Goal: Task Accomplishment & Management: Manage account settings

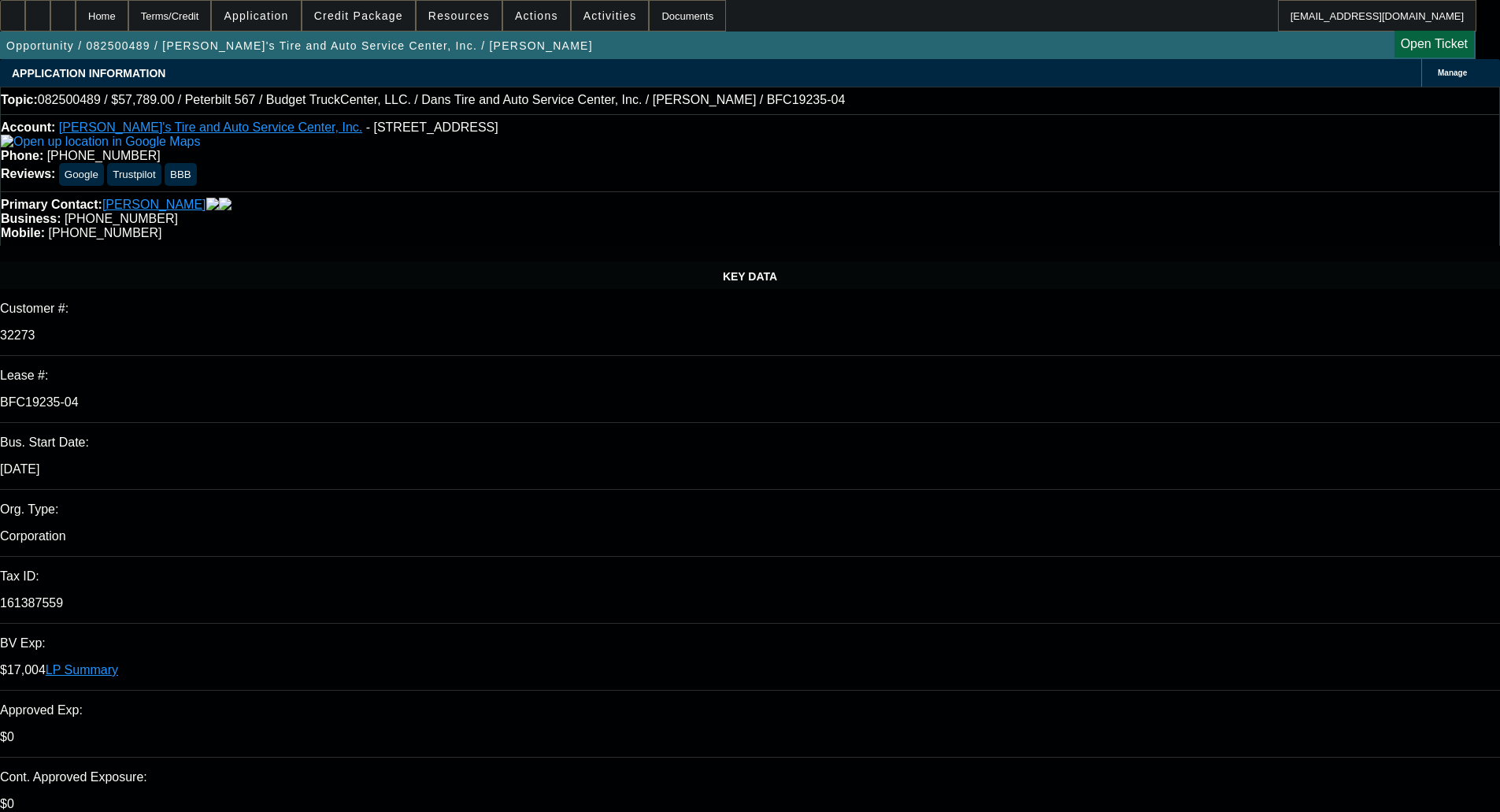
select select "0"
select select "3"
select select "0.1"
select select "4"
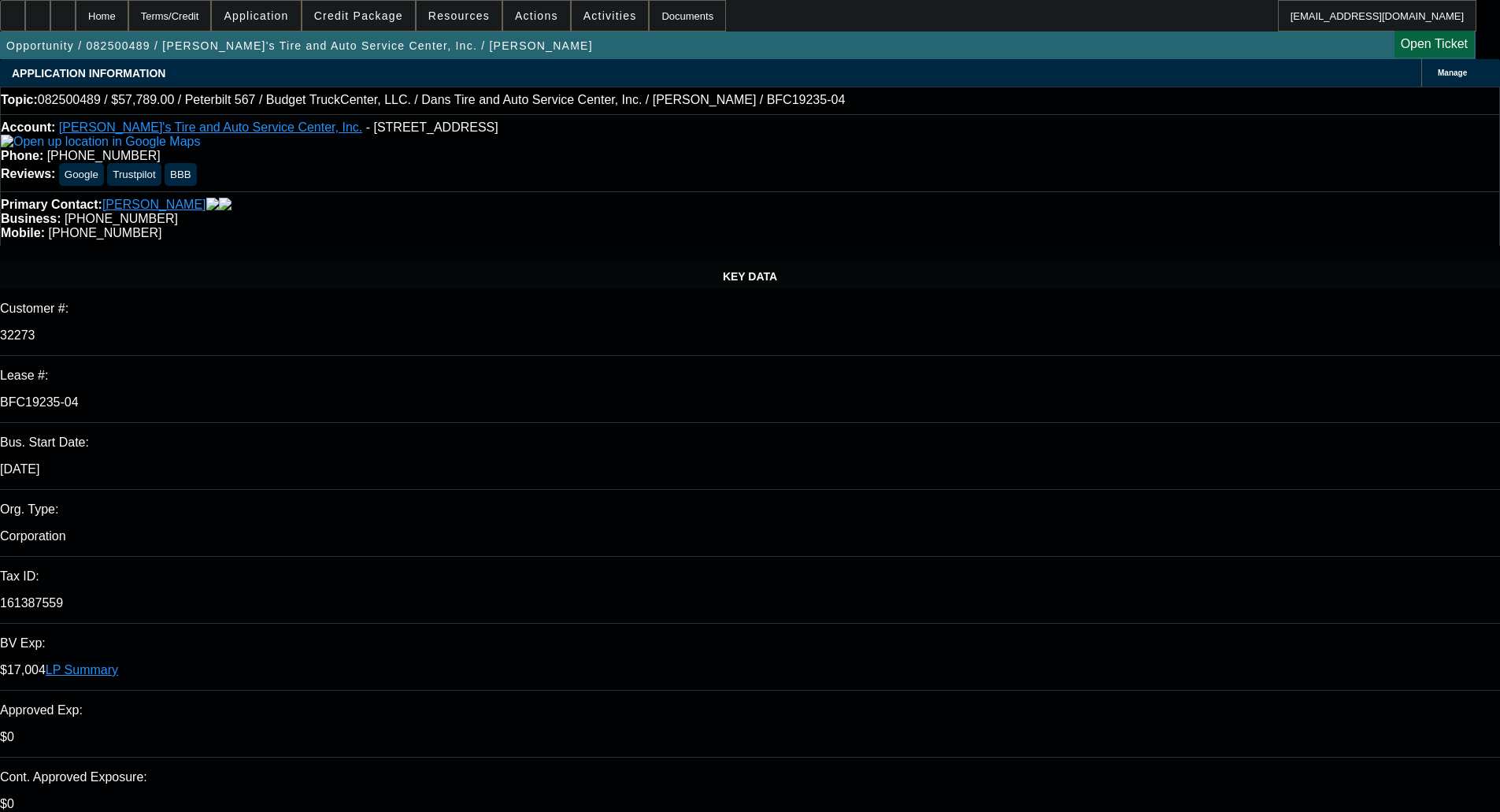
select select "0"
select select "3"
select select "0.1"
select select "4"
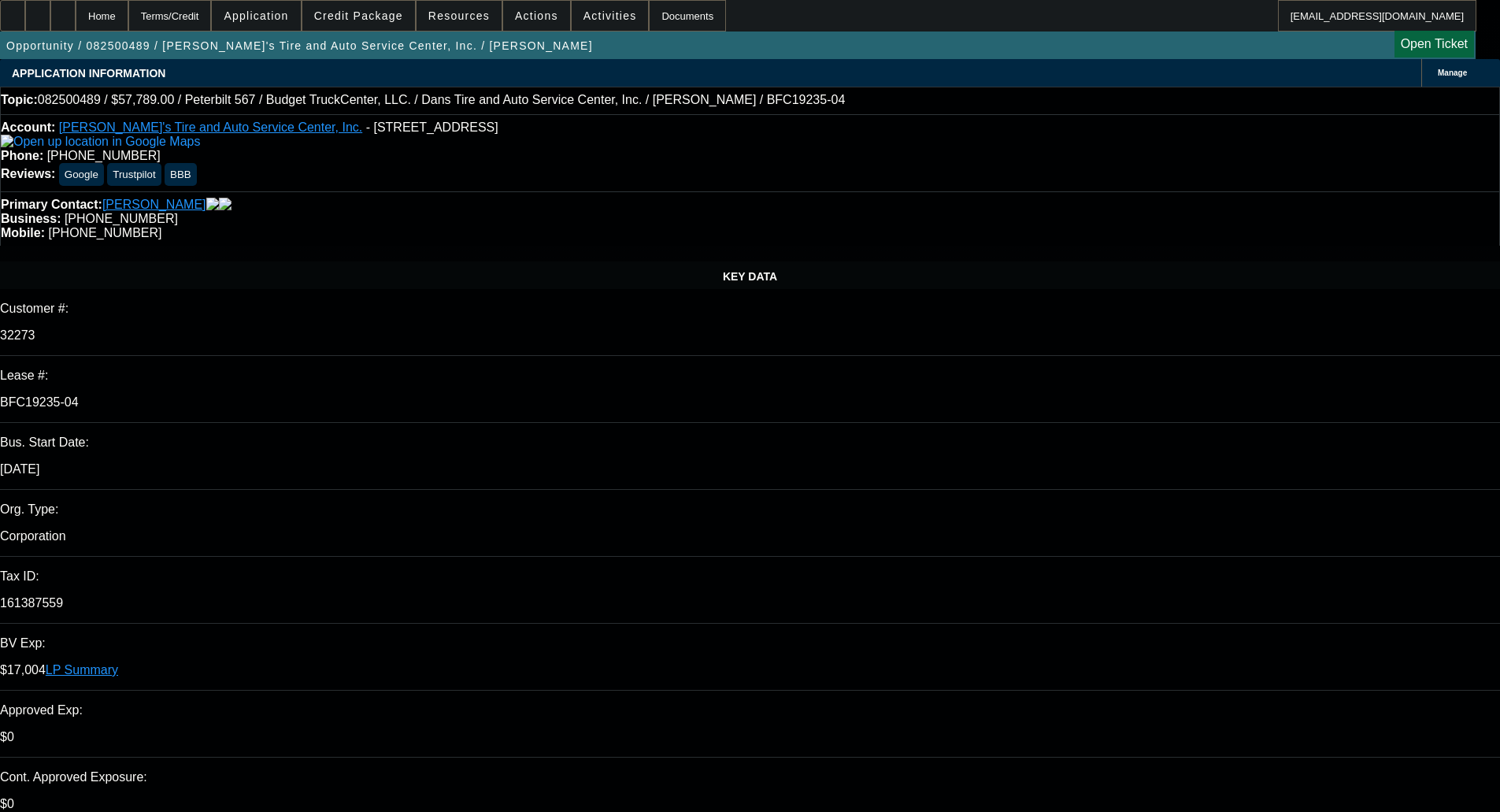
select select "0"
select select "3"
select select "0.1"
select select "4"
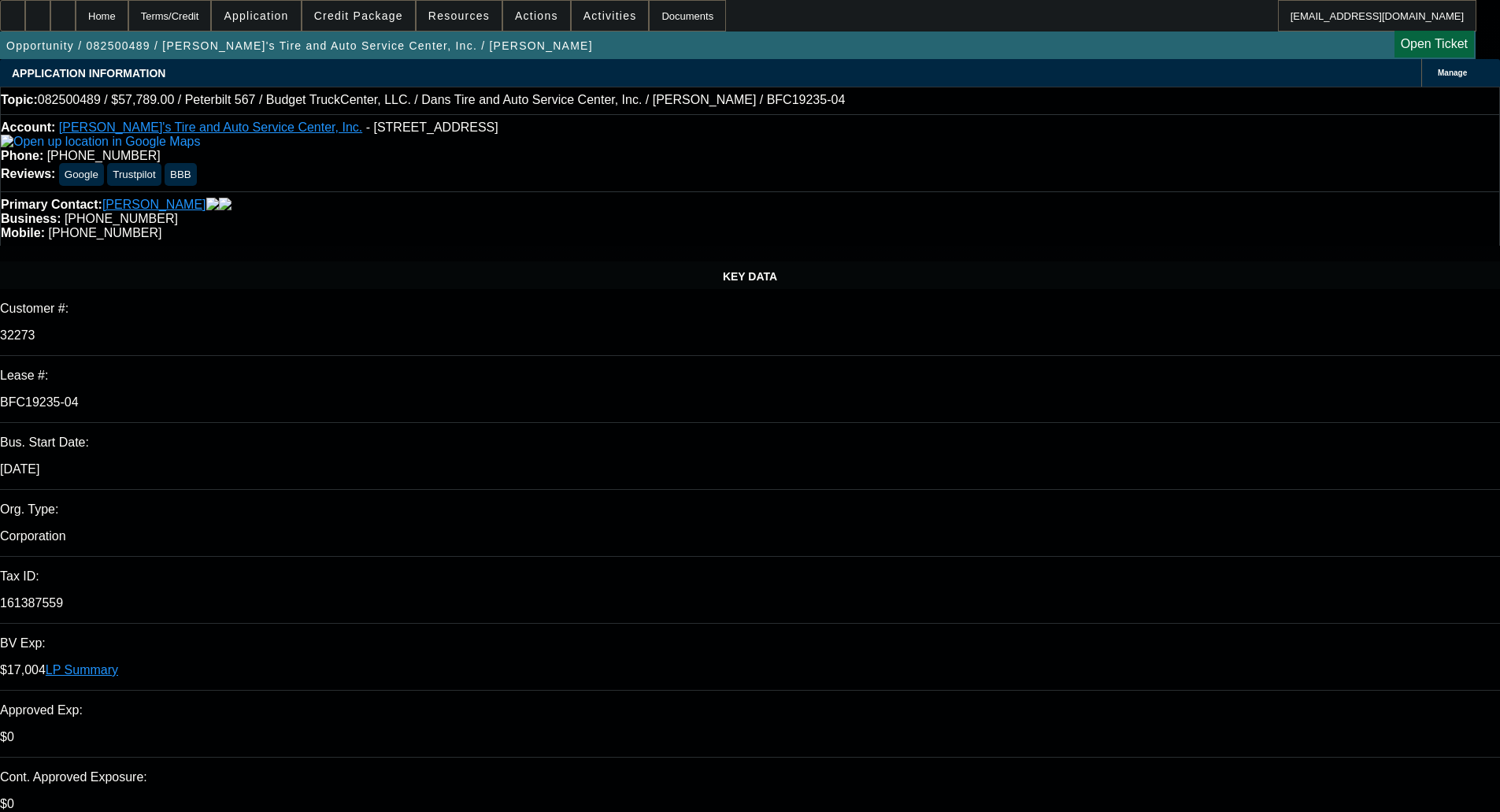
select select "0"
select select "3"
select select "0.1"
select select "4"
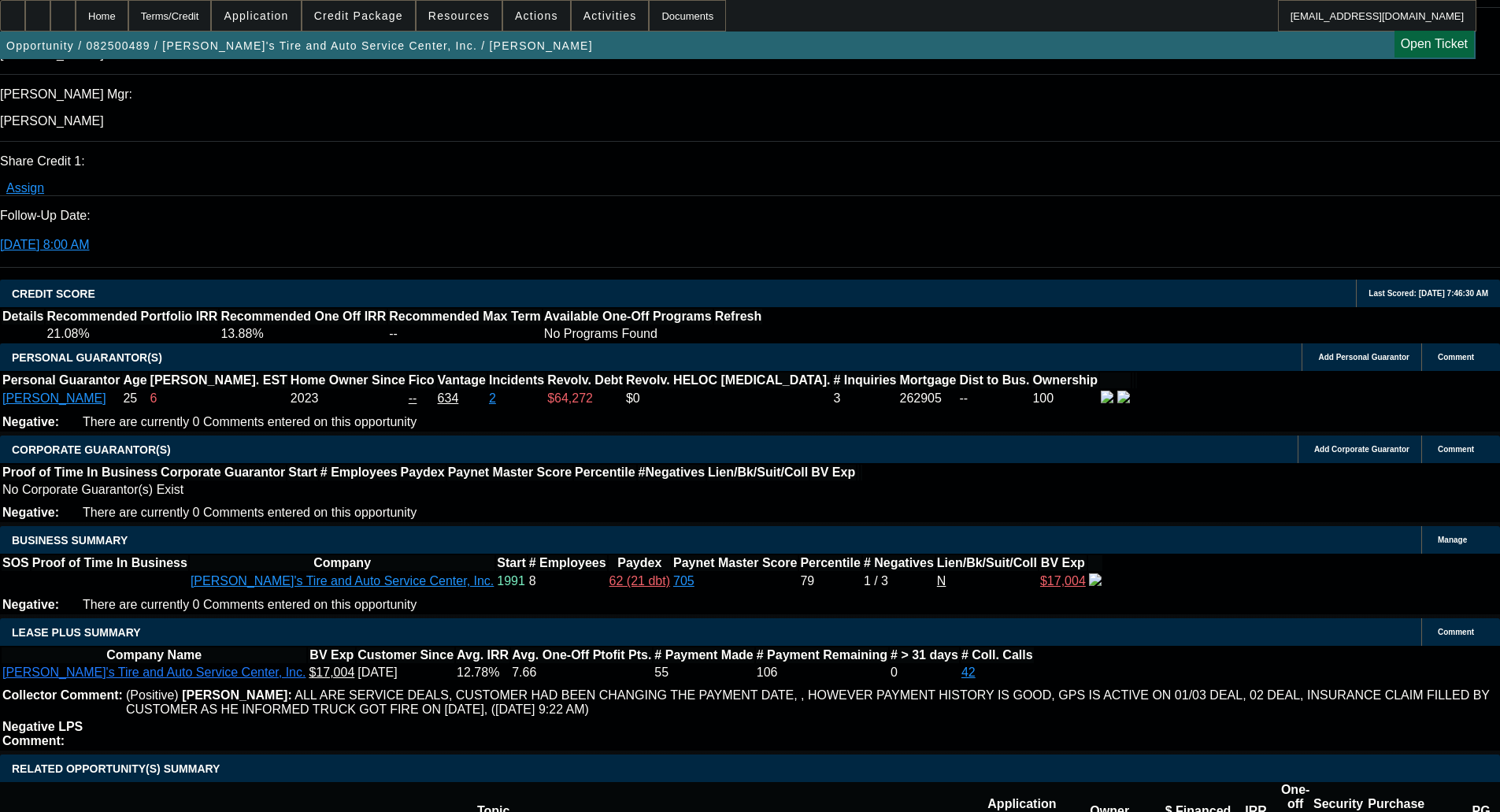
scroll to position [2205, 0]
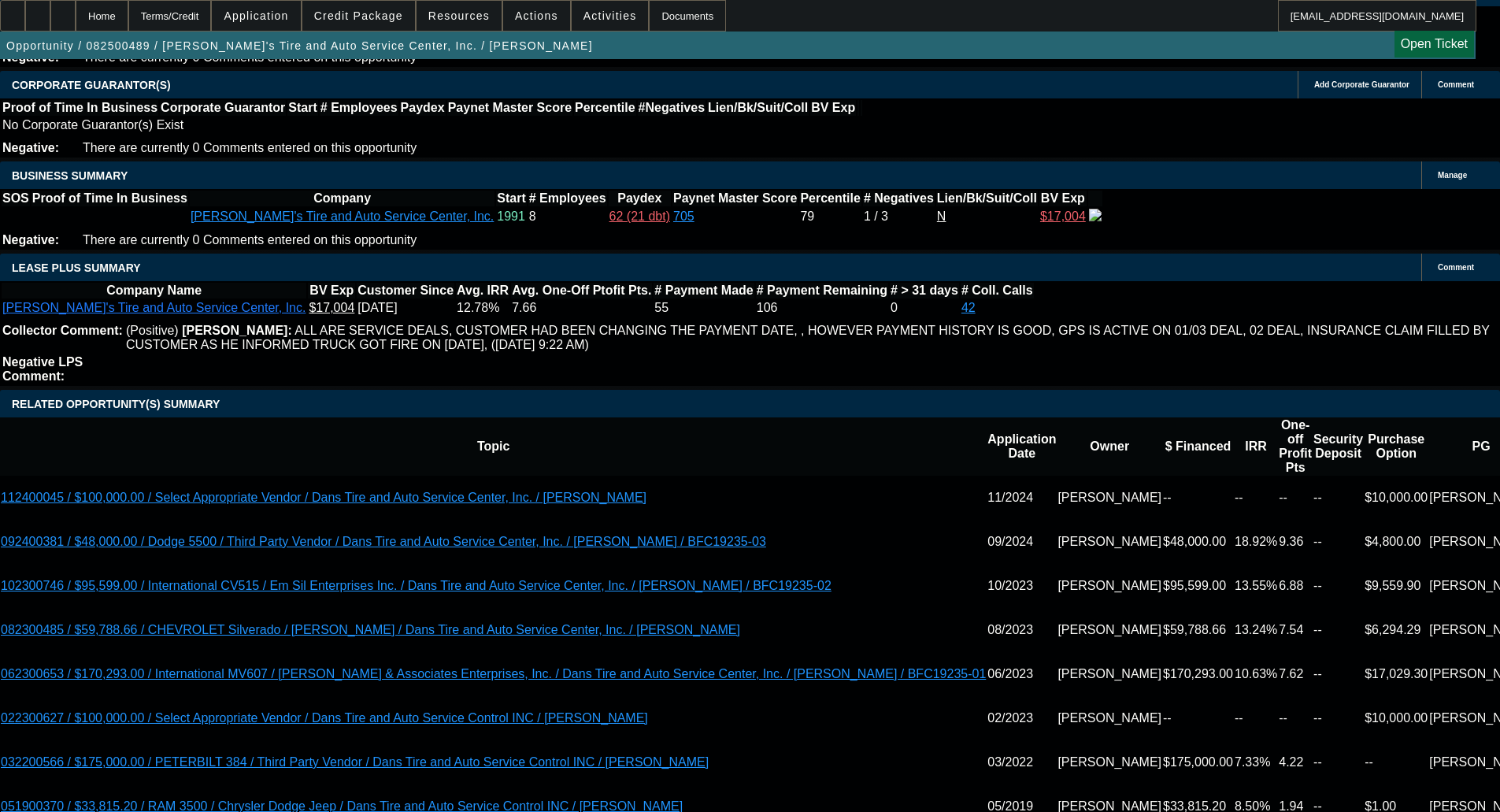
scroll to position [2441, 0]
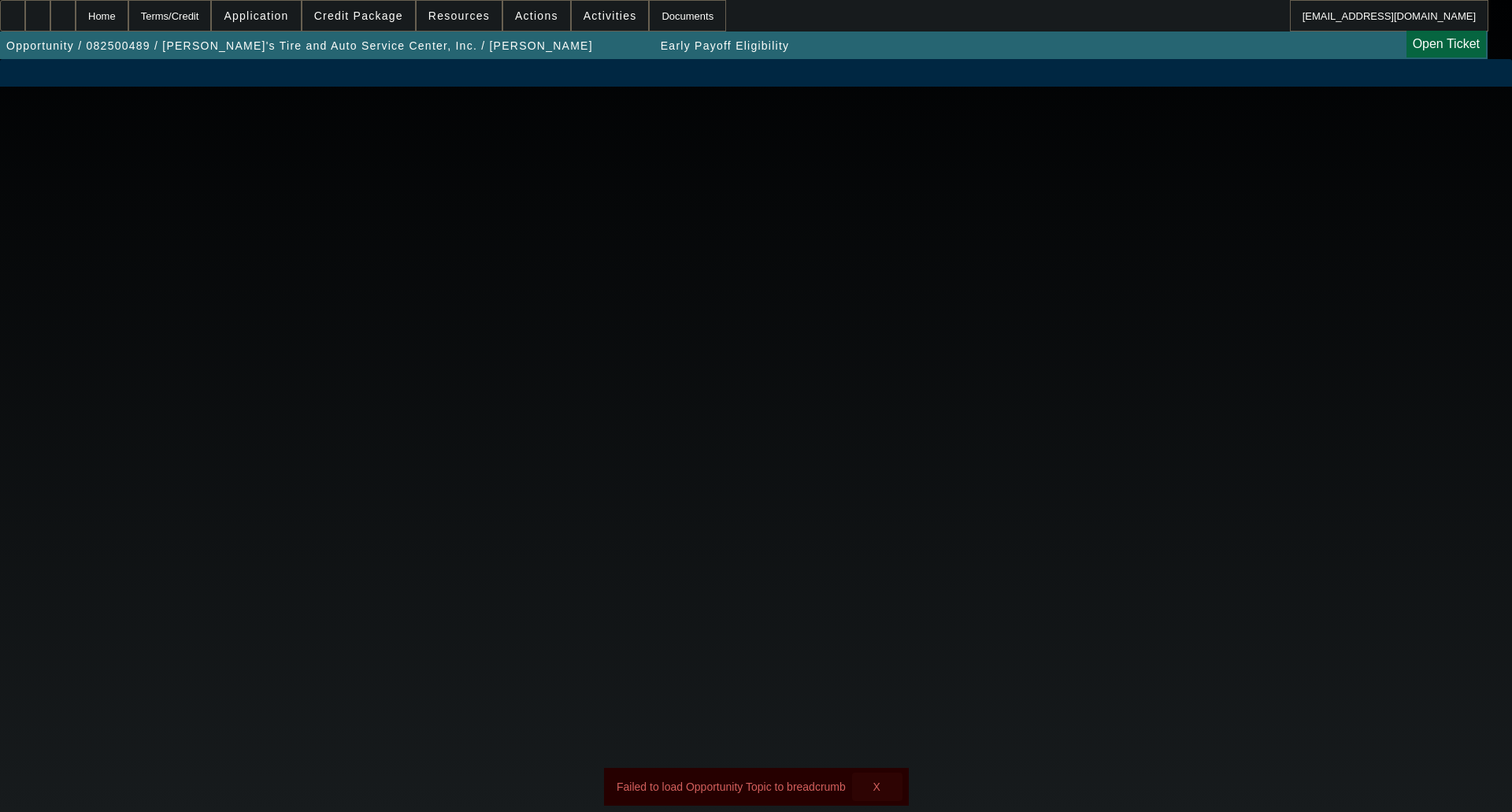
click at [879, 780] on span "X" at bounding box center [876, 786] width 9 height 13
click at [373, 288] on body "Home Terms/Credit Application Credit Package Resources Actions Activities Docum…" at bounding box center [756, 406] width 1512 height 812
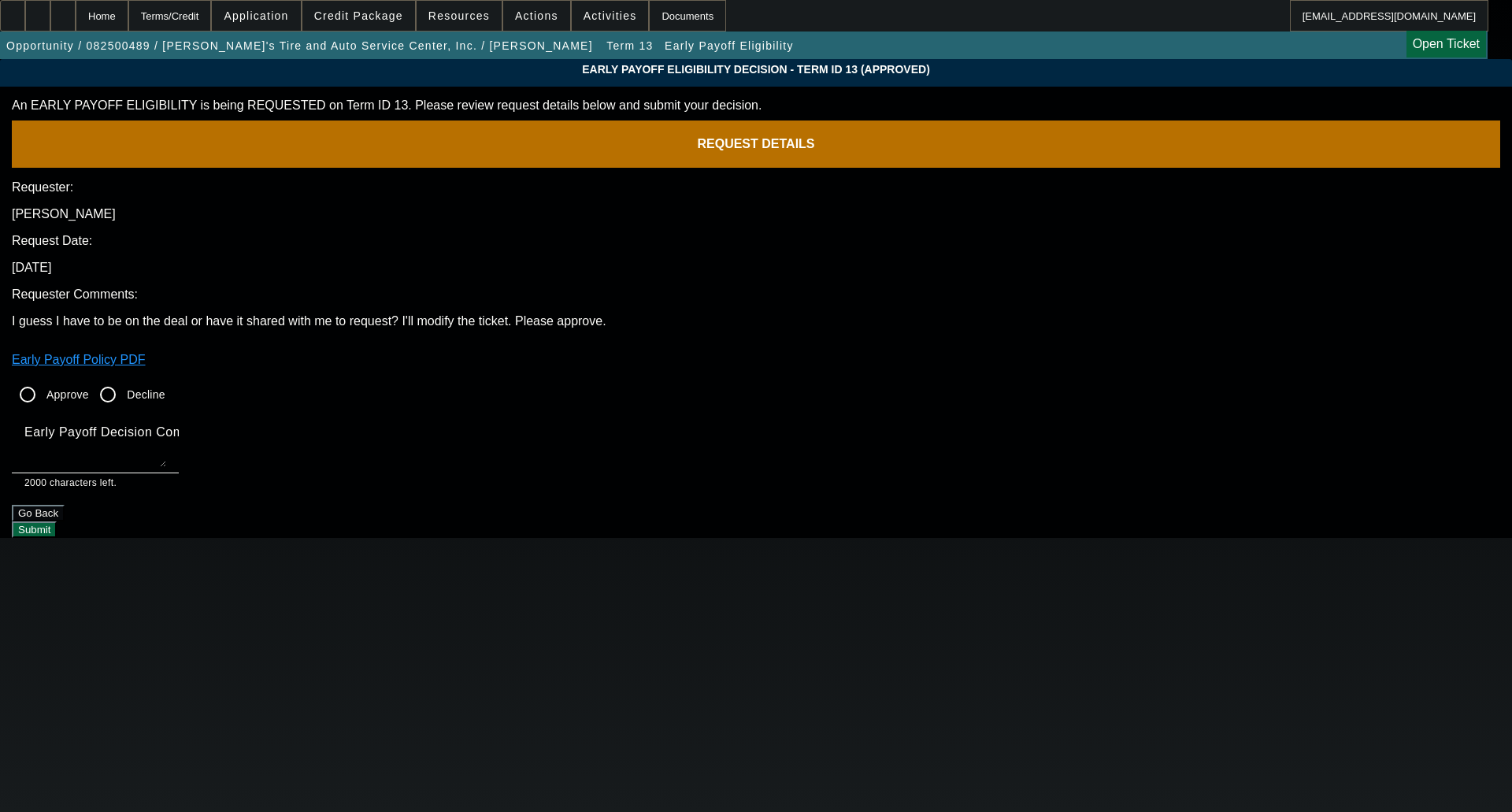
click at [543, 379] on div "Approve Decline" at bounding box center [755, 394] width 1488 height 32
click at [43, 379] on input "Approve" at bounding box center [27, 394] width 32 height 32
radio input "true"
click at [214, 425] on mat-label "Early Payoff Decision Comment" at bounding box center [118, 432] width 189 height 13
click at [166, 429] on textarea "Early Payoff Decision Comment" at bounding box center [94, 447] width 141 height 38
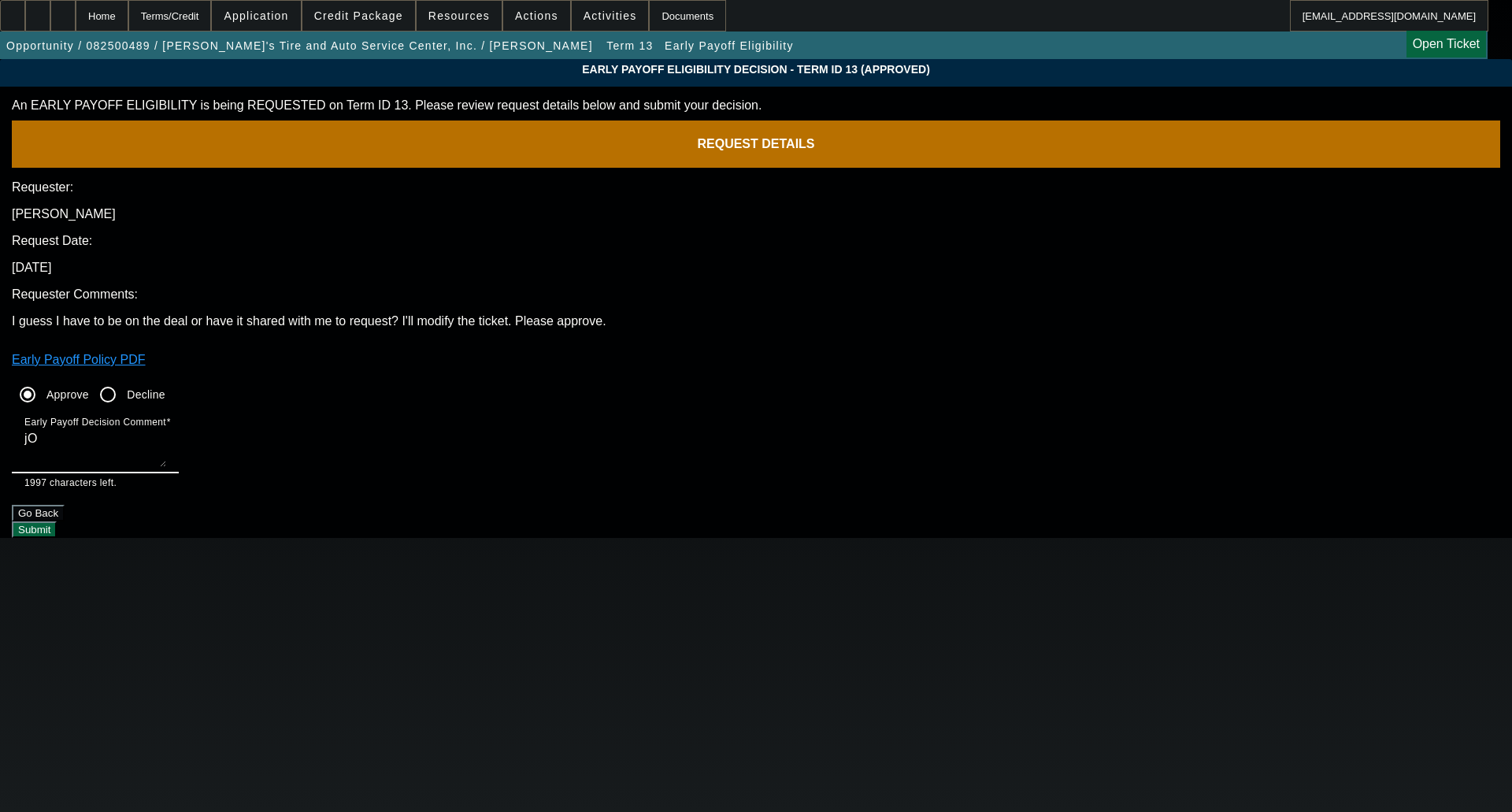
type textarea "j"
type textarea "Jon sent a request last night on the modified approval and the term was deleted…"
click at [870, 463] on div "Early Payoff Eligibility Decision - Term ID 13 (Approved) An EARLY PAYOFF ELIGI…" at bounding box center [756, 298] width 1512 height 479
click at [57, 521] on button "Submit" at bounding box center [34, 529] width 45 height 16
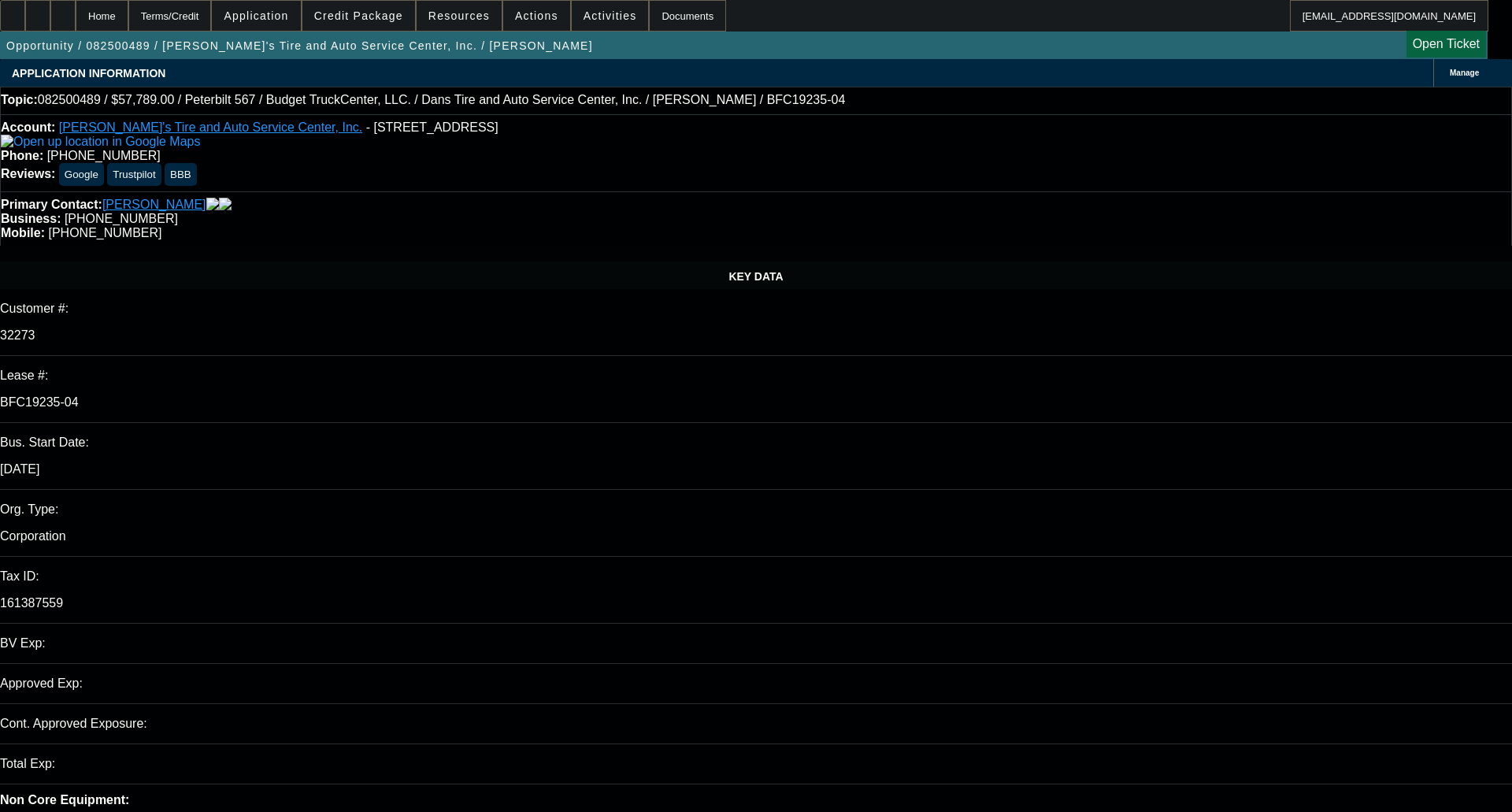
select select "0"
select select "0.1"
select select "0"
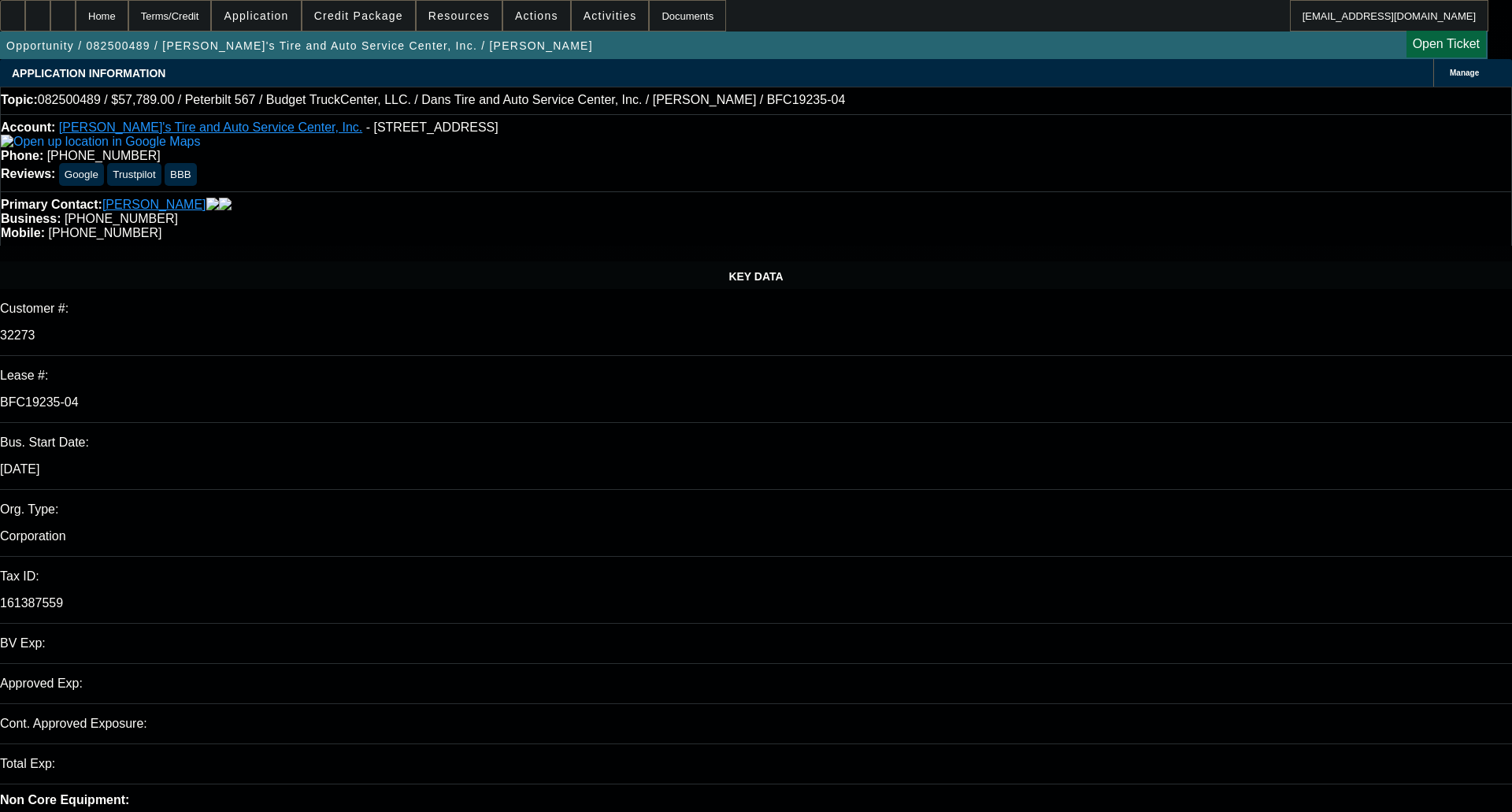
select select "0.1"
select select "0"
select select "0.1"
select select "0"
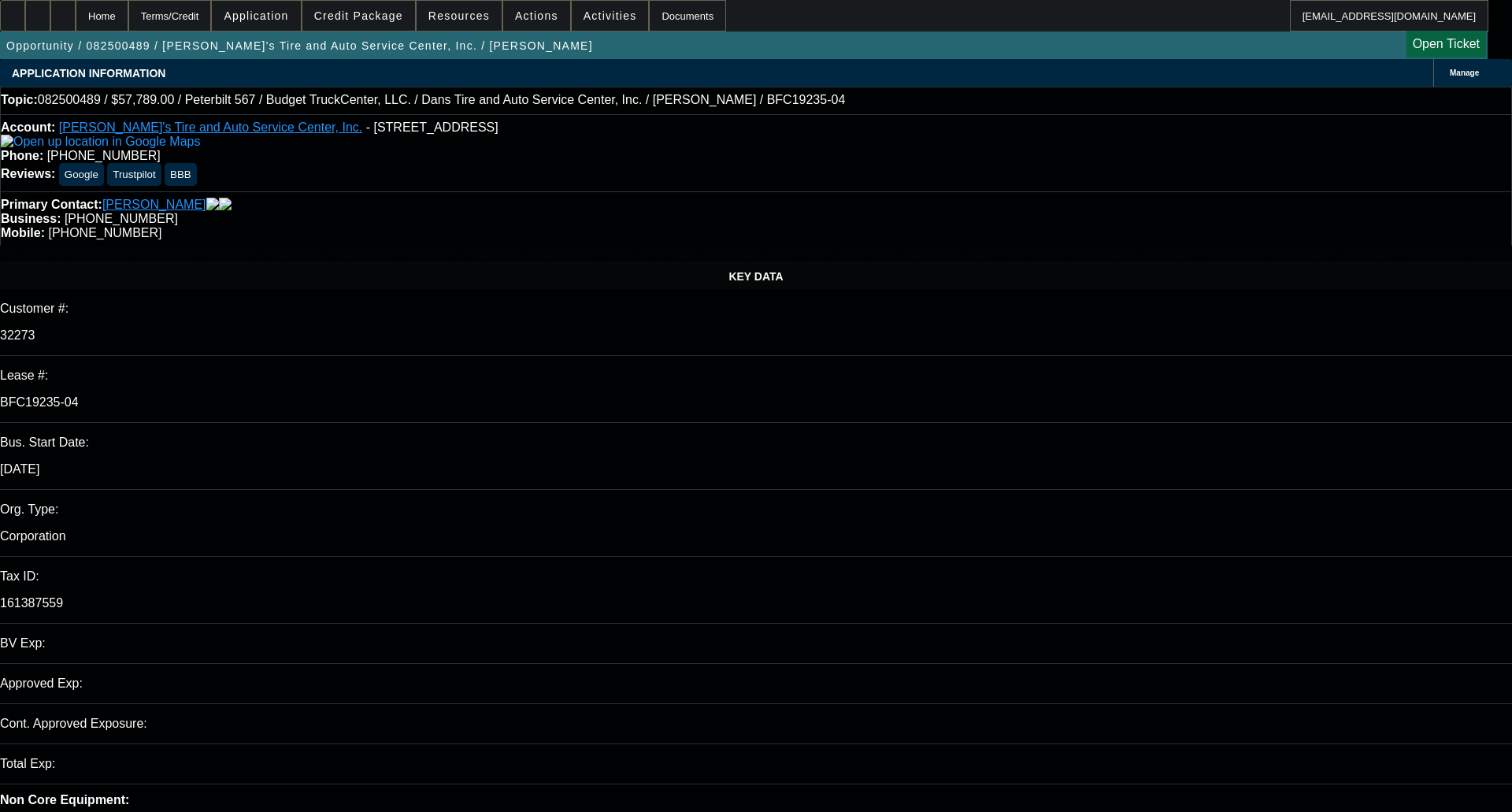
select select "0"
select select "0.1"
select select "1"
select select "3"
select select "4"
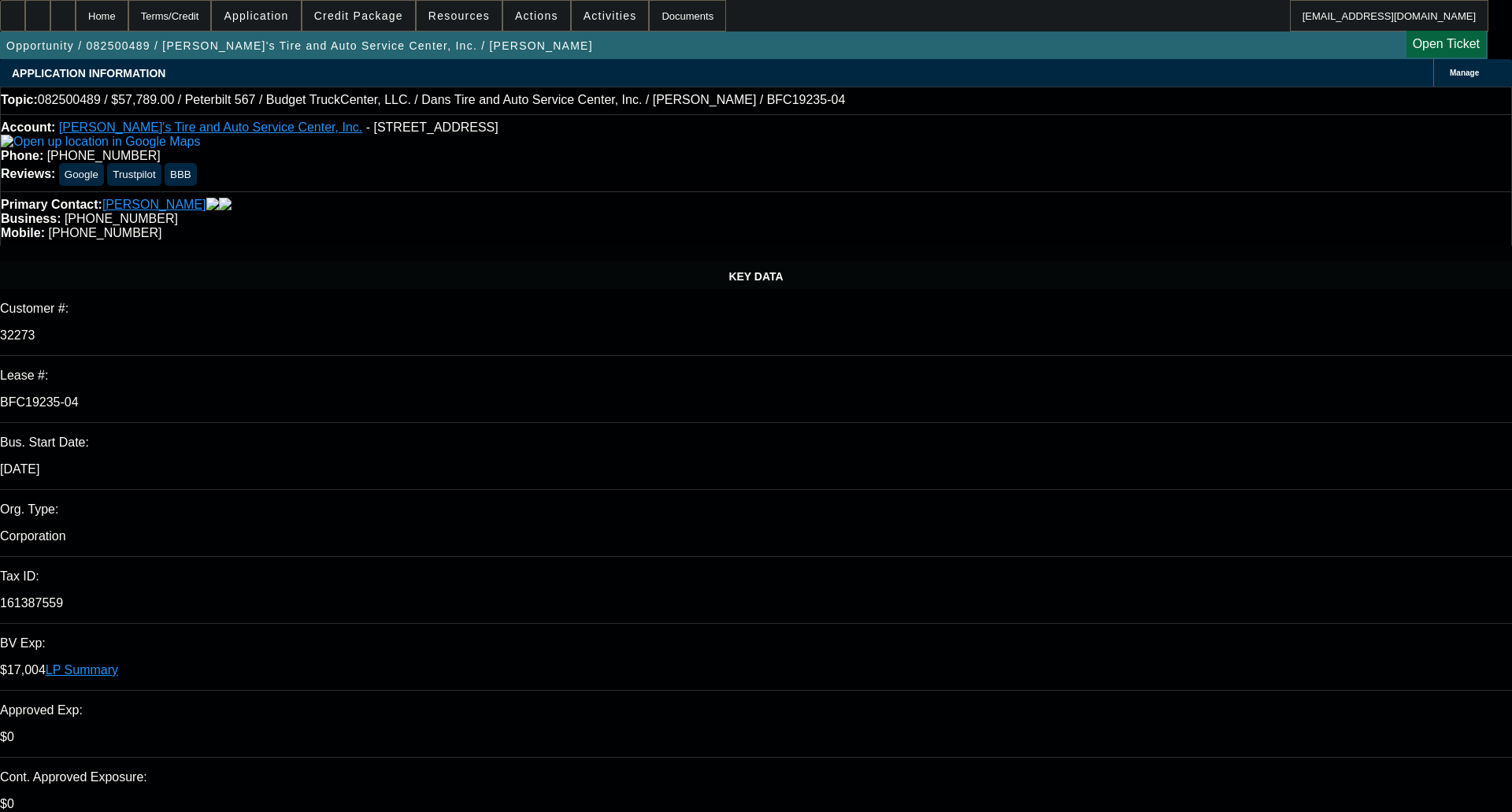
select select "1"
select select "3"
select select "4"
select select "1"
select select "3"
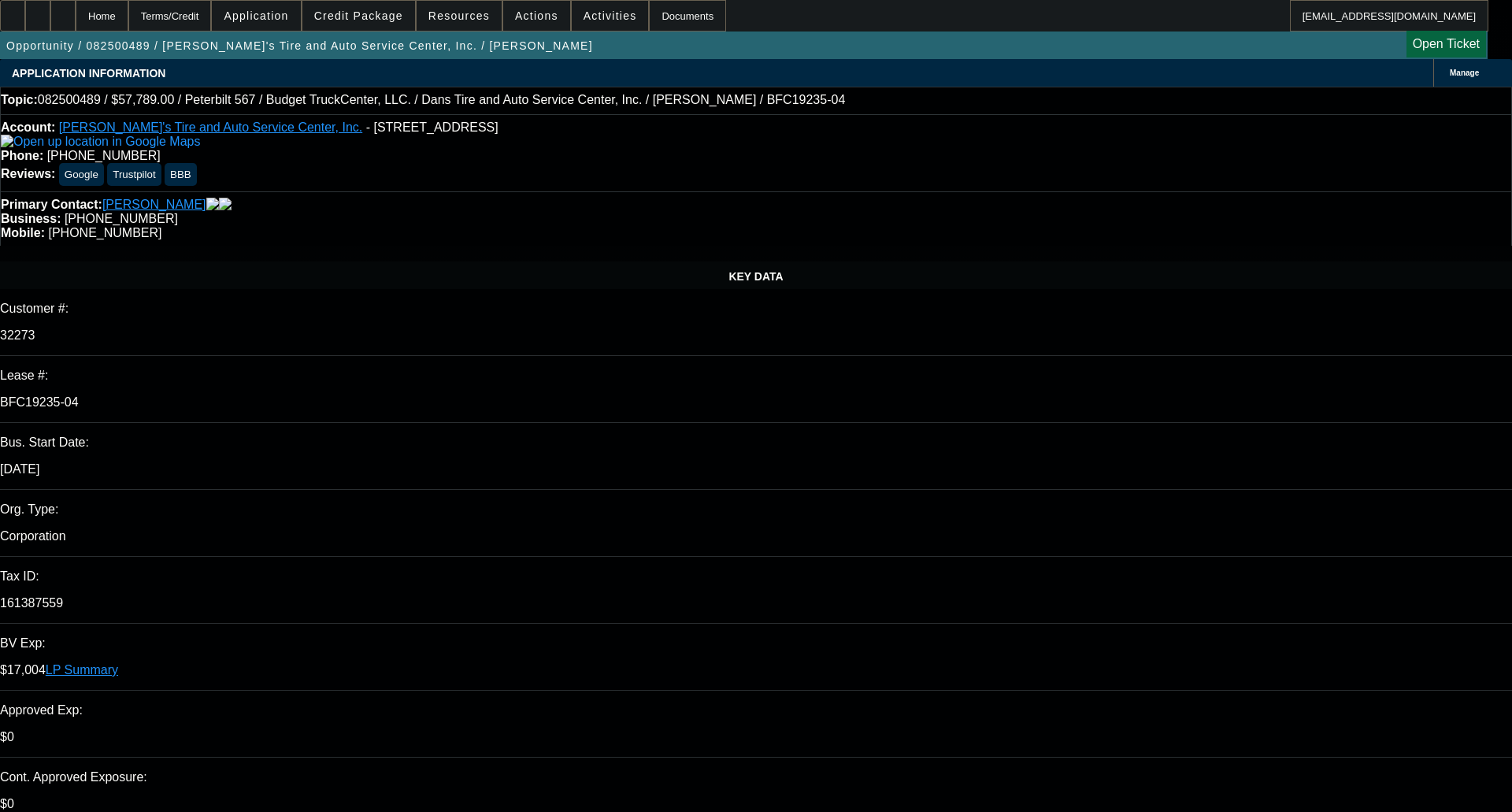
select select "4"
select select "1"
select select "3"
select select "4"
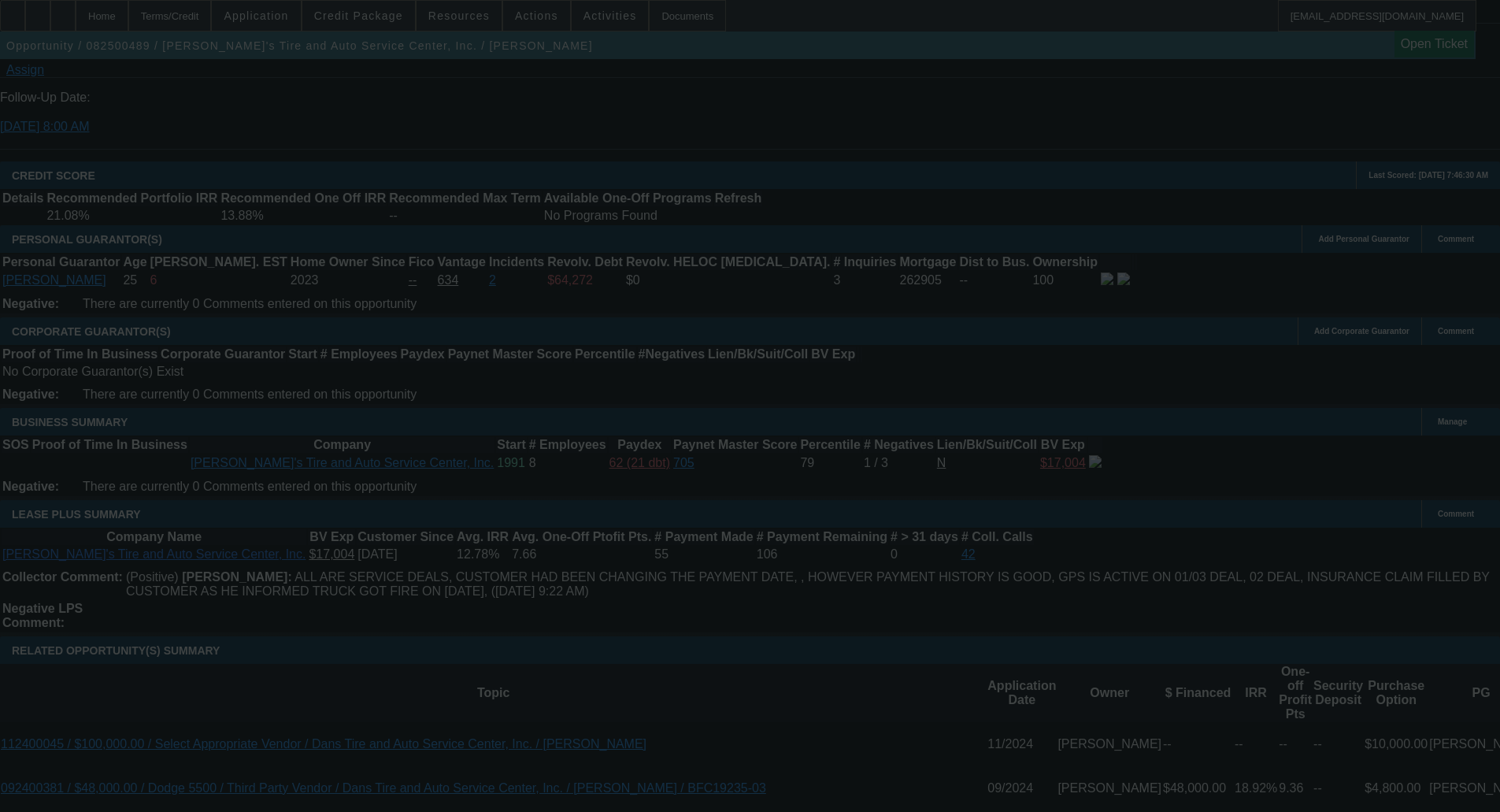
scroll to position [2228, 0]
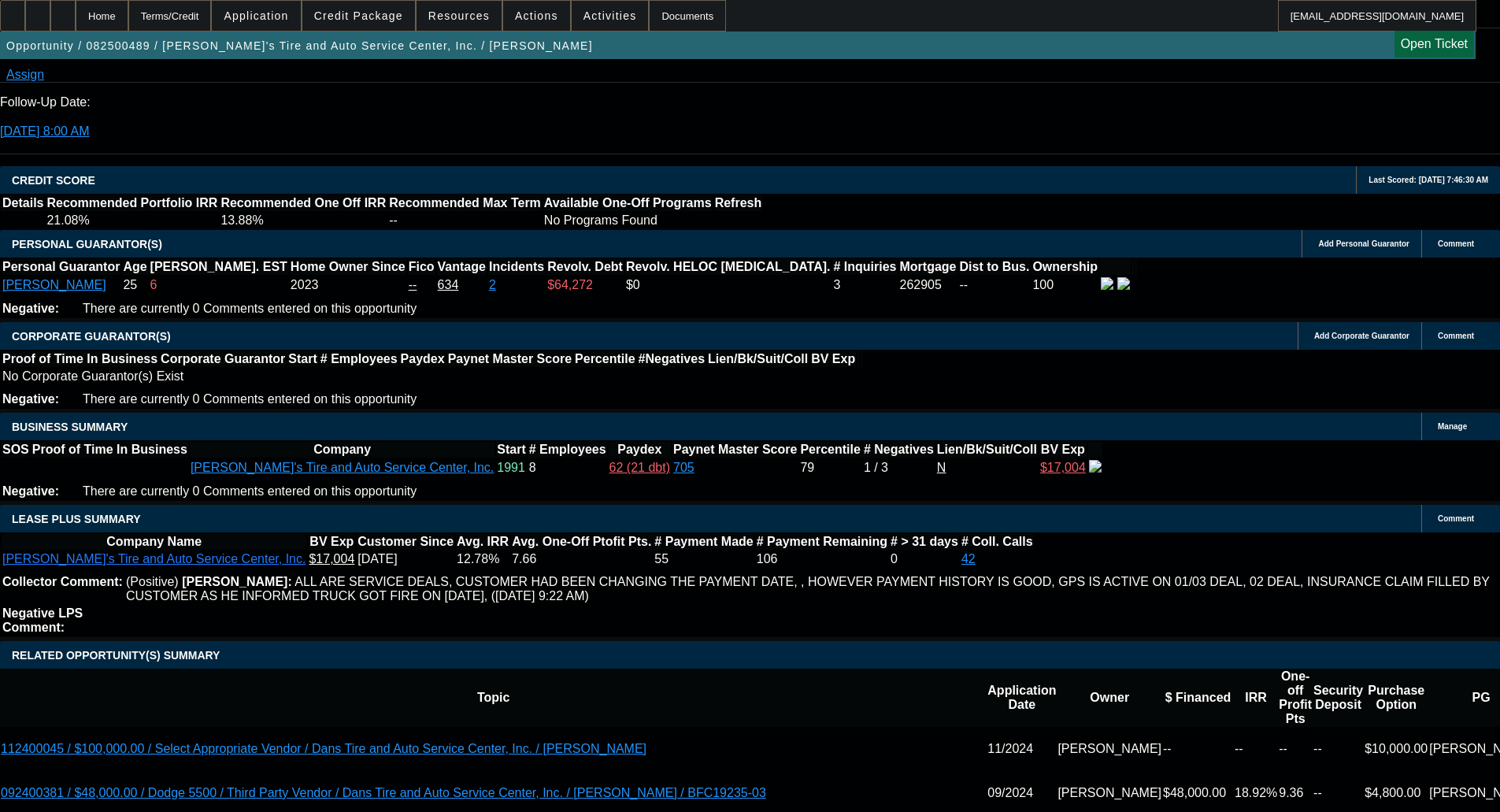
select select "0"
select select "3"
select select "0.1"
select select "4"
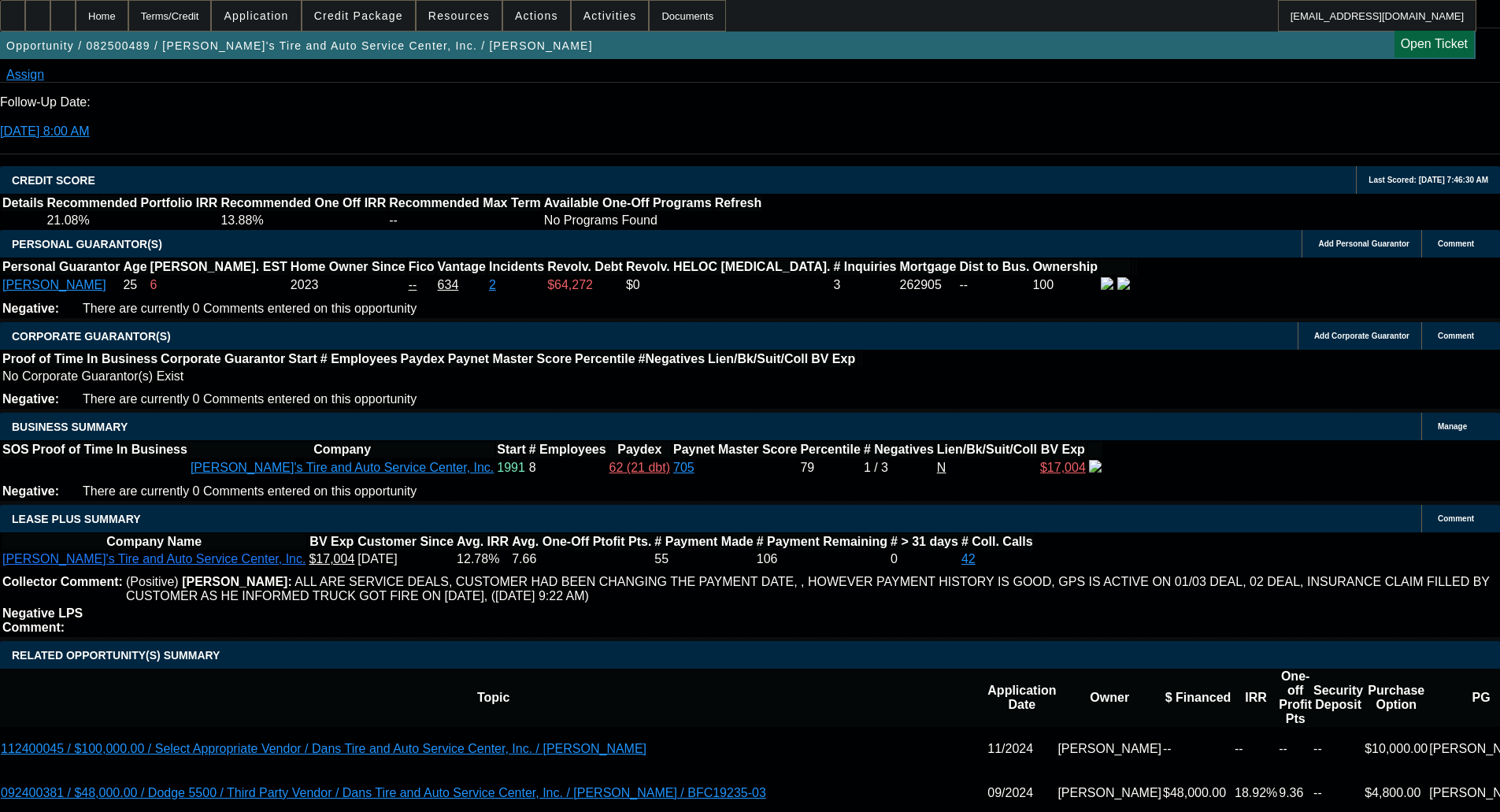
select select "0"
select select "3"
select select "0.1"
select select "4"
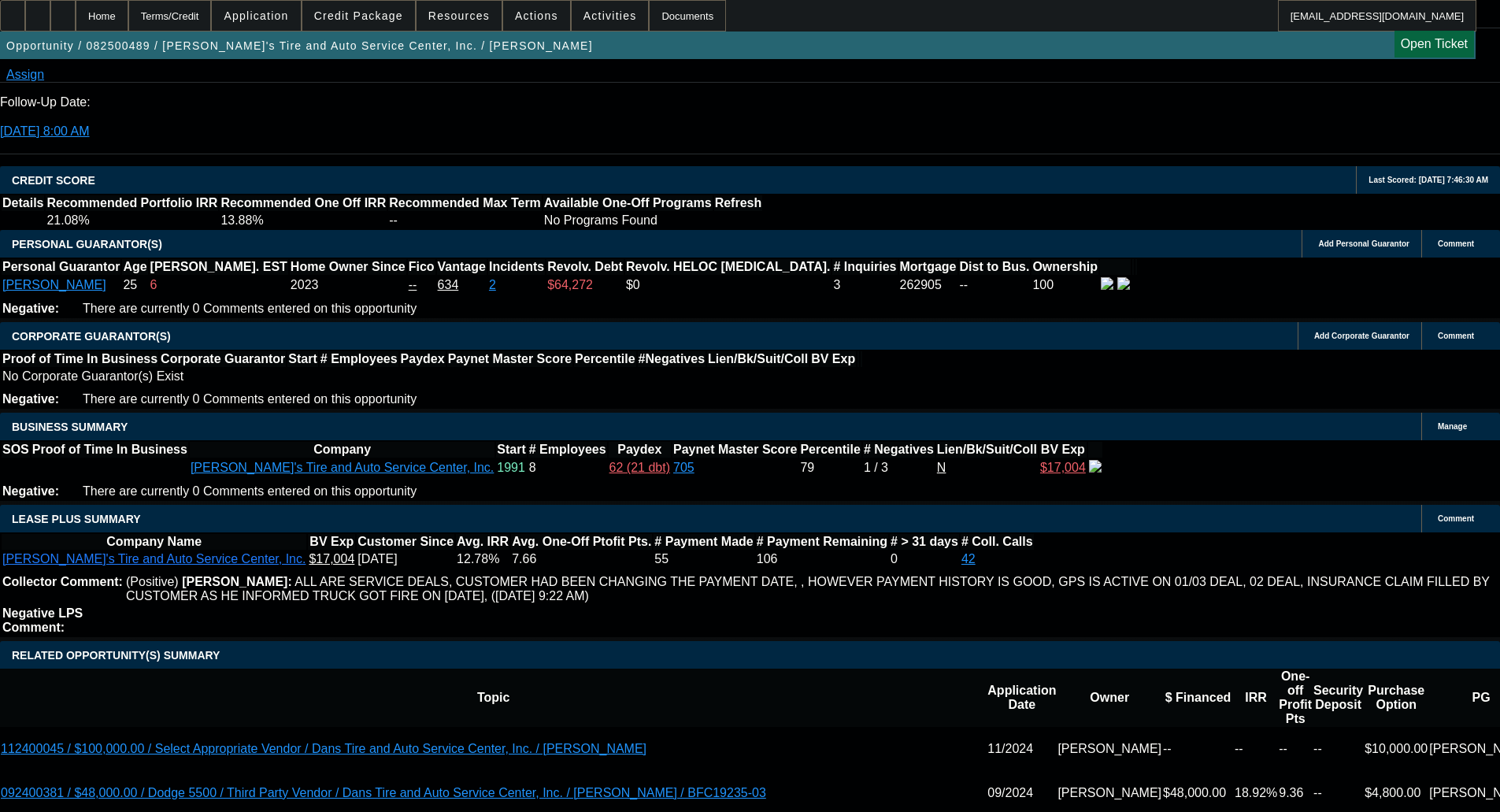
select select "0"
select select "3"
select select "0.1"
select select "4"
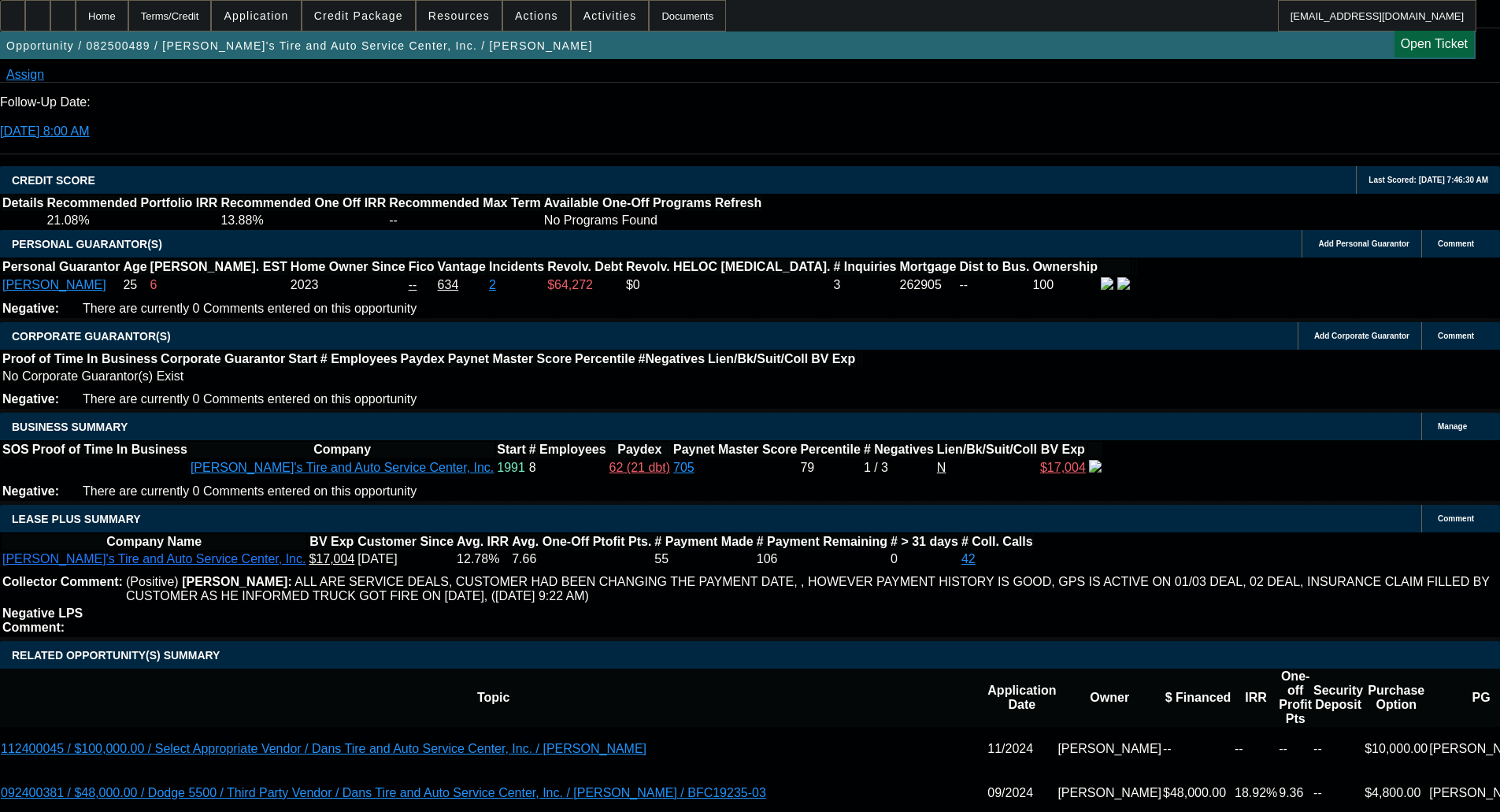
select select "0"
select select "3"
select select "0.1"
select select "4"
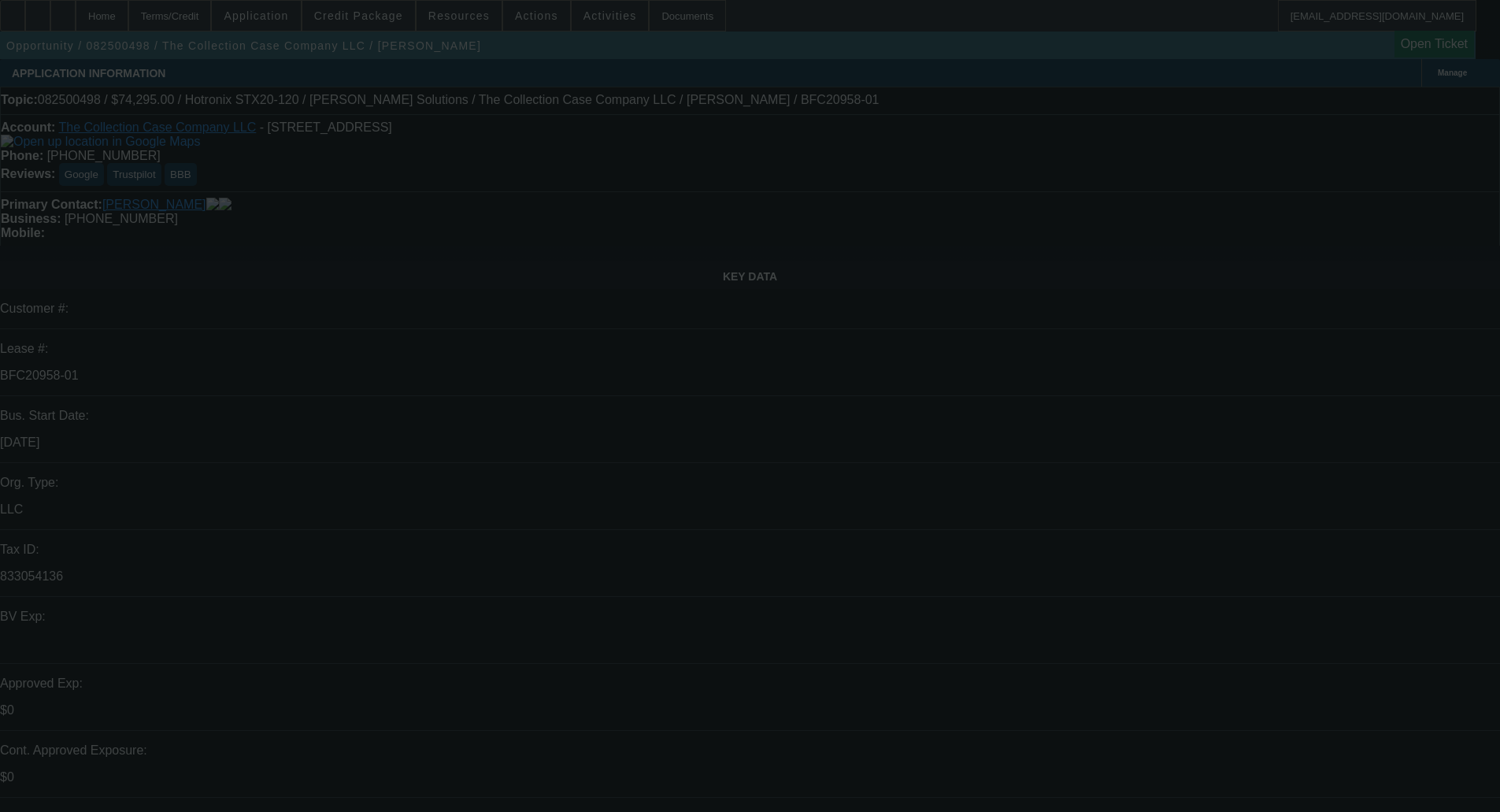
select select "0"
select select "2"
select select "0"
select select "6"
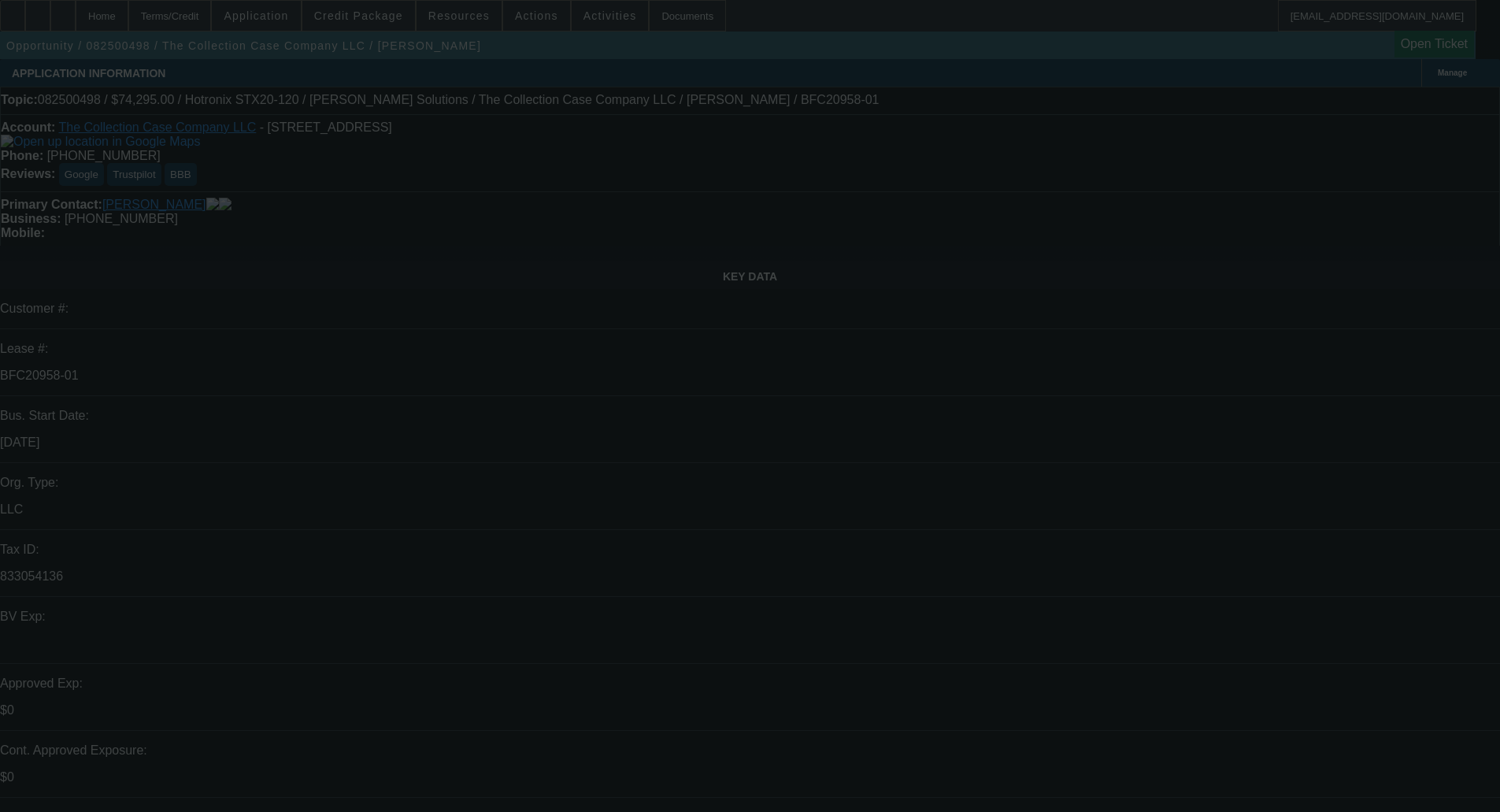
select select "0"
select select "2"
select select "0"
select select "6"
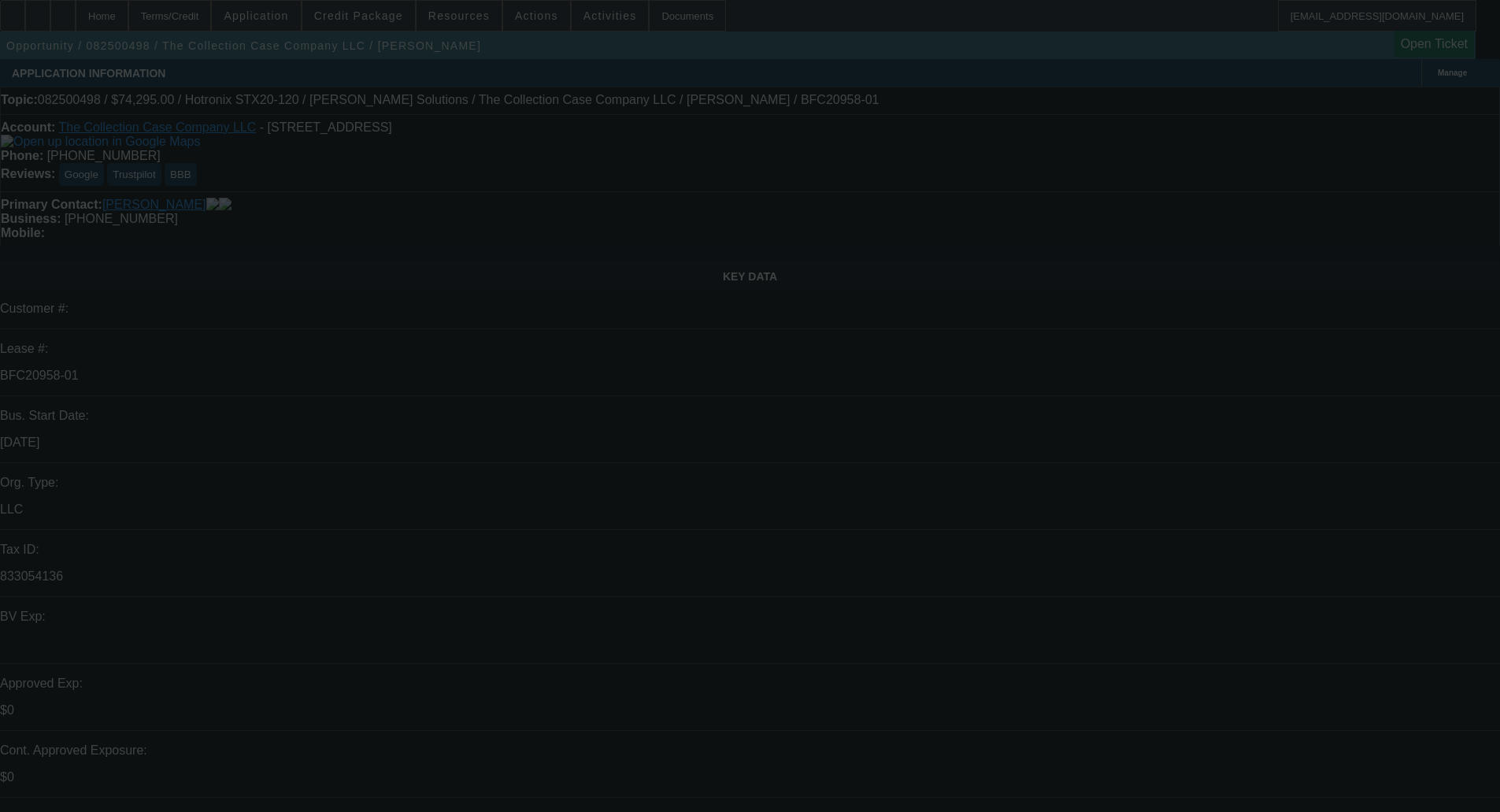
select select "0"
select select "2"
select select "0"
select select "6"
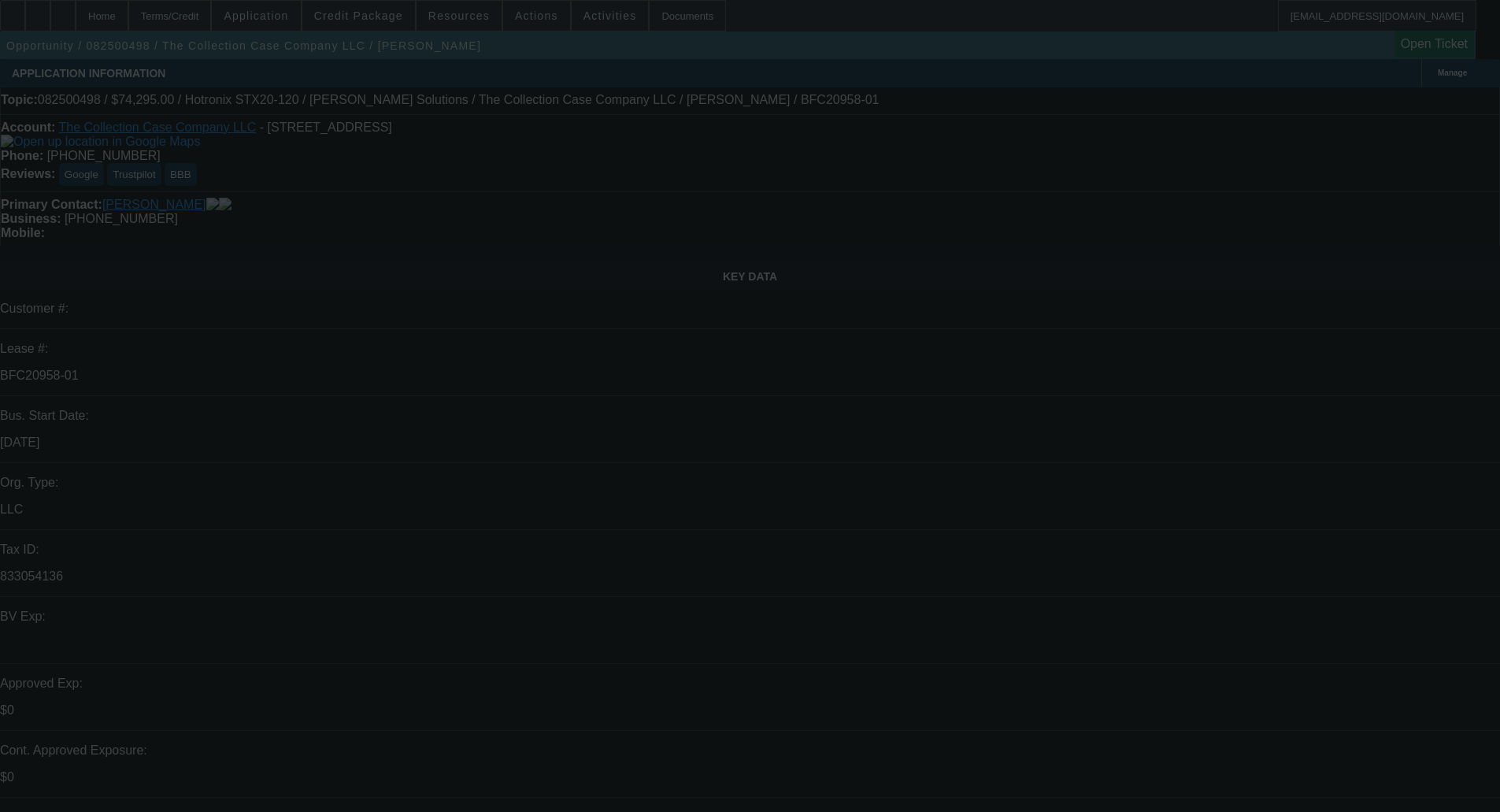
select select "0"
select select "2"
select select "0"
select select "6"
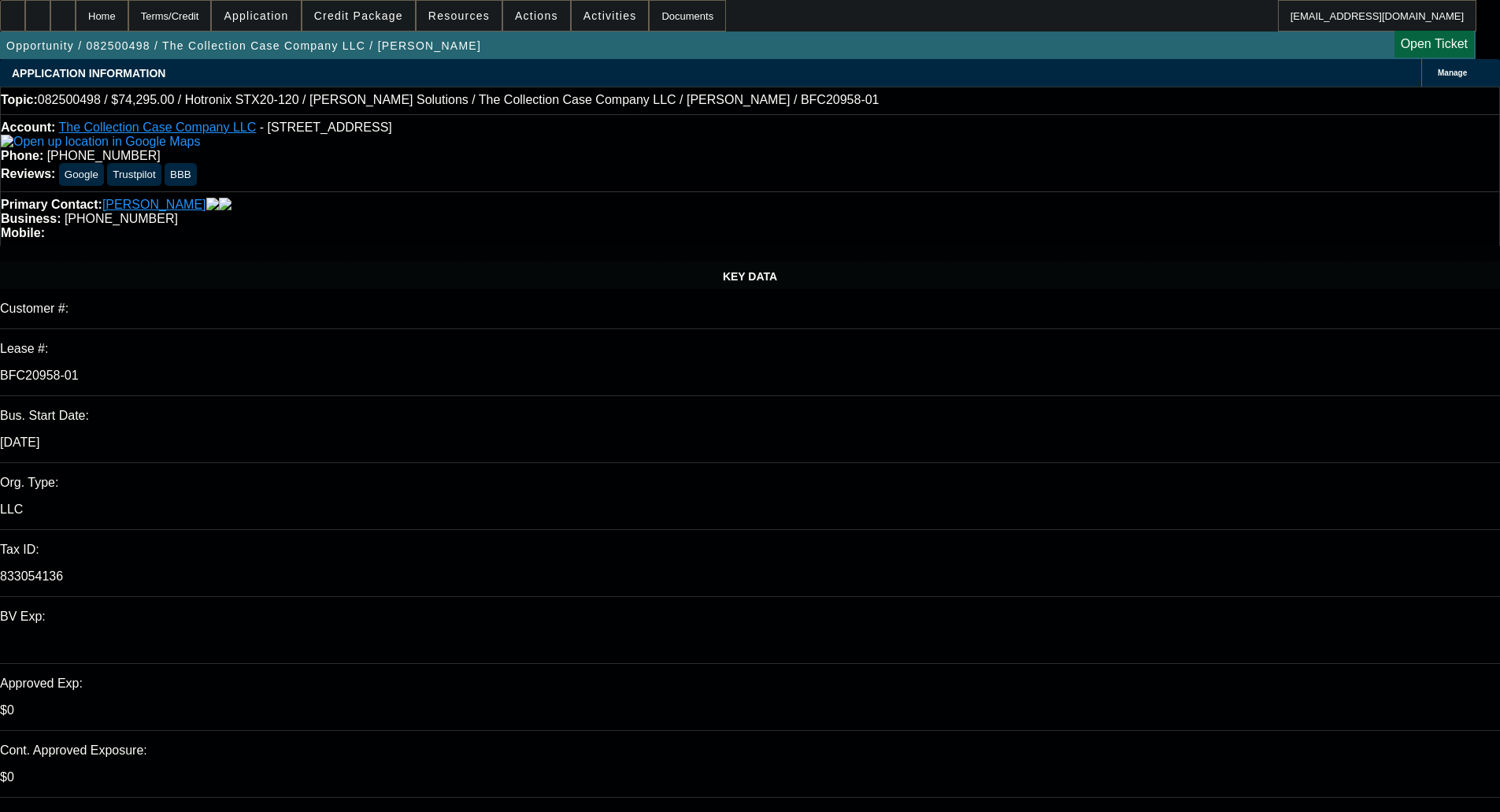
click at [363, 22] on span at bounding box center [358, 15] width 113 height 38
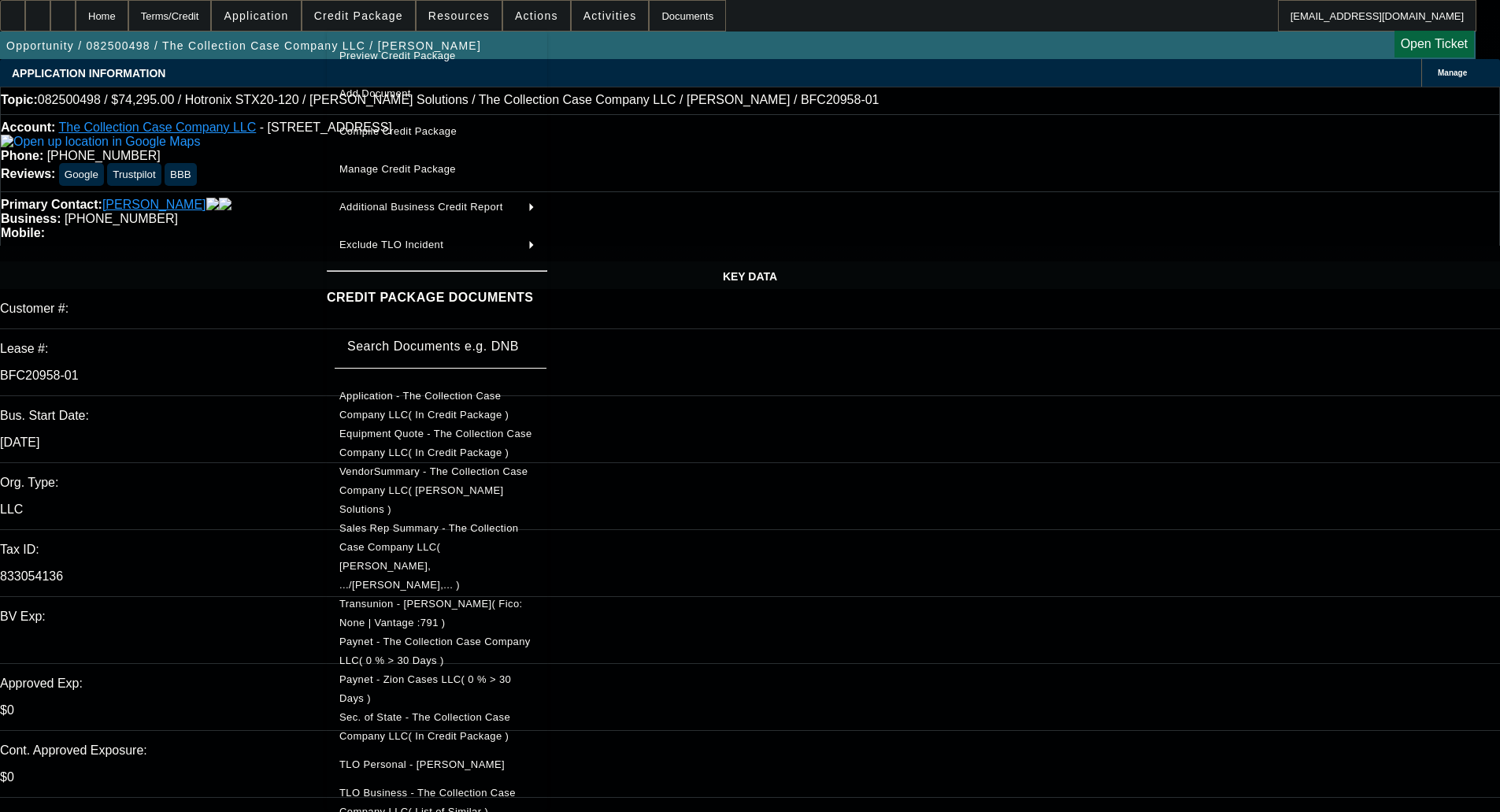
scroll to position [249, 0]
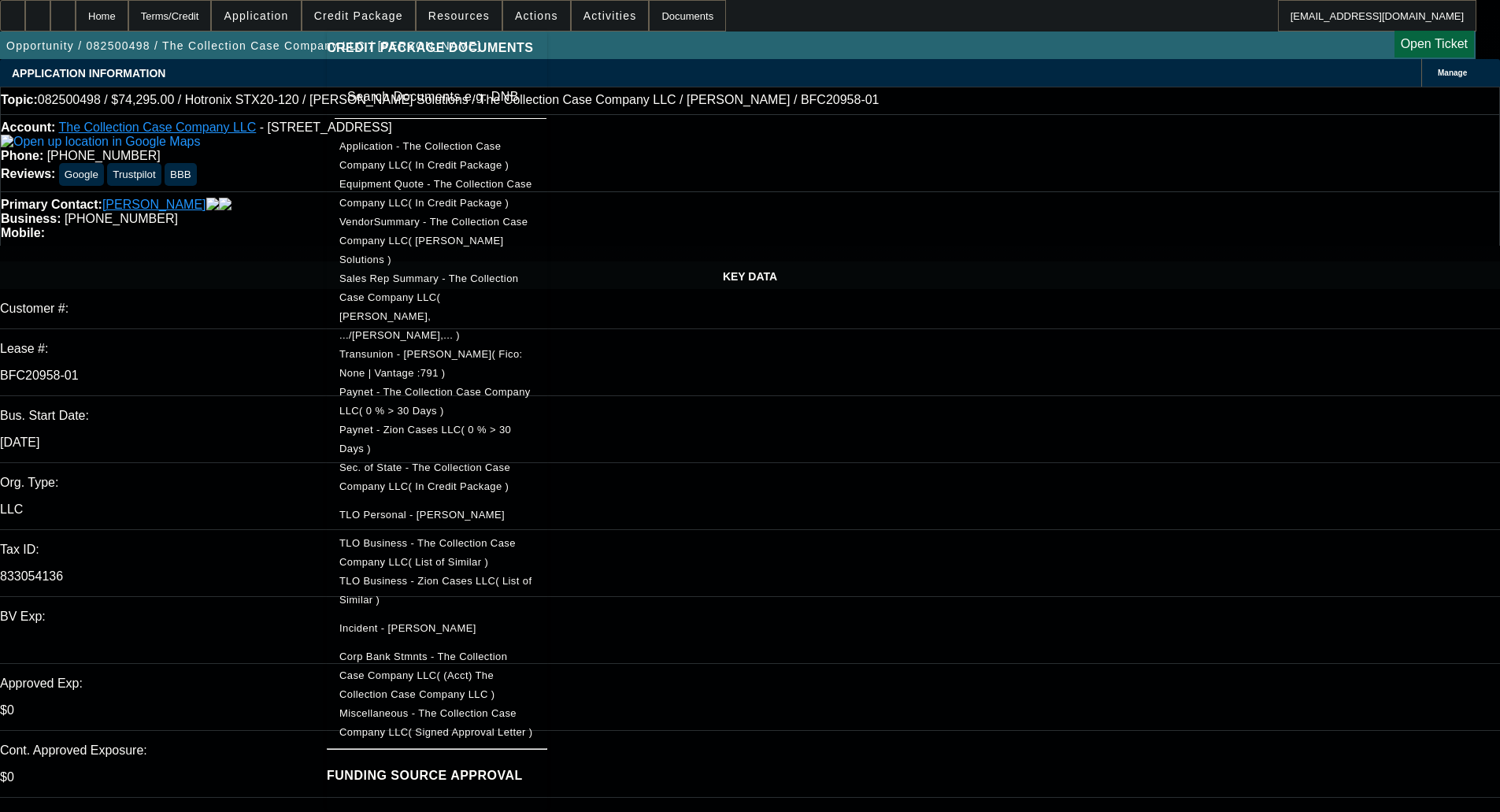
click at [1224, 170] on div at bounding box center [750, 406] width 1500 height 812
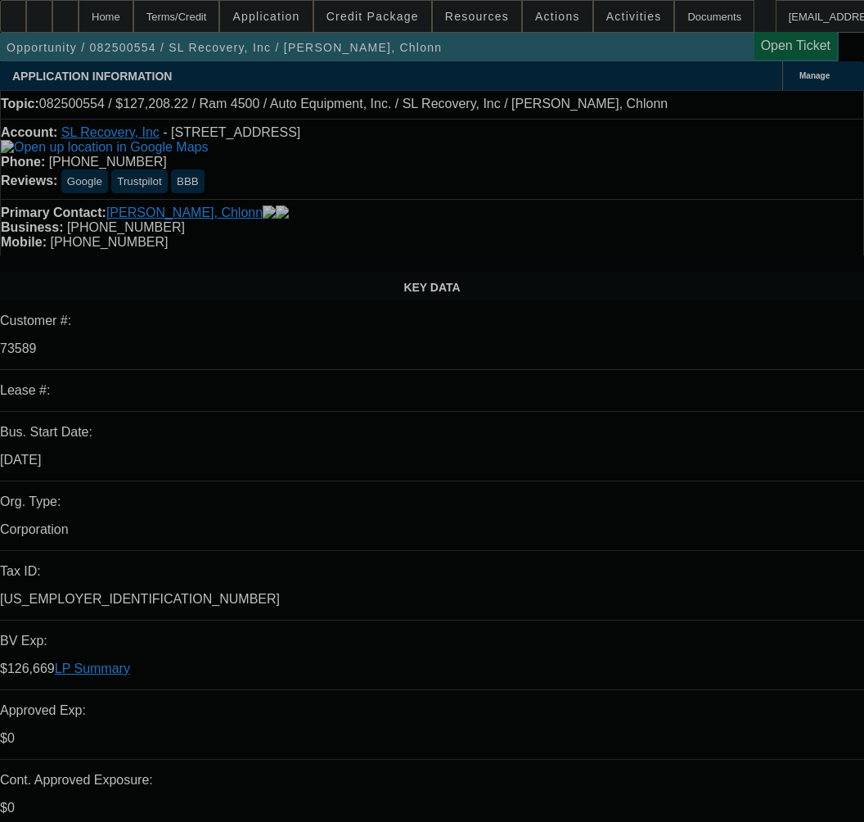
select select "0"
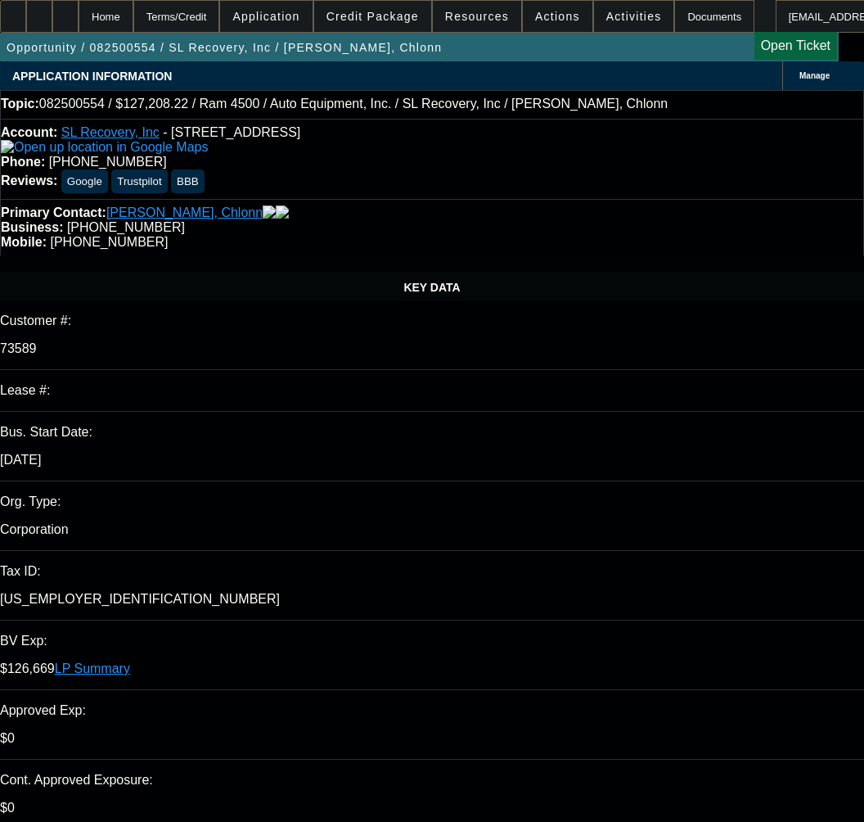
select select "0"
select select "6"
select select "0"
select select "2"
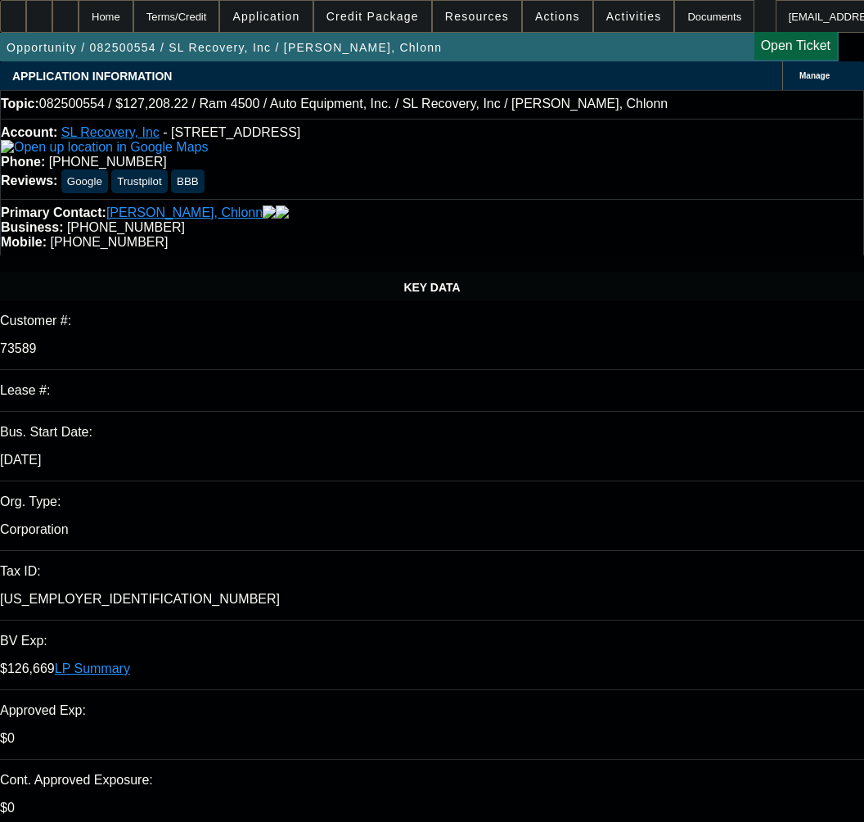
select select "0"
select select "6"
select select "0"
select select "2"
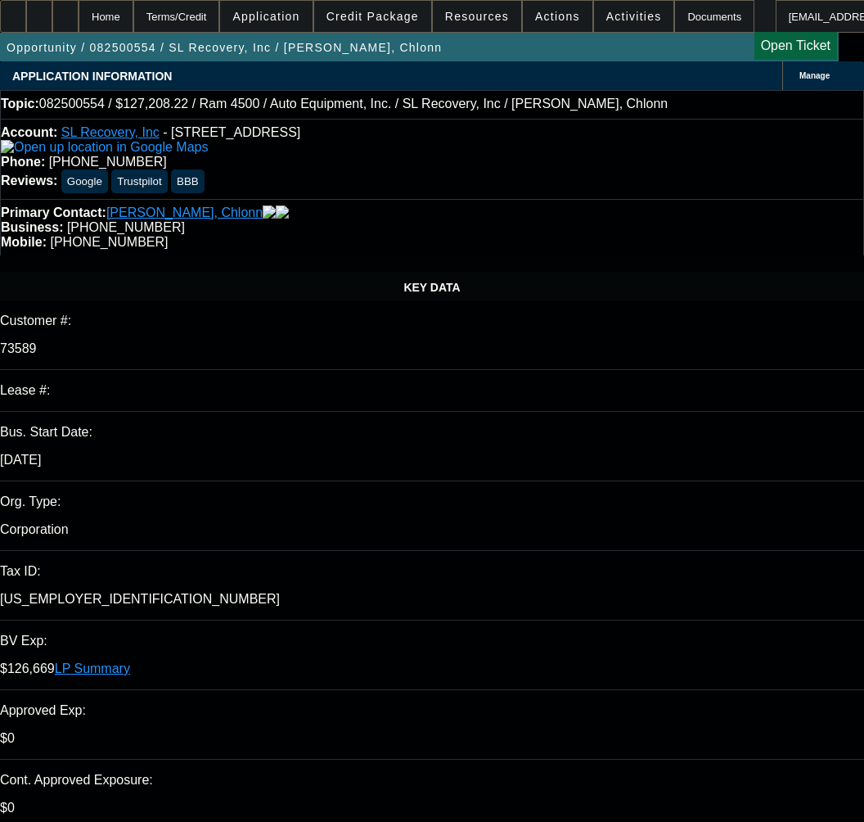
select select "0"
select select "6"
select select "0"
select select "2"
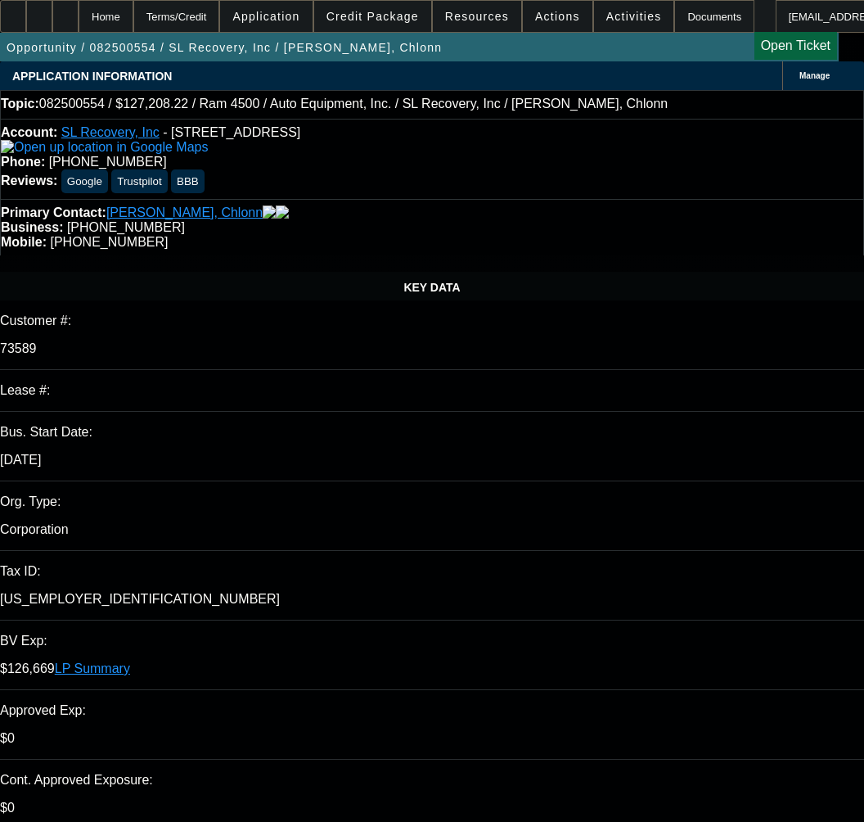
select select "0"
select select "6"
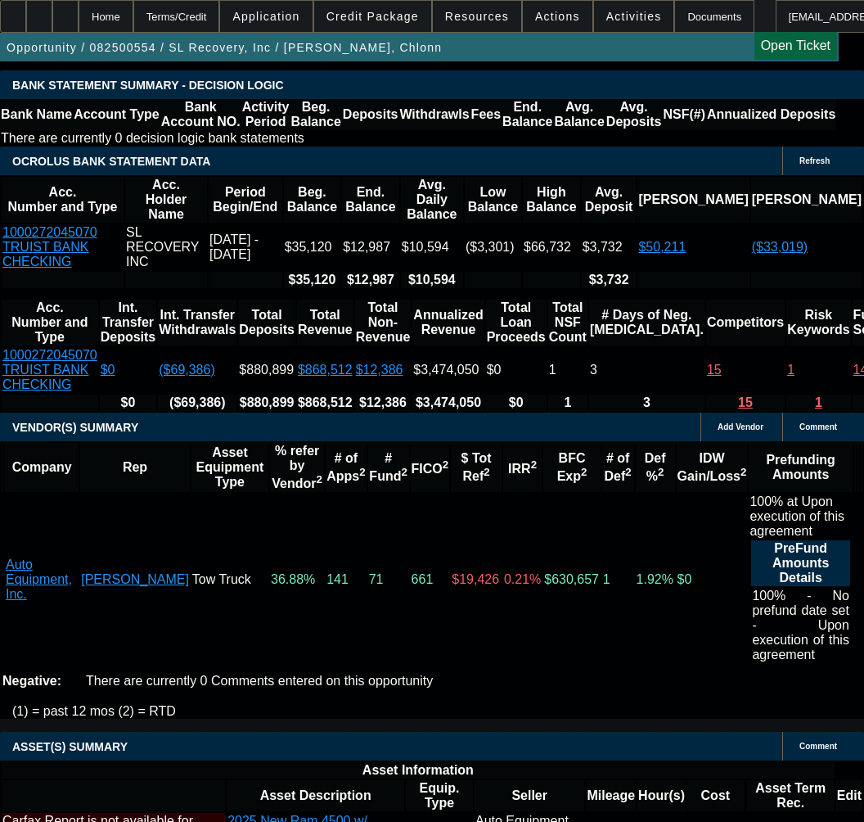
scroll to position [4048, 0]
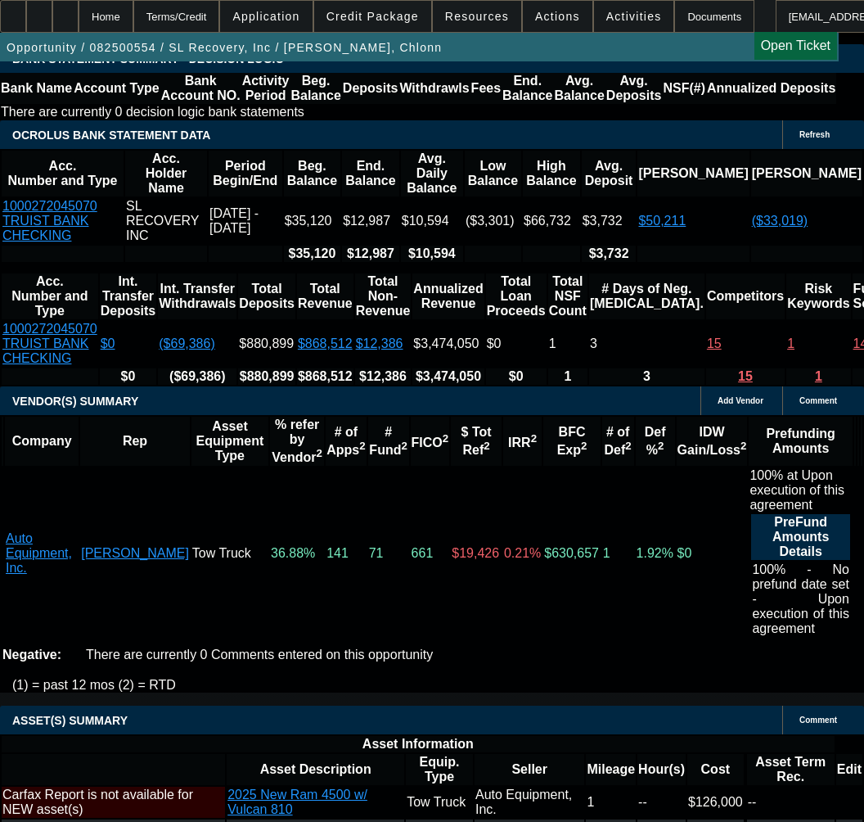
drag, startPoint x: 385, startPoint y: 614, endPoint x: 97, endPoint y: 630, distance: 287.8
copy span "APPROVED BY OAKMONT - Equipment Price $129,205.97; Max Term 60; Tier A; EFA; Ne…"
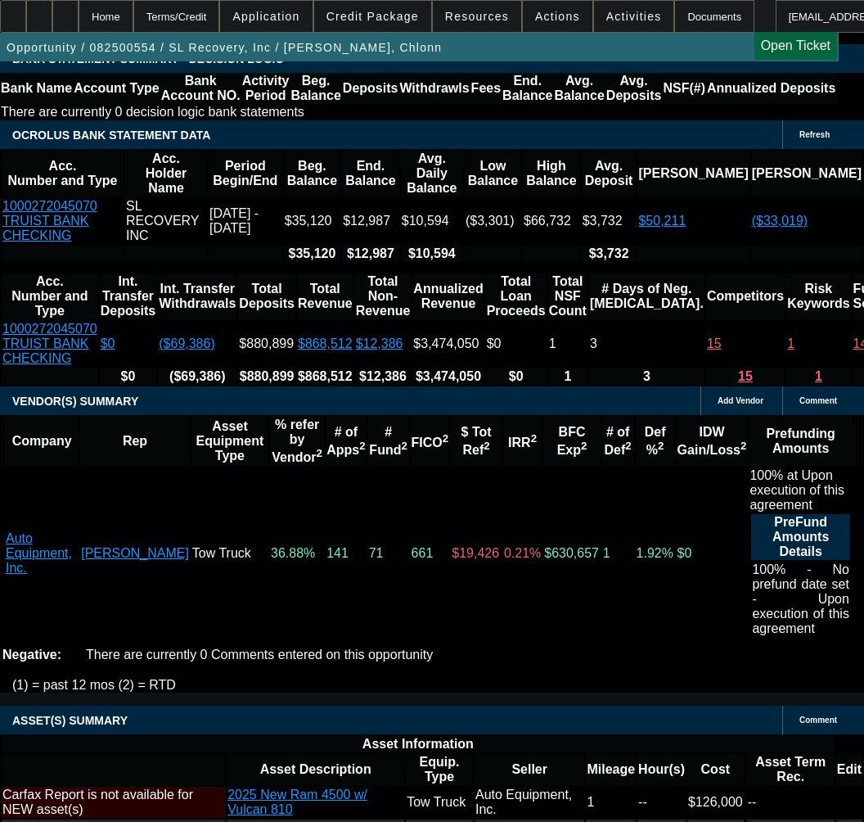
select select "3"
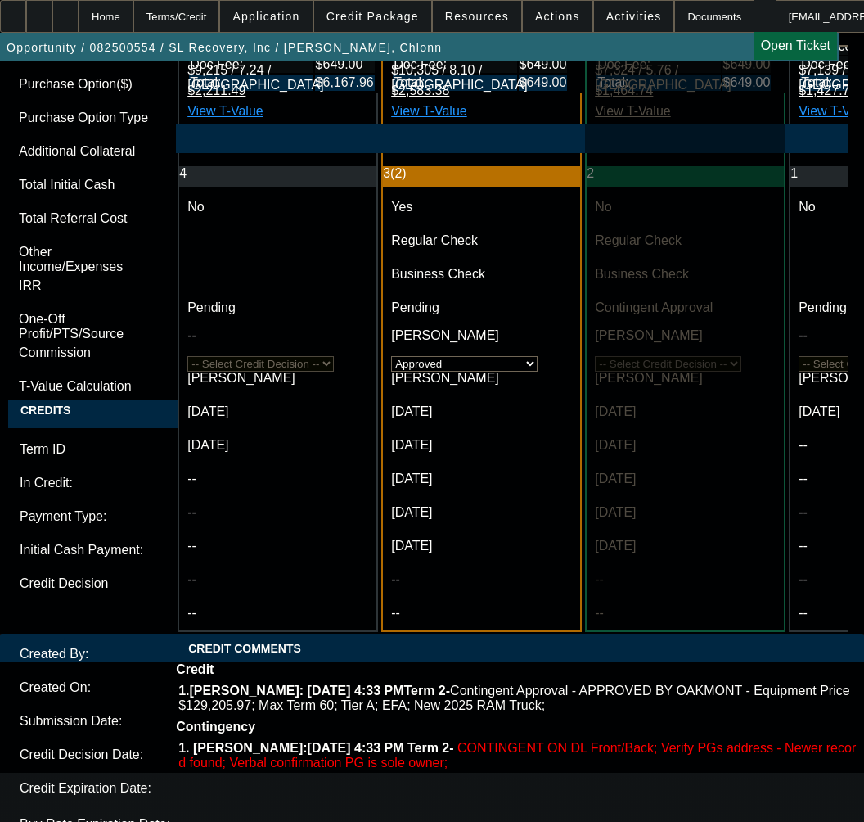
scroll to position [6177, 0]
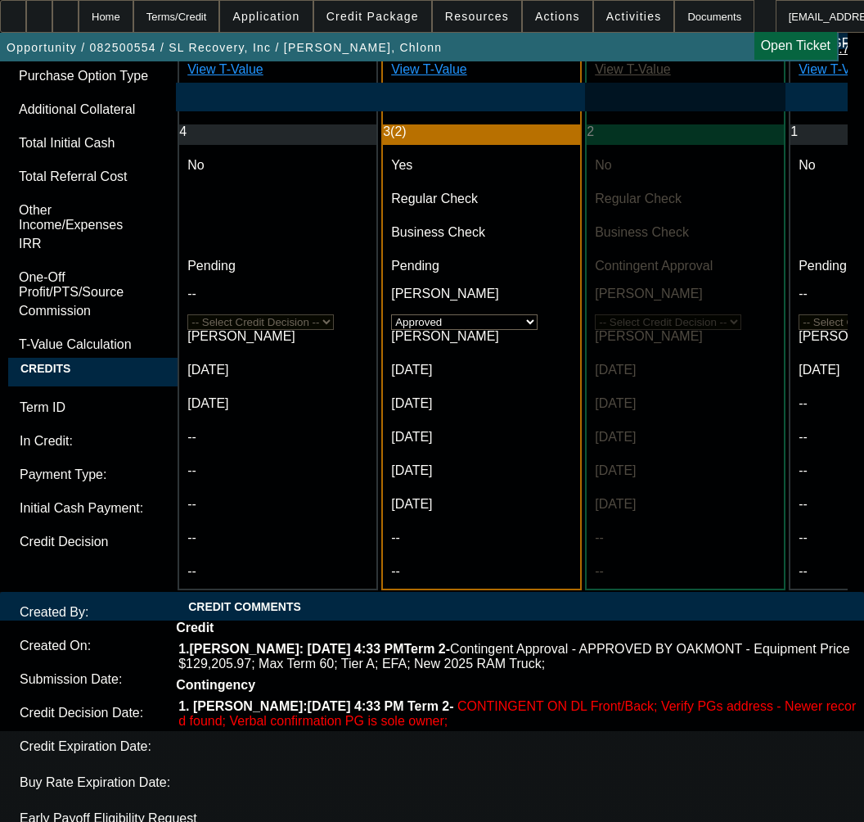
paste textarea "APPROVED BY OAKMONT - Equipment Price $129,205.97; Max Term 60; Tier A; EFA; Ne…"
type textarea "APPROVED BY OAKMONT - Equipment Price $129,205.97; Max Term 60; Tier A; EFA; Ne…"
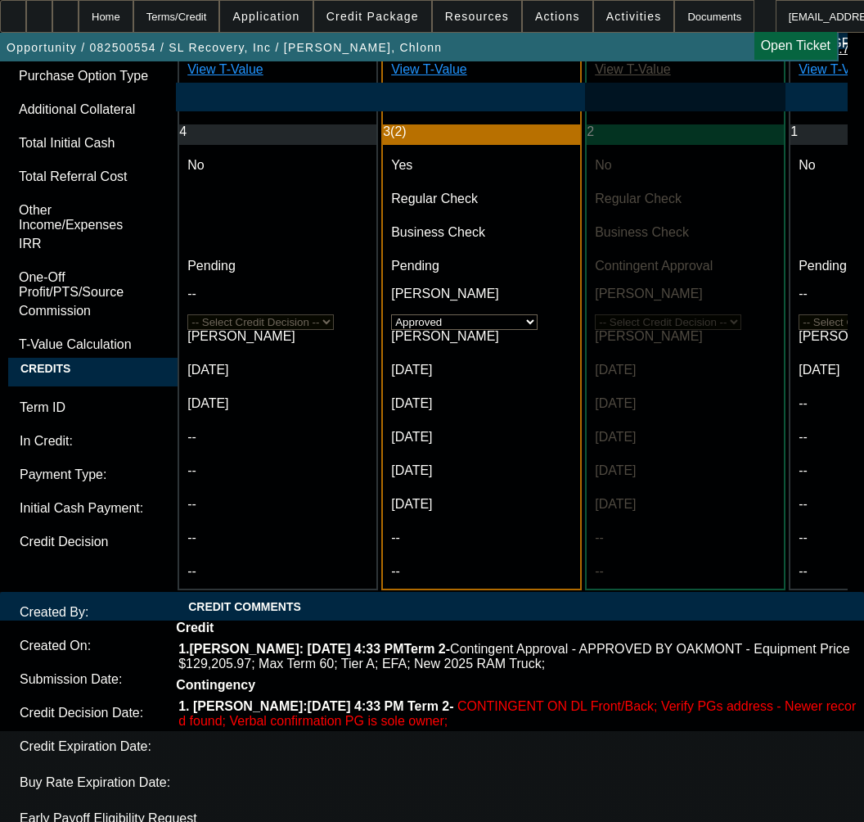
scroll to position [6453, 0]
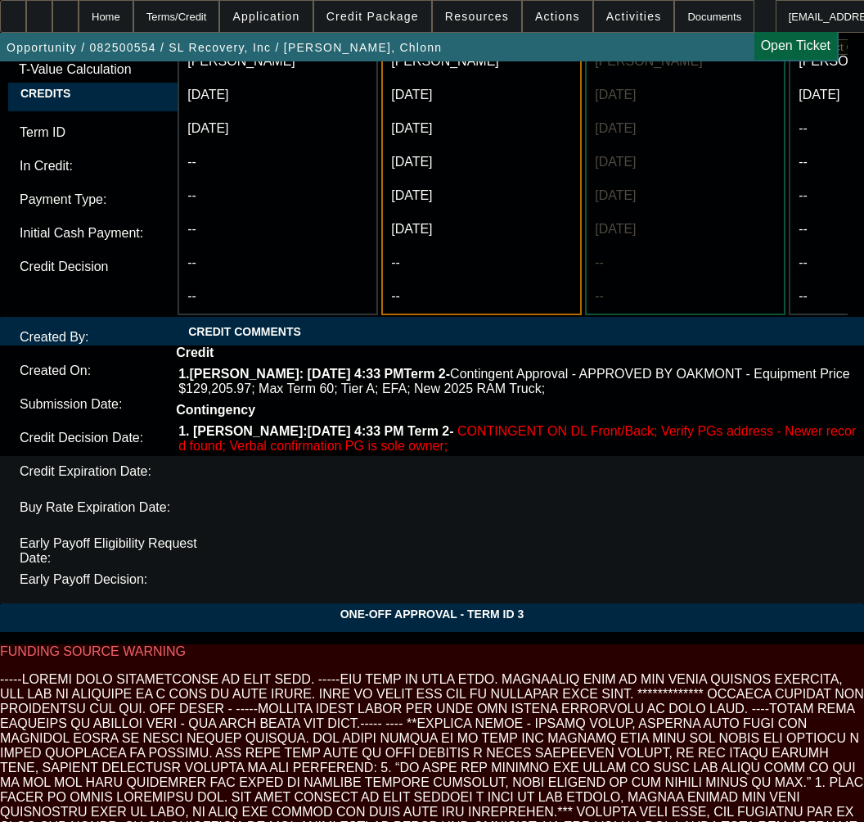
checkbox input "true"
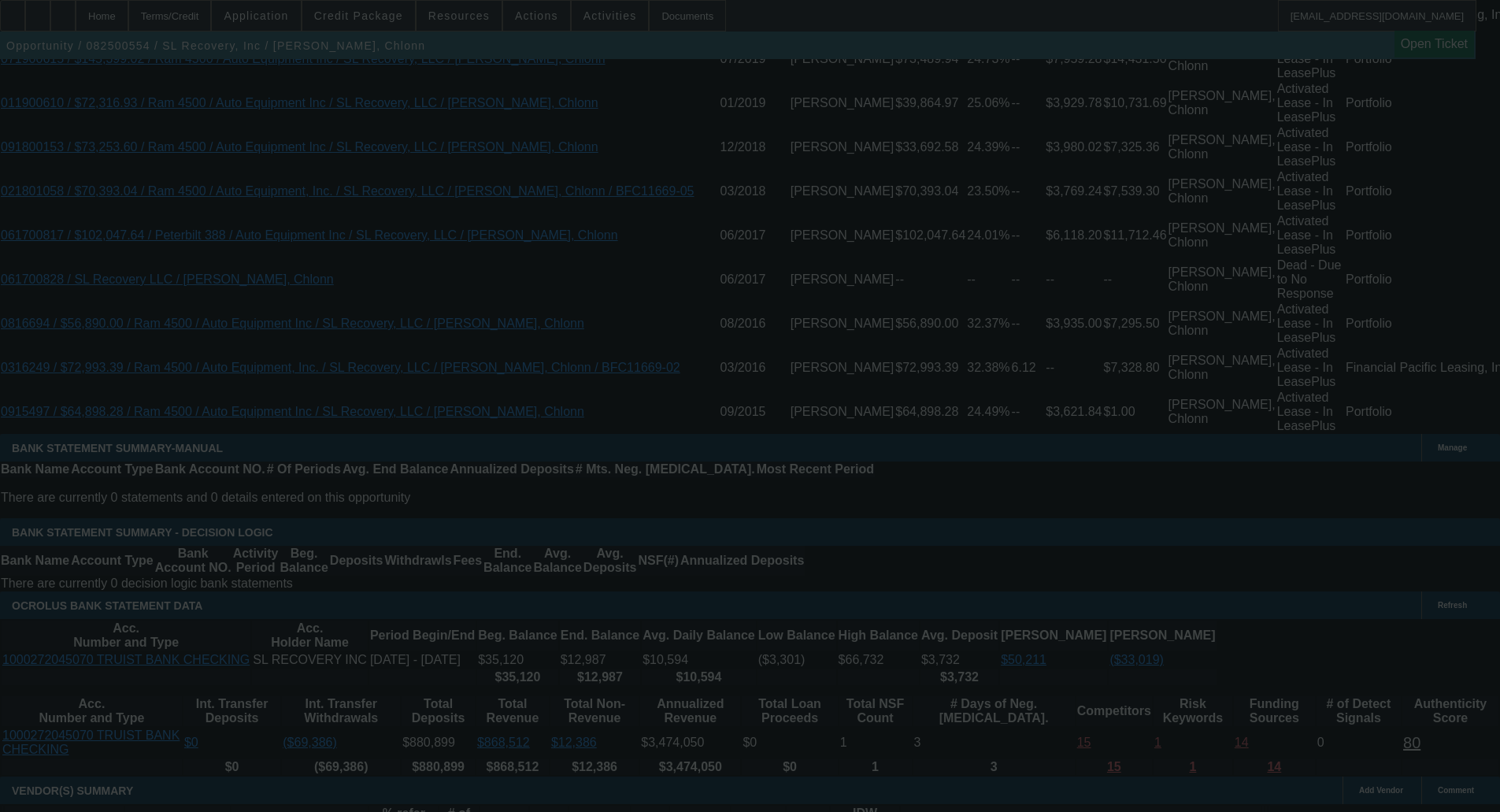
scroll to position [0, 0]
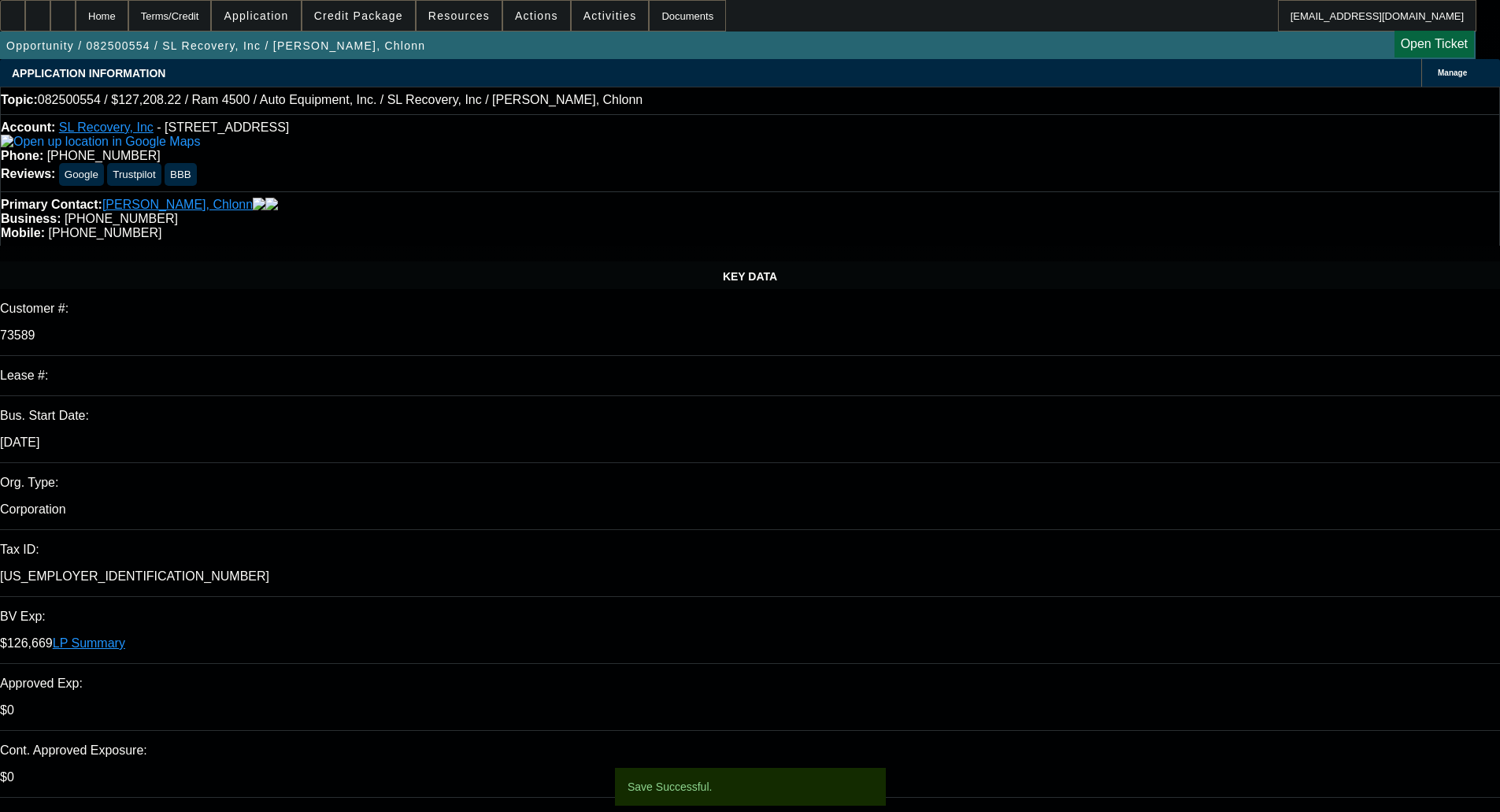
select select "0"
select select "6"
select select "0"
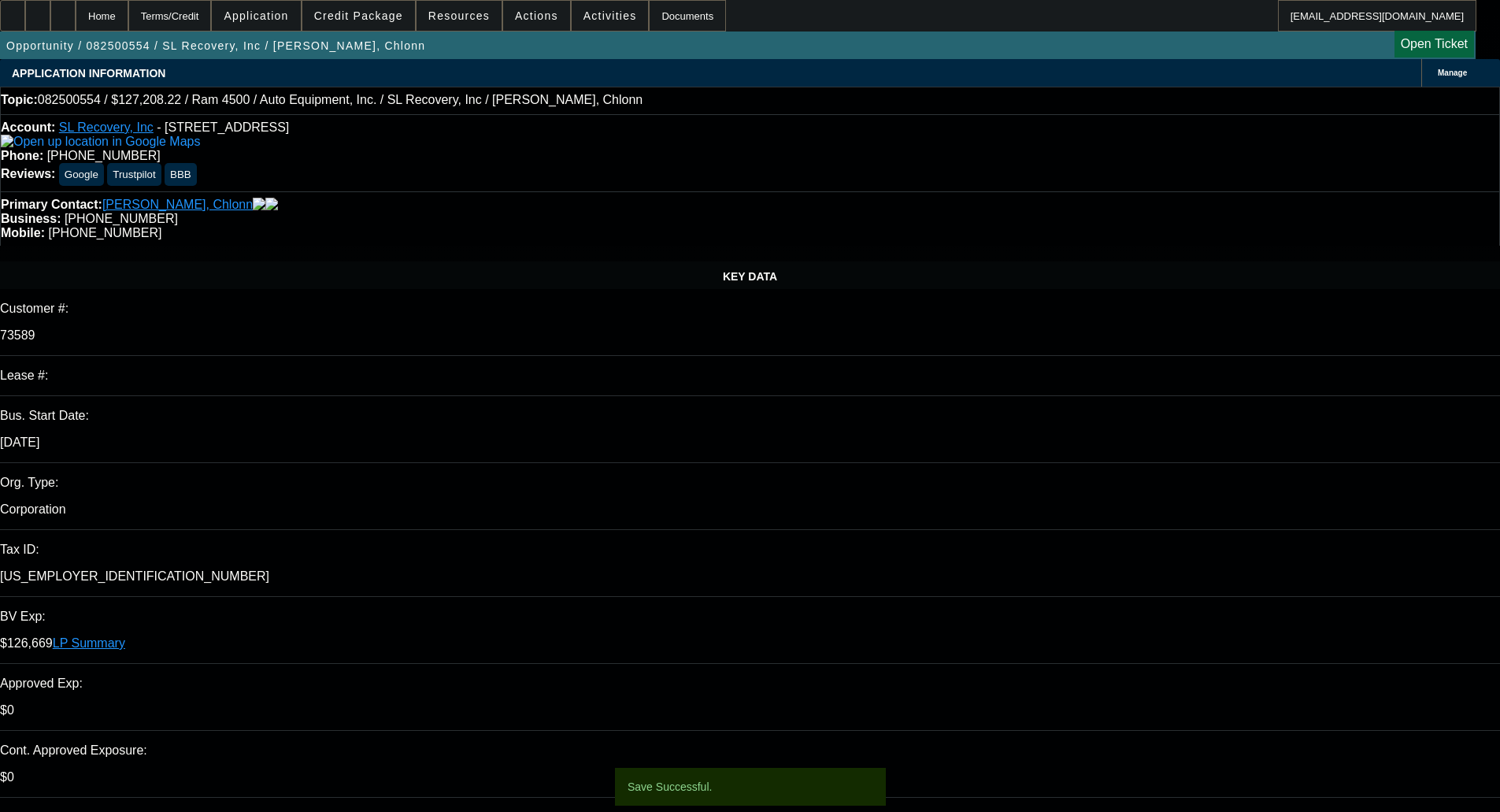
select select "0"
select select "2"
select select "0"
select select "6"
select select "0"
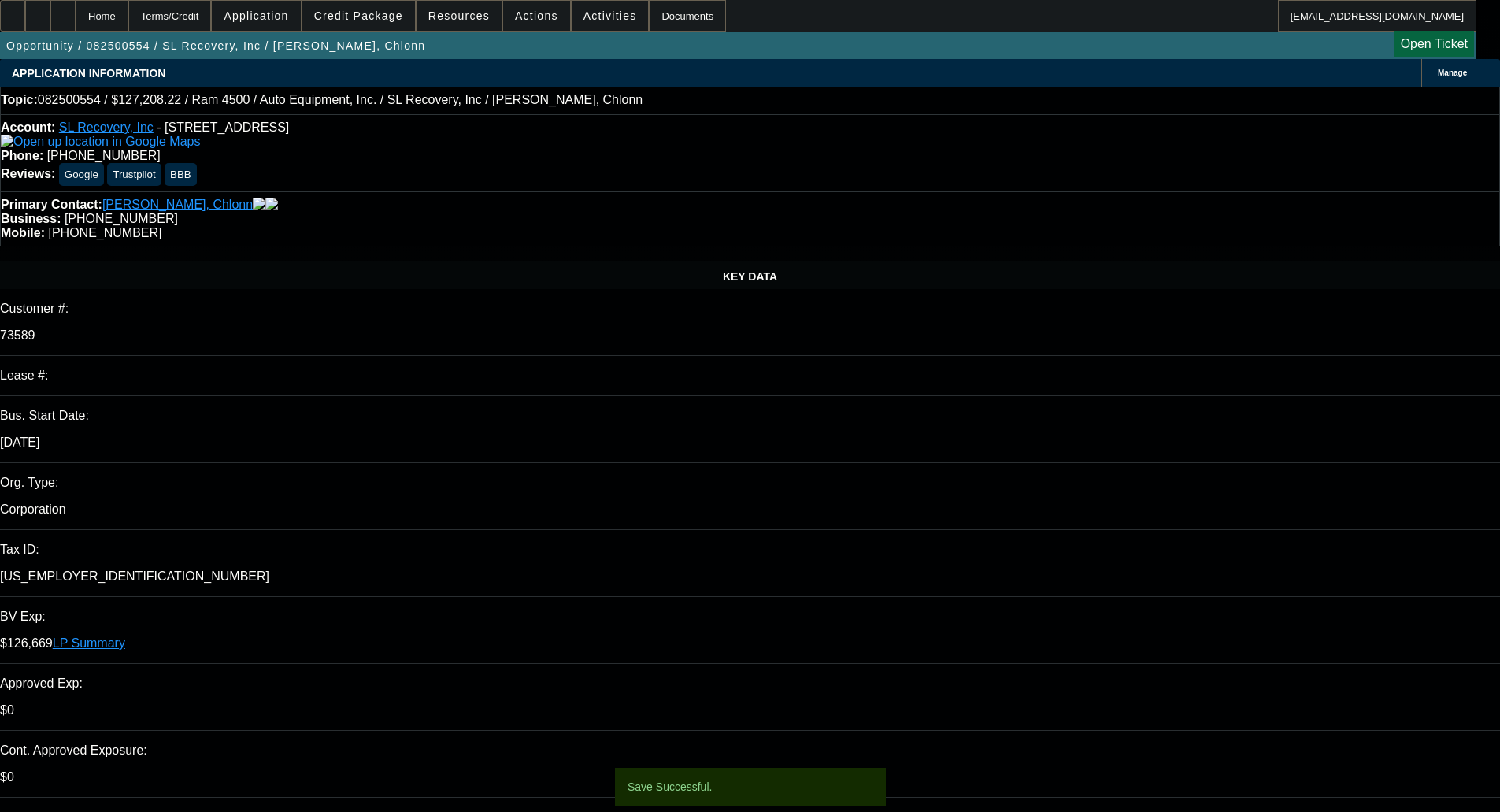
select select "0"
select select "2"
select select "0"
select select "6"
select select "0"
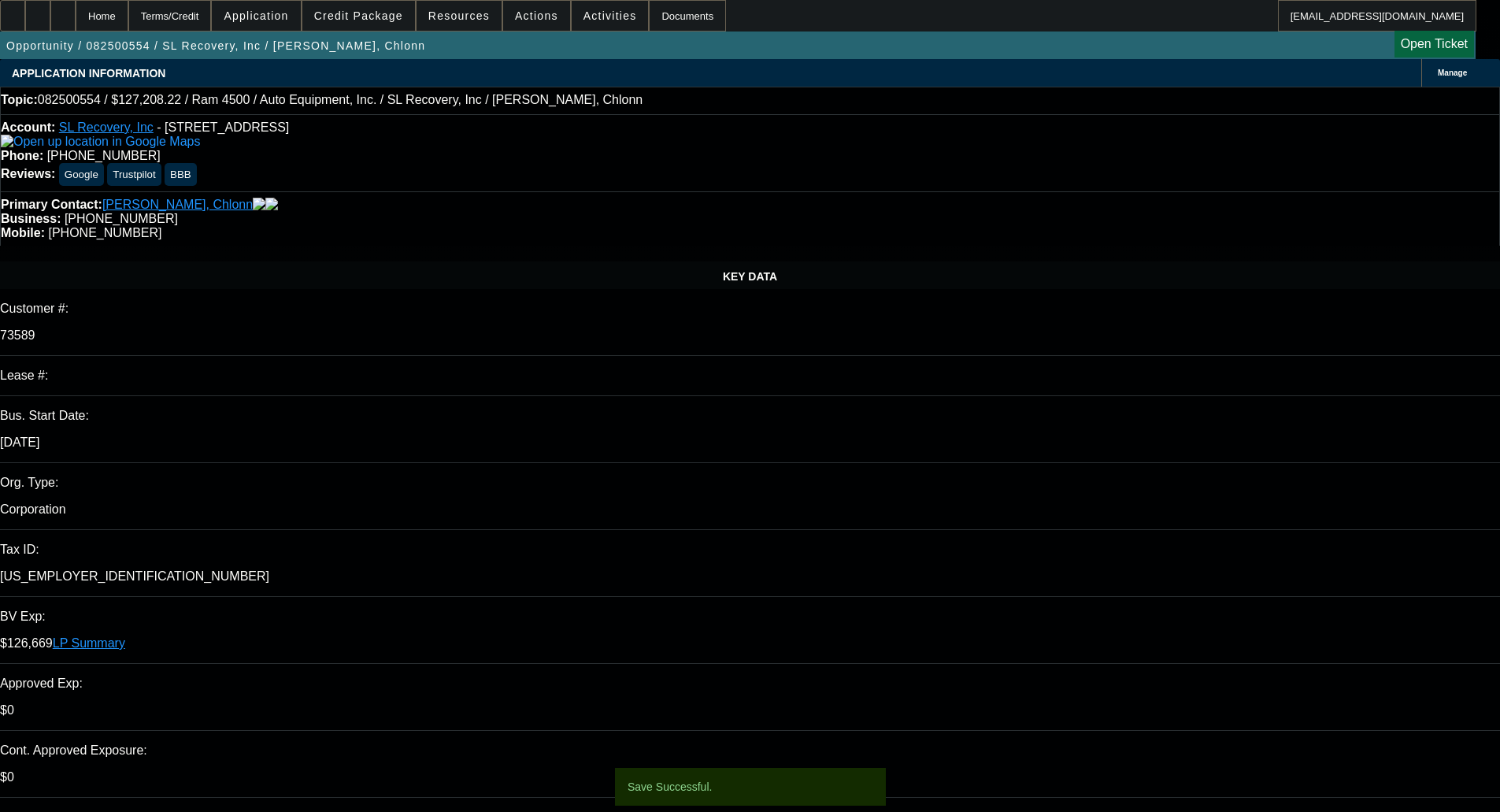
select select "0"
select select "2"
select select "0"
select select "6"
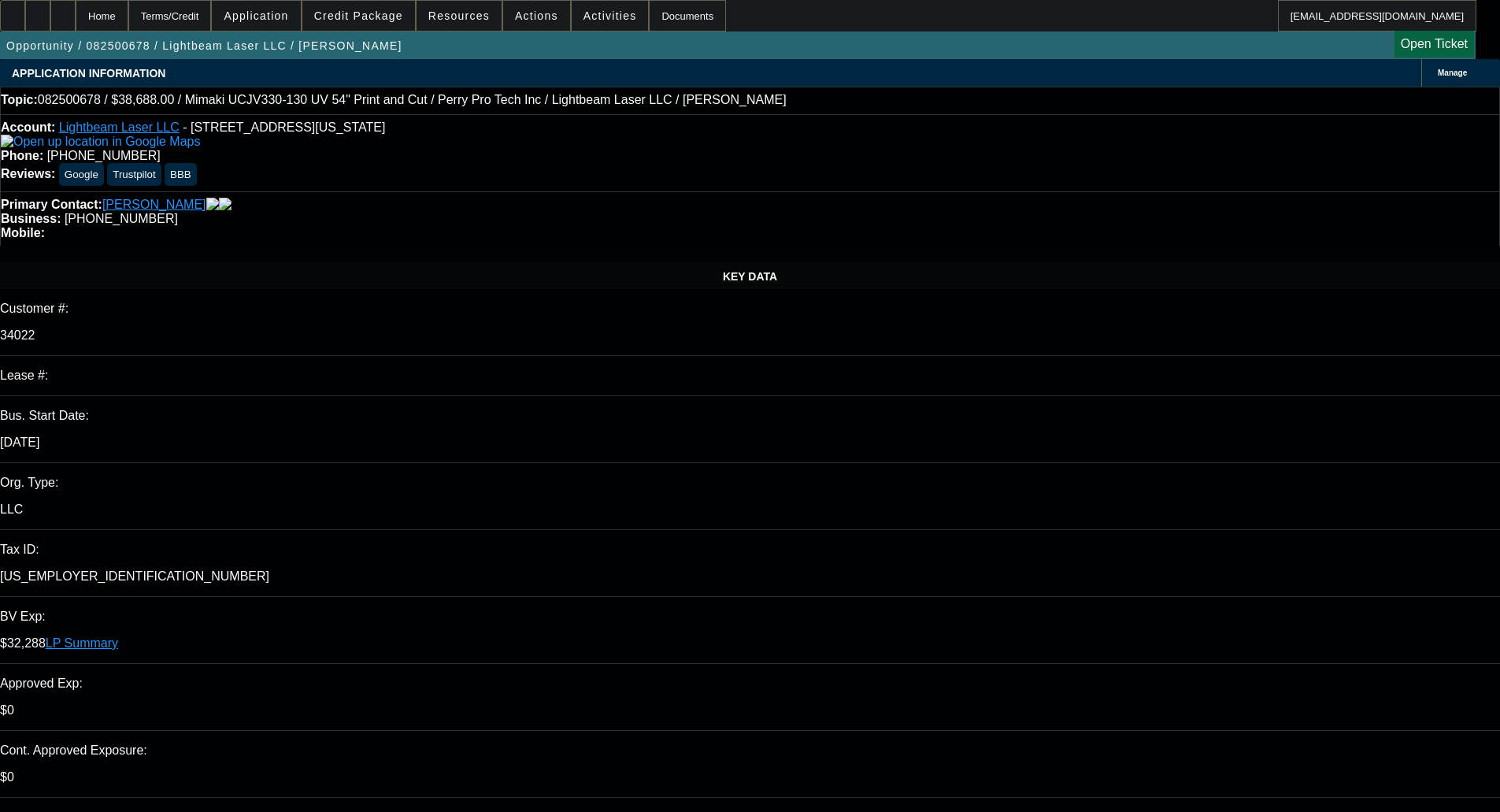
select select "0"
select select "6"
select select "0"
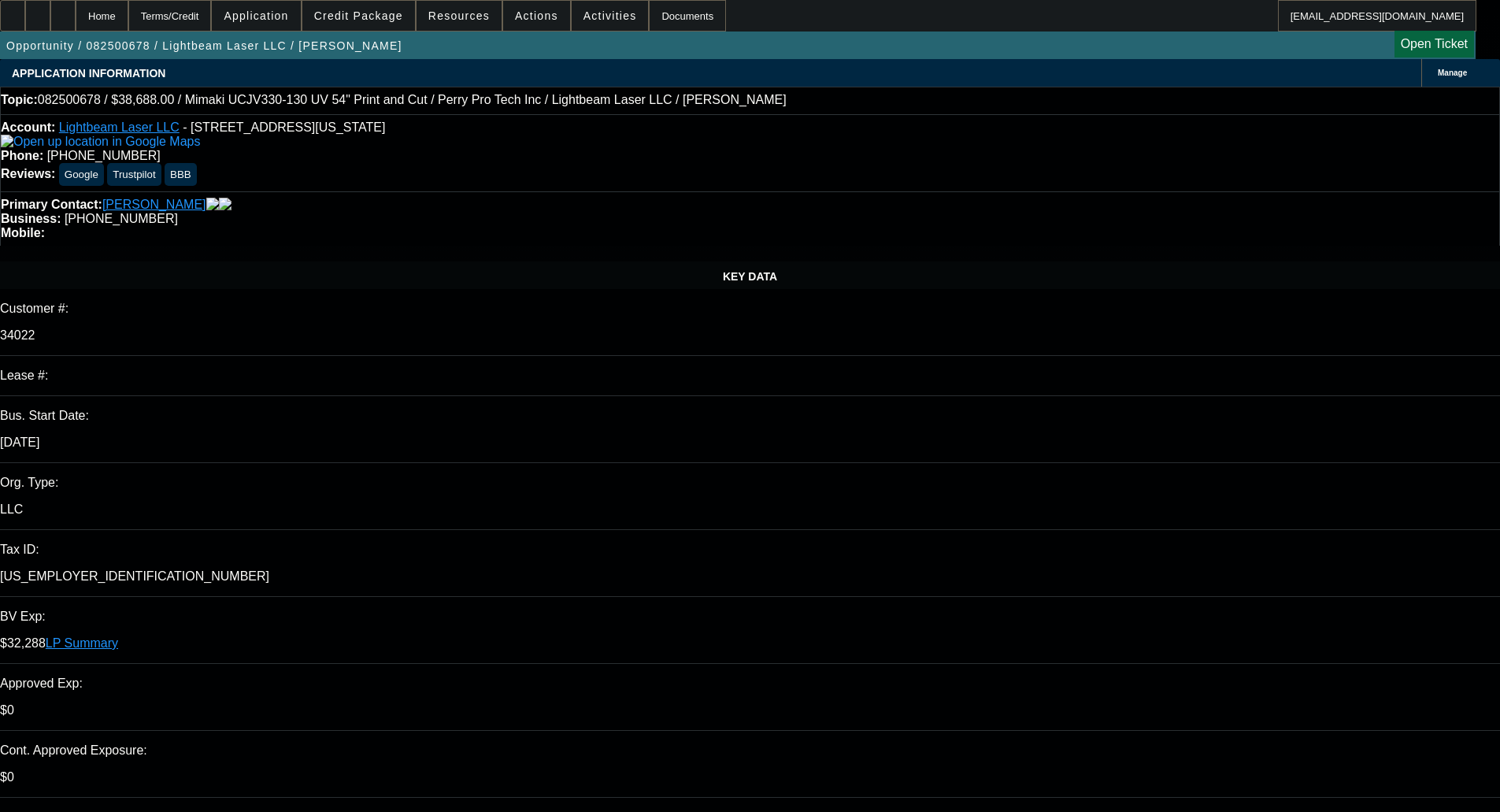
select select "2"
select select "0"
select select "6"
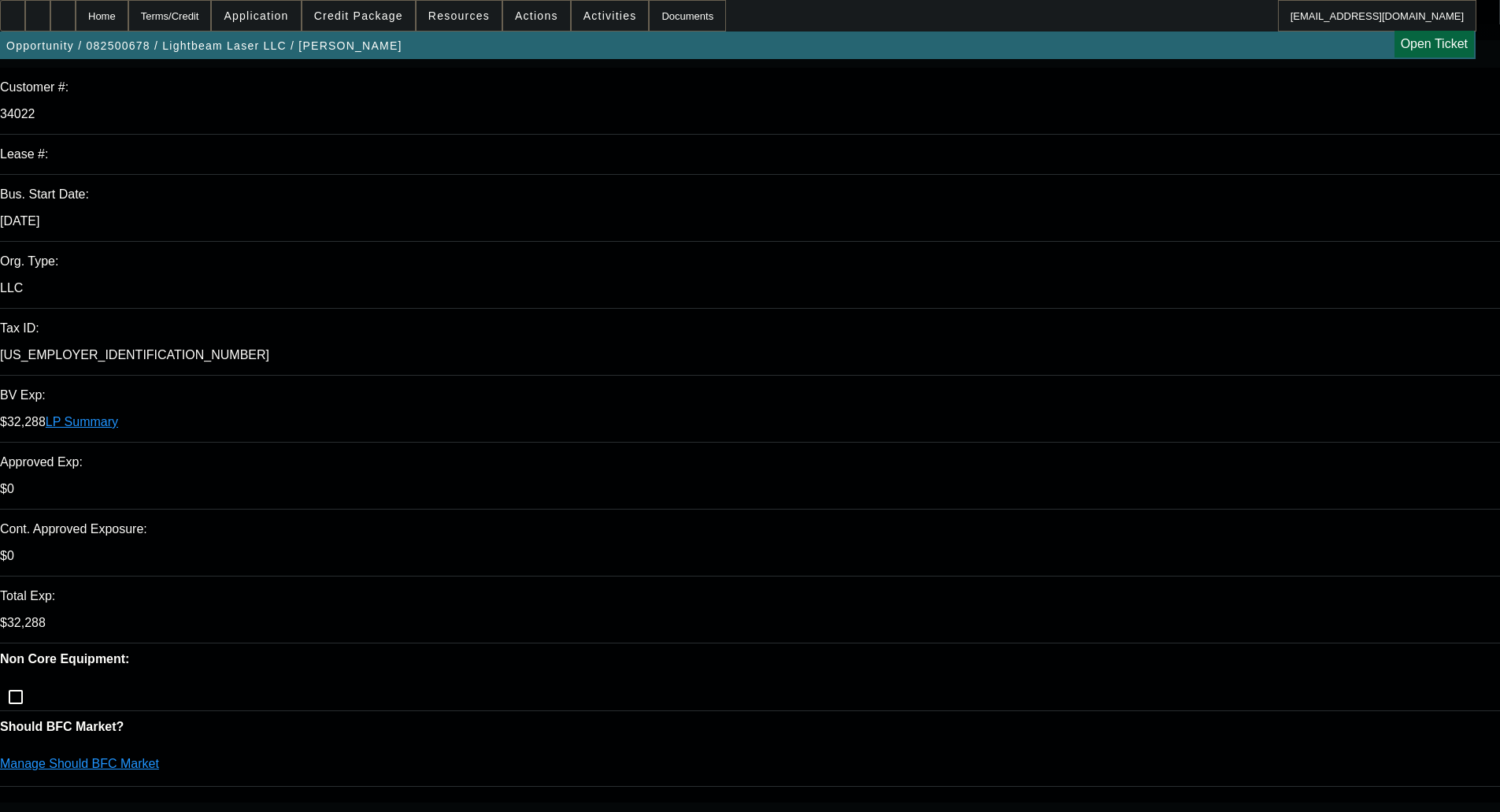
scroll to position [237, 0]
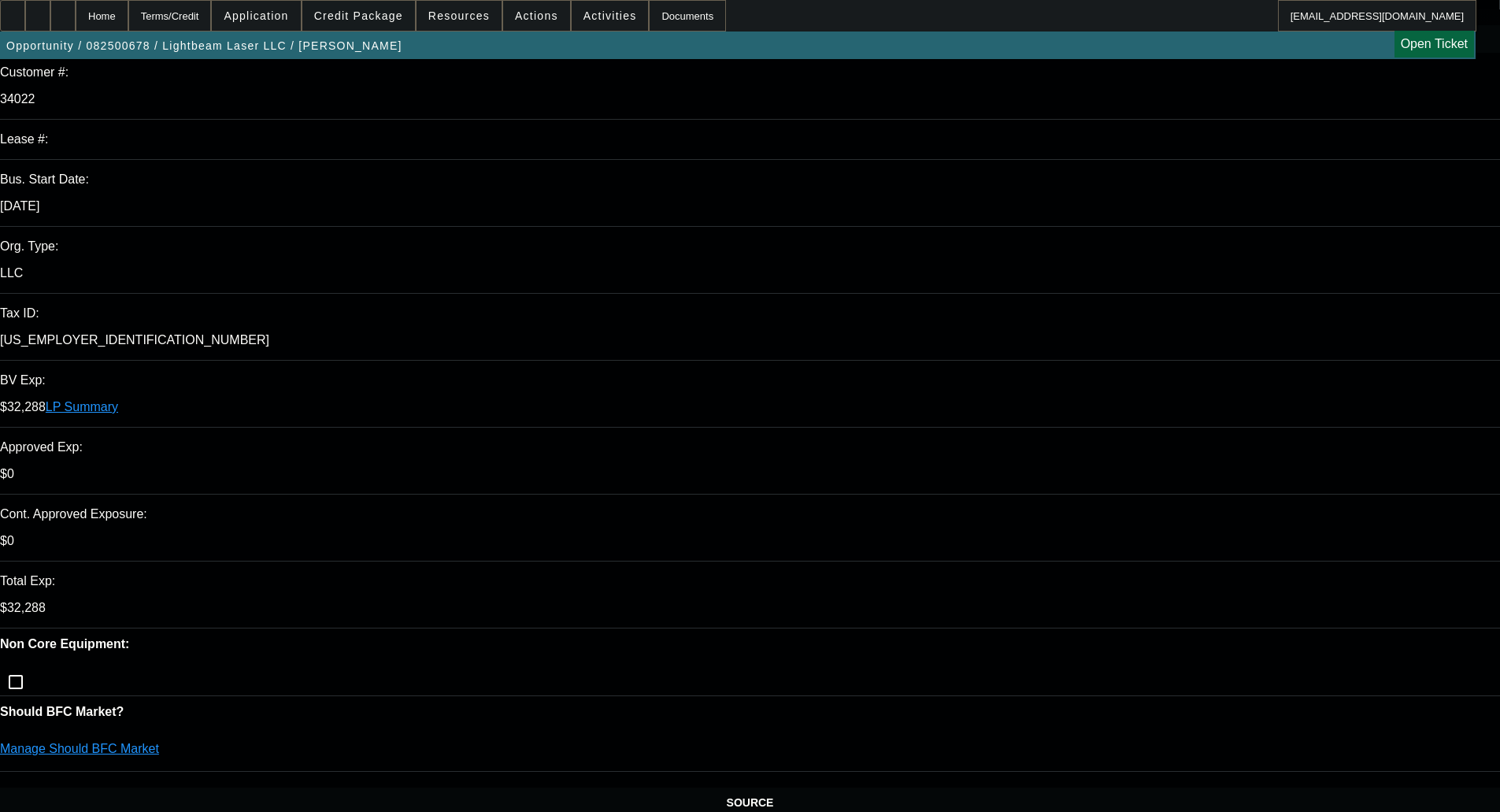
click at [369, 3] on span at bounding box center [358, 15] width 113 height 38
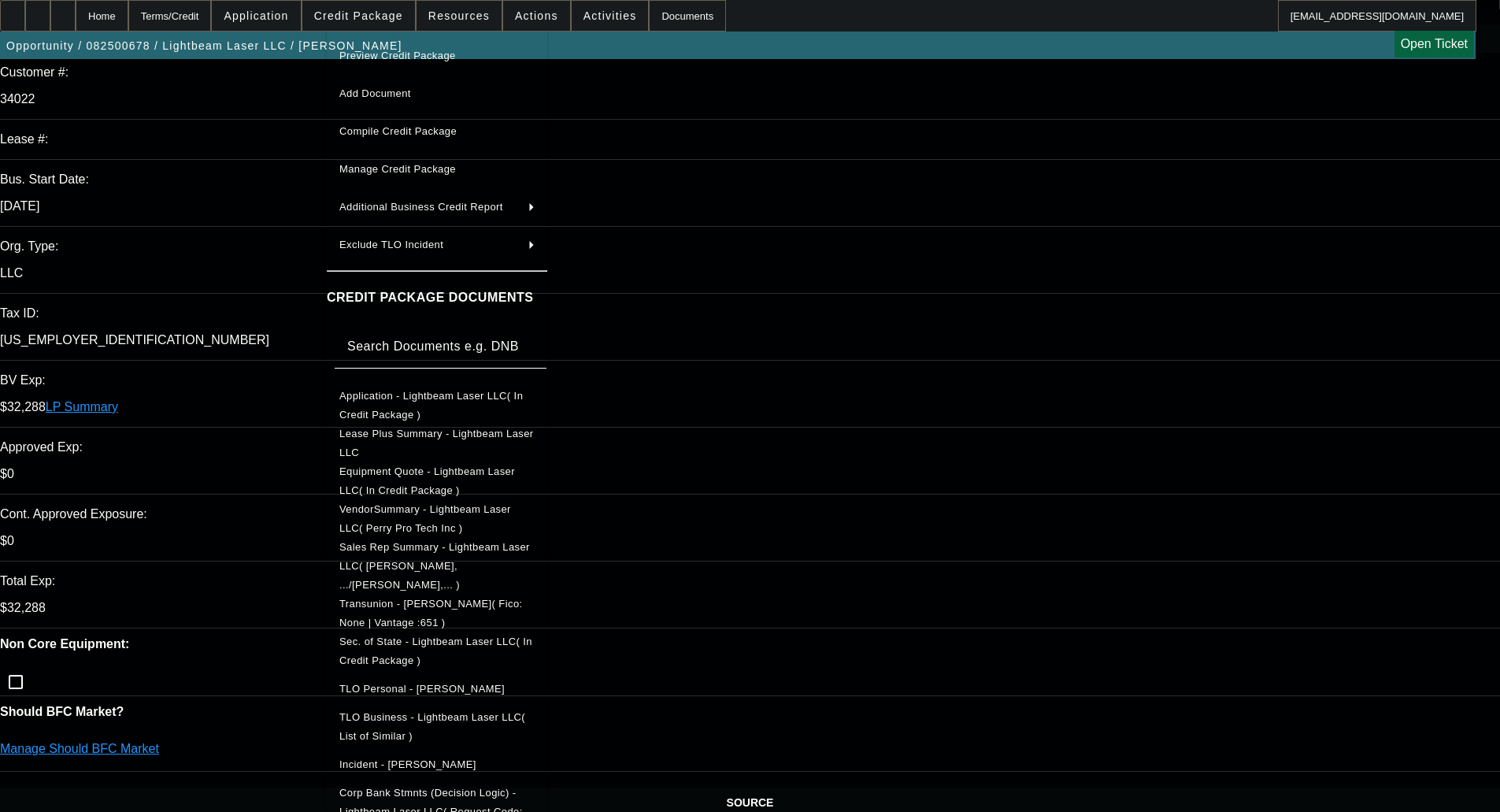
click at [431, 53] on span "Preview Credit Package" at bounding box center [397, 56] width 116 height 12
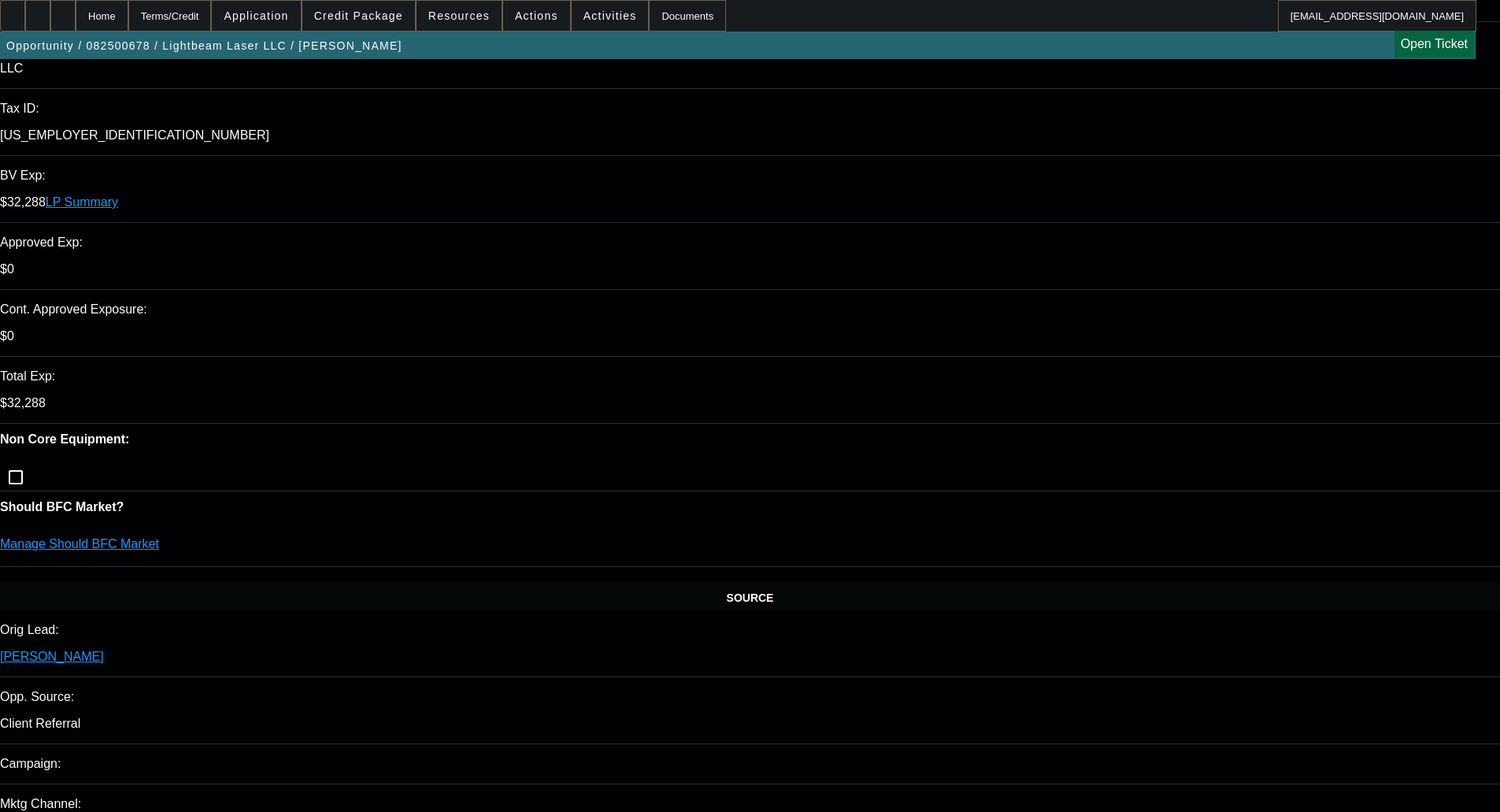
scroll to position [472, 0]
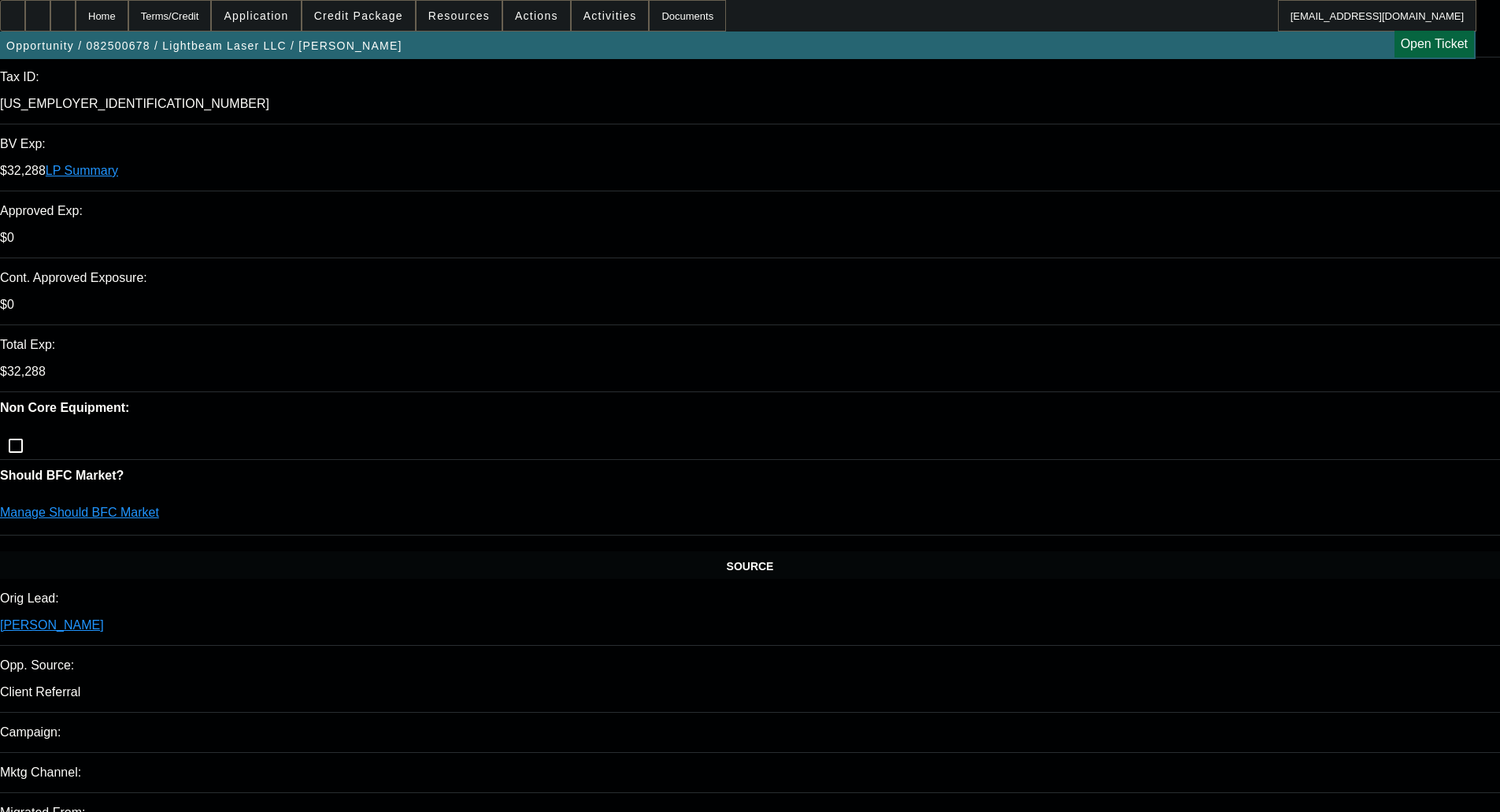
type textarea "MIMAKI - OKAY TO SELL"
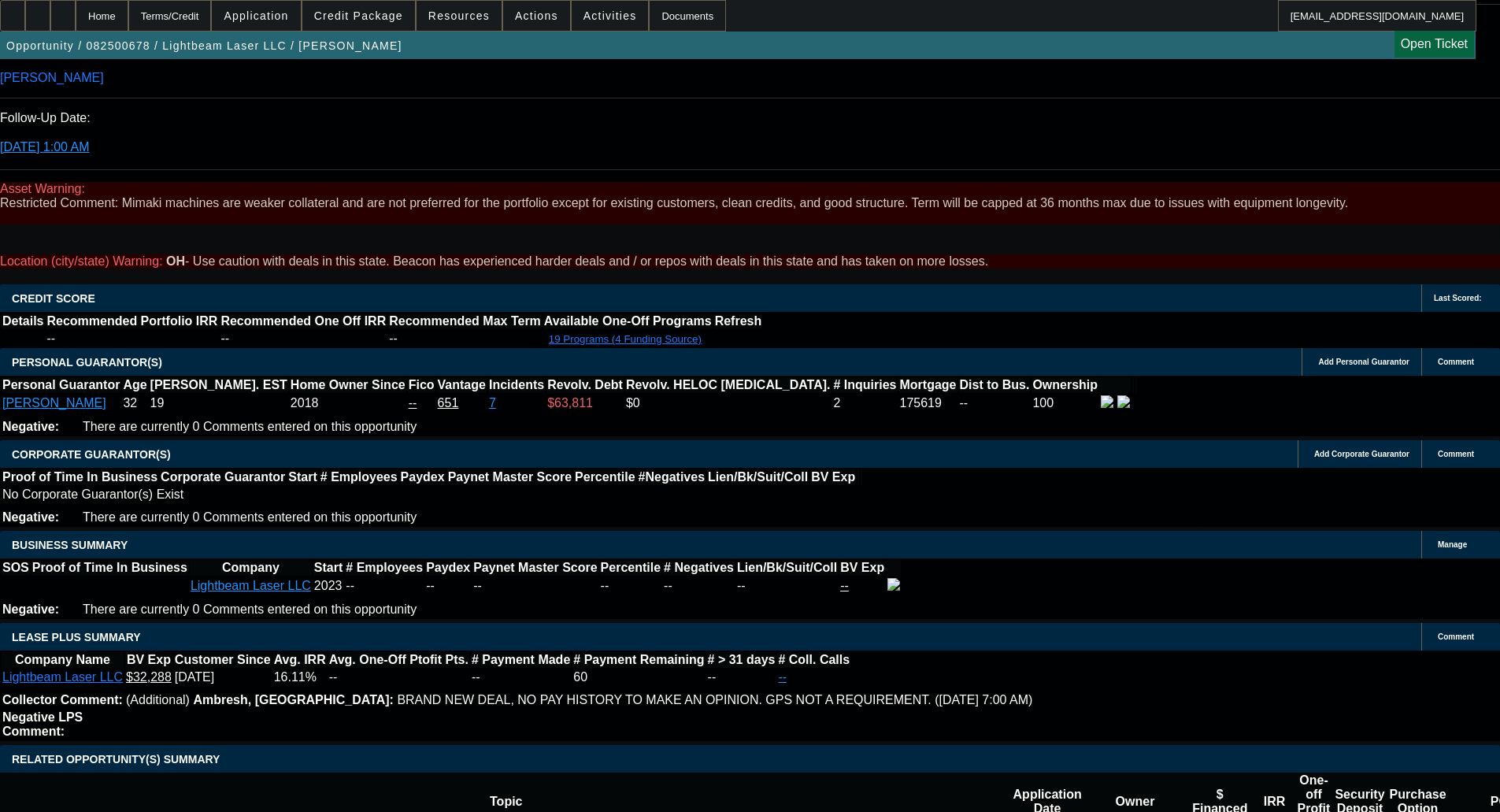
scroll to position [2205, 0]
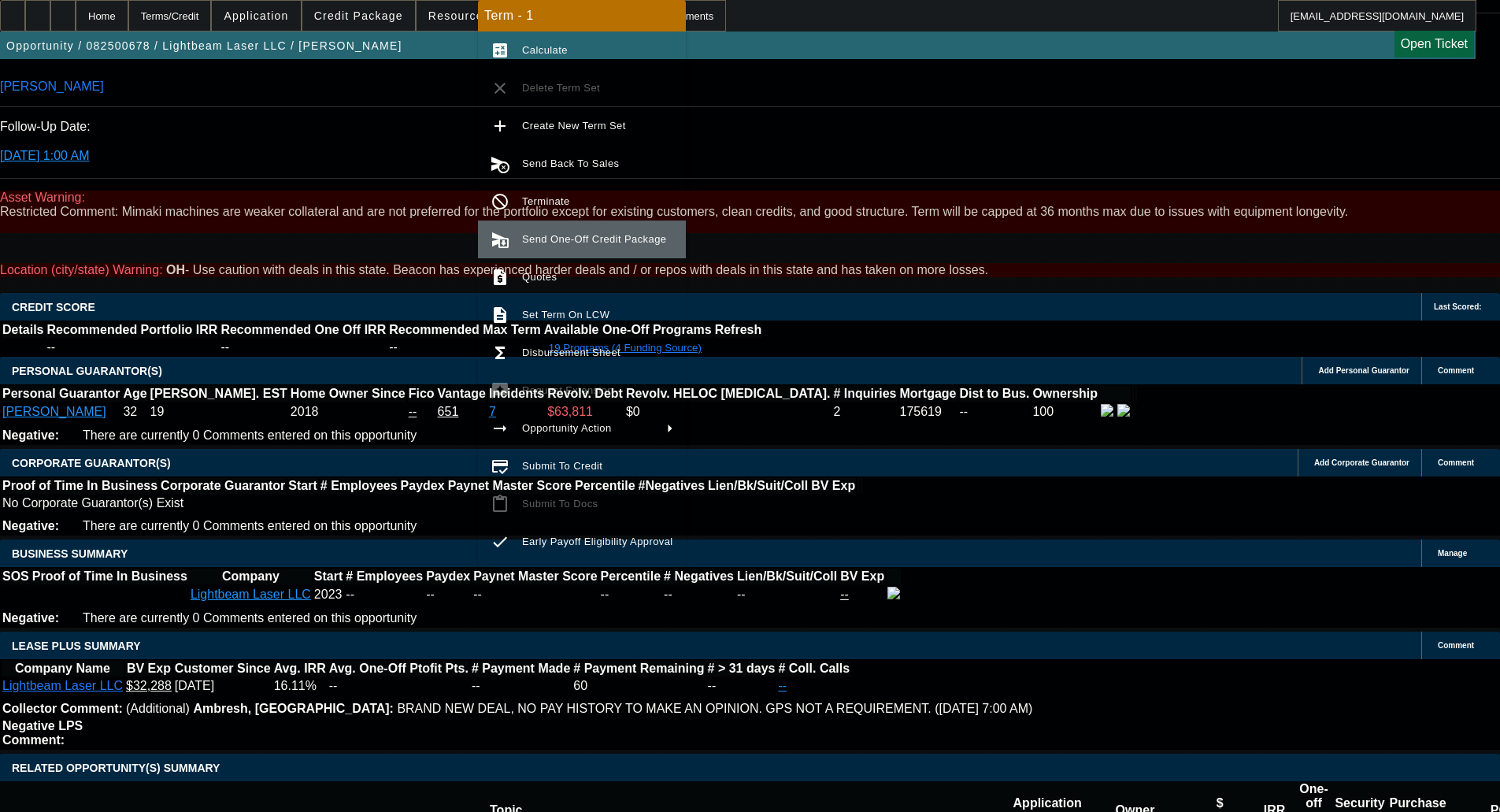
click at [571, 239] on span "Send One-Off Credit Package" at bounding box center [595, 239] width 144 height 12
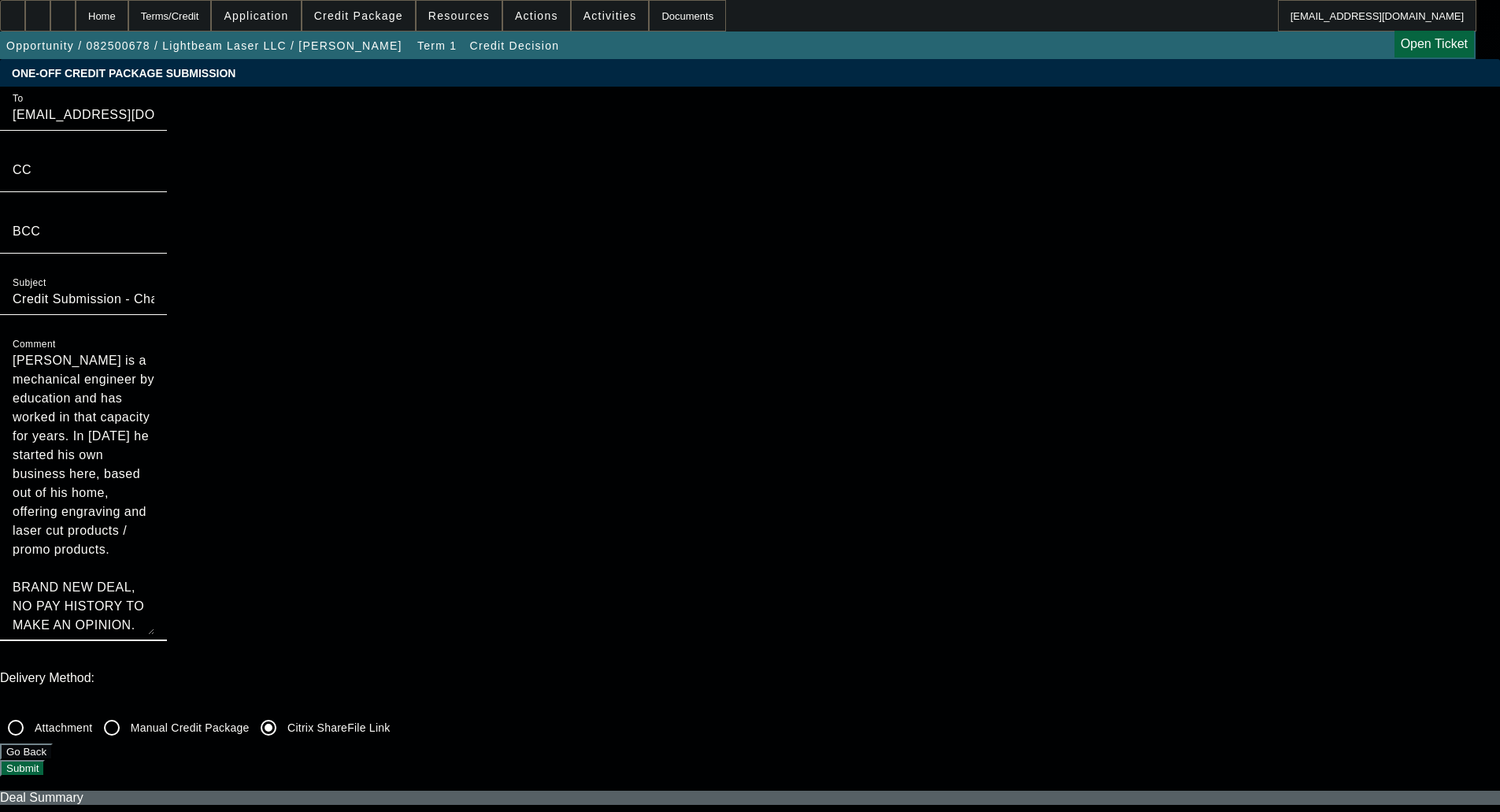
scroll to position [57, 0]
drag, startPoint x: 823, startPoint y: 186, endPoint x: 828, endPoint y: 654, distance: 468.0
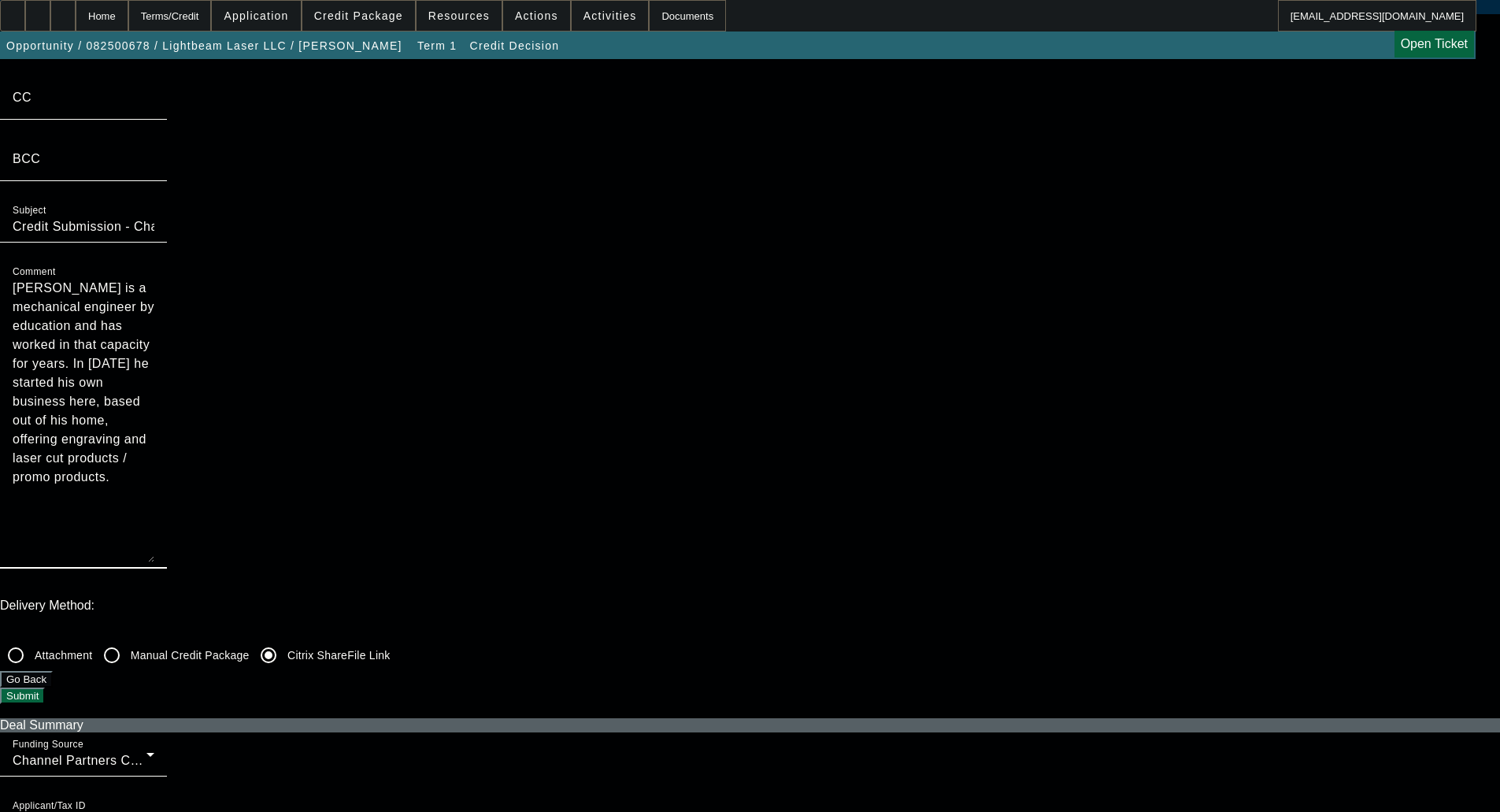
scroll to position [0, 0]
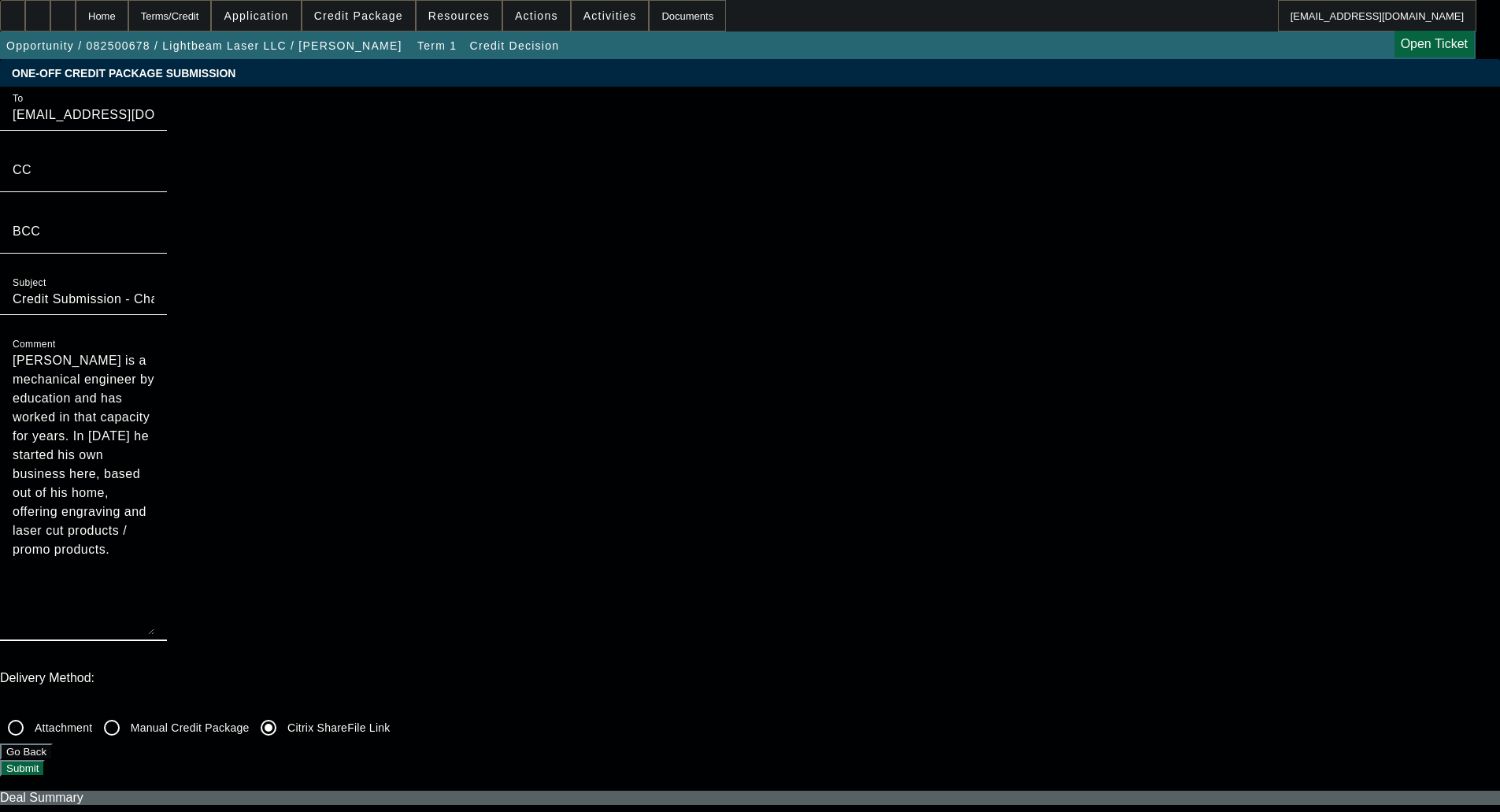
type textarea "[PERSON_NAME] is a mechanical engineer by education and has worked in that capa…"
click at [45, 760] on button "Submit" at bounding box center [22, 768] width 45 height 16
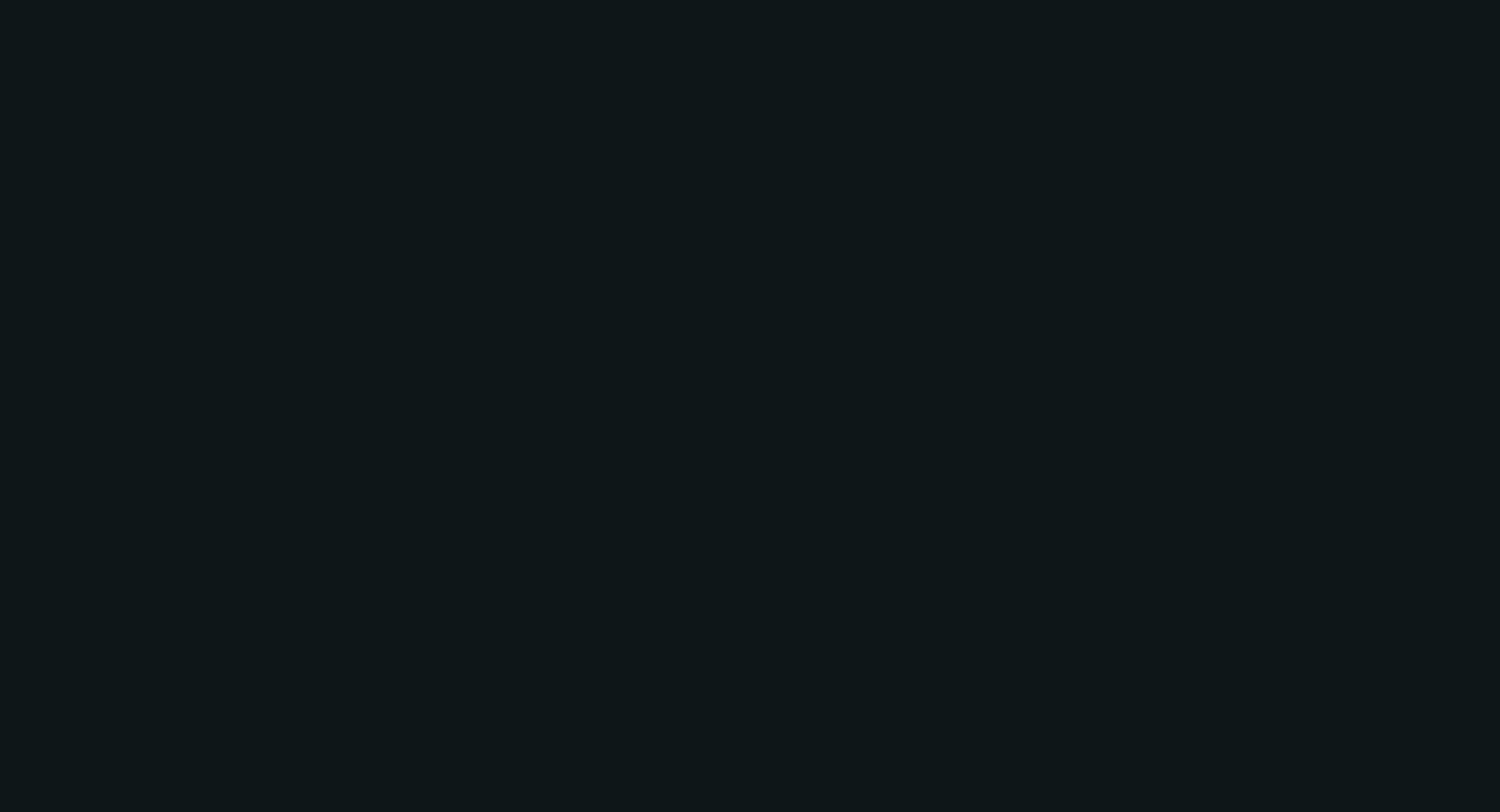
select select "0"
select select "6"
select select "0"
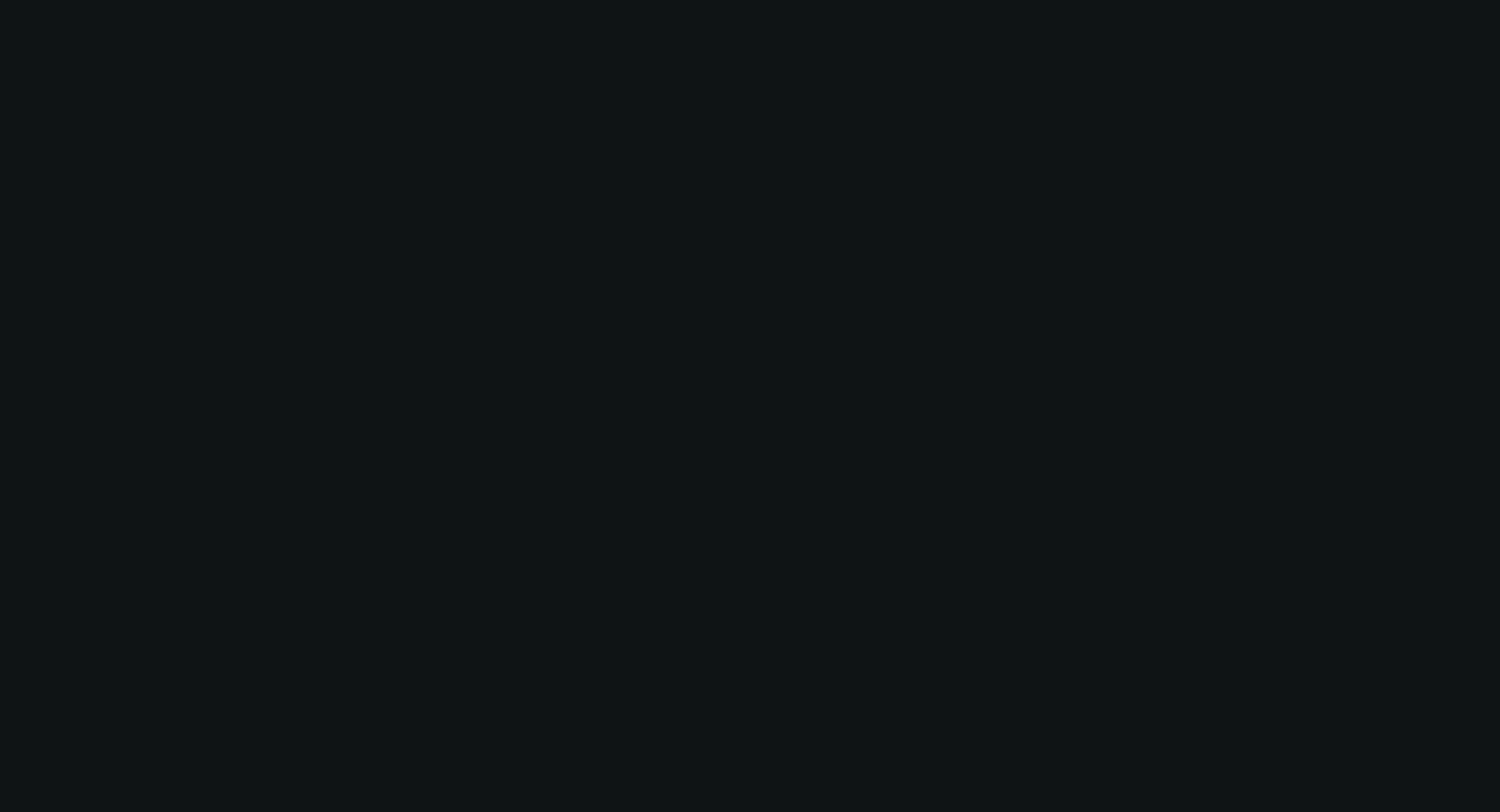
select select "2"
select select "0"
select select "6"
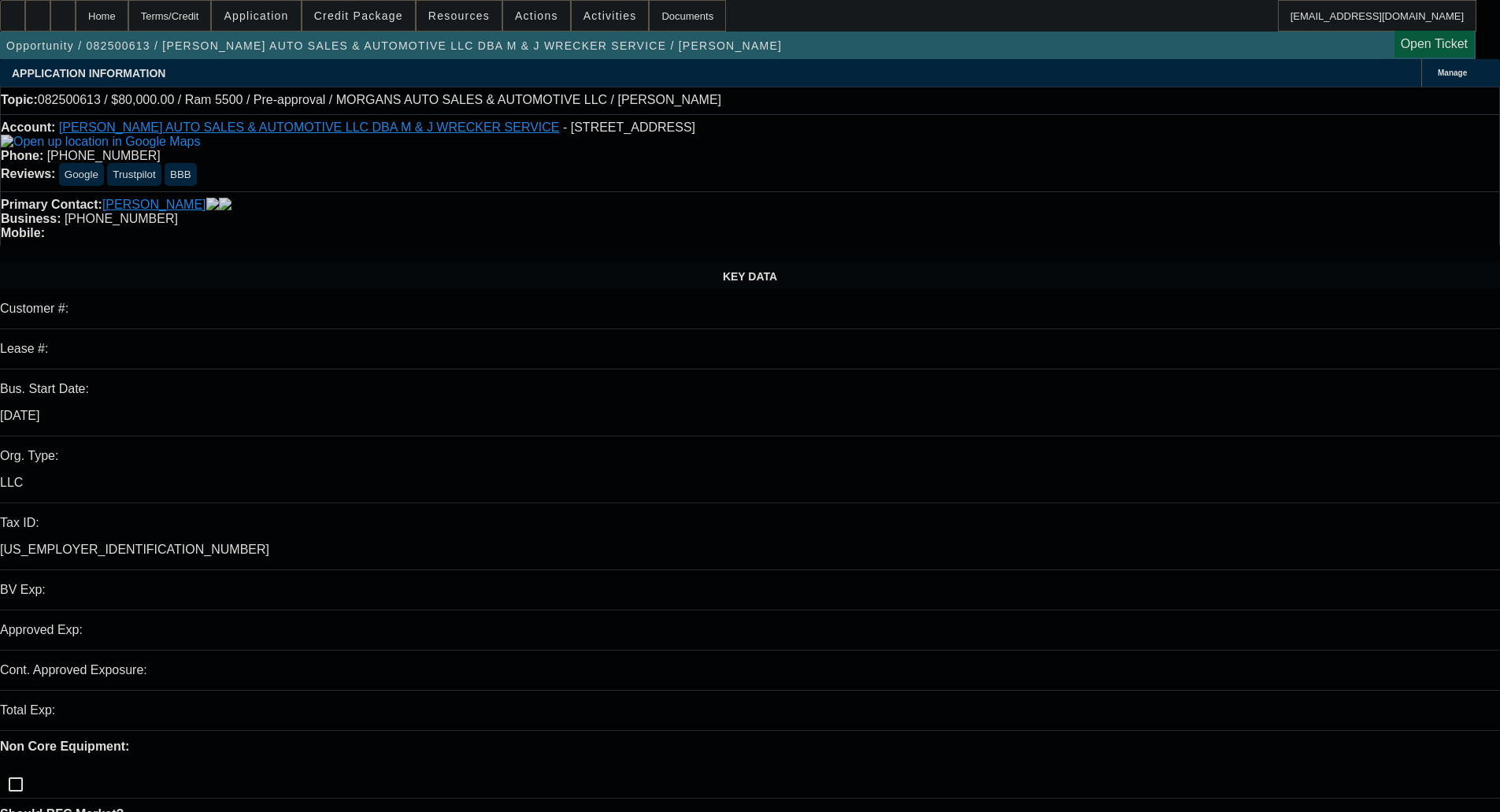
select select "0"
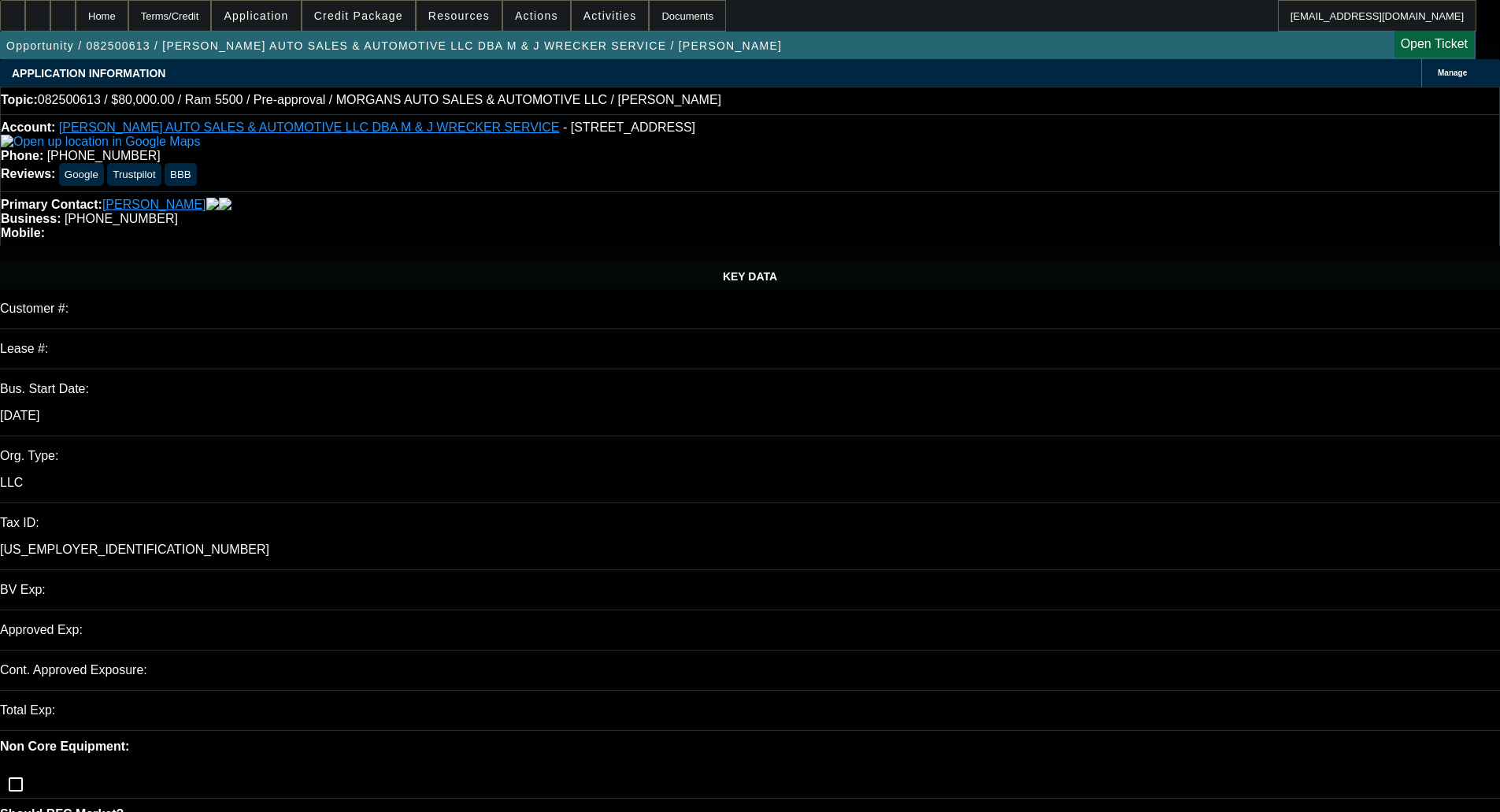
select select "0.1"
select select "4"
click at [356, 11] on span "Credit Package" at bounding box center [359, 15] width 89 height 13
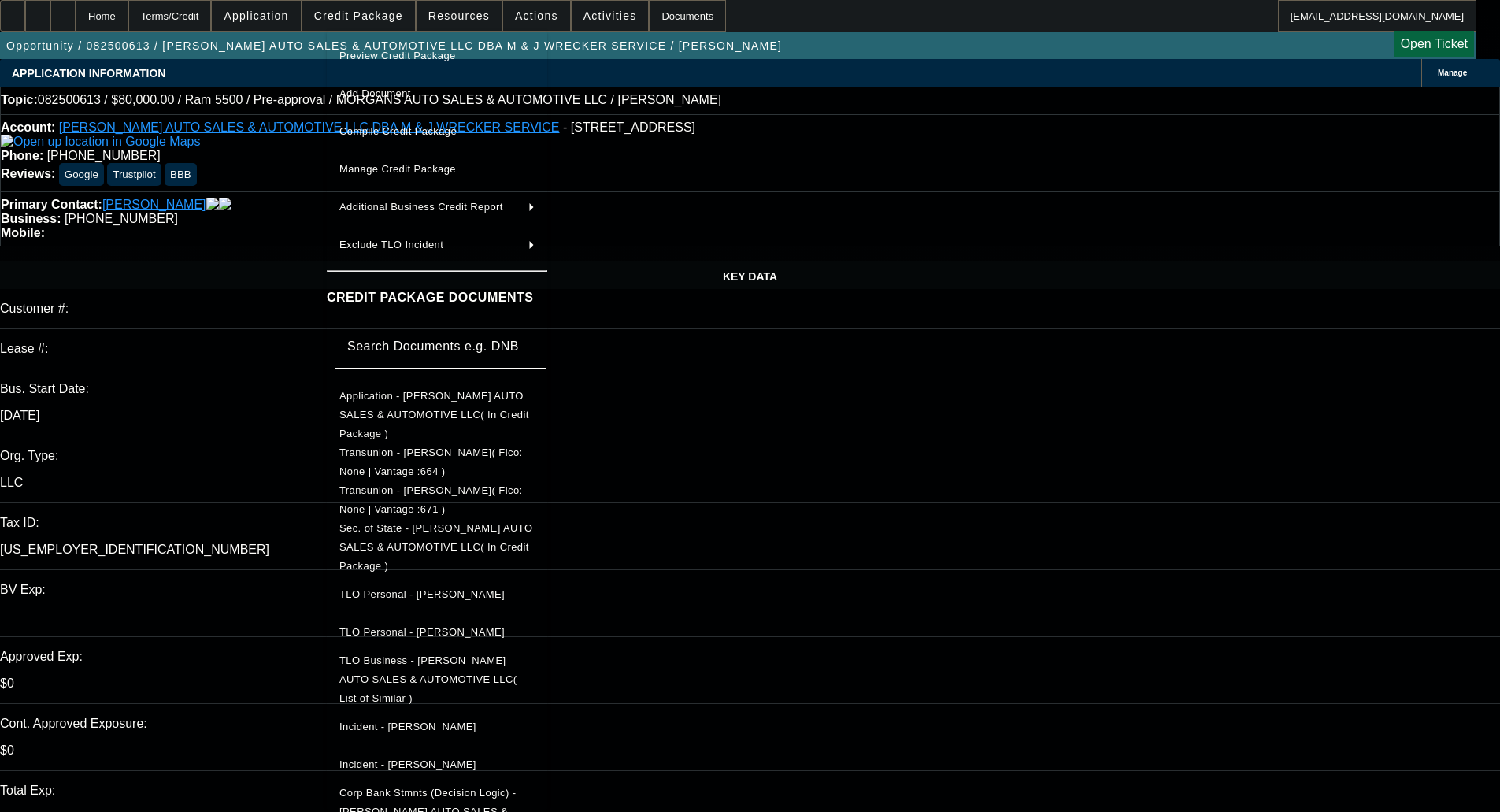
click at [391, 54] on span "Preview Credit Package" at bounding box center [397, 56] width 116 height 12
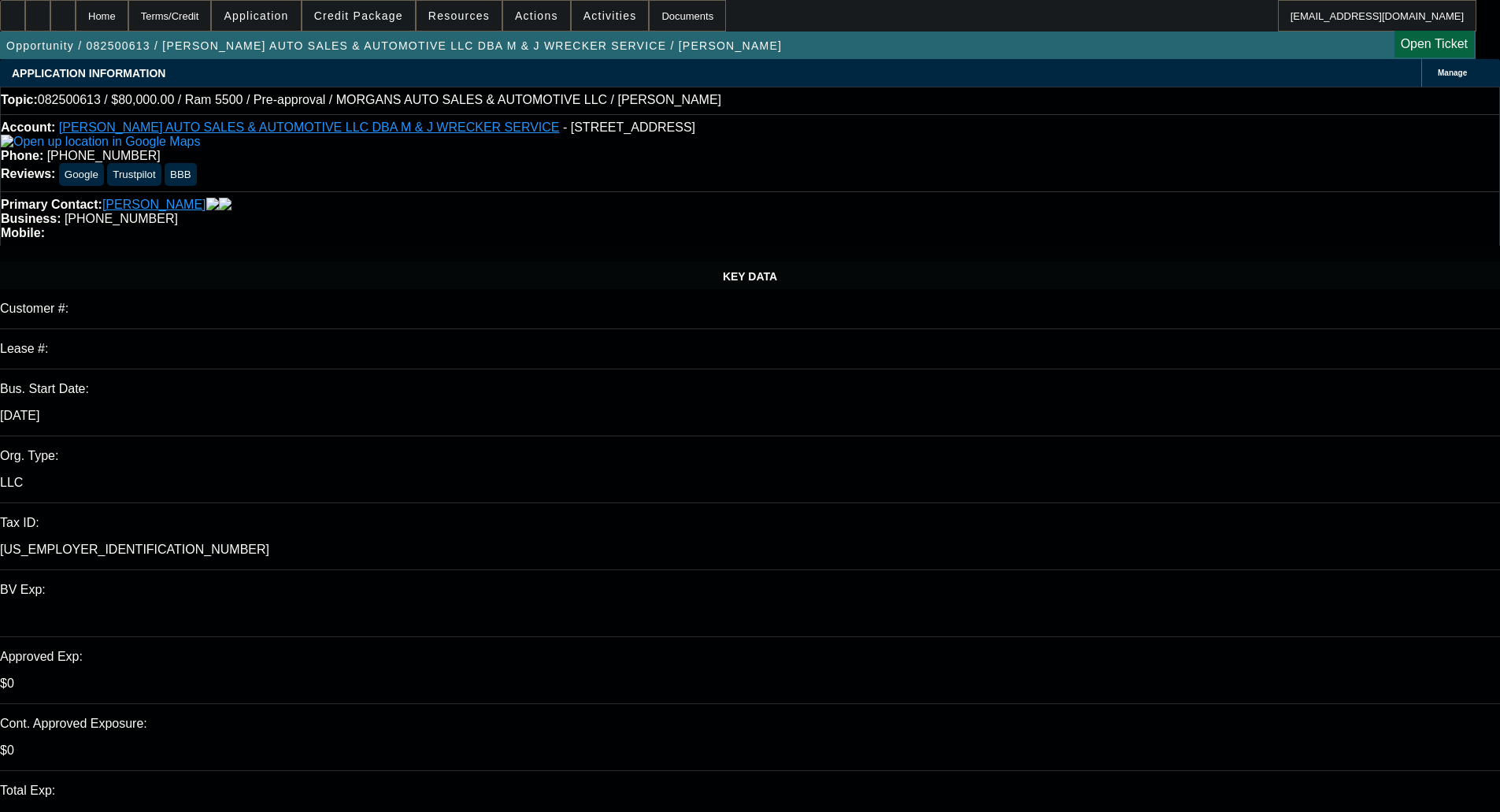
click at [384, 9] on span at bounding box center [358, 15] width 113 height 38
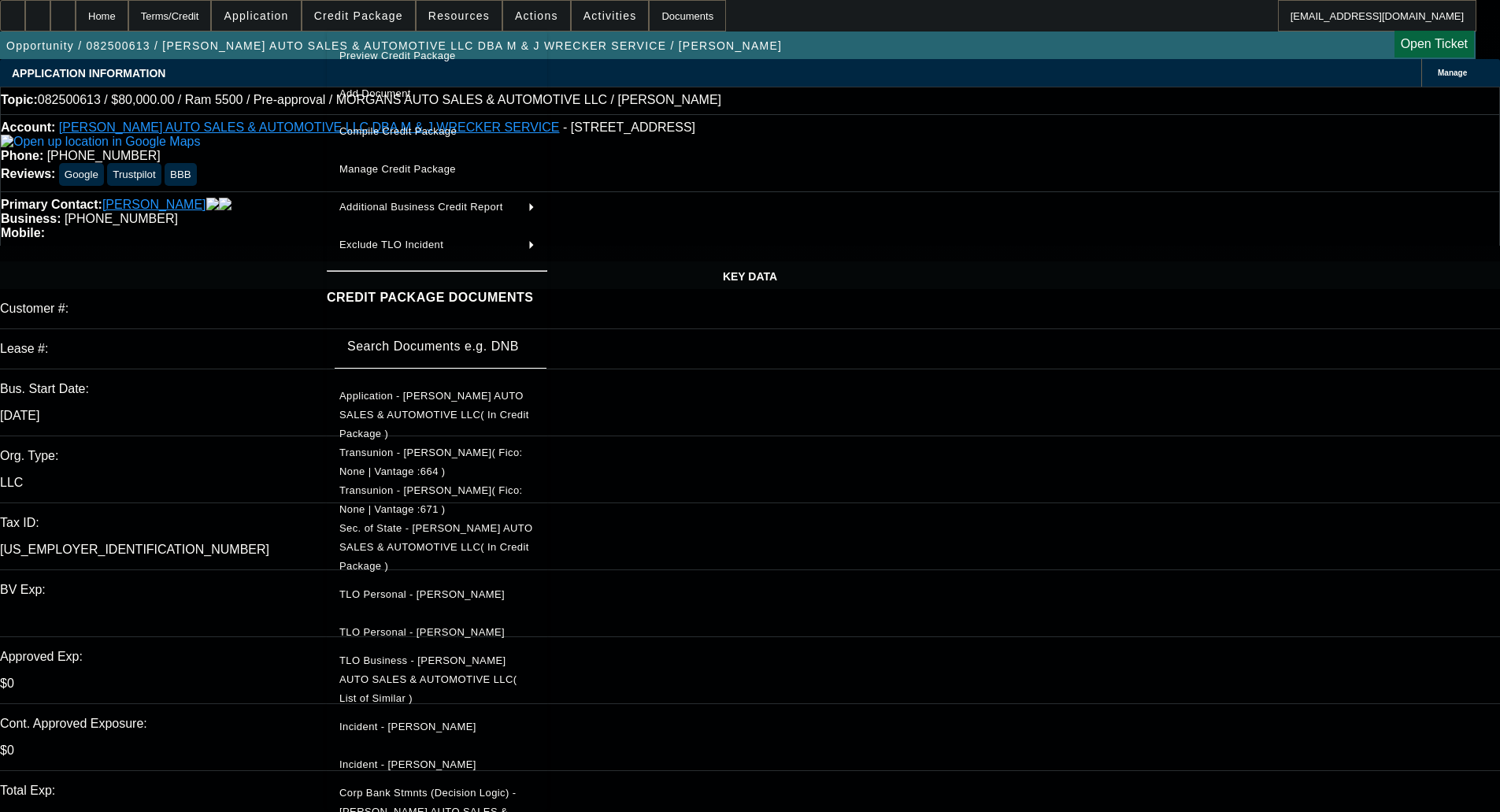
click at [404, 65] on button "Preview Credit Package" at bounding box center [437, 55] width 220 height 38
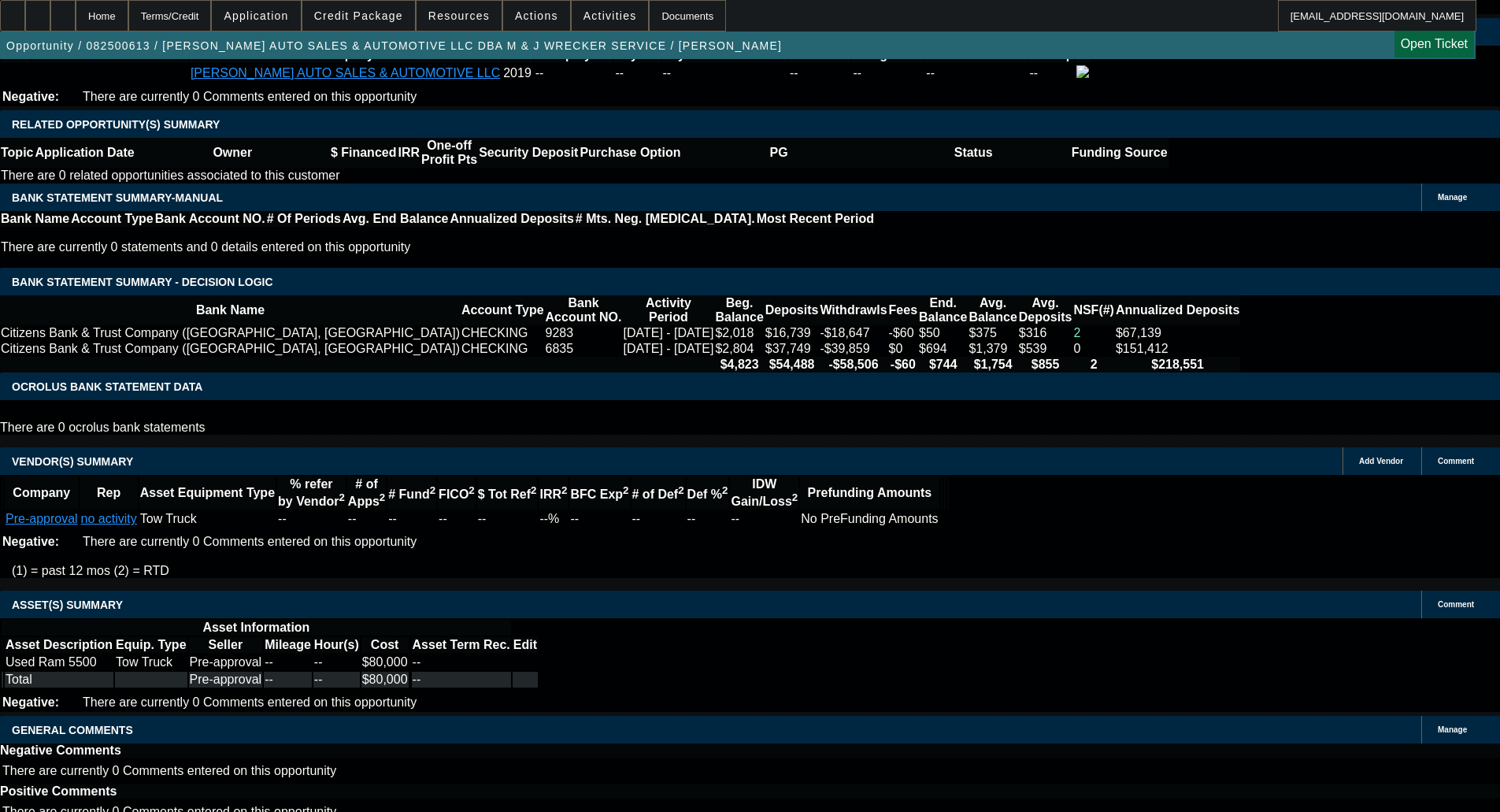
scroll to position [2595, 0]
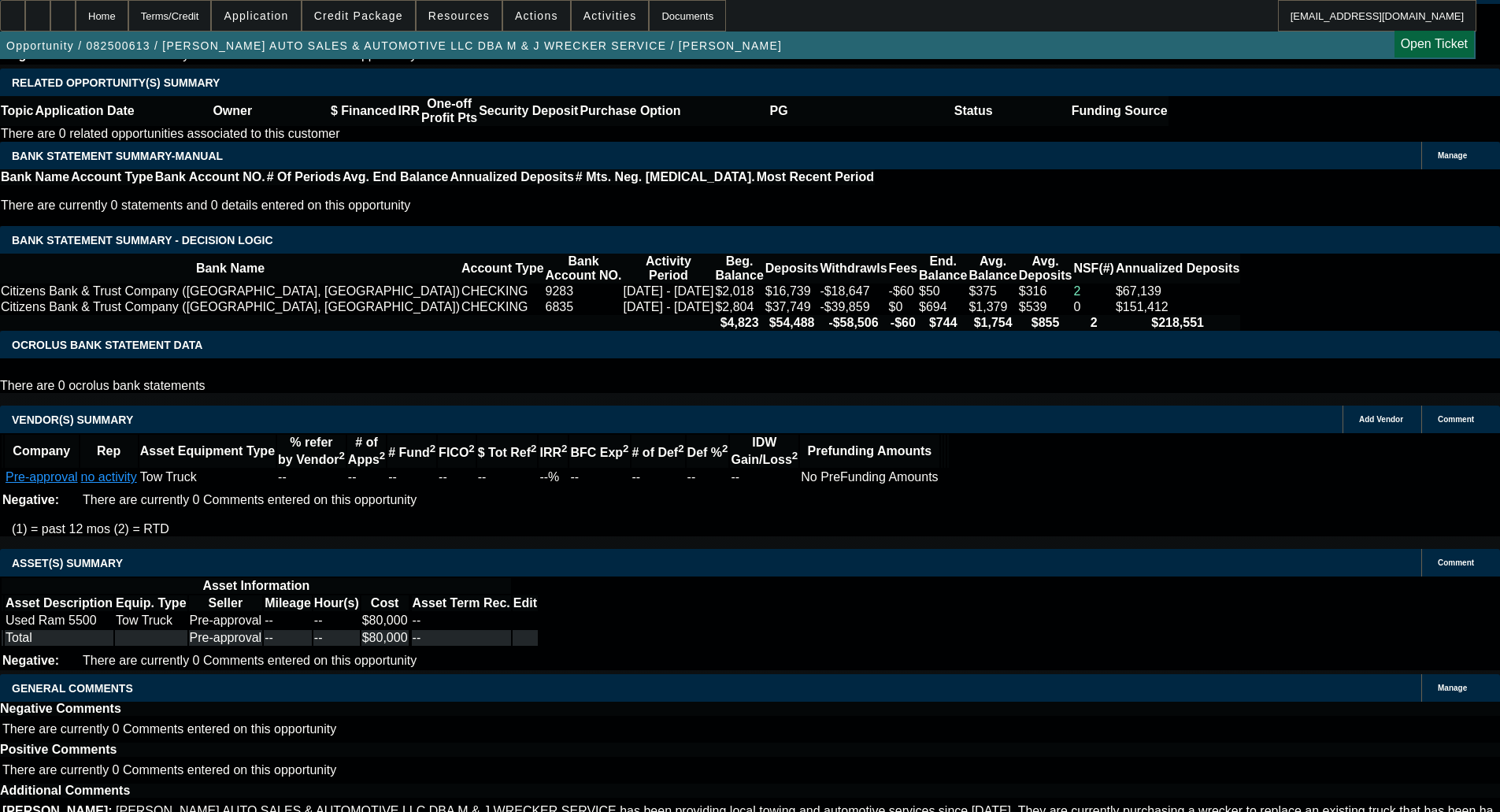
drag, startPoint x: 316, startPoint y: 484, endPoint x: 318, endPoint y: 494, distance: 10.2
select select "6"
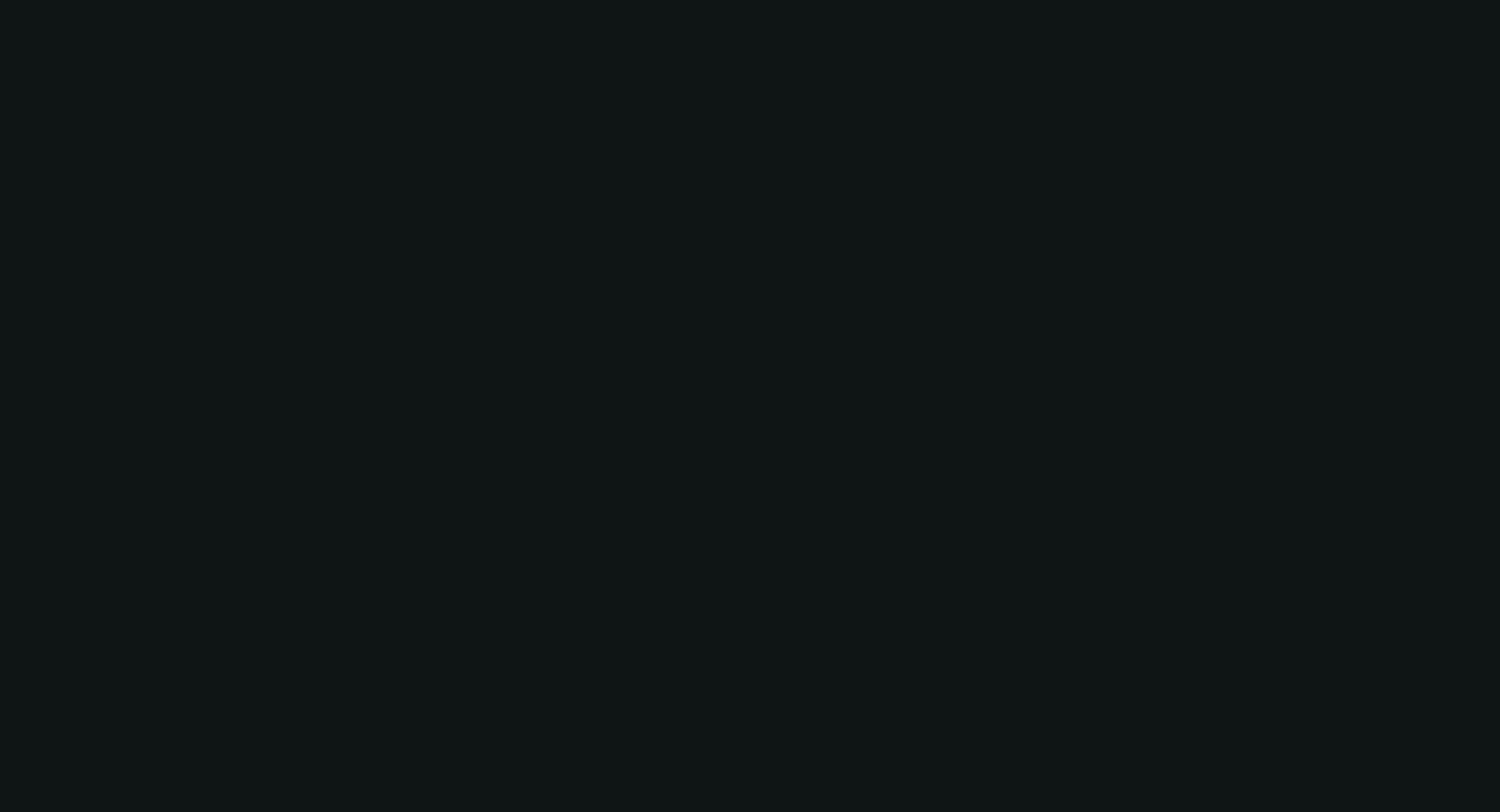
scroll to position [0, 0]
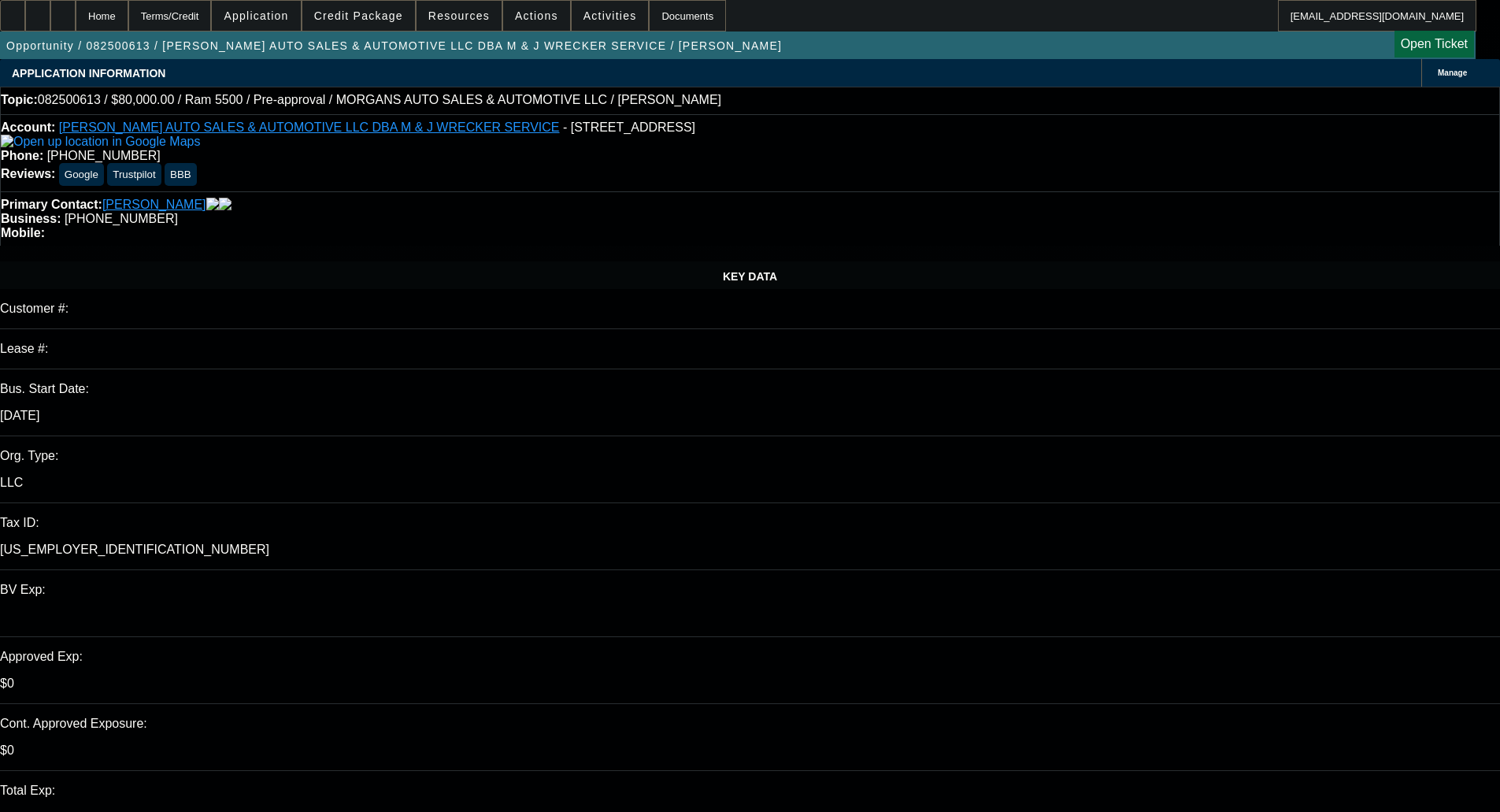
type textarea "w"
type textarea "We need an app from [PERSON_NAME] to send out."
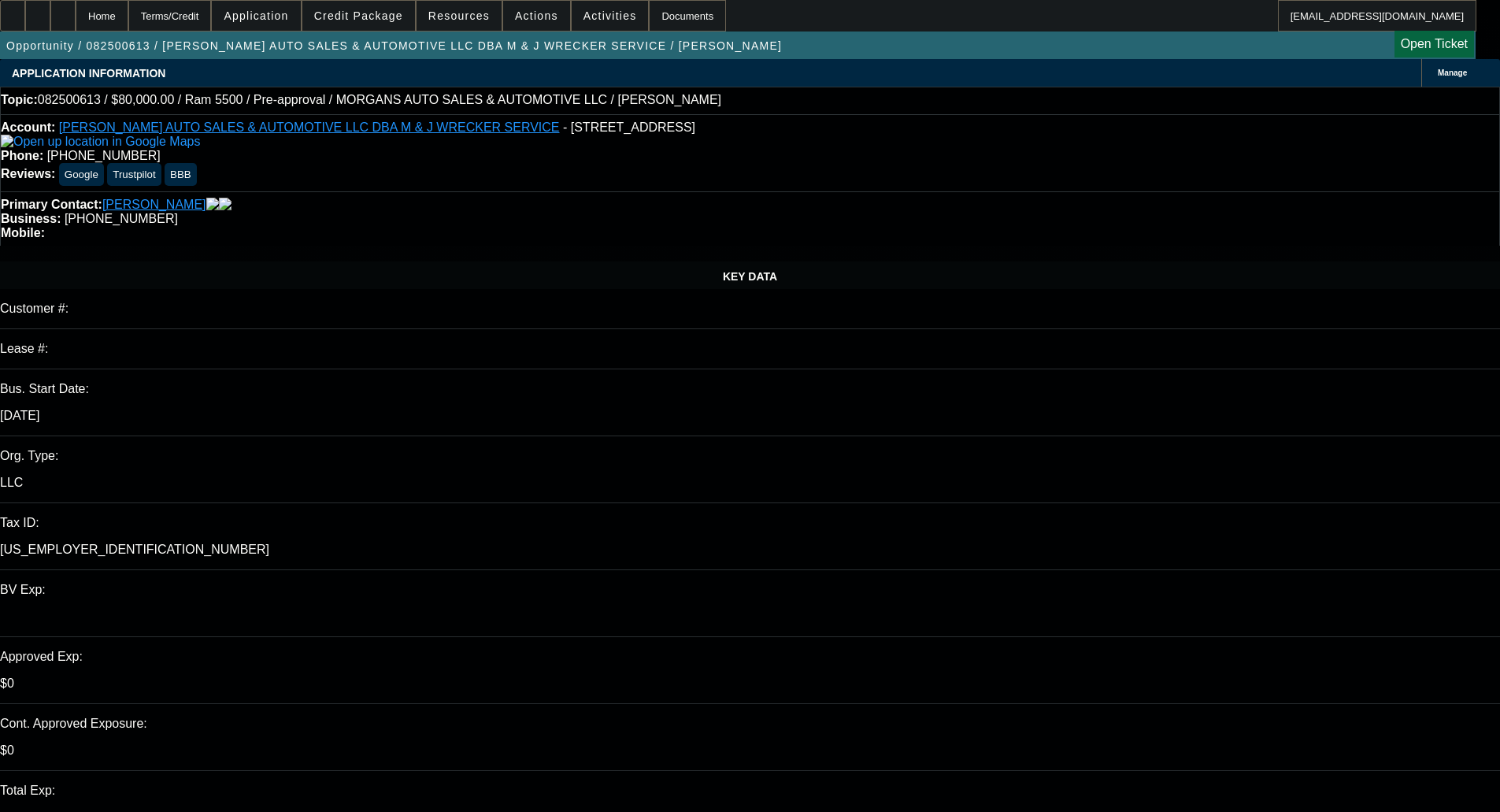
checkbox input "true"
type textarea "We need an app from [PERSON_NAME] to send out, and her email added to the conta…"
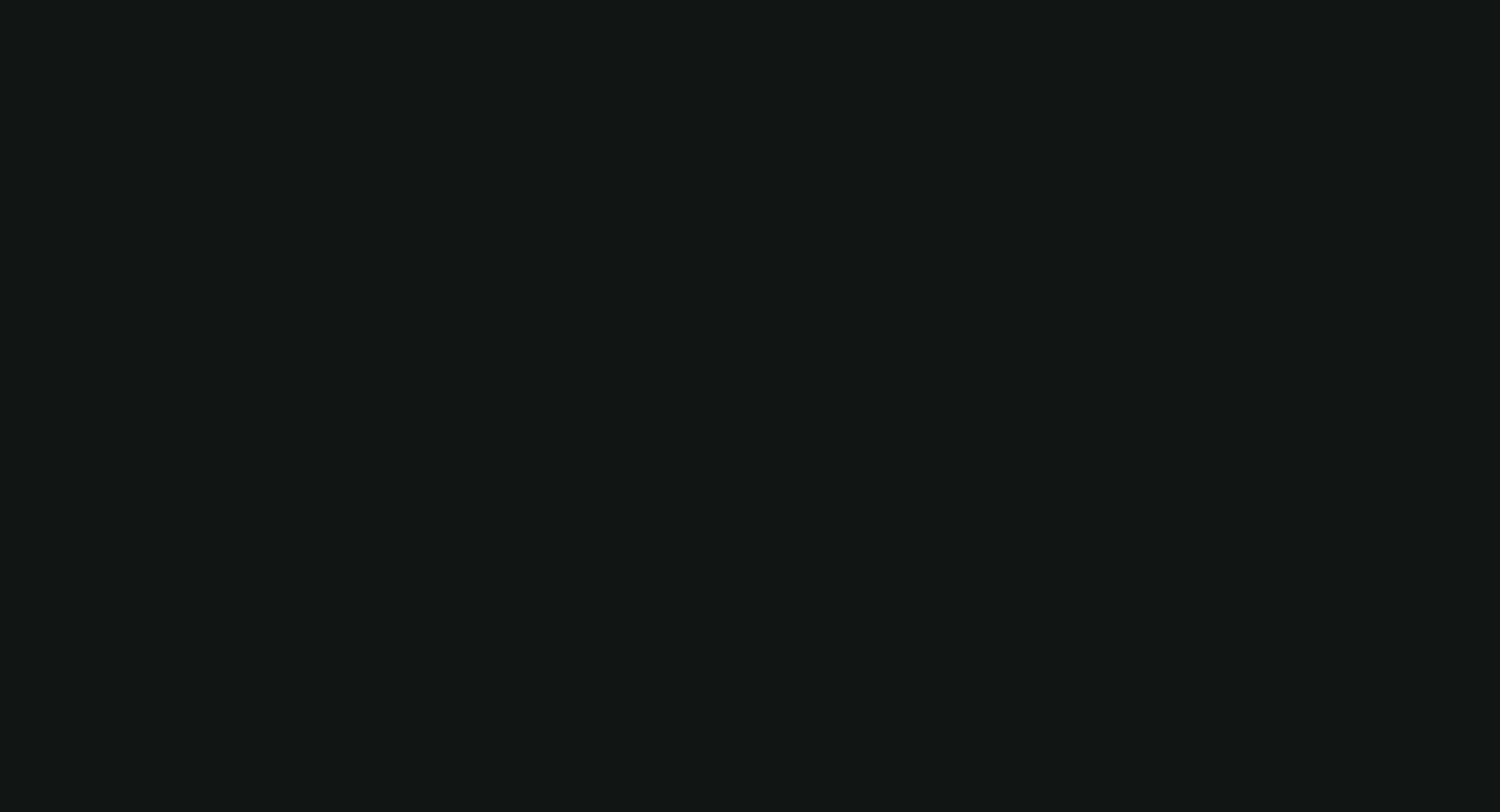
select select "0"
select select "0.1"
select select "4"
select select "0"
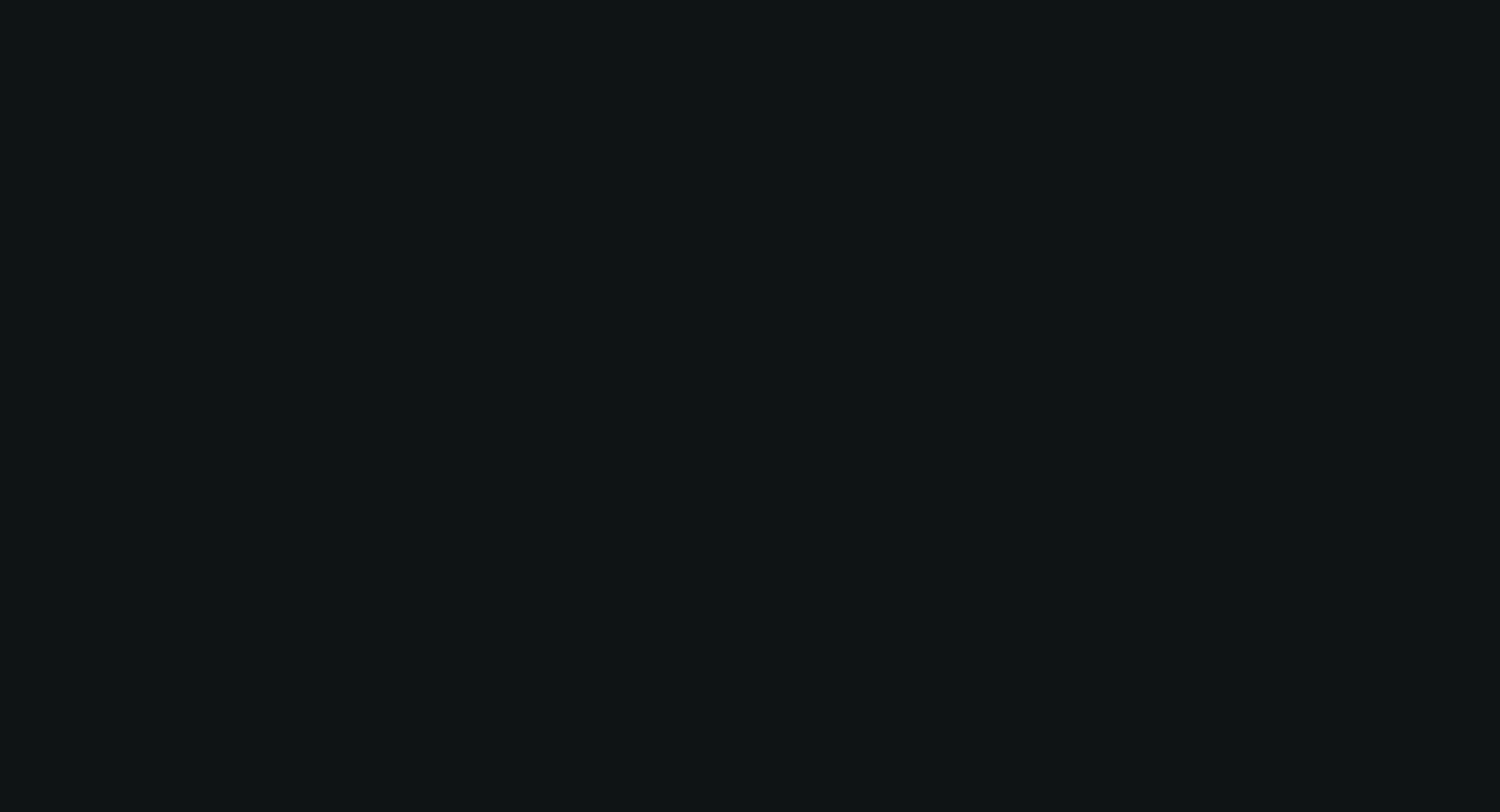
select select "0"
select select "0.1"
select select "4"
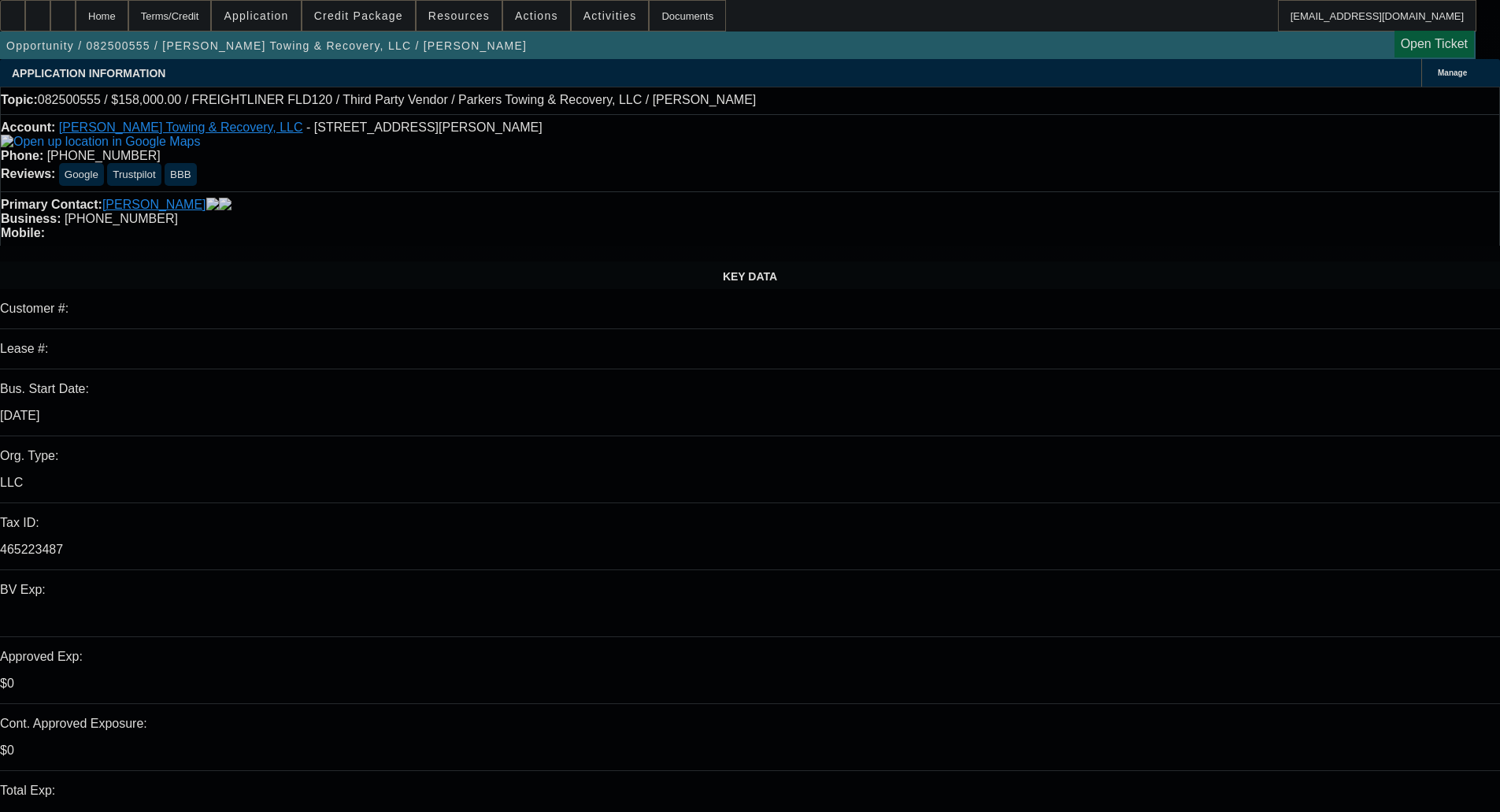
select select "0"
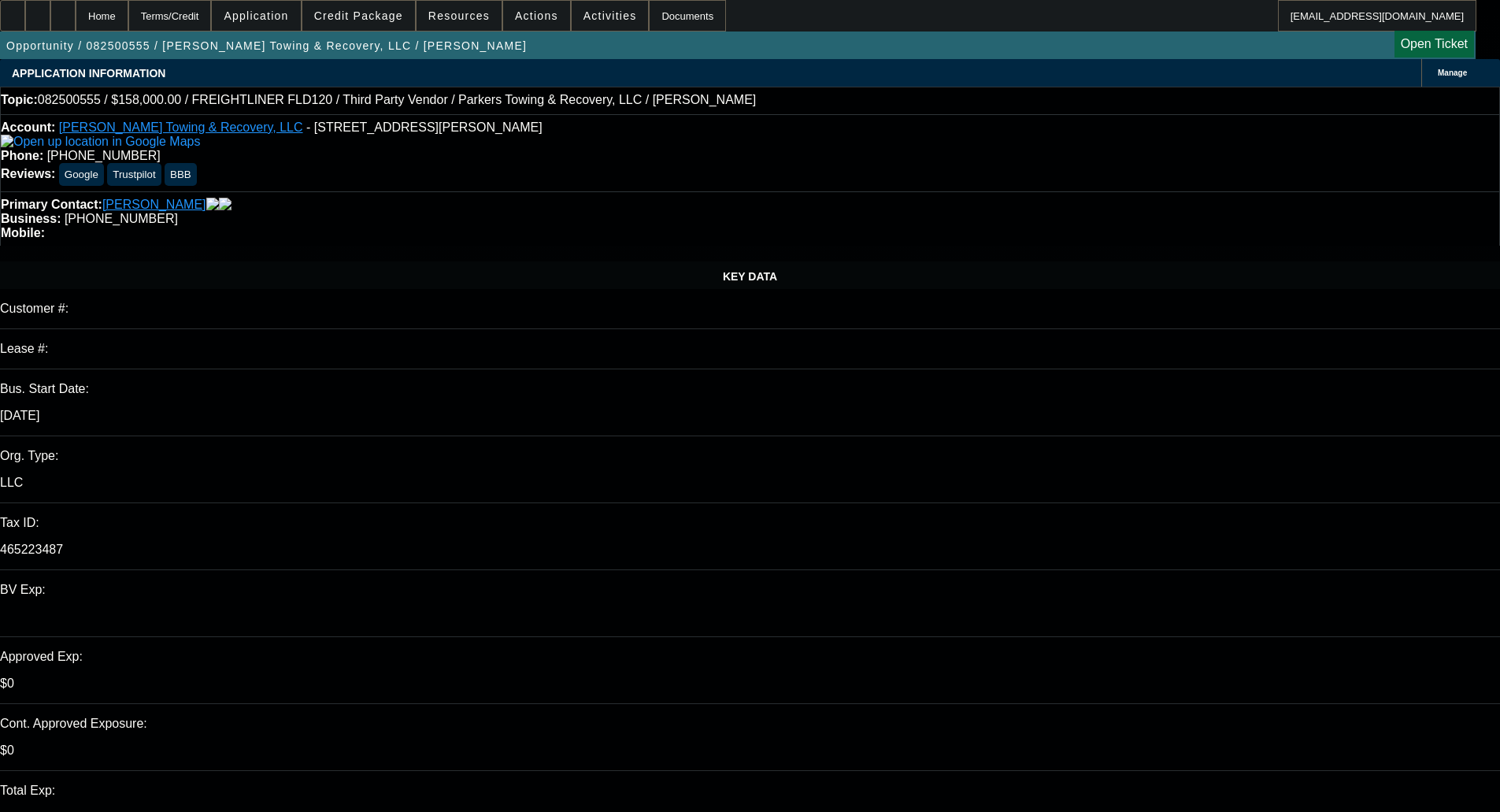
select select "0.1"
select select "4"
select select "0"
select select "2"
select select "0.1"
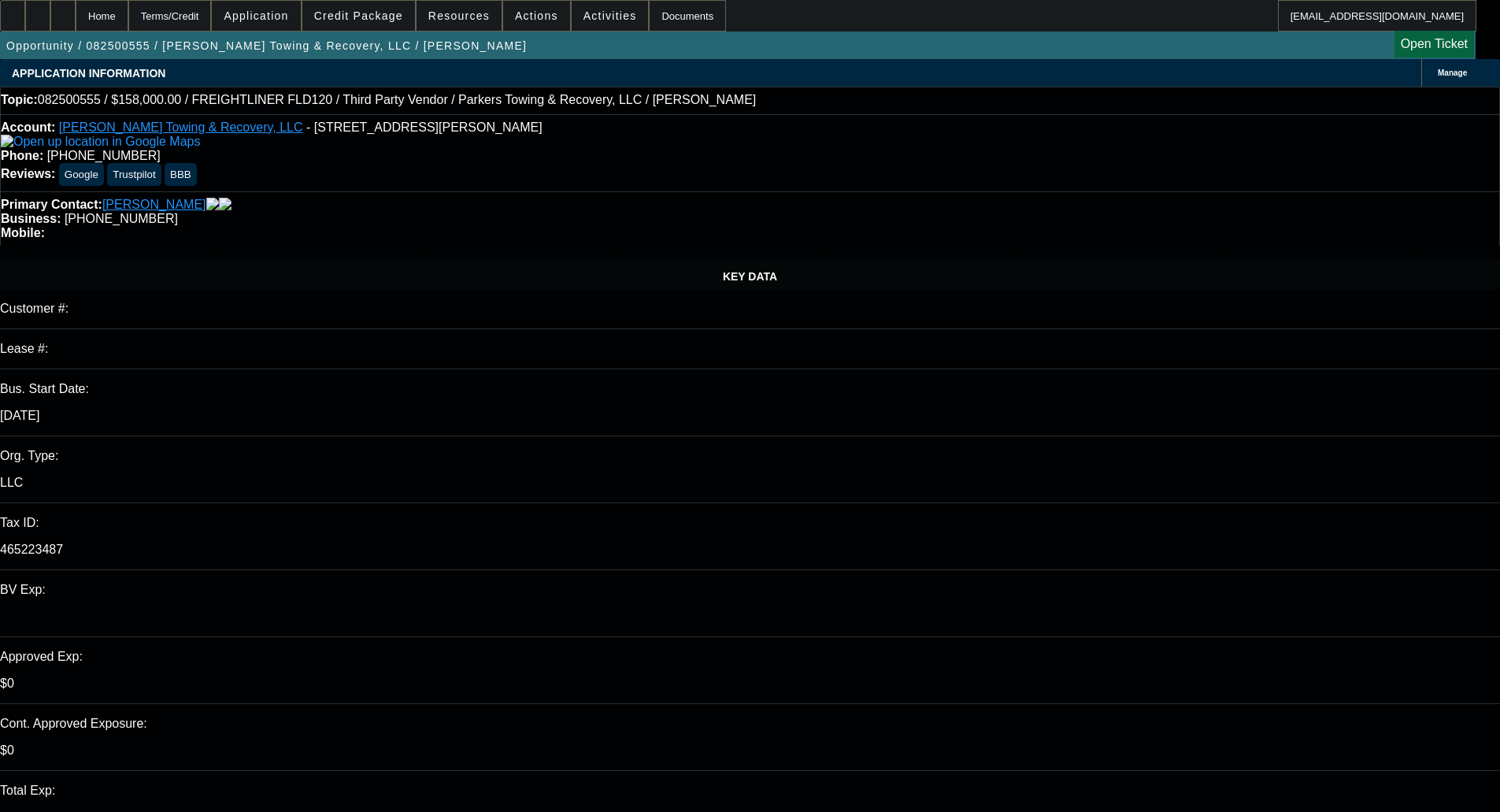
select select "4"
select select "0"
select select "2"
select select "0.1"
select select "4"
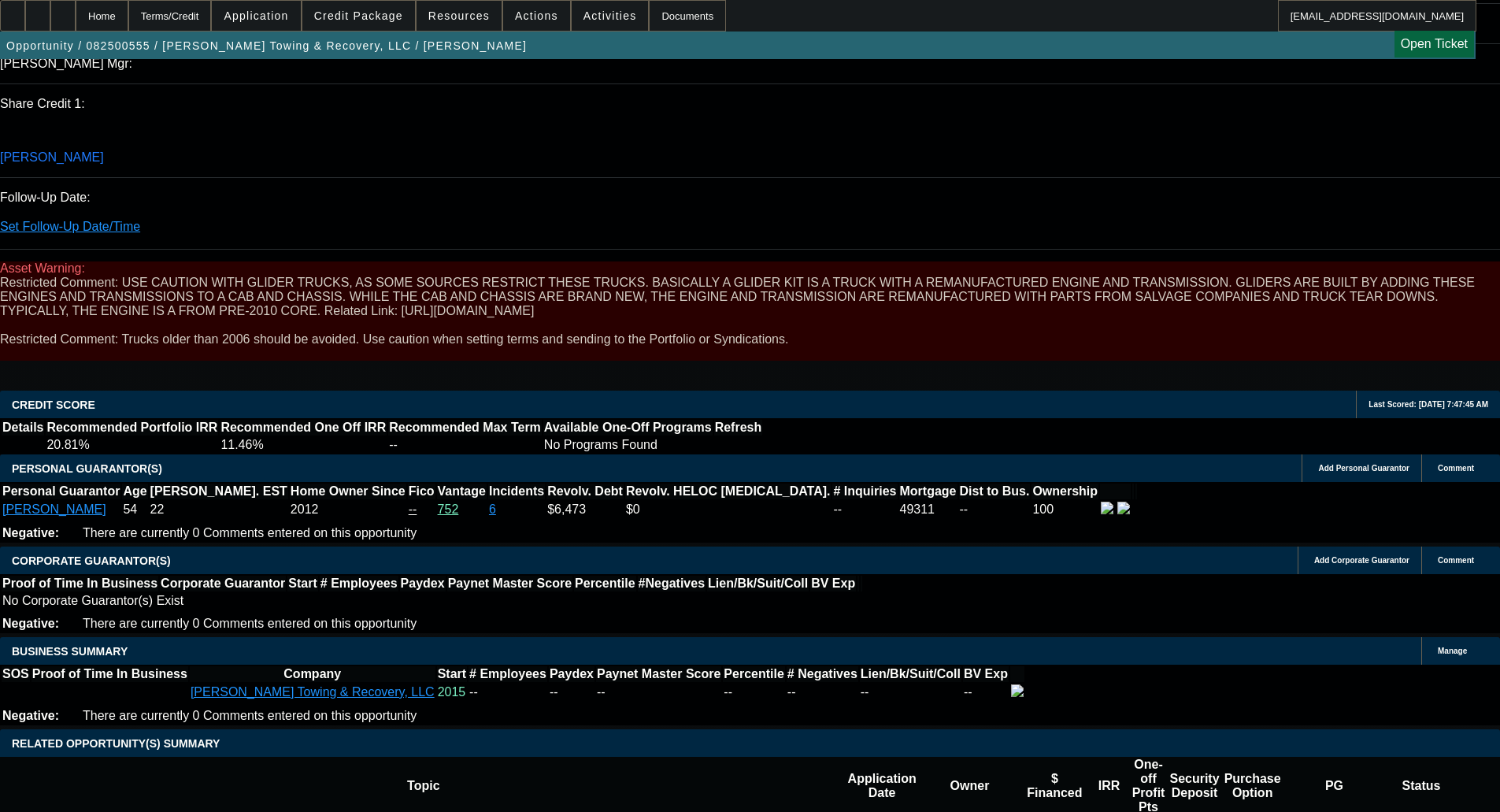
scroll to position [2126, 0]
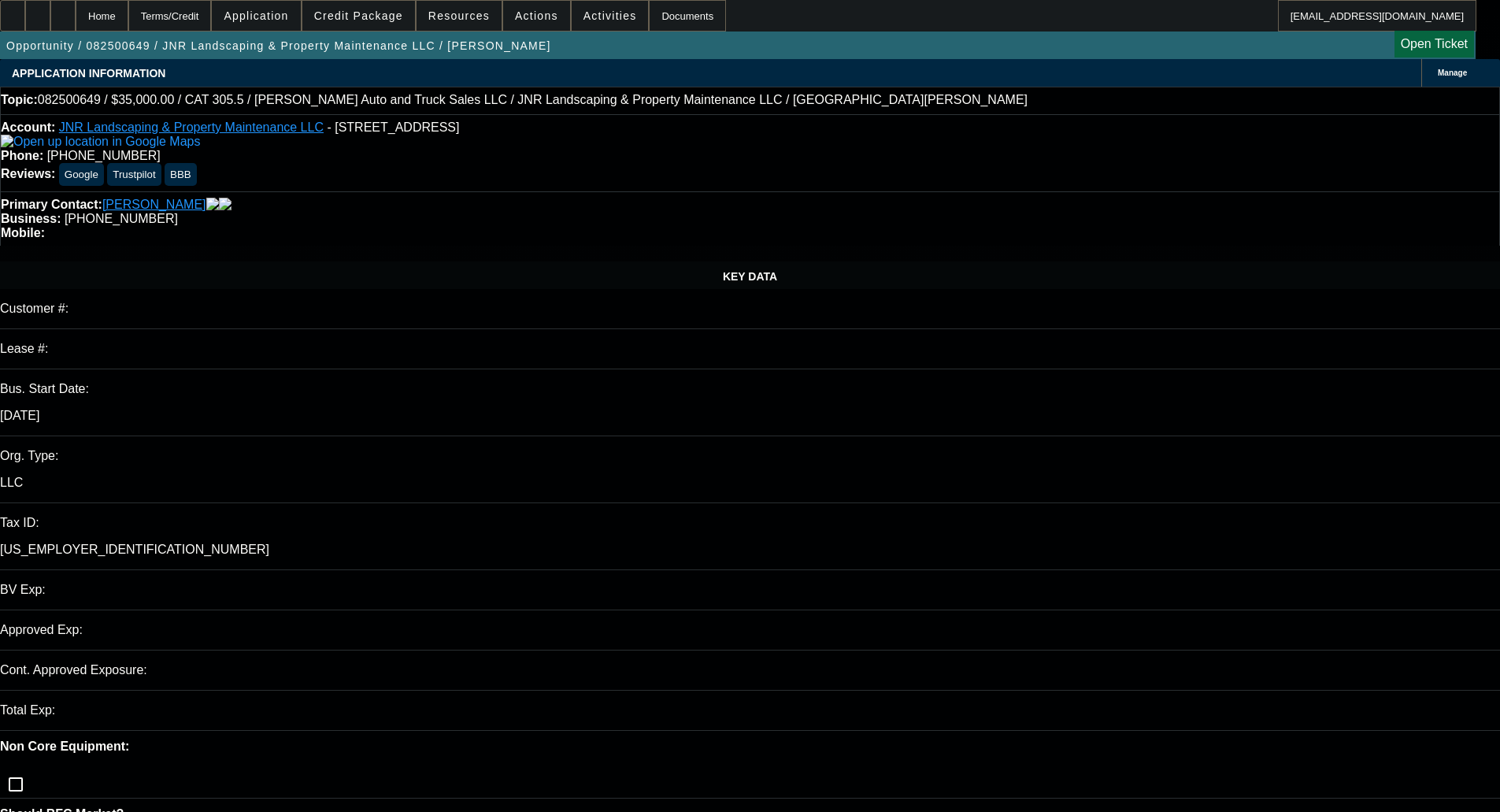
select select "0"
select select "6"
click at [351, 16] on span "Credit Package" at bounding box center [359, 15] width 89 height 13
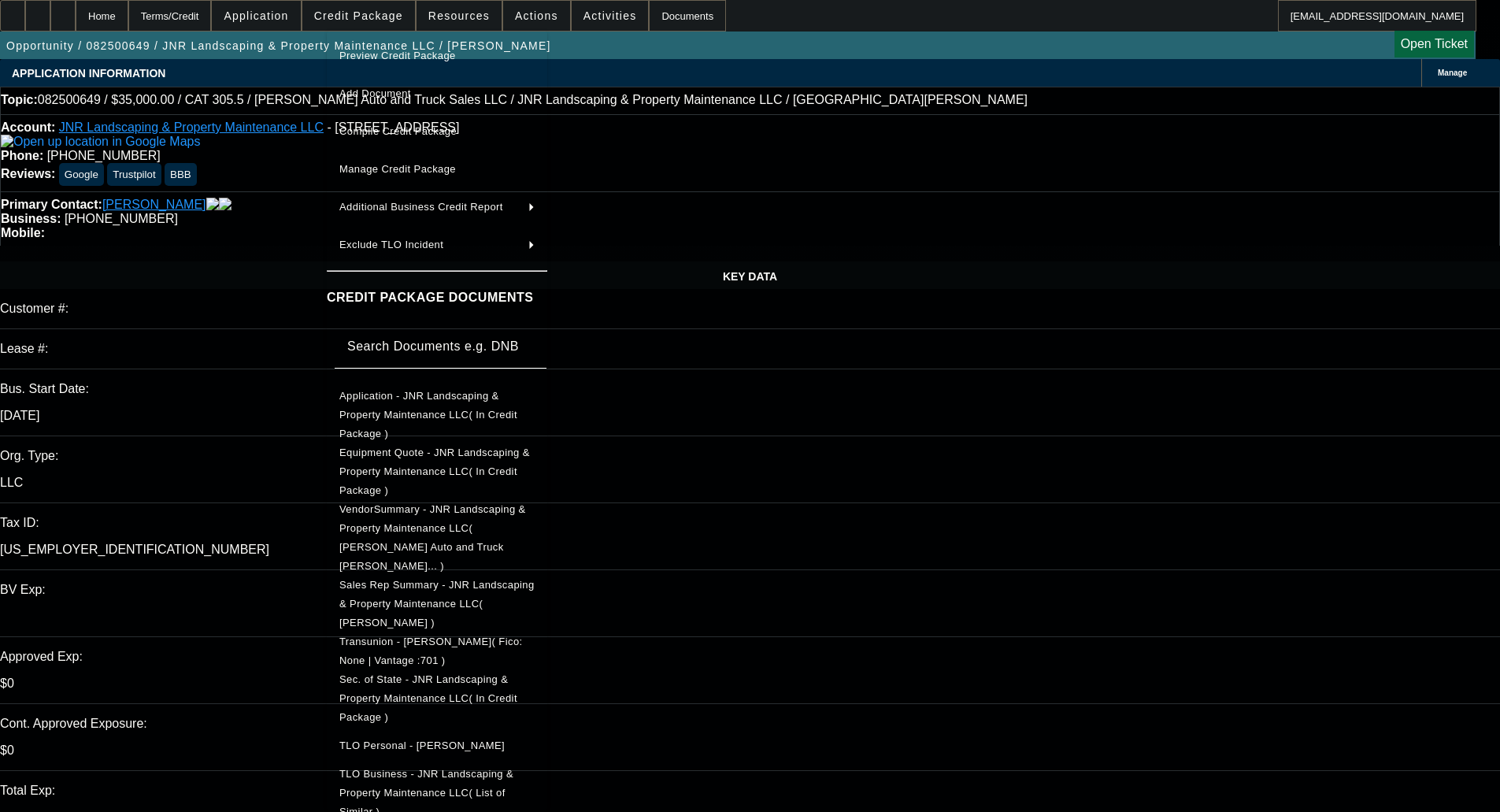
click at [425, 673] on span "Sec. of State - JNR Landscaping & Property Maintenance LLC( In Credit Package )" at bounding box center [428, 698] width 178 height 50
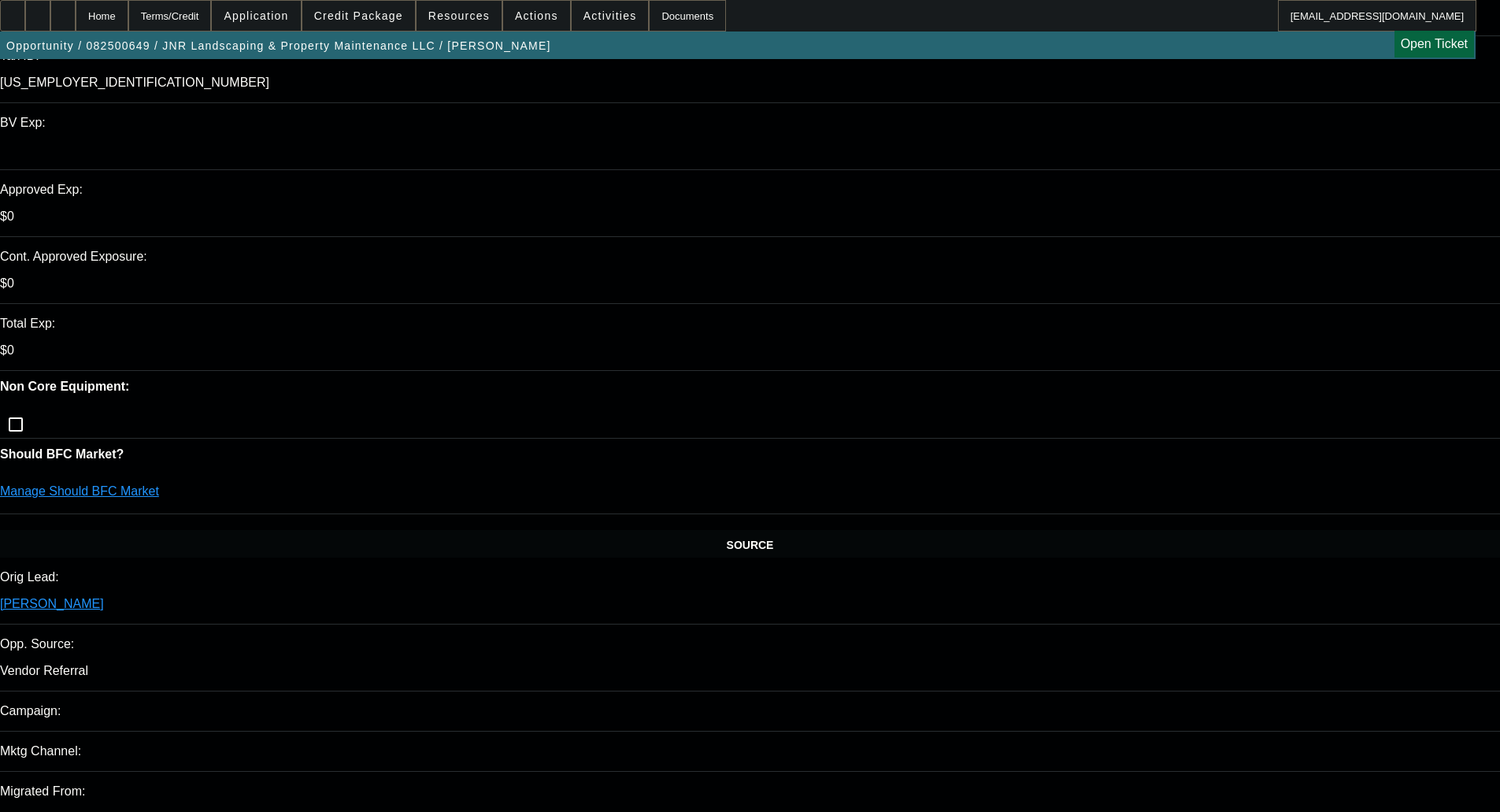
scroll to position [472, 0]
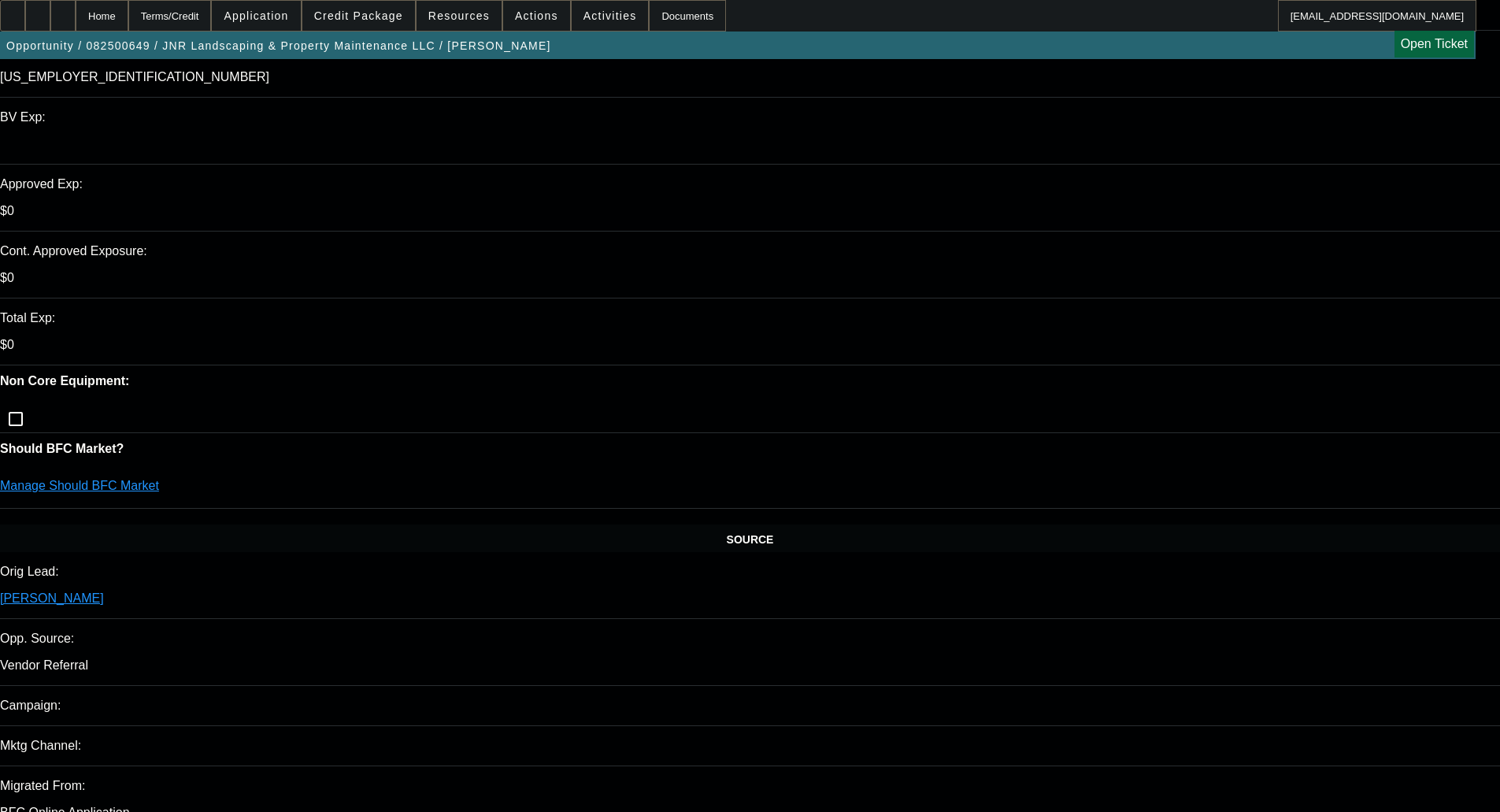
type textarea "n"
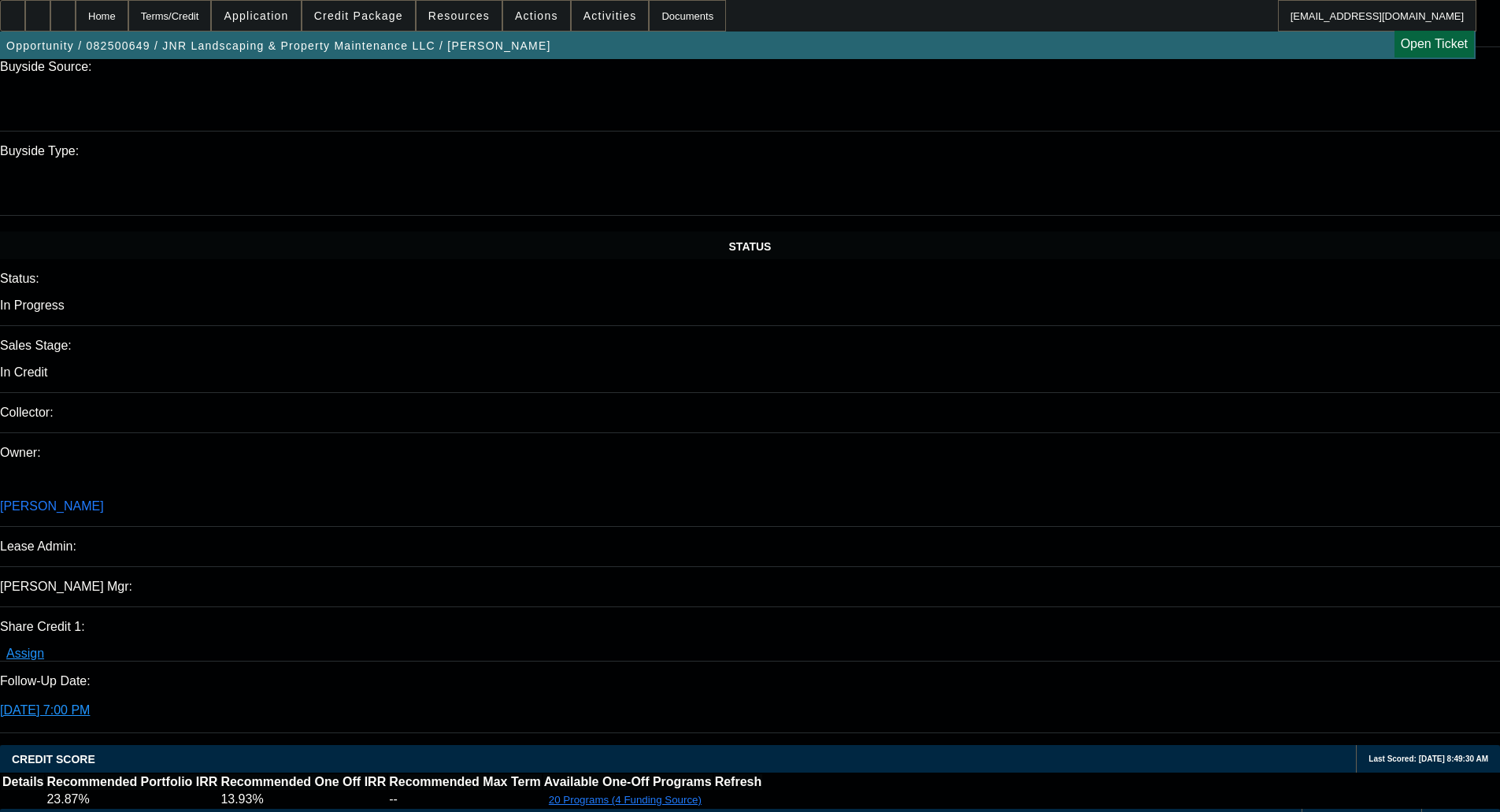
scroll to position [2284, 0]
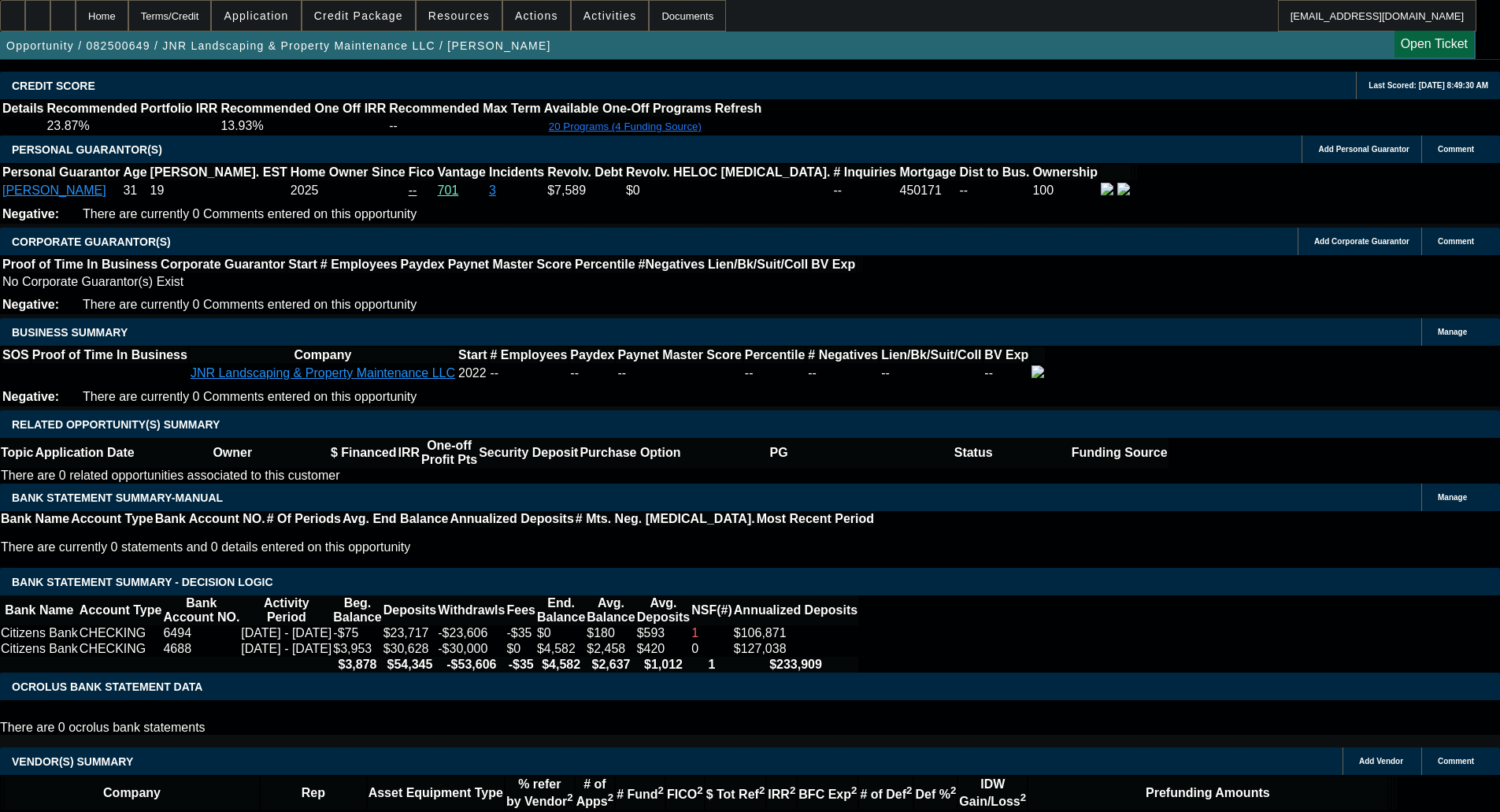
type textarea "NO PAYNET; LIGHT INSTALLMENT; SOS LOOKS DISSOLVED SINCE DEC - OKAY TO SELL"
click at [370, 7] on span at bounding box center [358, 15] width 113 height 38
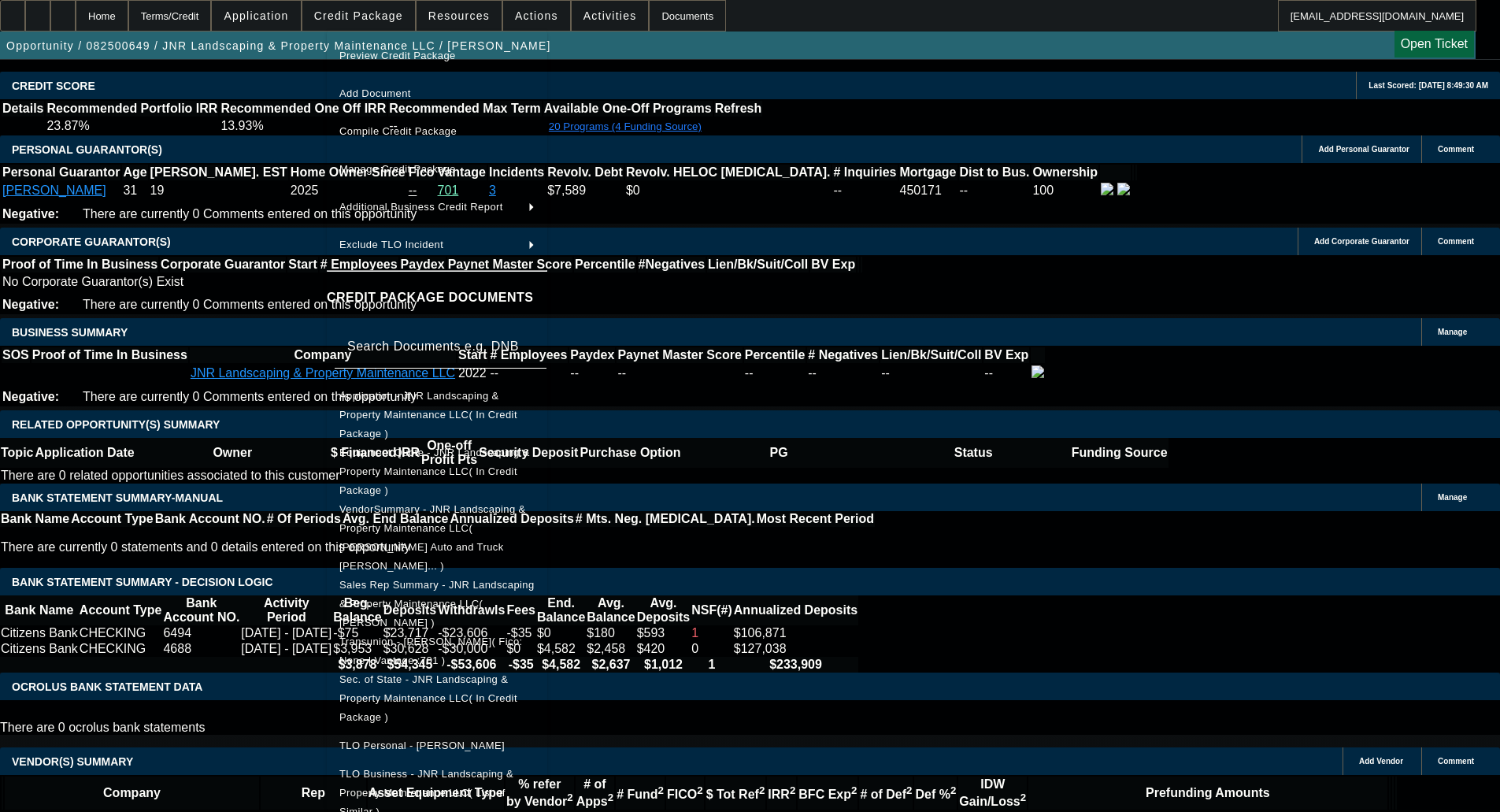
click at [421, 446] on span "Equipment Quote - JNR Landscaping & Property Maintenance LLC( In Credit Package…" at bounding box center [435, 471] width 191 height 50
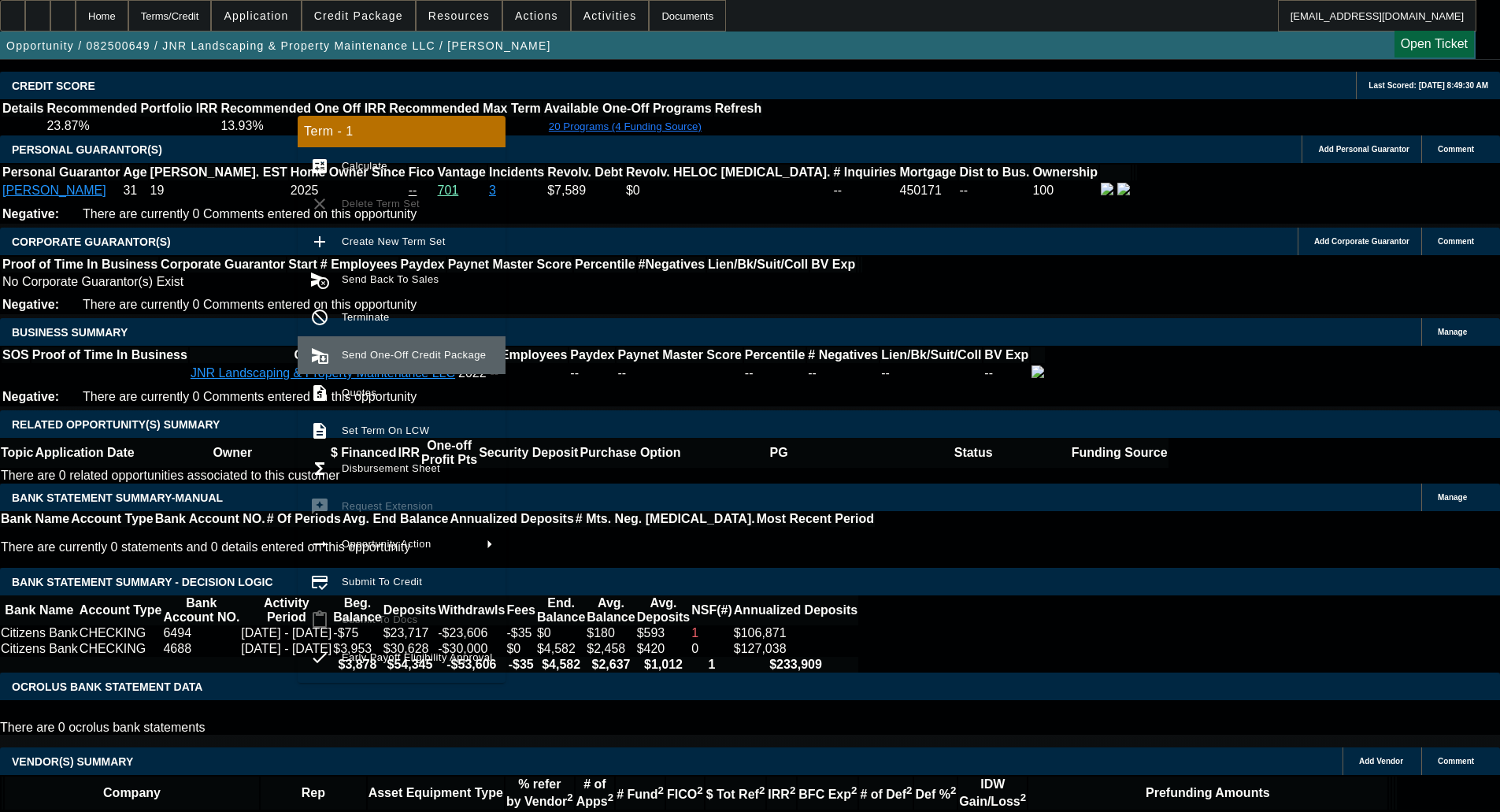
click at [394, 364] on span "Send One-Off Credit Package" at bounding box center [417, 355] width 151 height 19
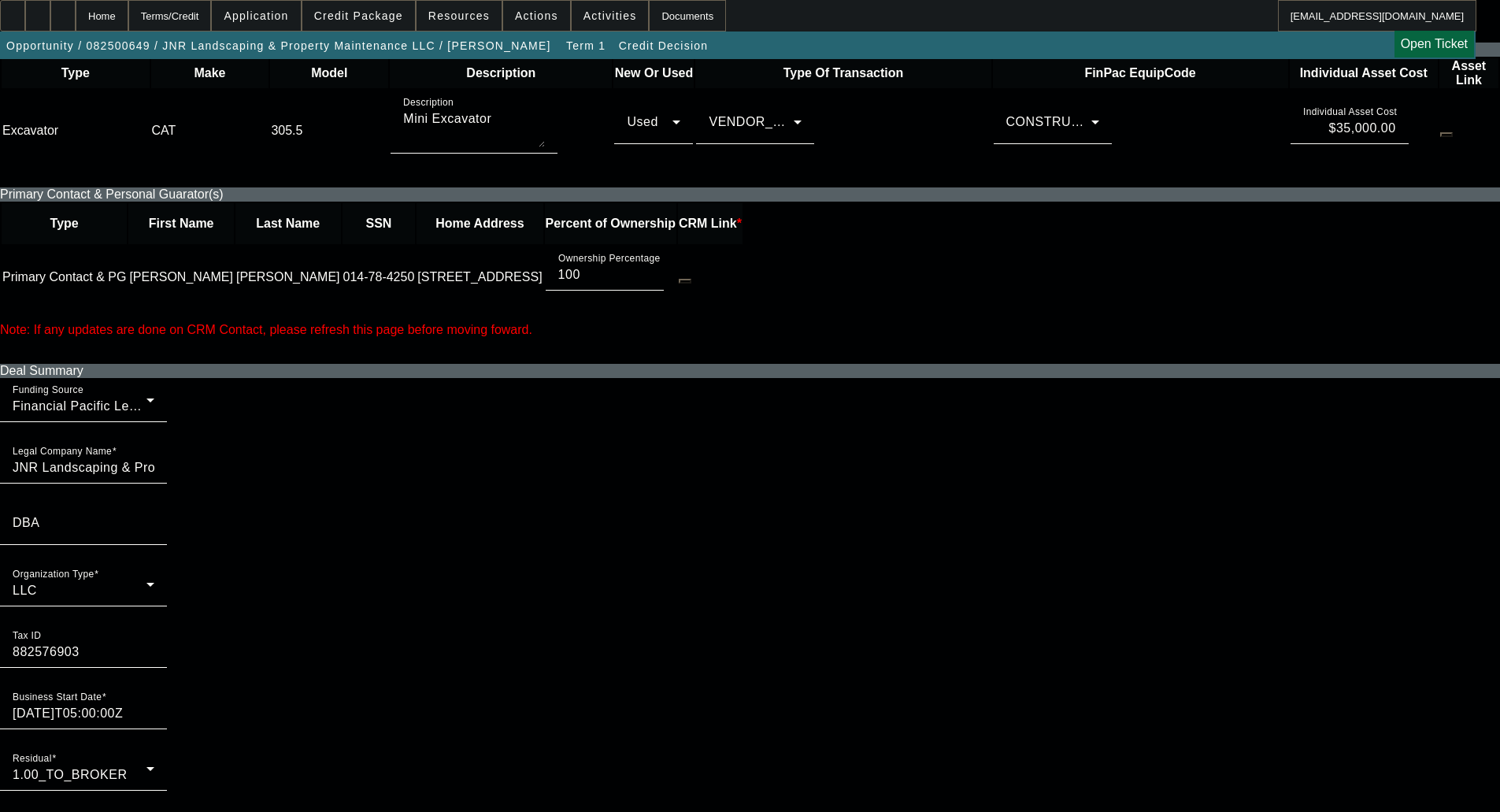
scroll to position [709, 0]
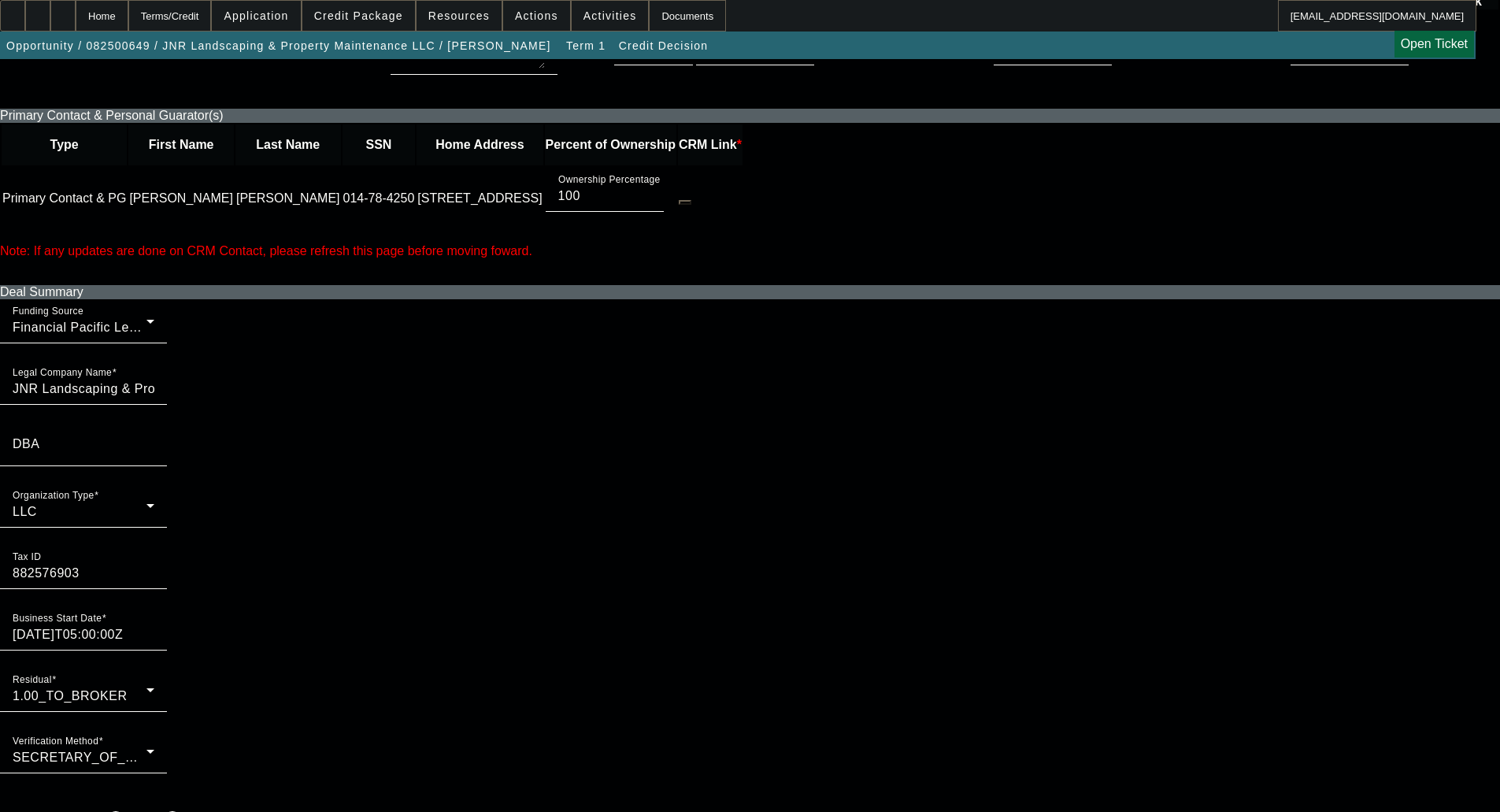
radio input "true"
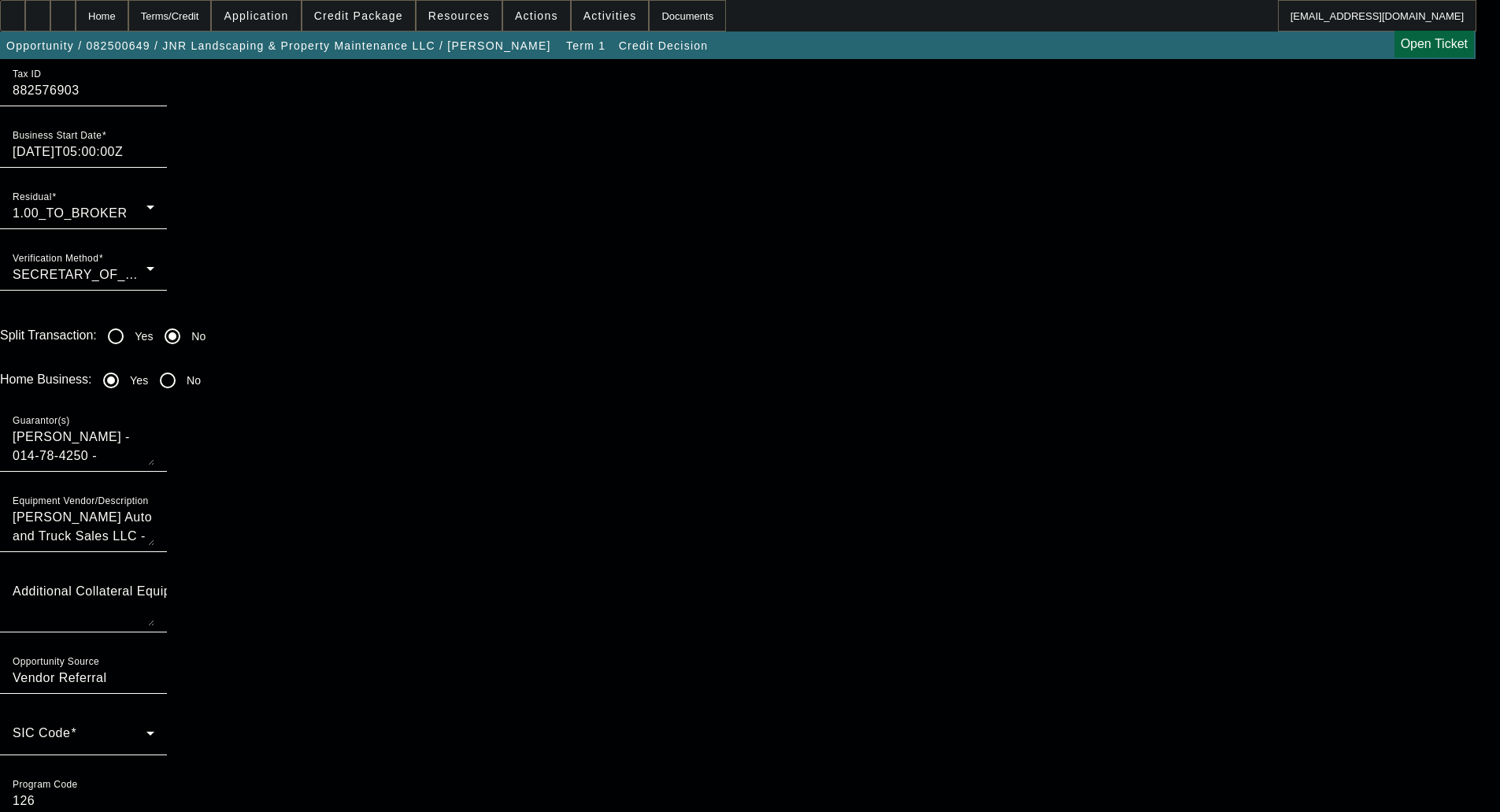
scroll to position [1417, 0]
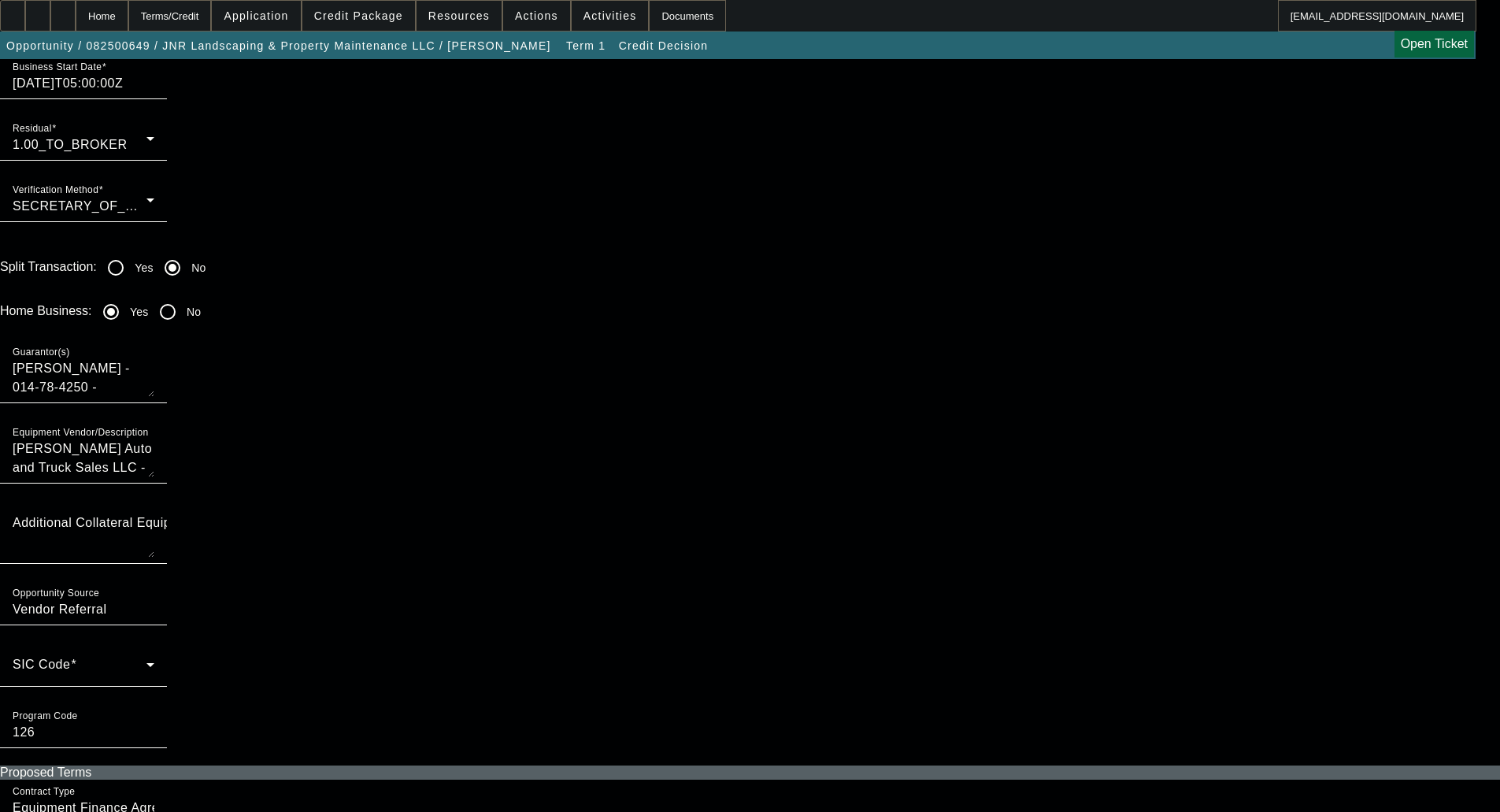
click at [146, 662] on span at bounding box center [79, 672] width 134 height 19
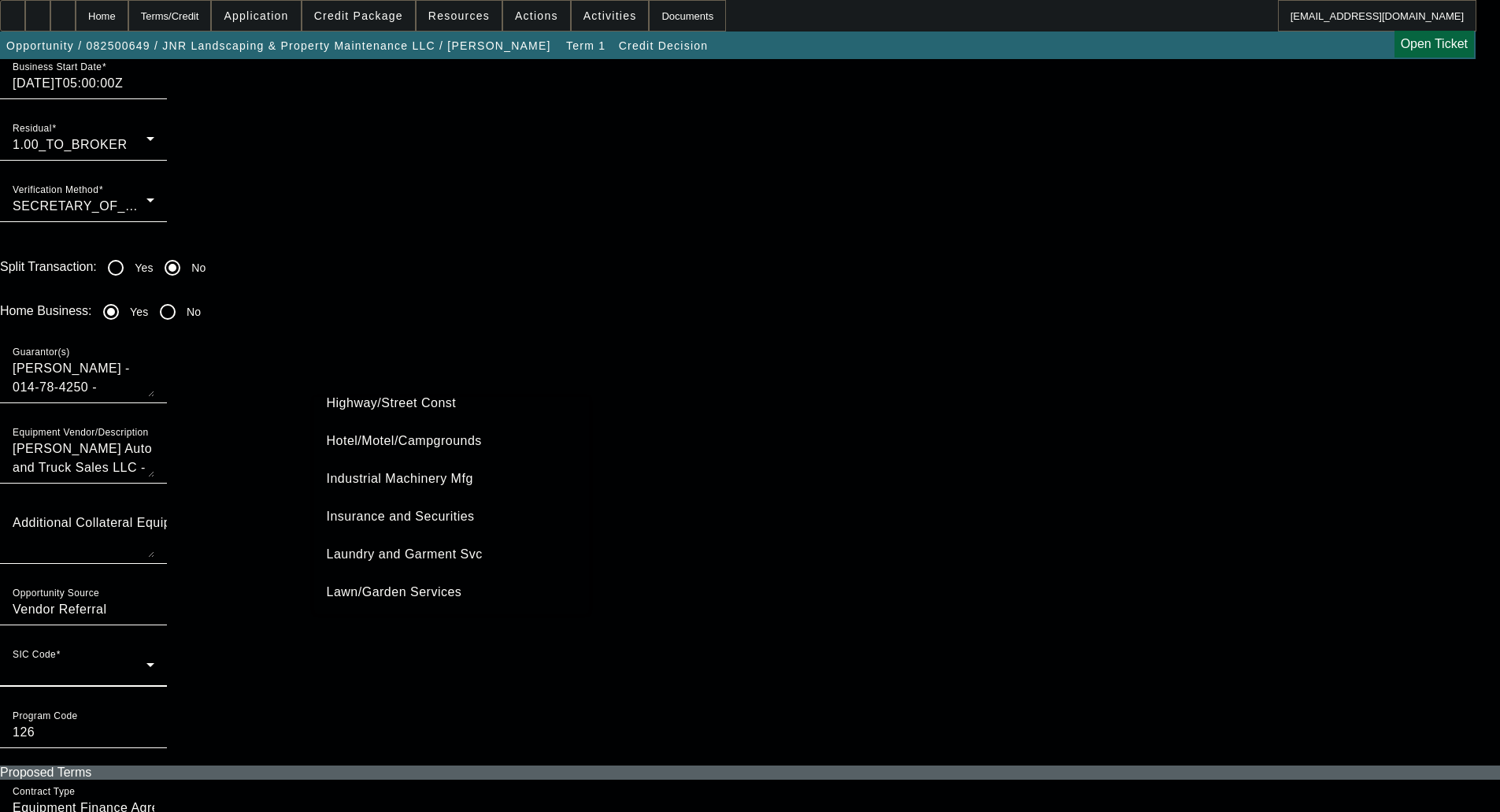
scroll to position [2174, 0]
click at [469, 546] on mat-option "Lawn/Garden Services" at bounding box center [452, 553] width 275 height 38
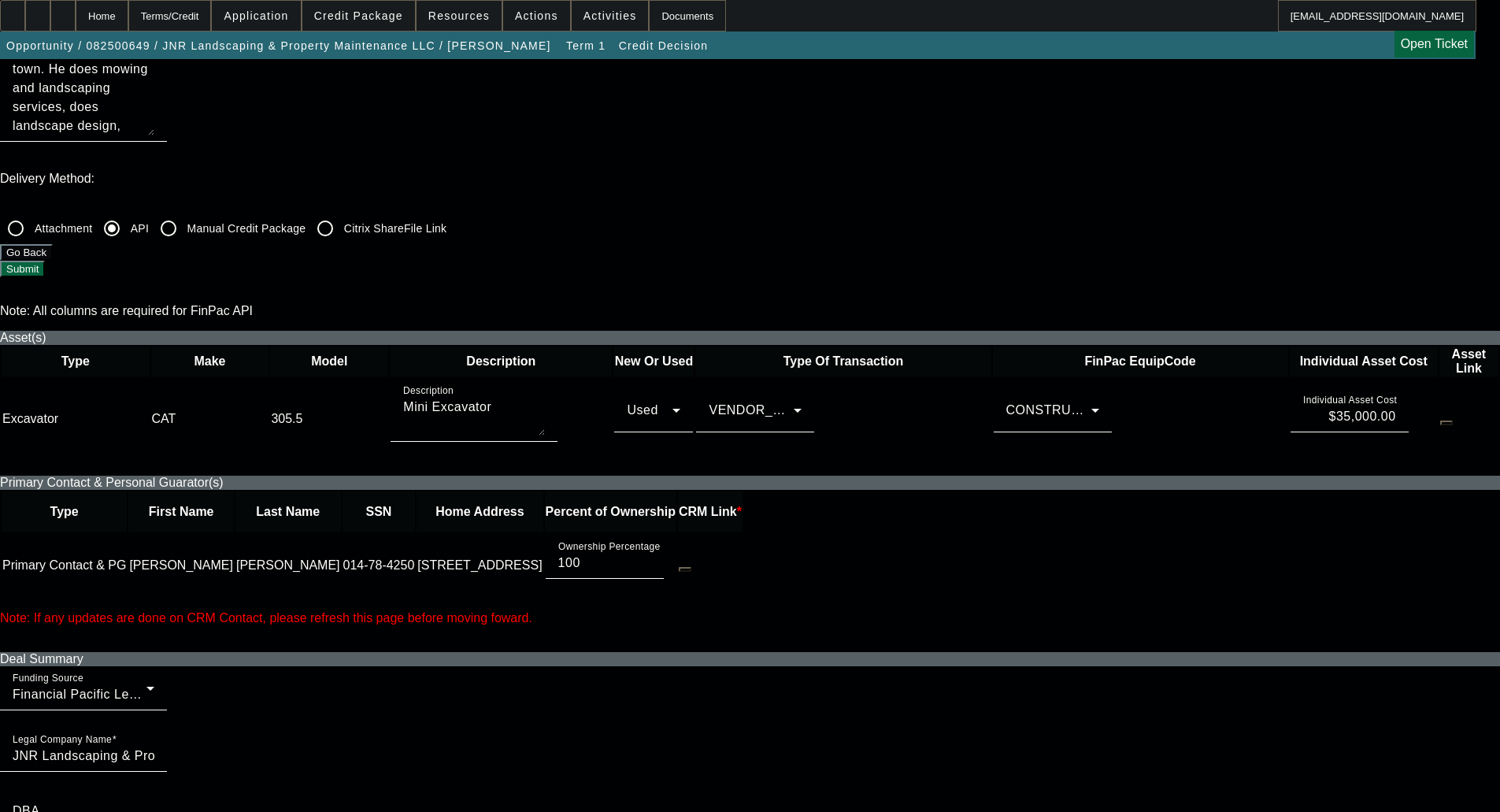
scroll to position [393, 0]
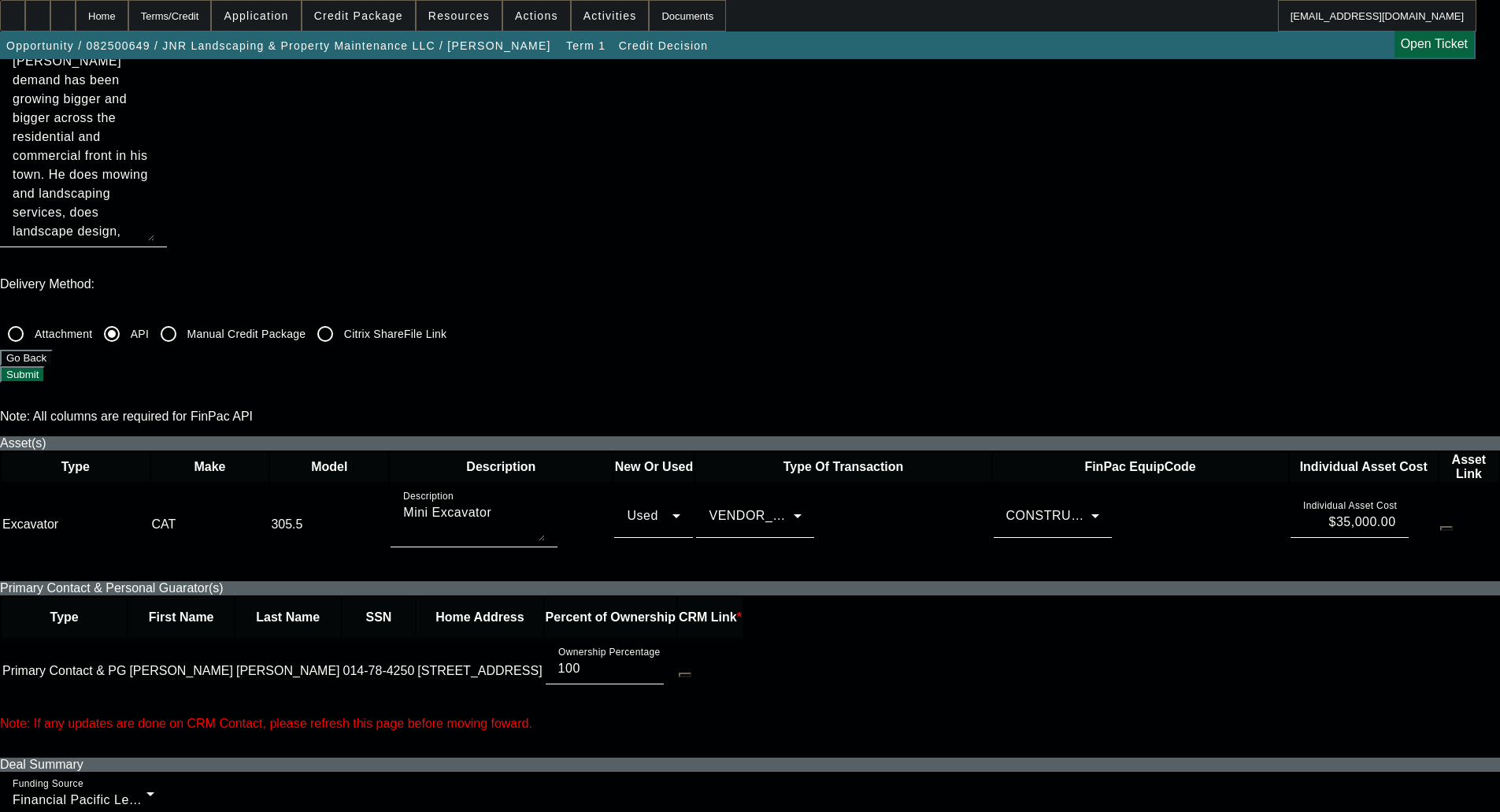
click at [1006, 509] on span "CONSTRUCTION YELLOW IRON" at bounding box center [1107, 516] width 202 height 13
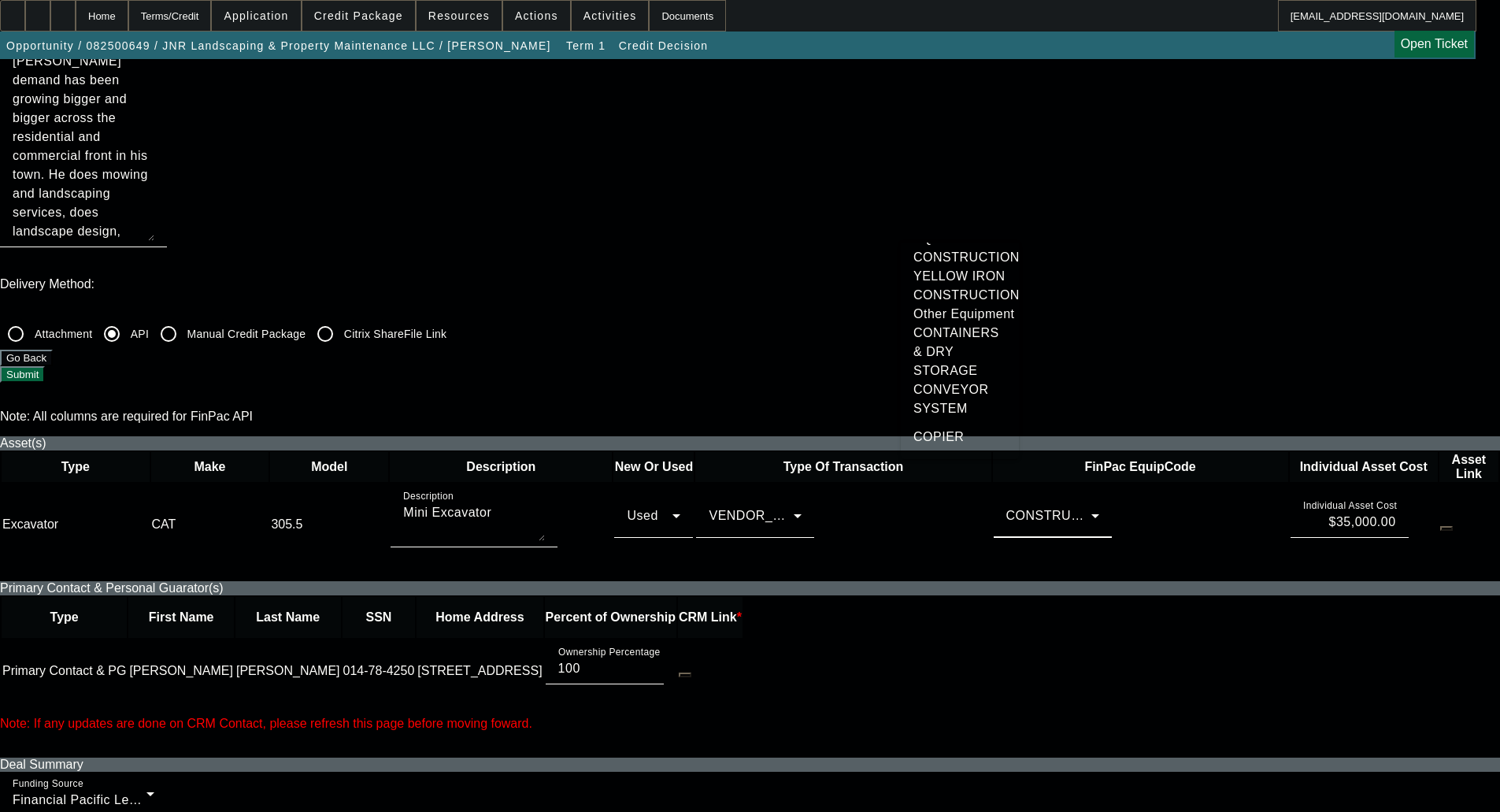
click at [975, 217] on div at bounding box center [750, 406] width 1500 height 812
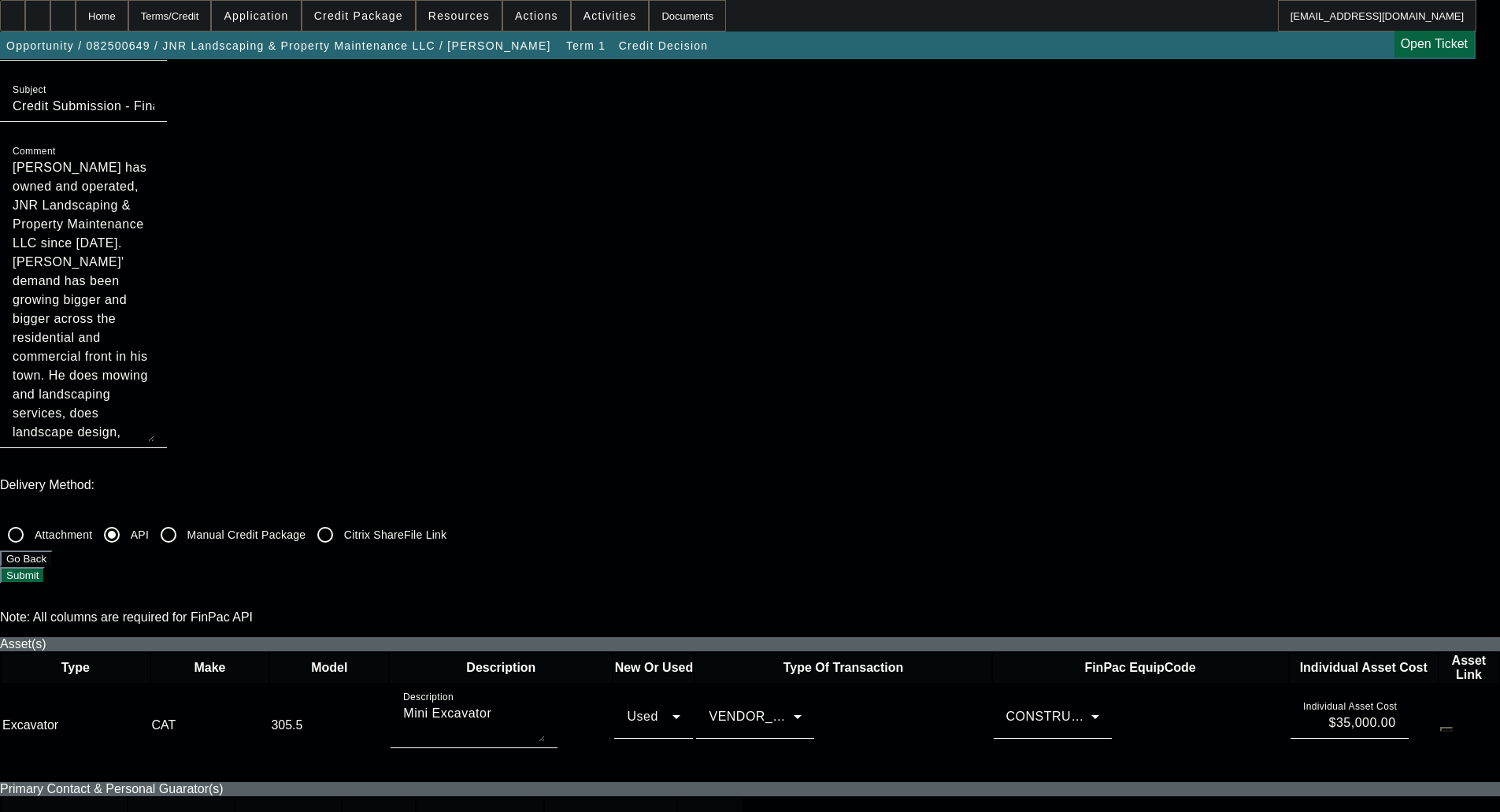
scroll to position [0, 0]
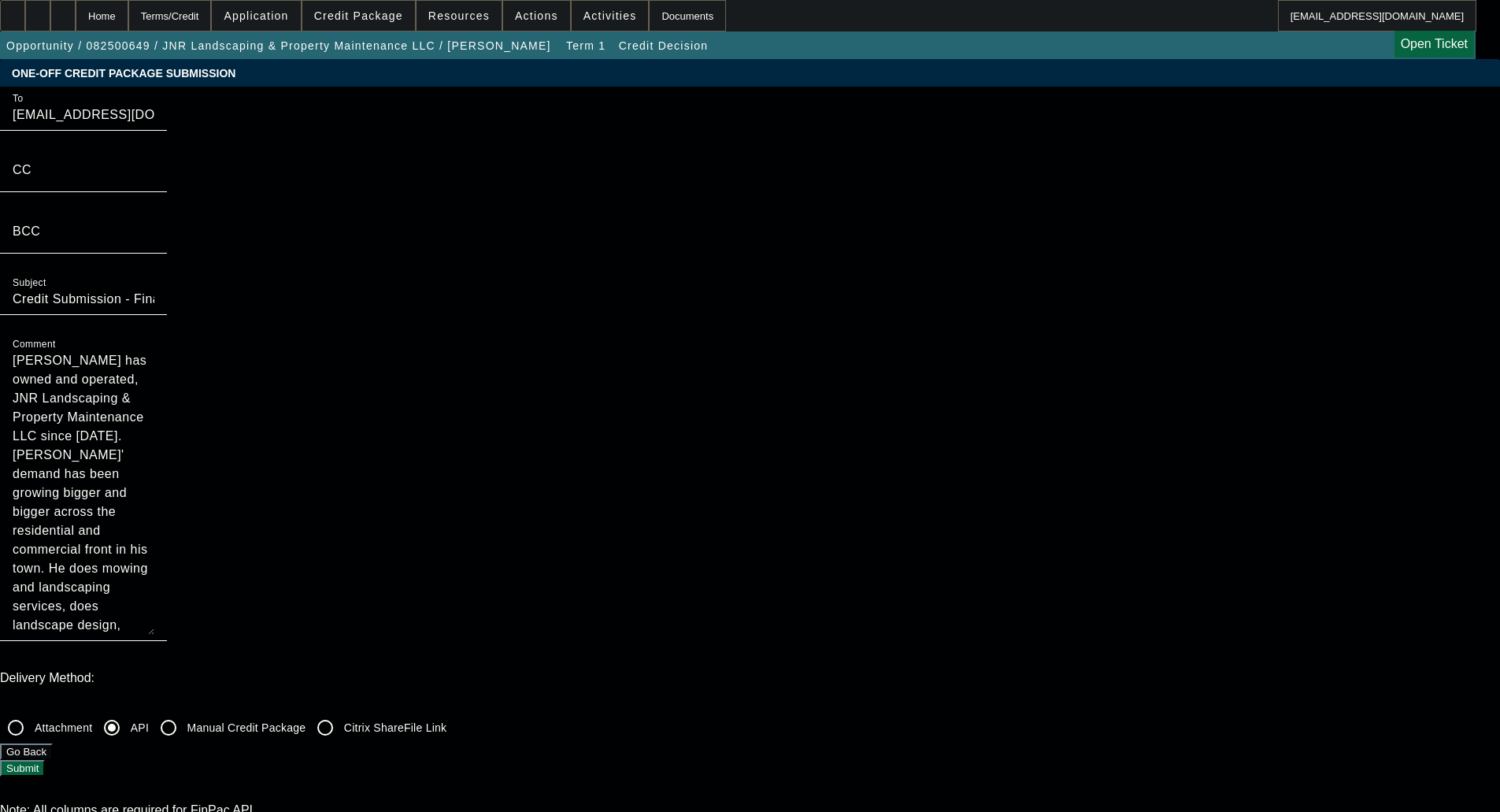
click at [45, 760] on button "Submit" at bounding box center [22, 768] width 45 height 16
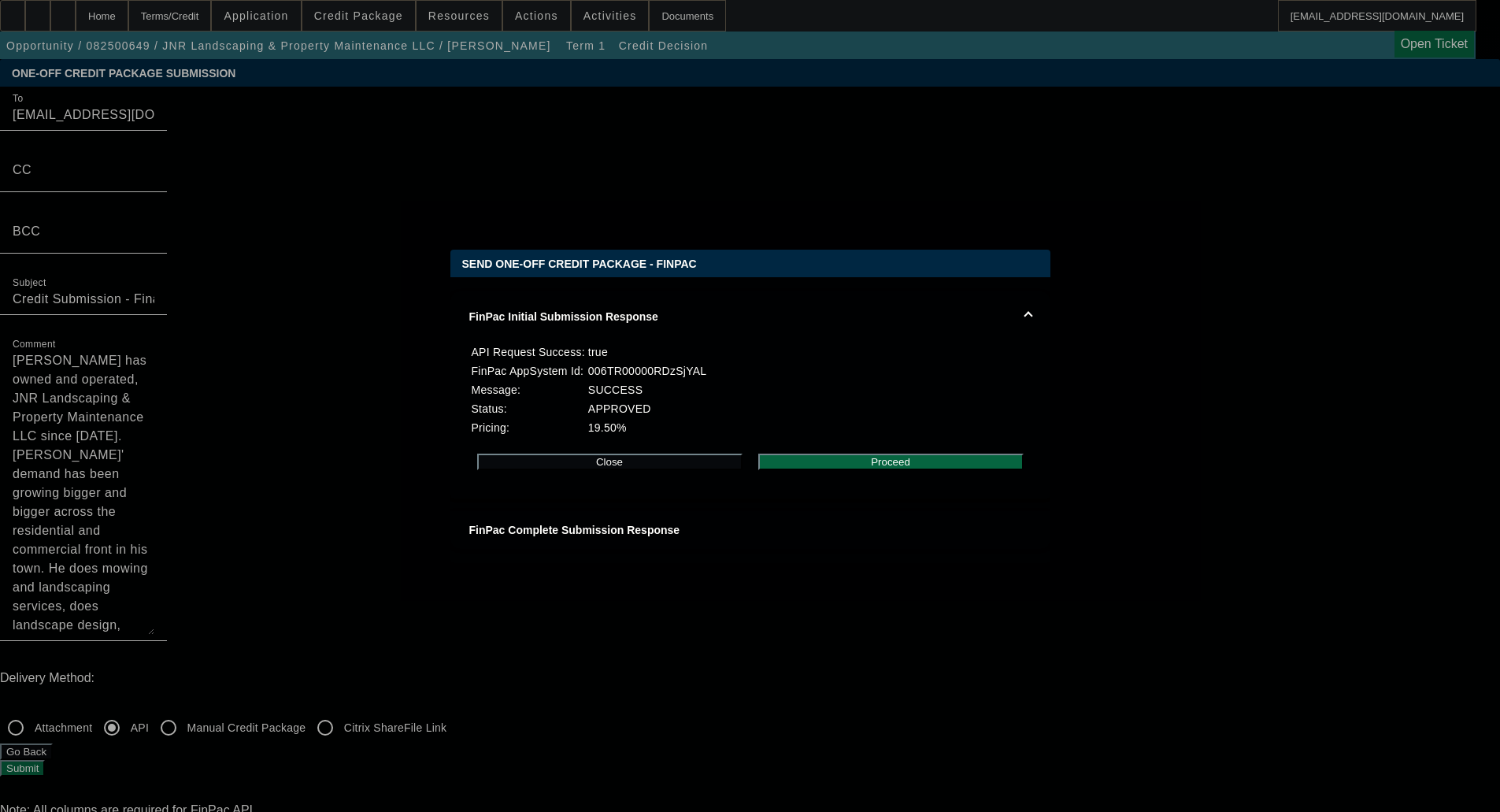
click at [870, 465] on button "Proceed" at bounding box center [891, 461] width 266 height 16
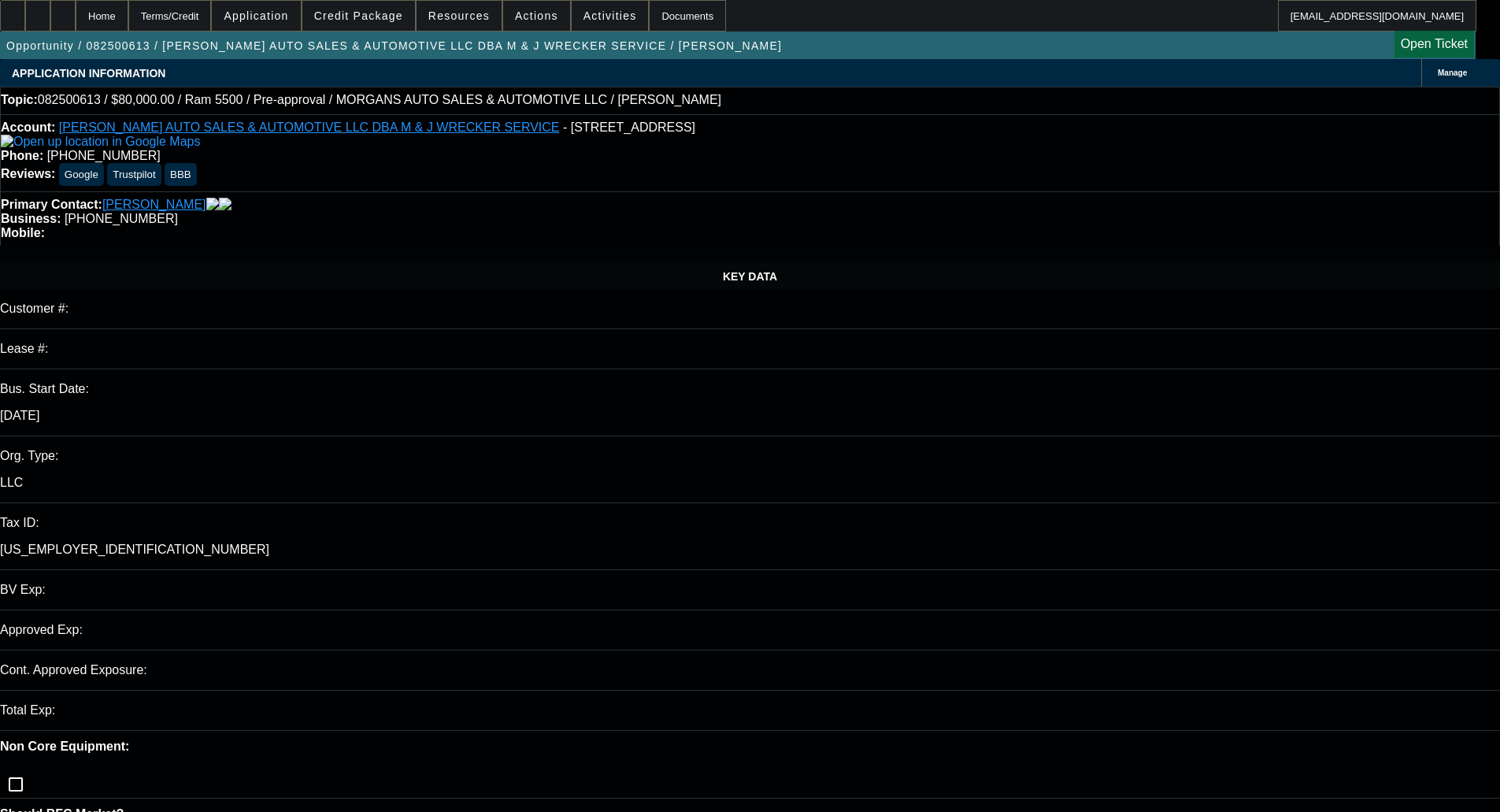
select select "0"
select select "0.1"
select select "4"
select select "0"
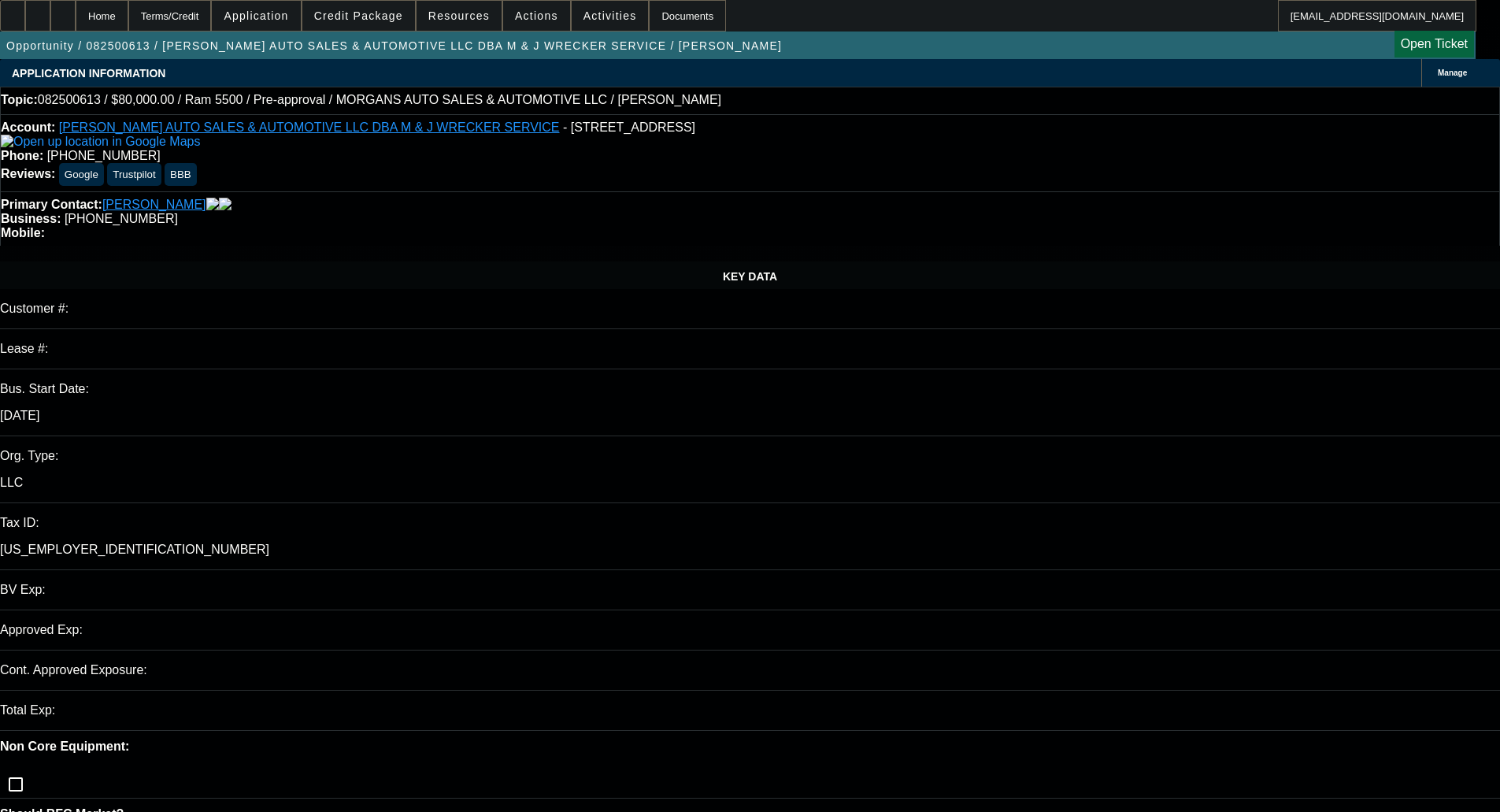
select select "0"
select select "0.1"
select select "4"
click at [382, 24] on span at bounding box center [358, 15] width 113 height 38
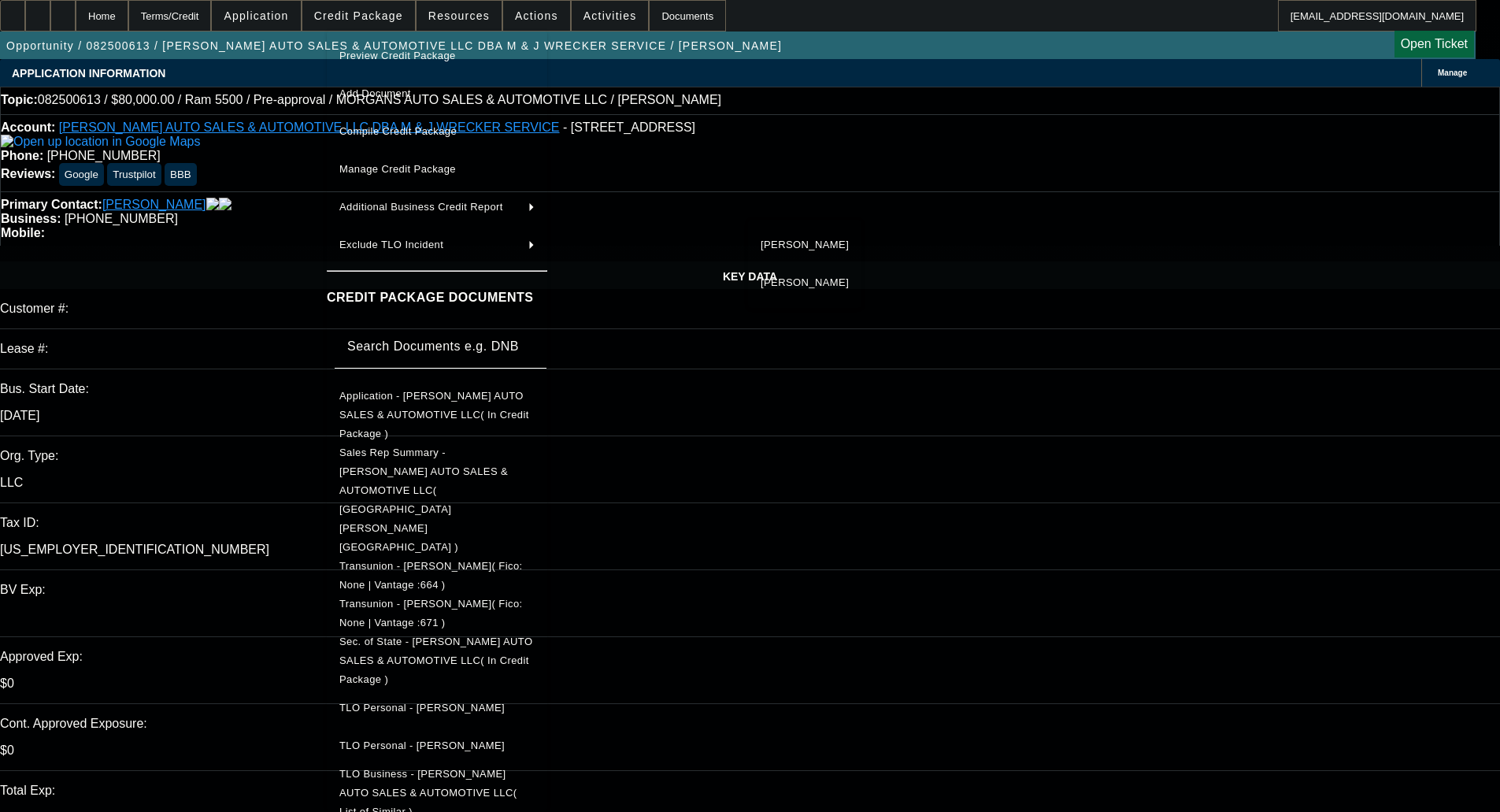
click at [421, 398] on span "Application - MORGAN'S AUTO SALES & AUTOMOTIVE LLC( In Credit Package )" at bounding box center [434, 415] width 190 height 50
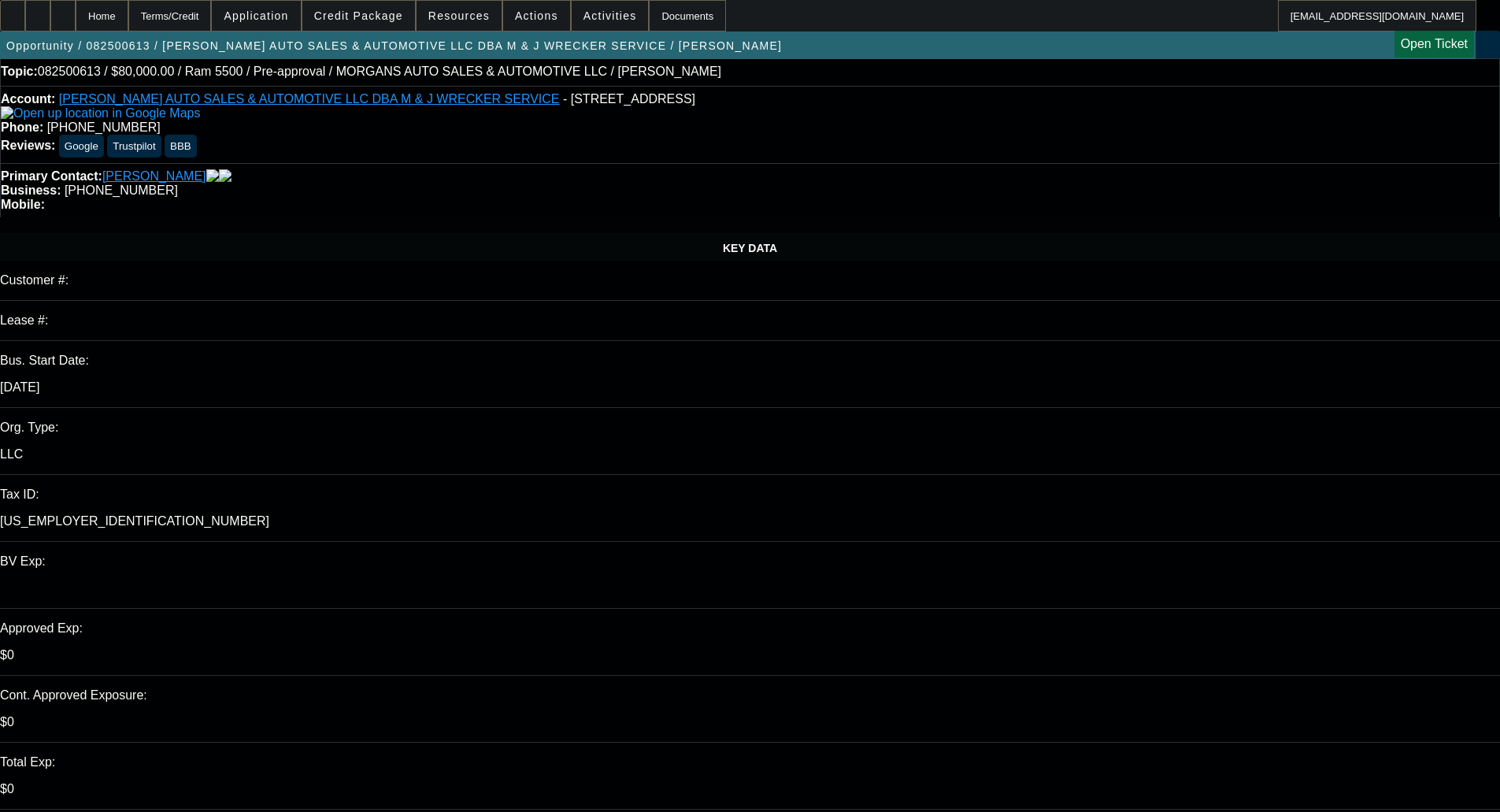
scroll to position [79, 0]
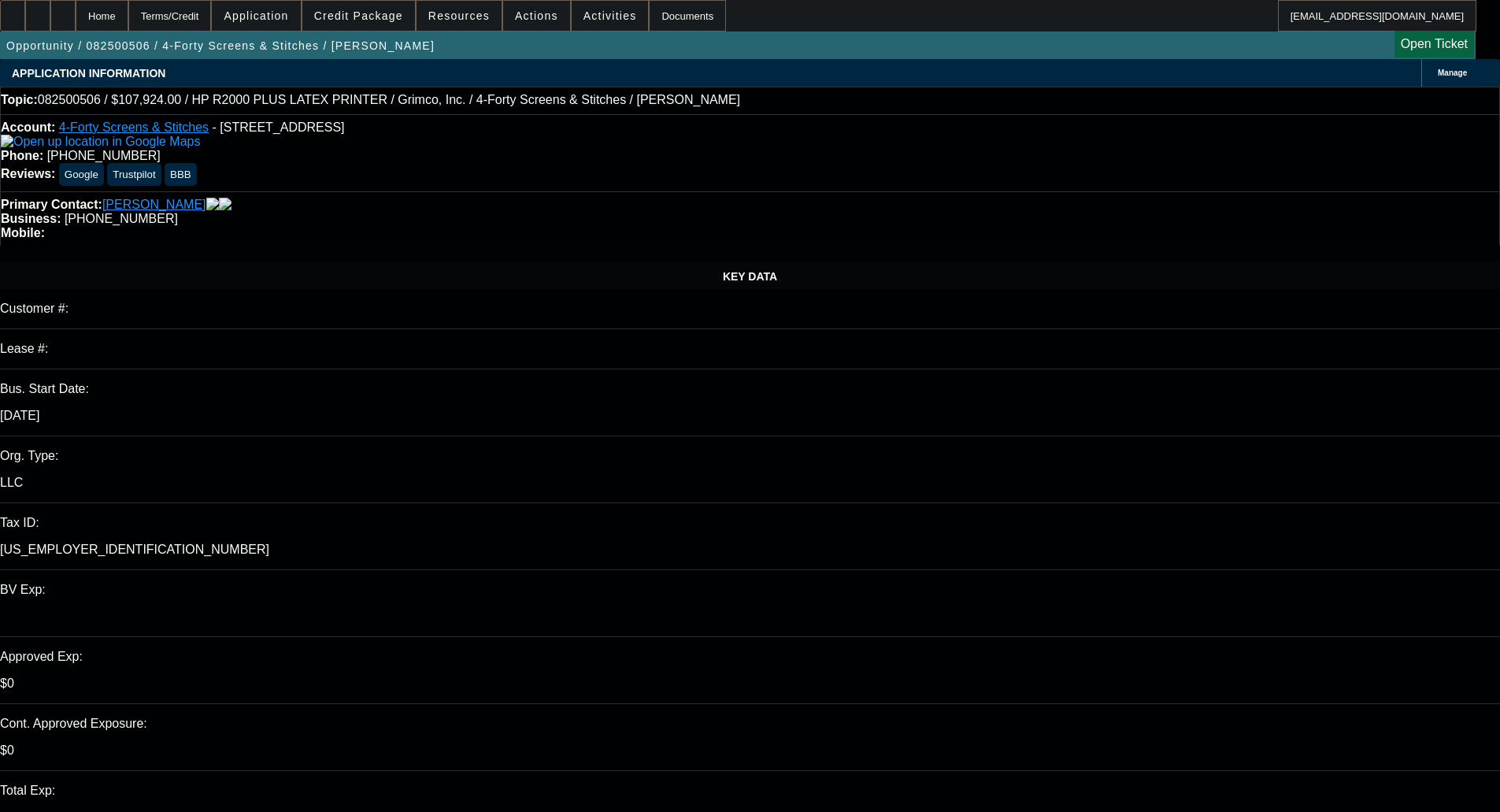
select select "0"
select select "6"
select select "0"
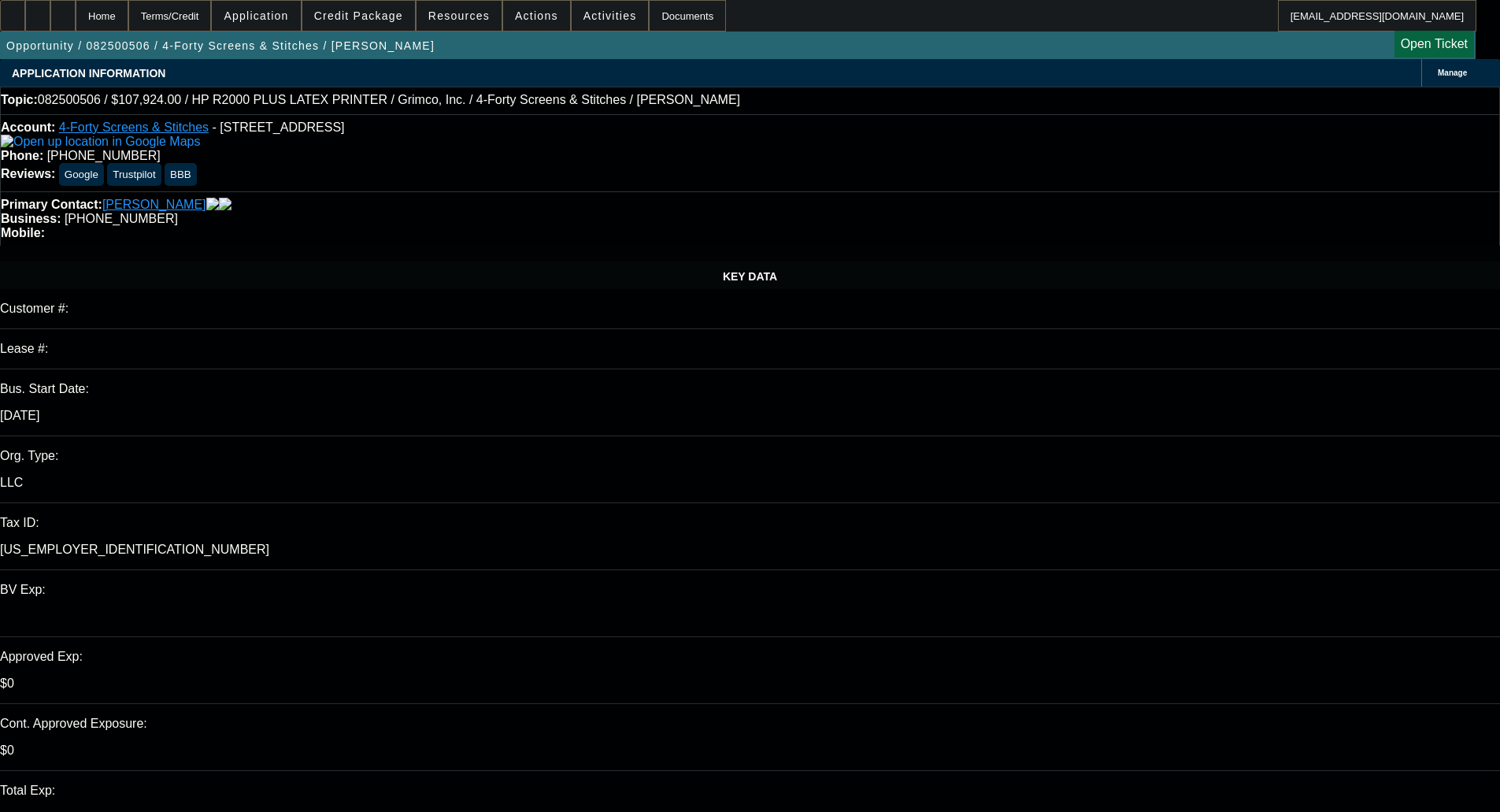
select select "0"
select select "0.1"
select select "4"
select select "0"
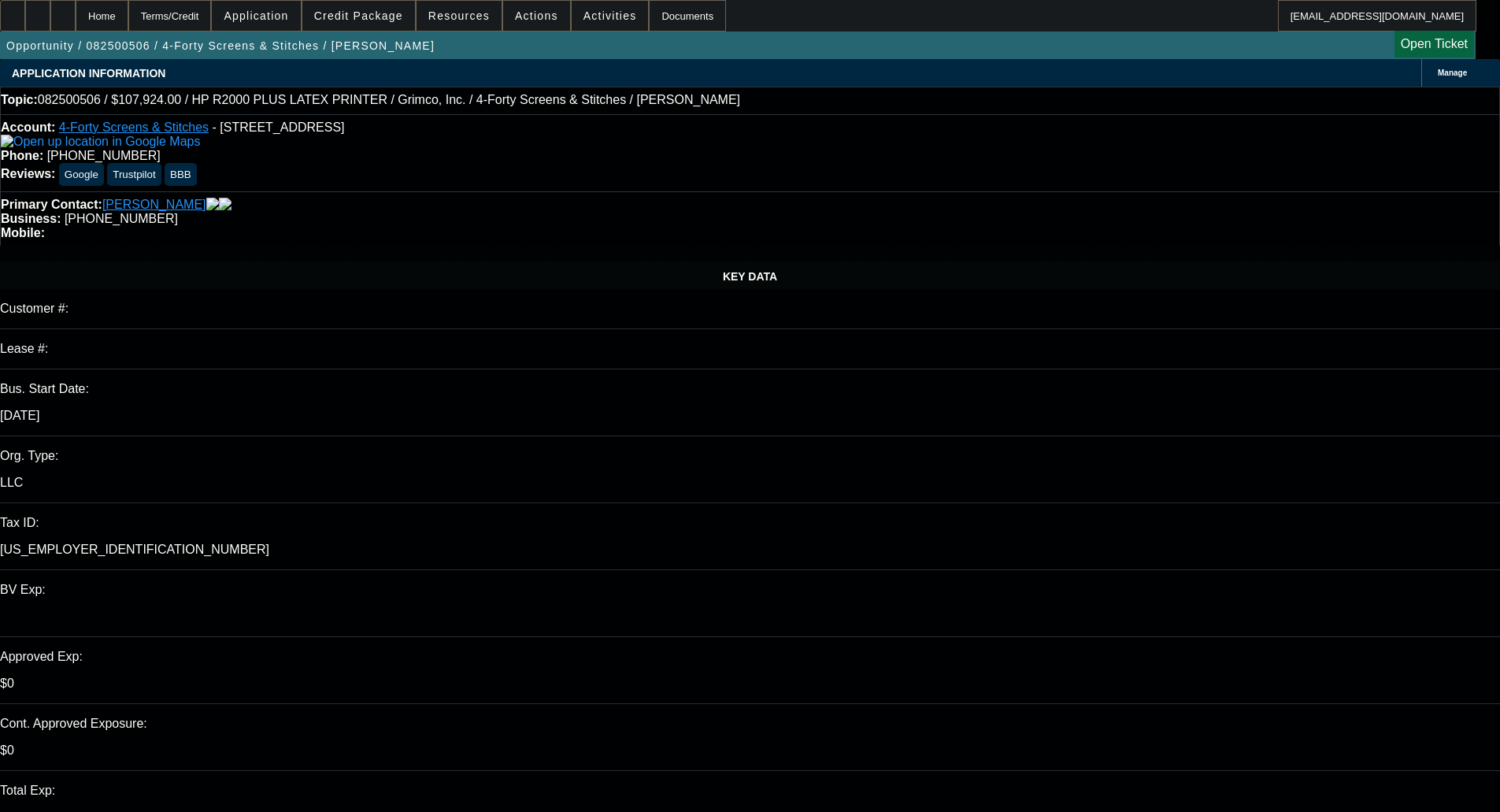
select select "0.1"
select select "4"
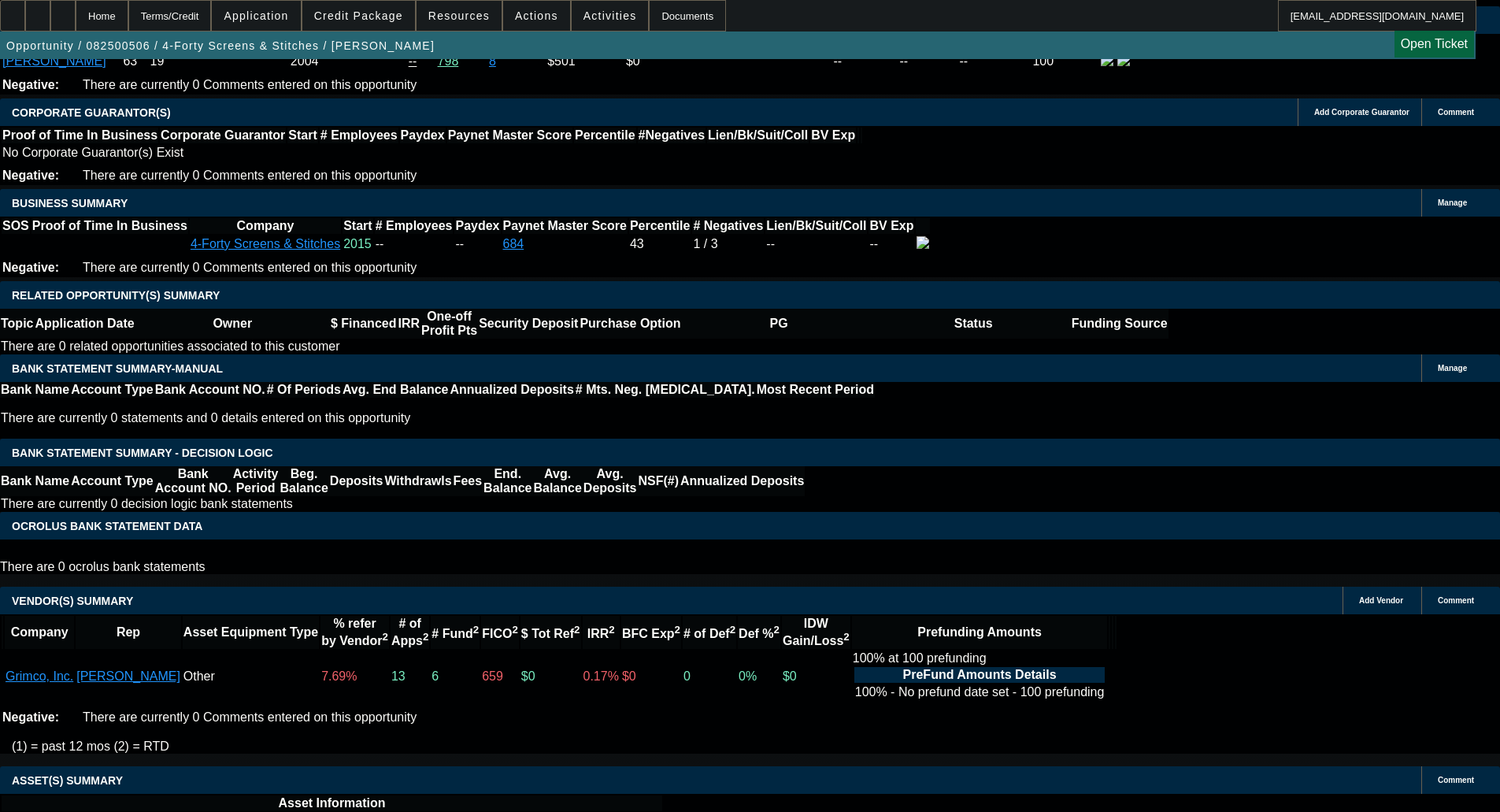
scroll to position [2047, 0]
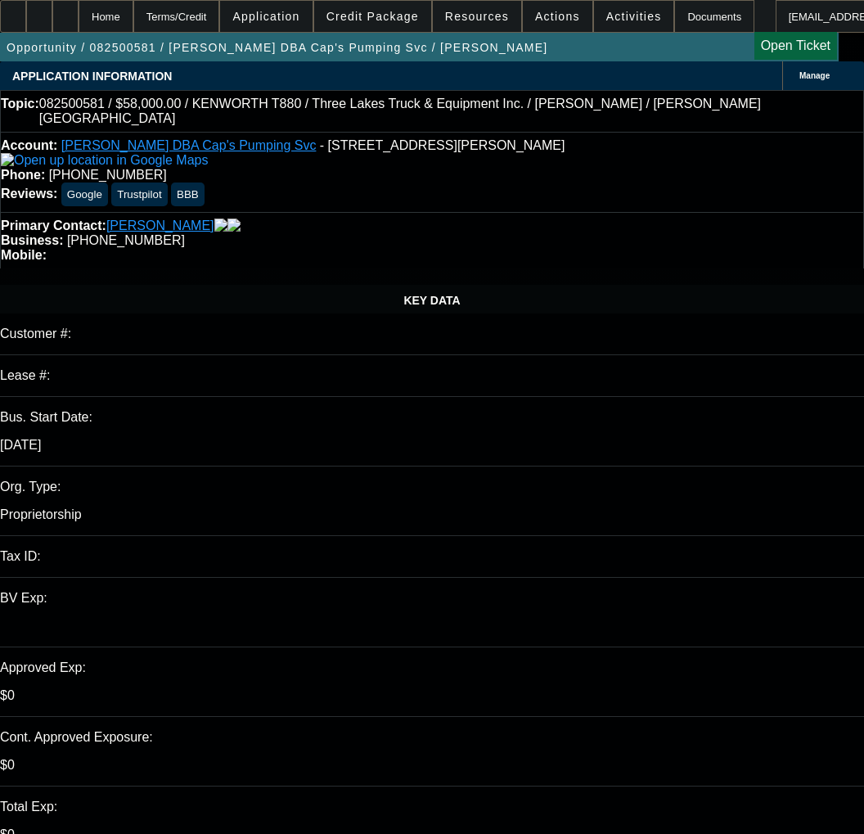
select select "0"
select select "6"
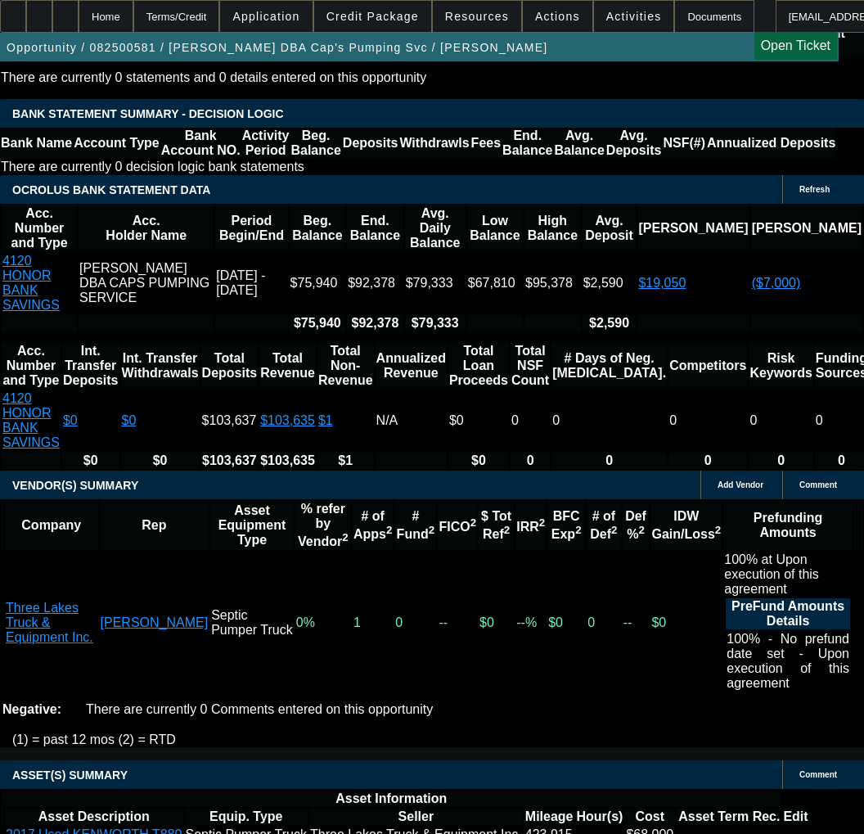
scroll to position [3029, 0]
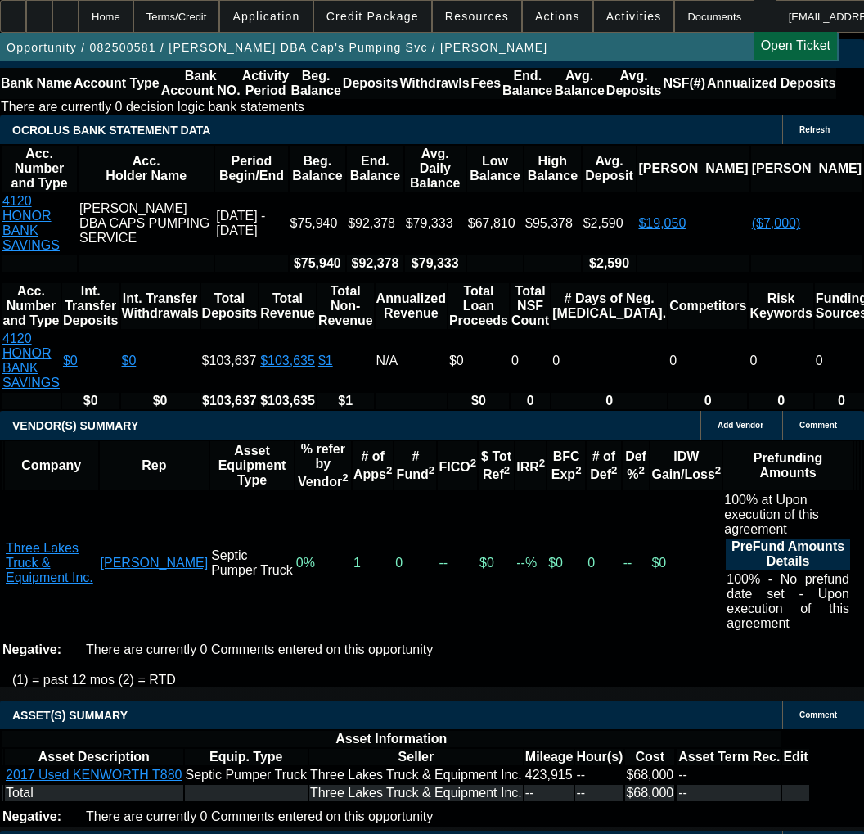
drag, startPoint x: 329, startPoint y: 473, endPoint x: 335, endPoint y: 480, distance: 8.7
select select "3"
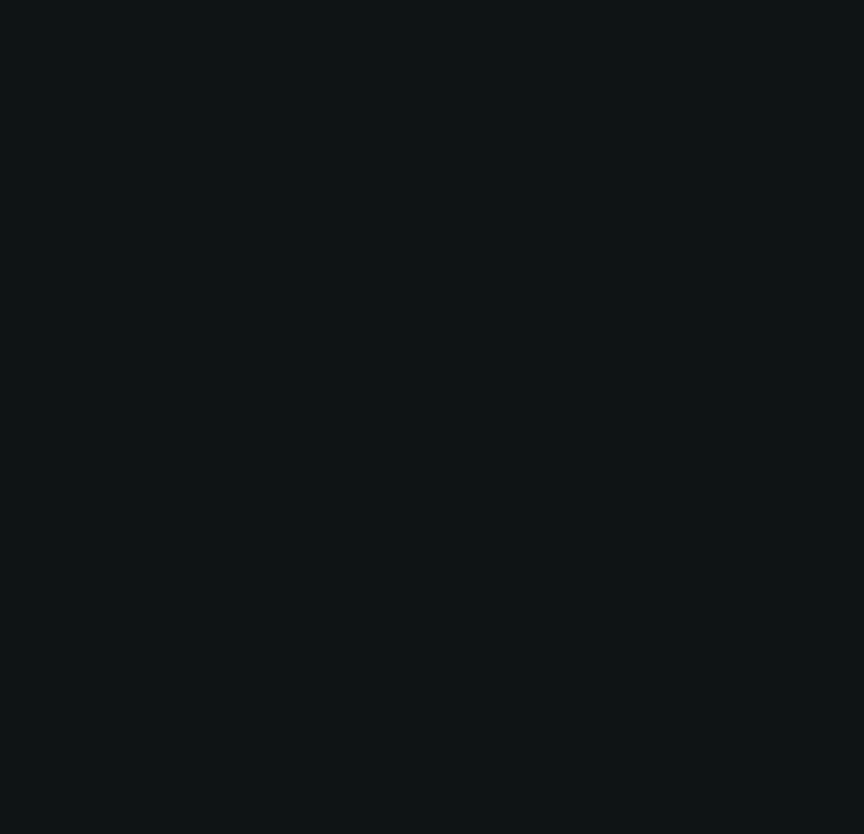
scroll to position [0, 0]
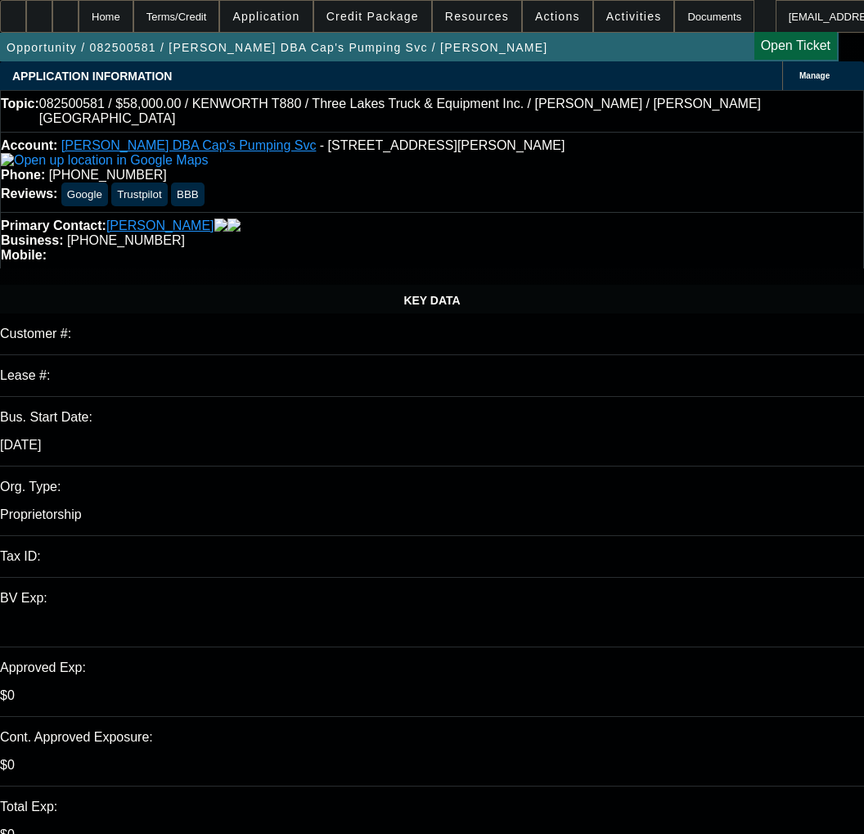
type input "[DATE]"
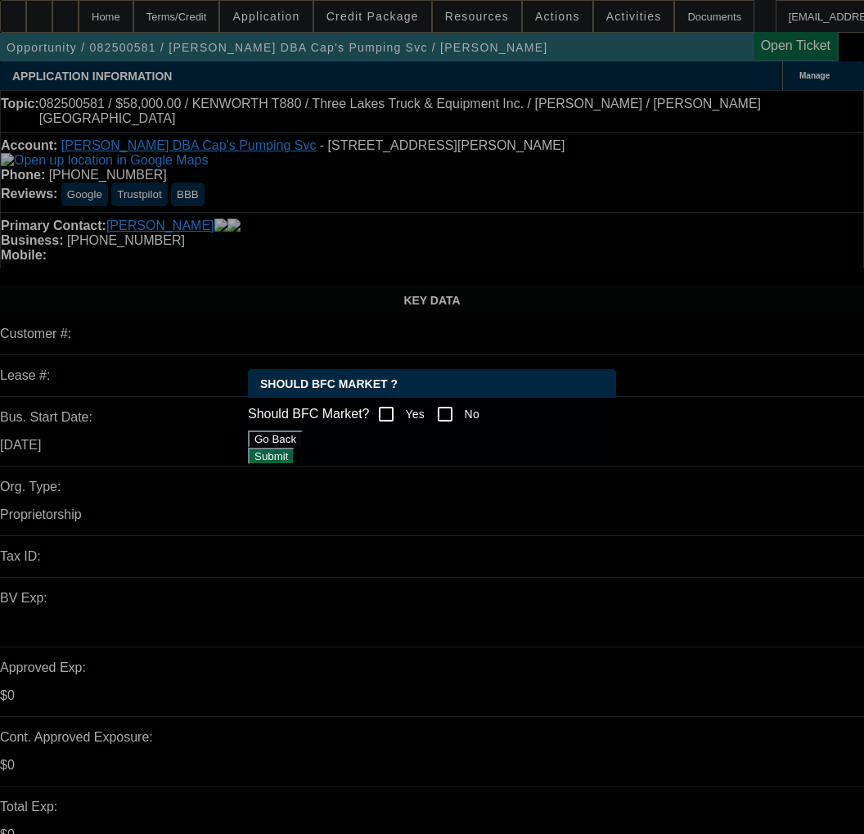
click at [400, 398] on input "Yes" at bounding box center [386, 414] width 33 height 33
checkbox input "true"
click at [295, 465] on button "Submit" at bounding box center [271, 456] width 47 height 17
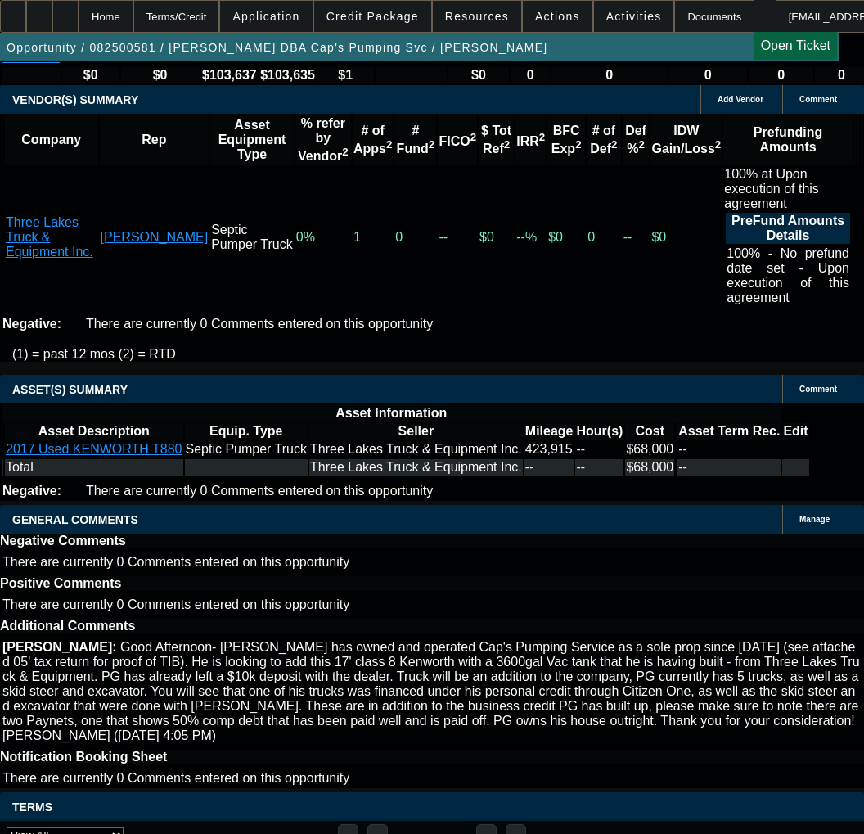
scroll to position [3520, 0]
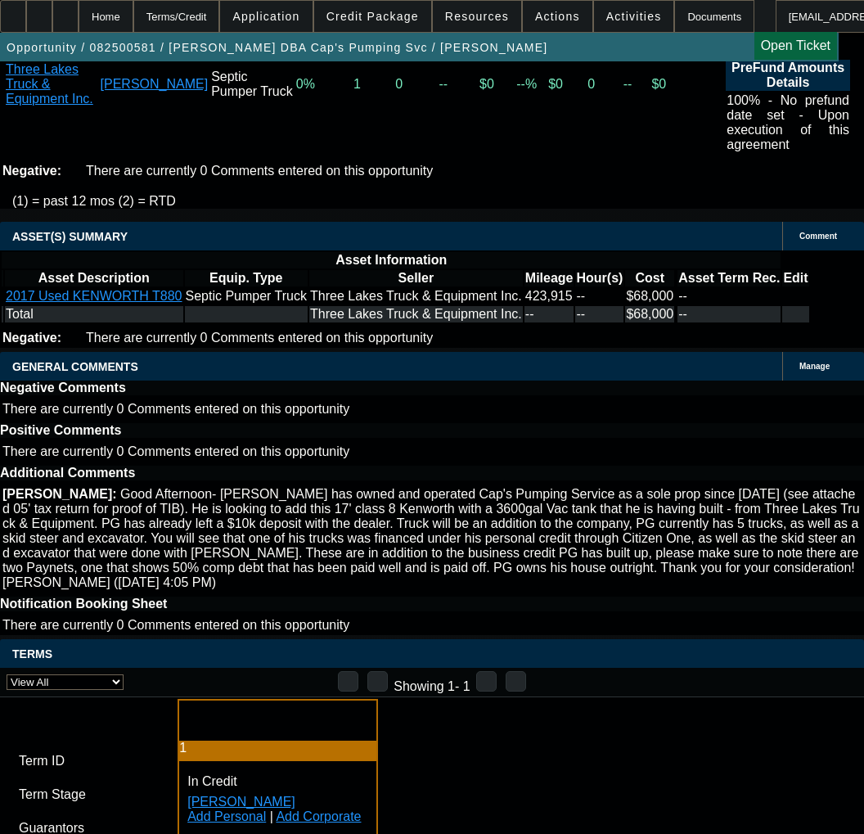
paste input "1051472"
type input "1051472"
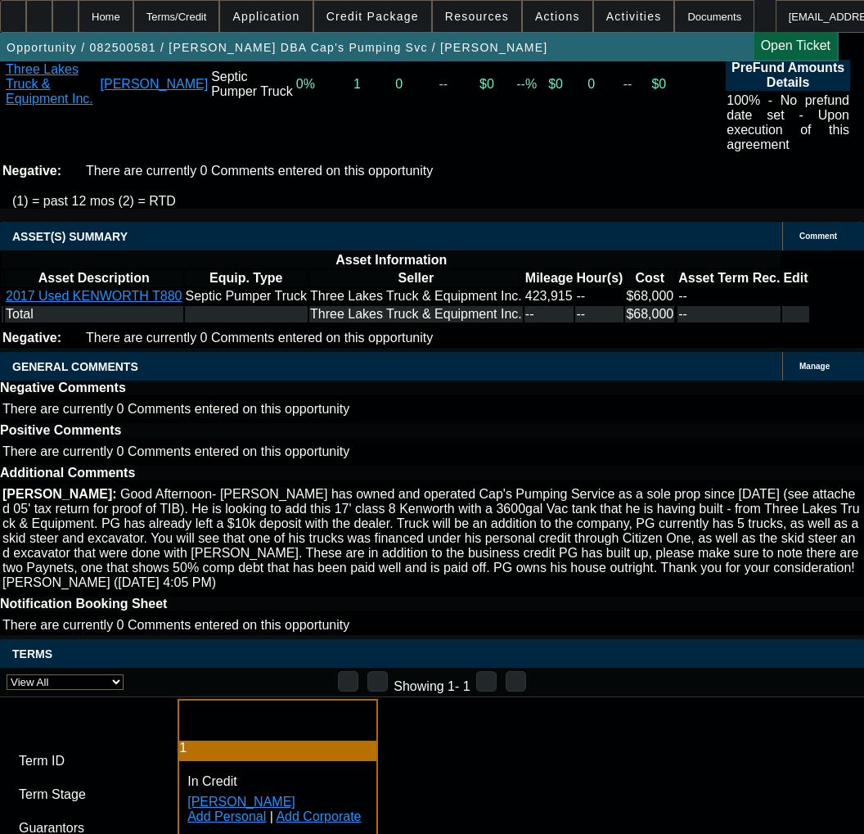
paste input "1051472"
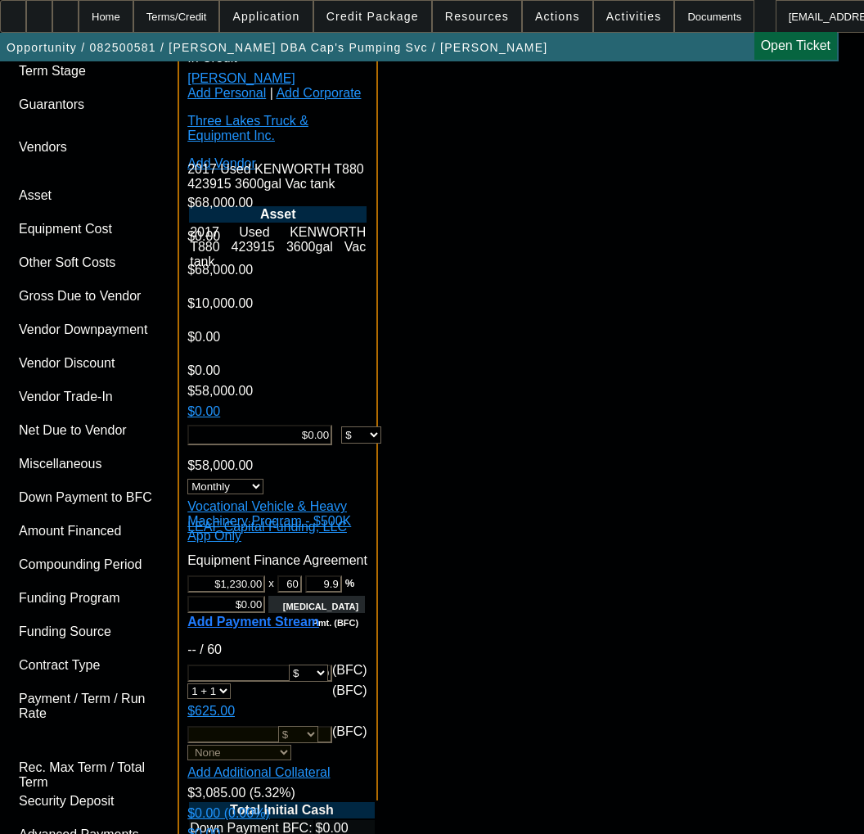
scroll to position [4256, 0]
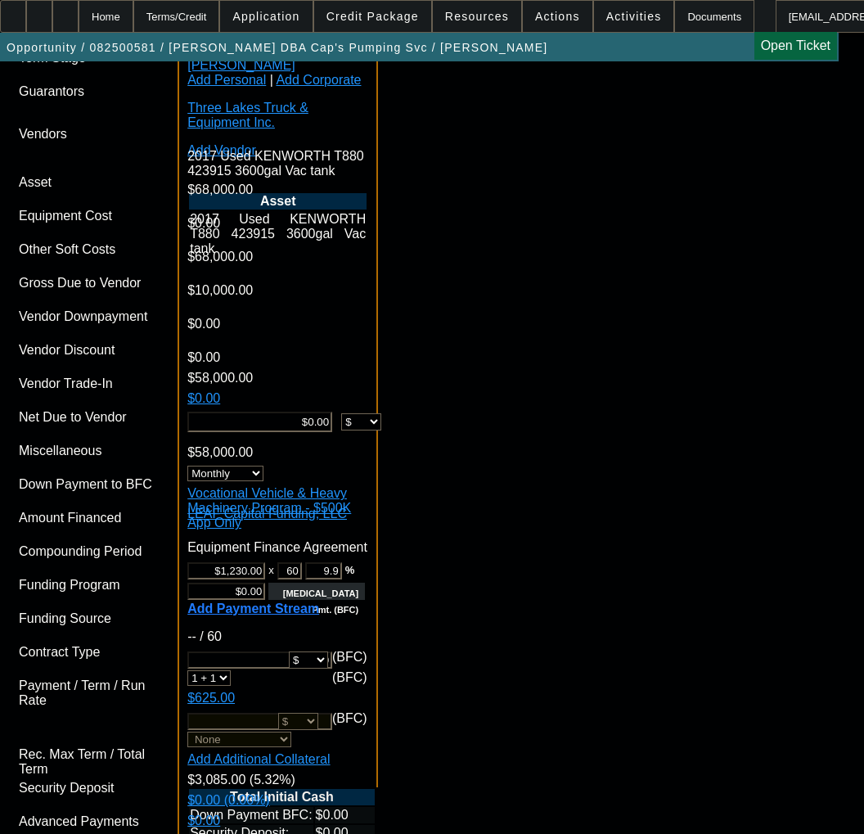
type input "1051472"
click at [561, 445] on span "Previous month" at bounding box center [563, 440] width 33 height 33
click at [396, 674] on span "31" at bounding box center [397, 670] width 29 height 29
type input "8/31/2025"
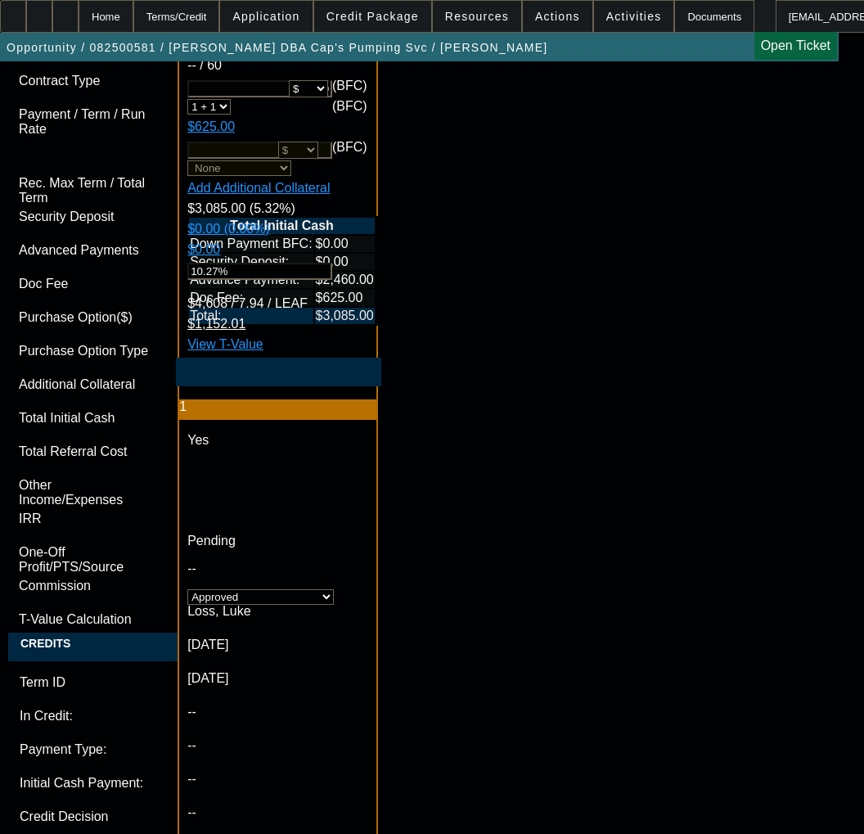
scroll to position [4829, 0]
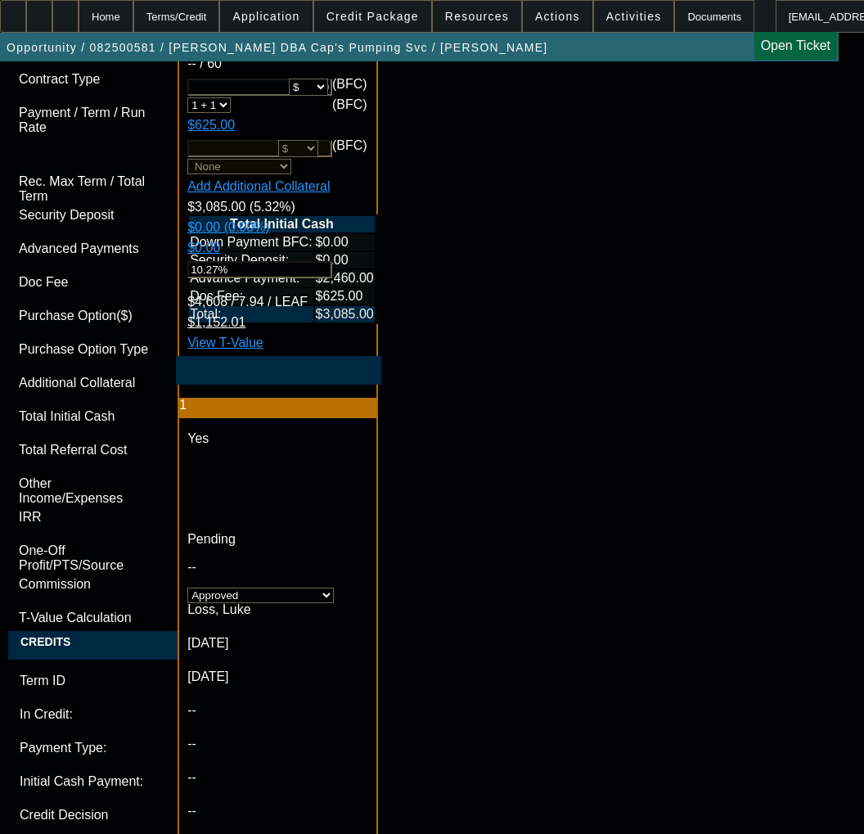
paste textarea "Cost of Equipment: $58,000.00 Term 60"
paste textarea "2 Advance Payments."
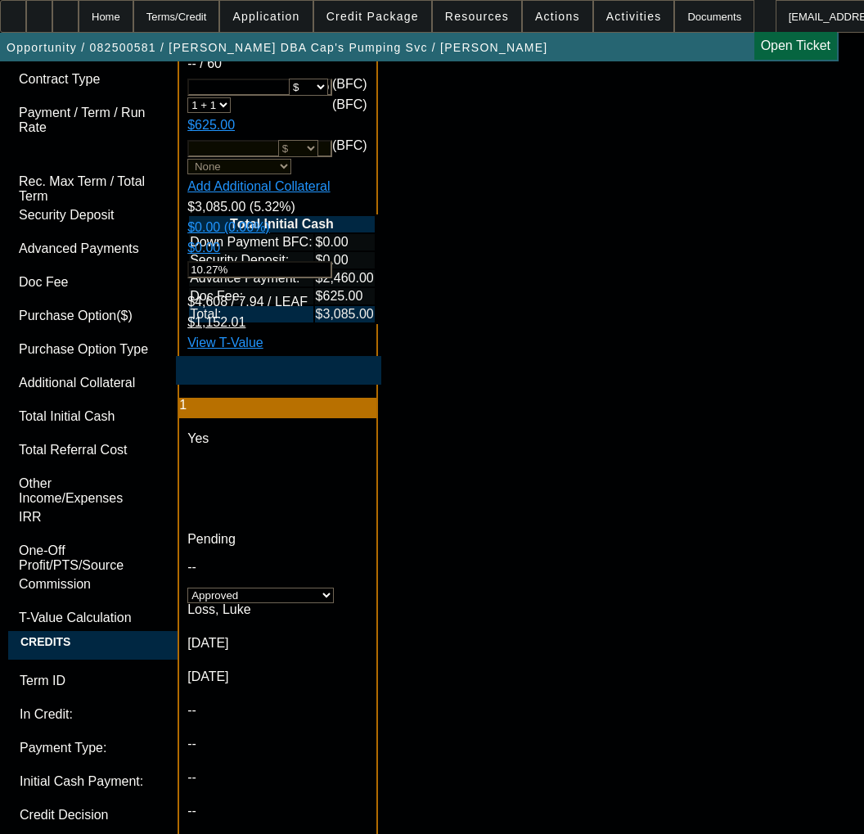
paste textarea "Equipment Description: KENWORTH T880, 3600gal Vac tank"
paste textarea "Equipment Location: 21323 Faylor Road, Copemish, MI 49625"
type textarea "APPROVED BY LEAF - Cost of Equipment: $58,000.00; Term 60; 2 Advance Payments; …"
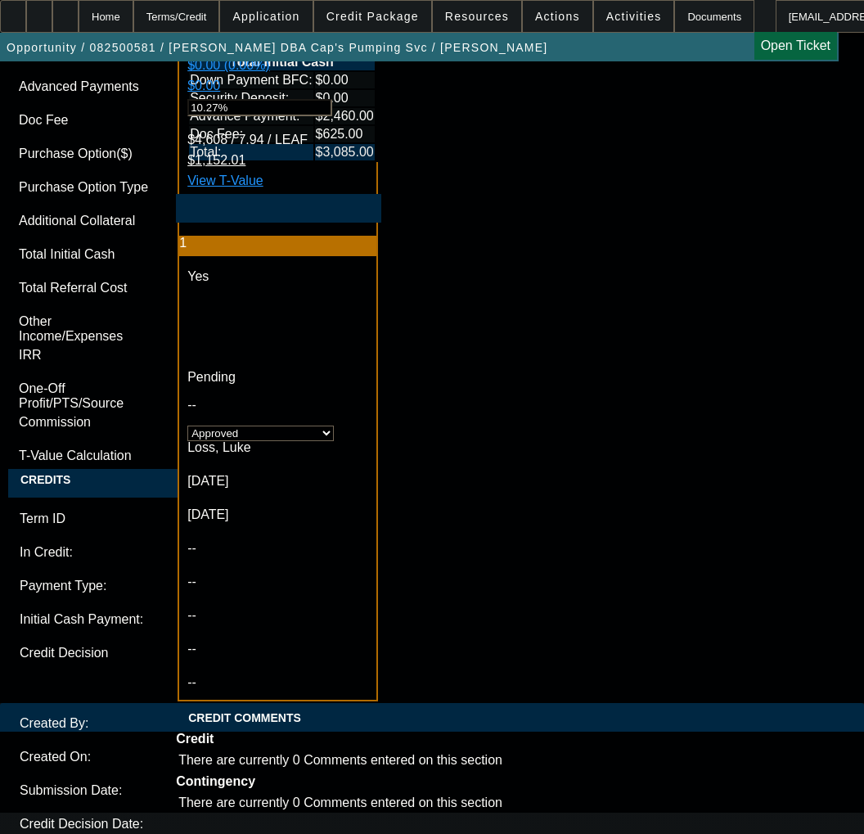
scroll to position [4993, 0]
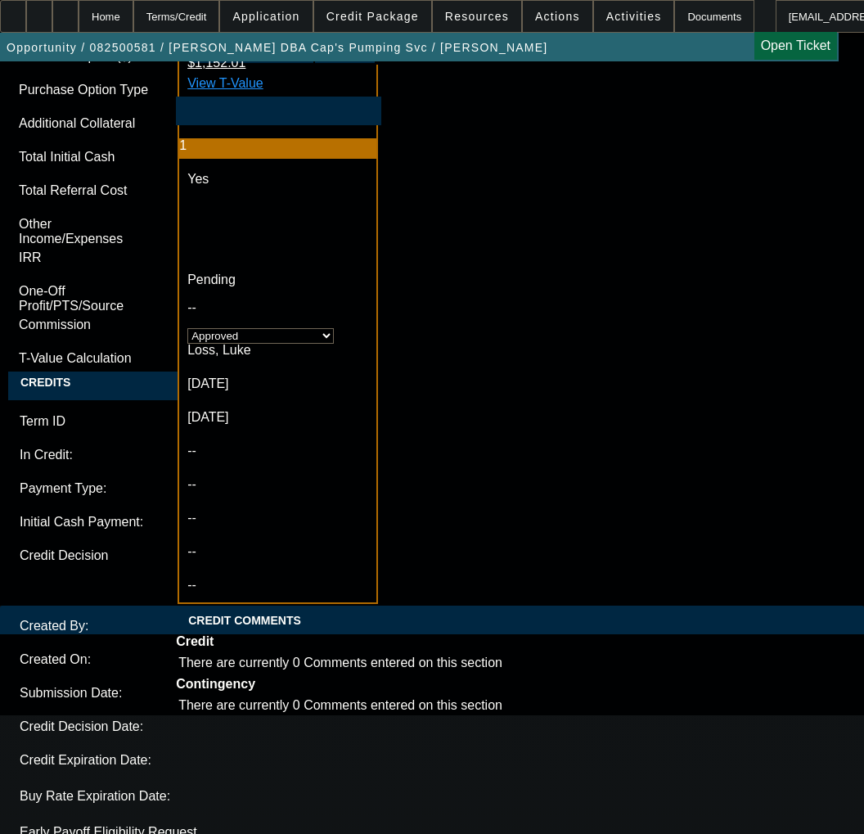
scroll to position [5226, 0]
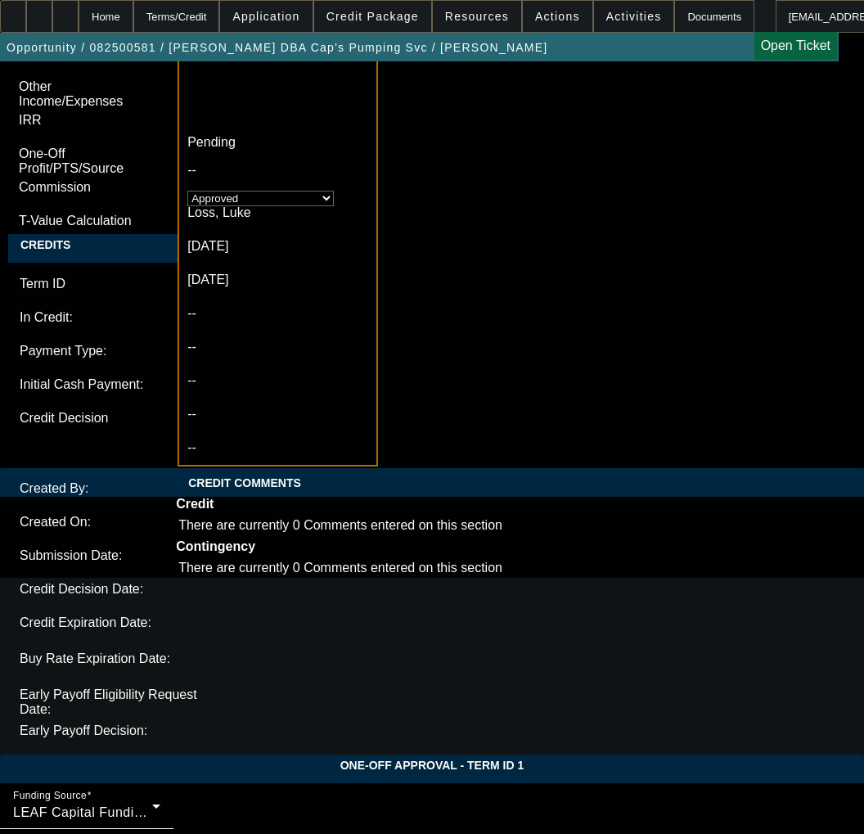
type input "06:00"
type input "8/25/2025"
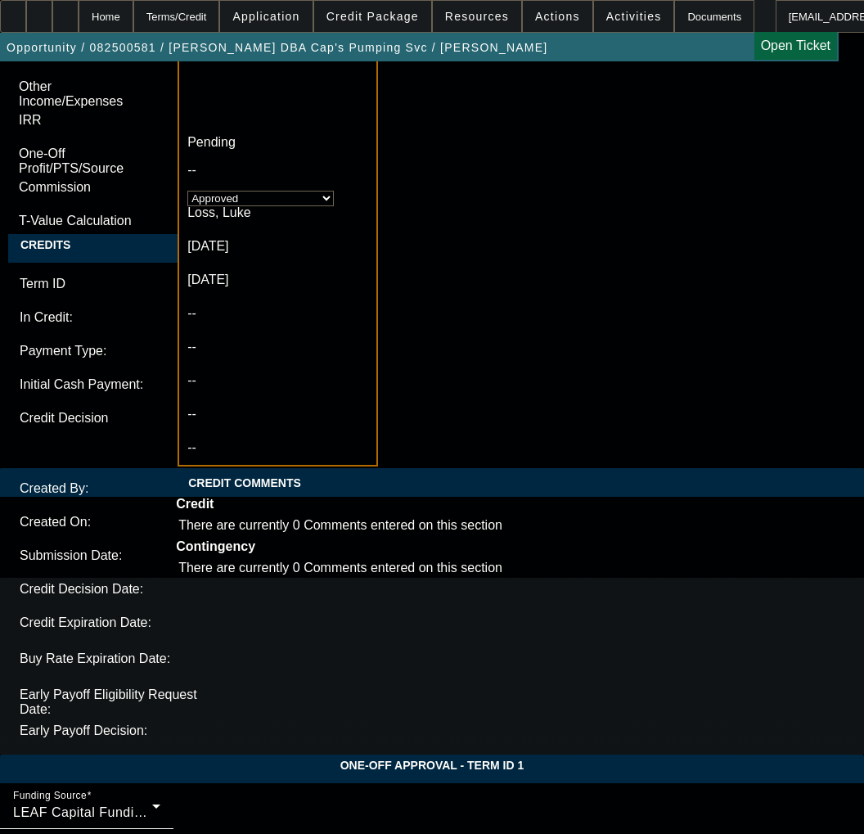
click at [97, 598] on span "25" at bounding box center [93, 593] width 29 height 29
type input "8/25/2025"
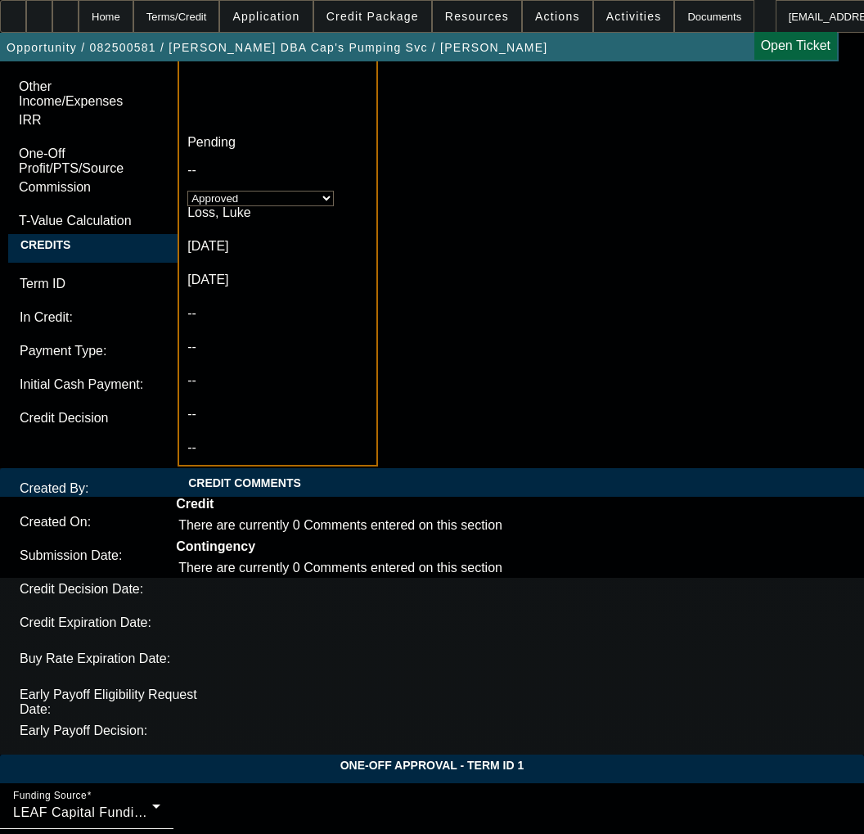
type input "04:24"
type input "8/22/2025"
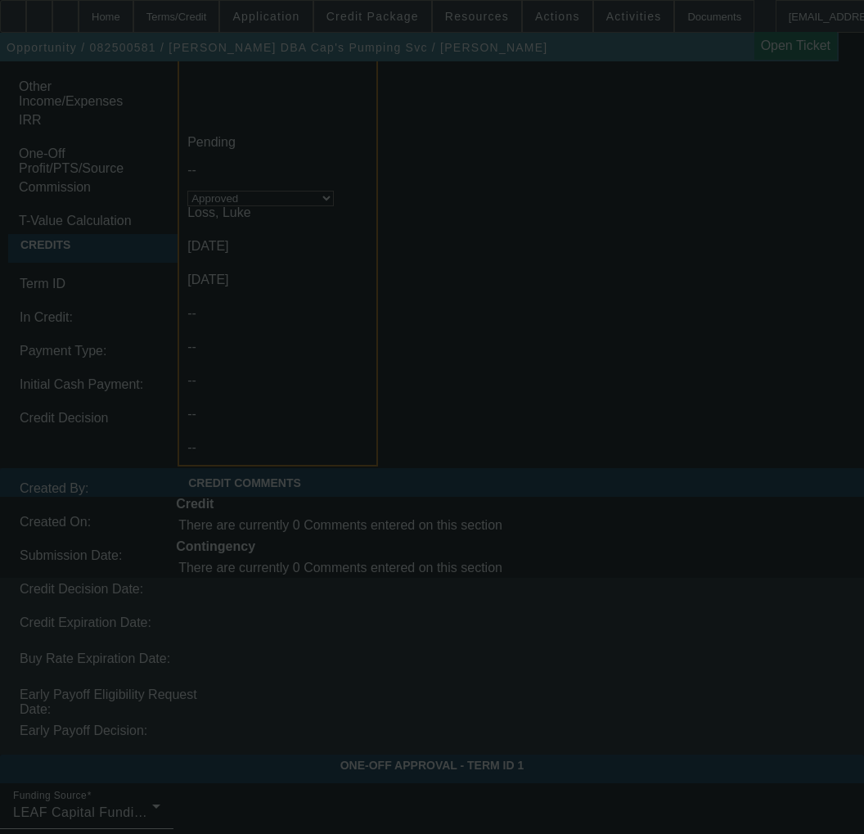
select select "0"
select select "6"
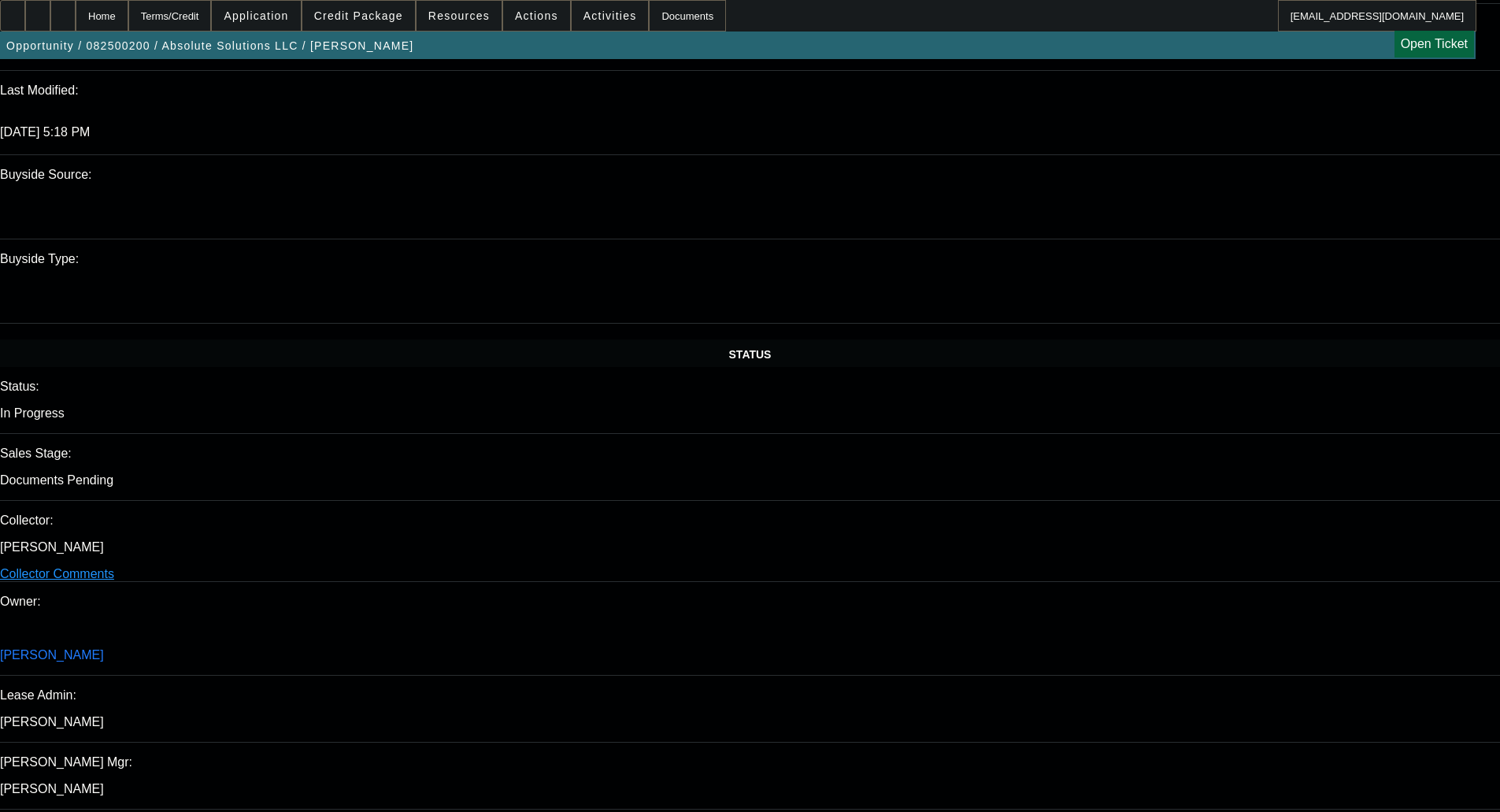
select select "0"
select select "0.1"
select select "4"
select select "0"
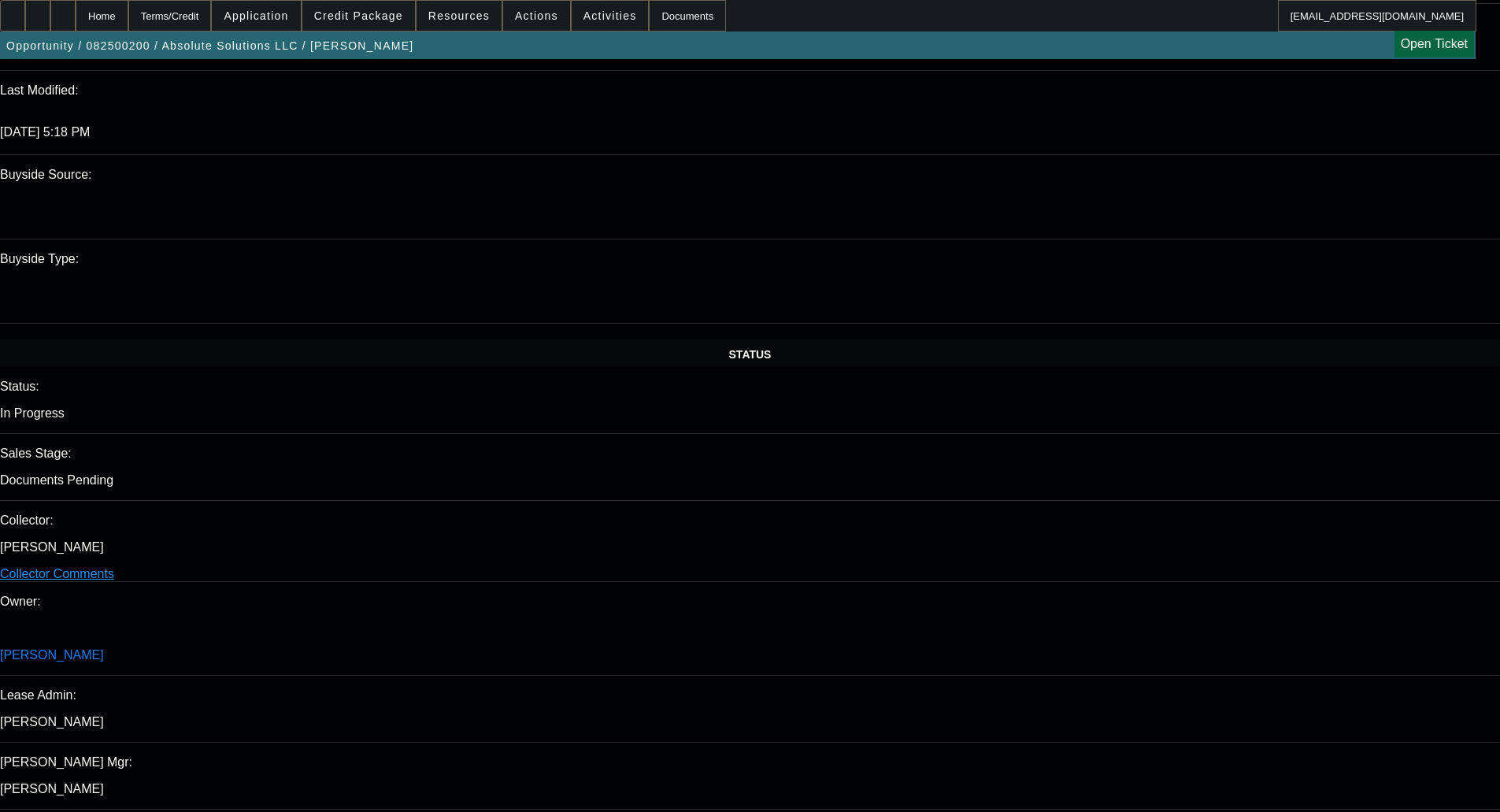
select select "0"
select select "5"
select select "0"
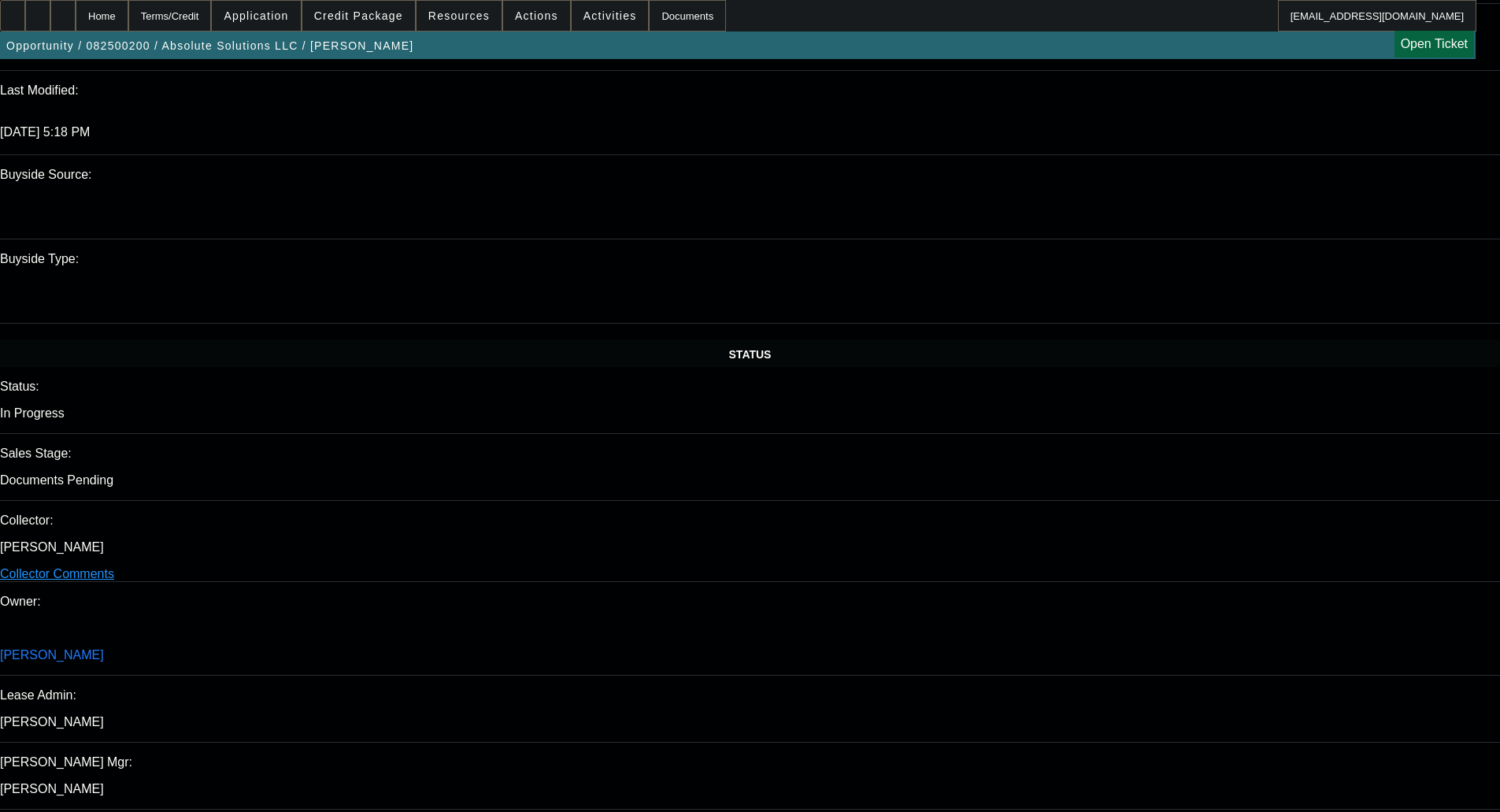
select select "0"
select select "6"
select select "0"
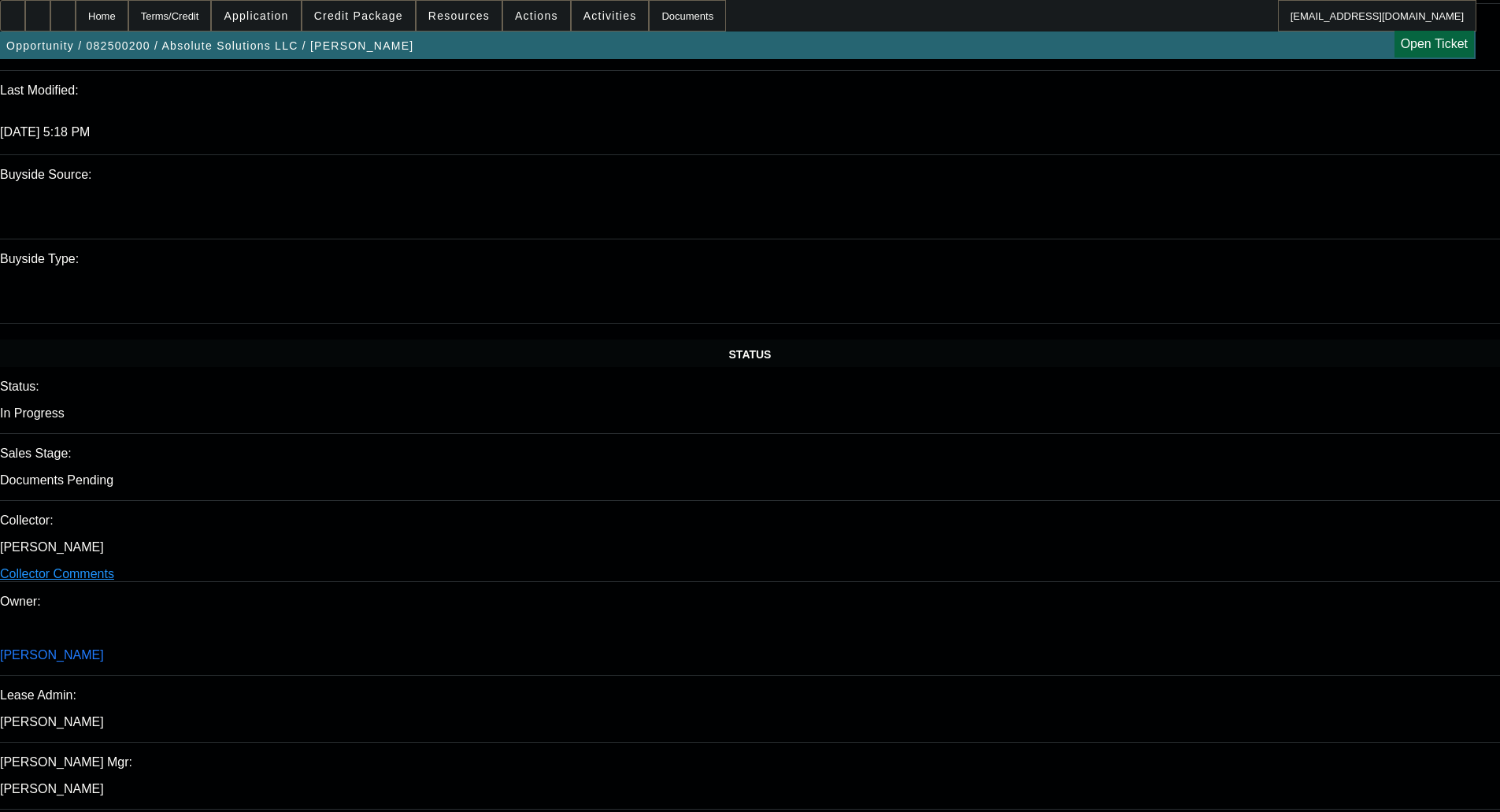
select select "6"
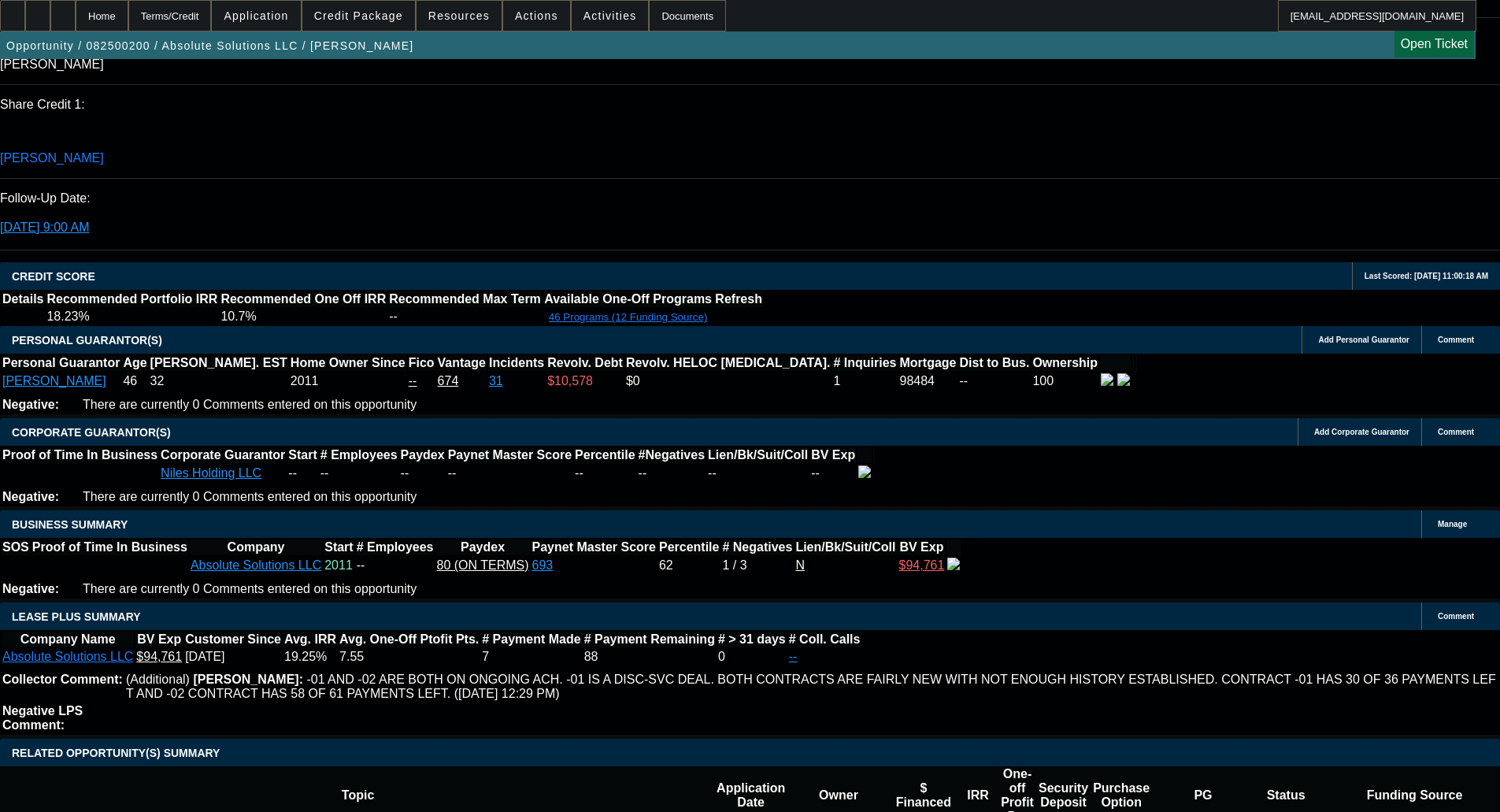
scroll to position [2251, 0]
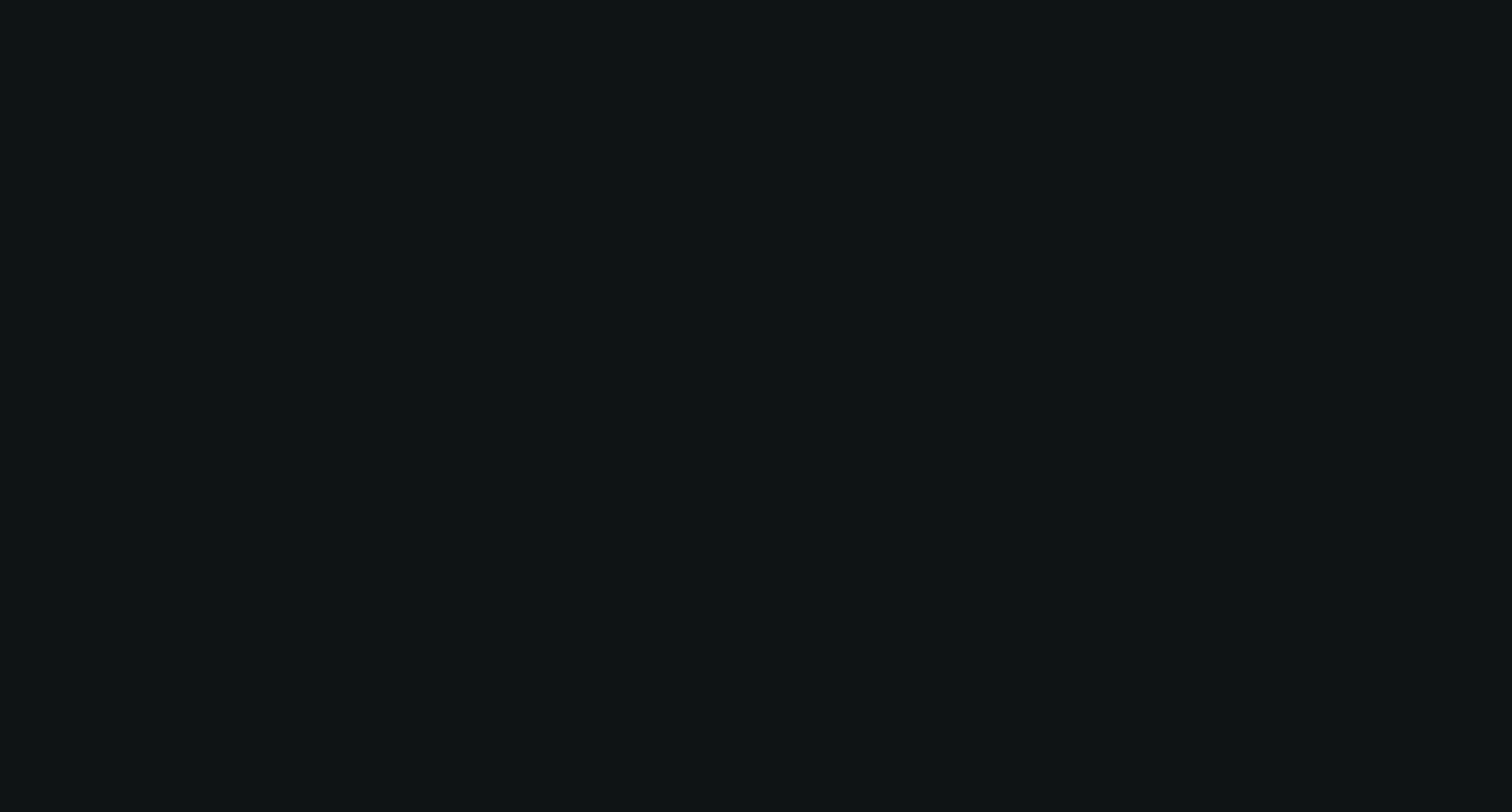
select select "0"
select select "6"
select select "0"
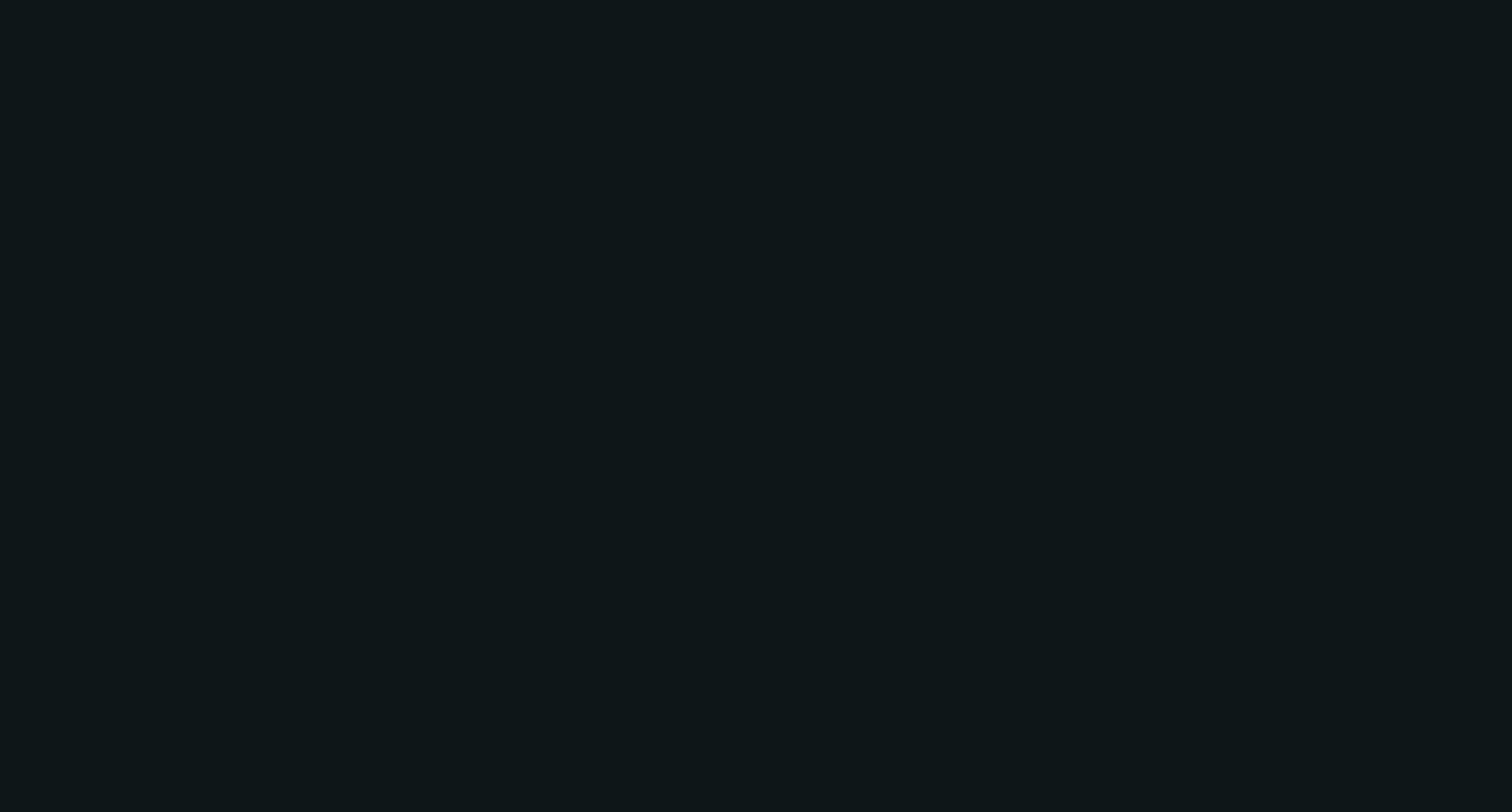
select select "0"
select select "6"
select select "0"
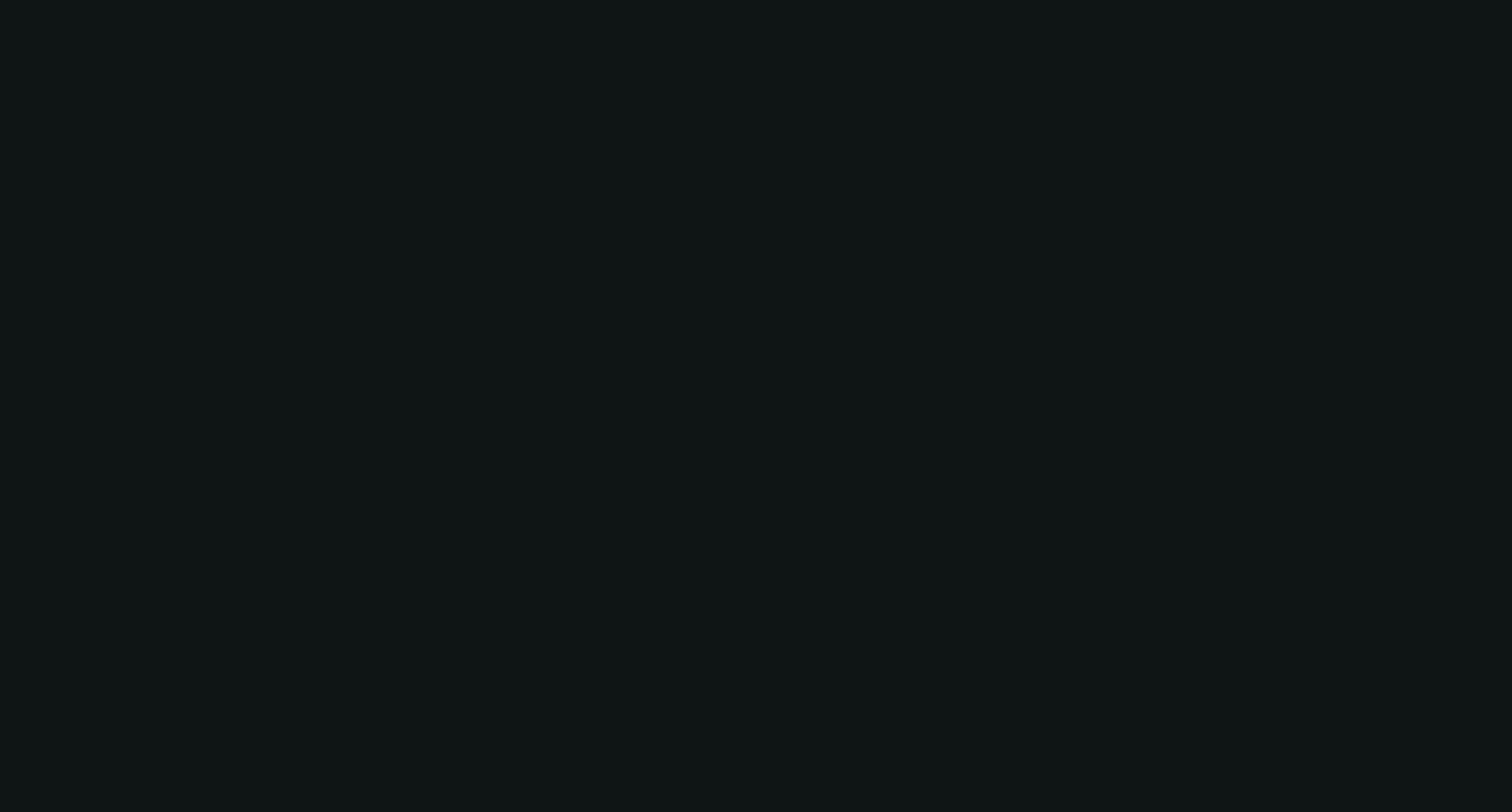
select select "0"
select select "6"
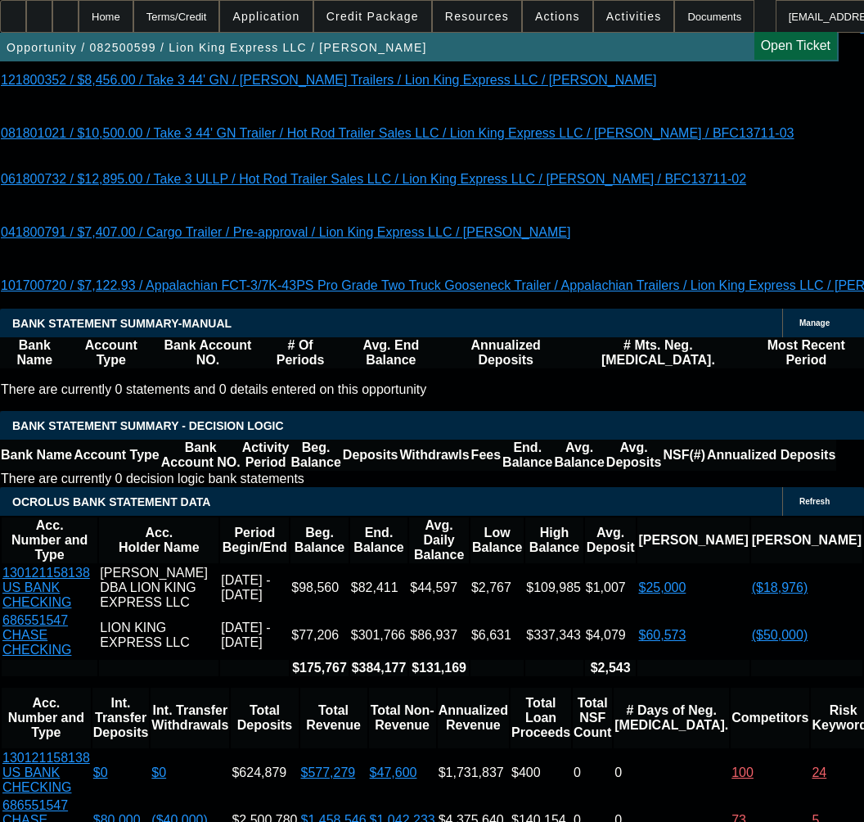
scroll to position [4338, 0]
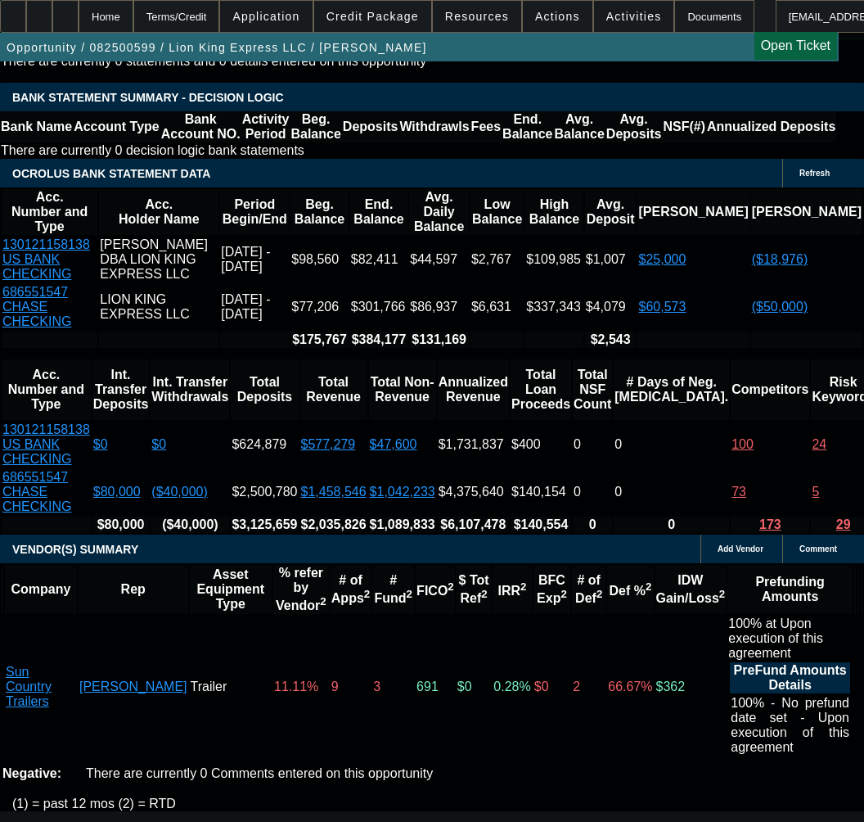
scroll to position [4666, 0]
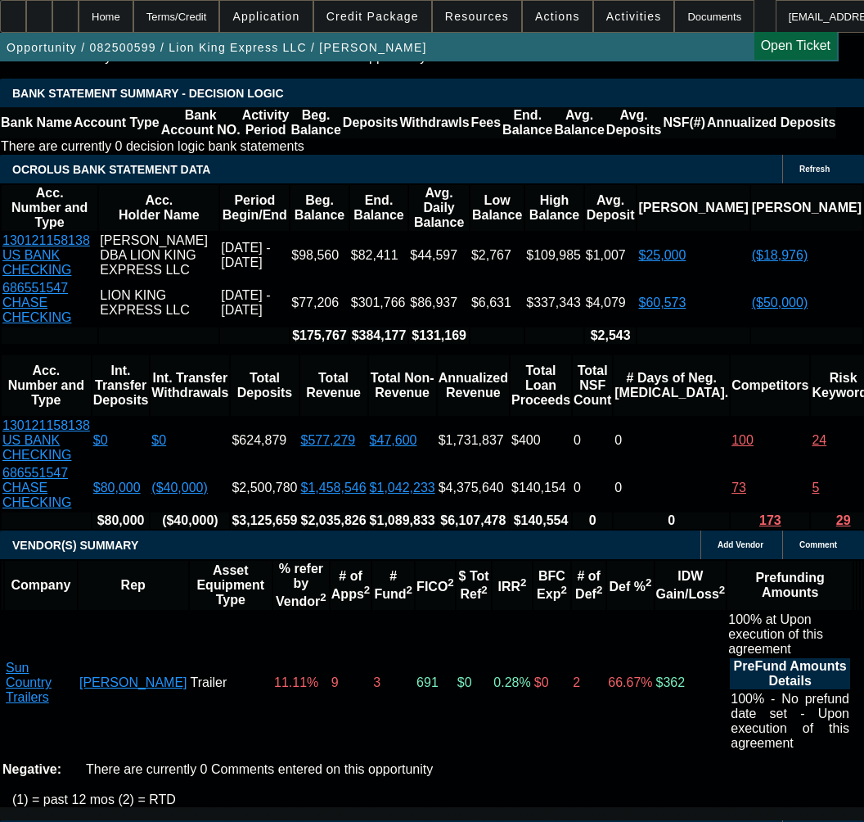
select select "3"
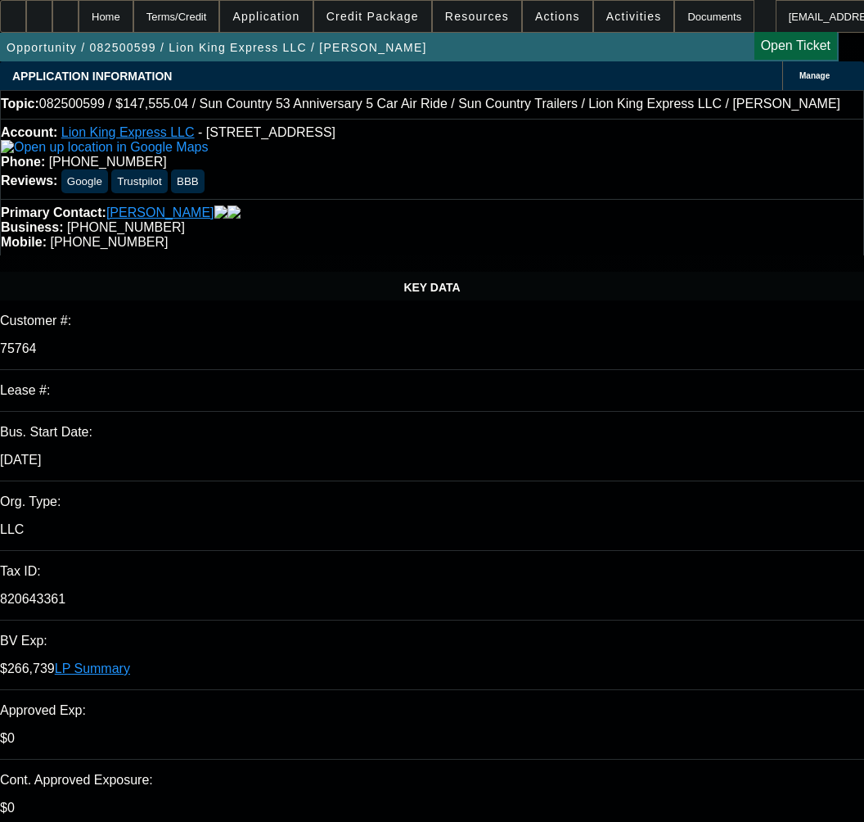
type input "[DATE]"
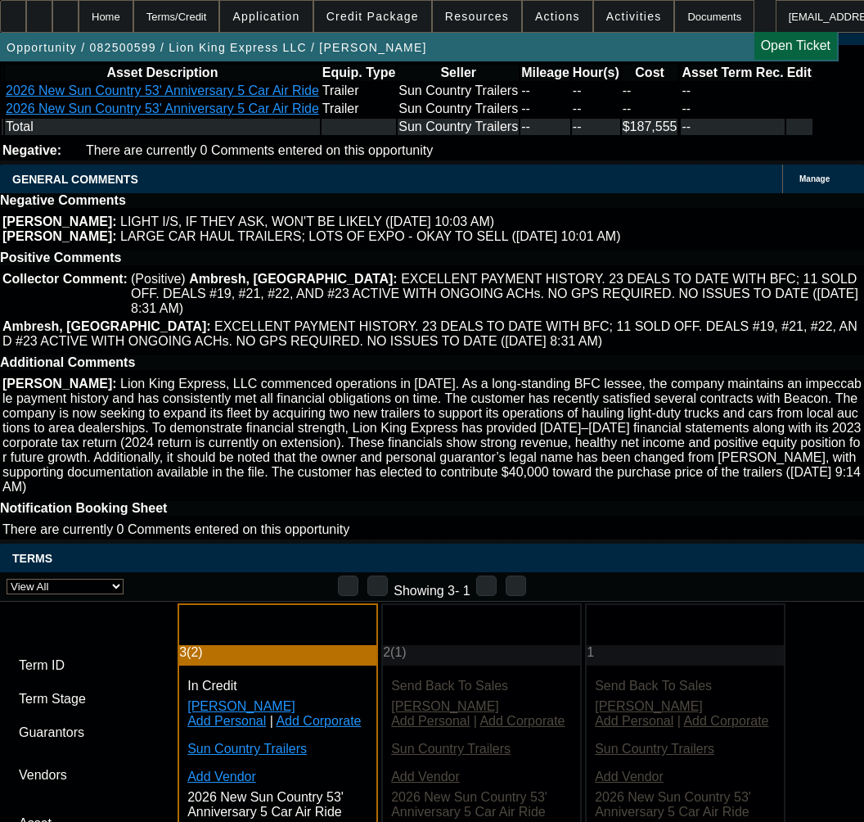
scroll to position [5484, 0]
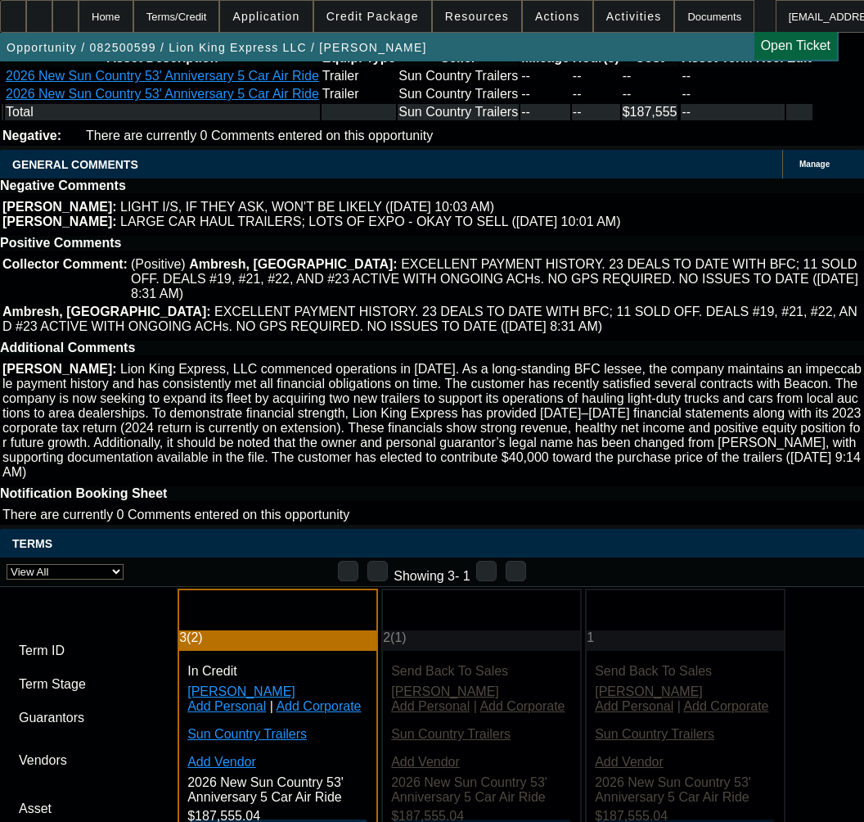
paste input "203591-0004"
type input "203591-0004"
paste input "203591-0004"
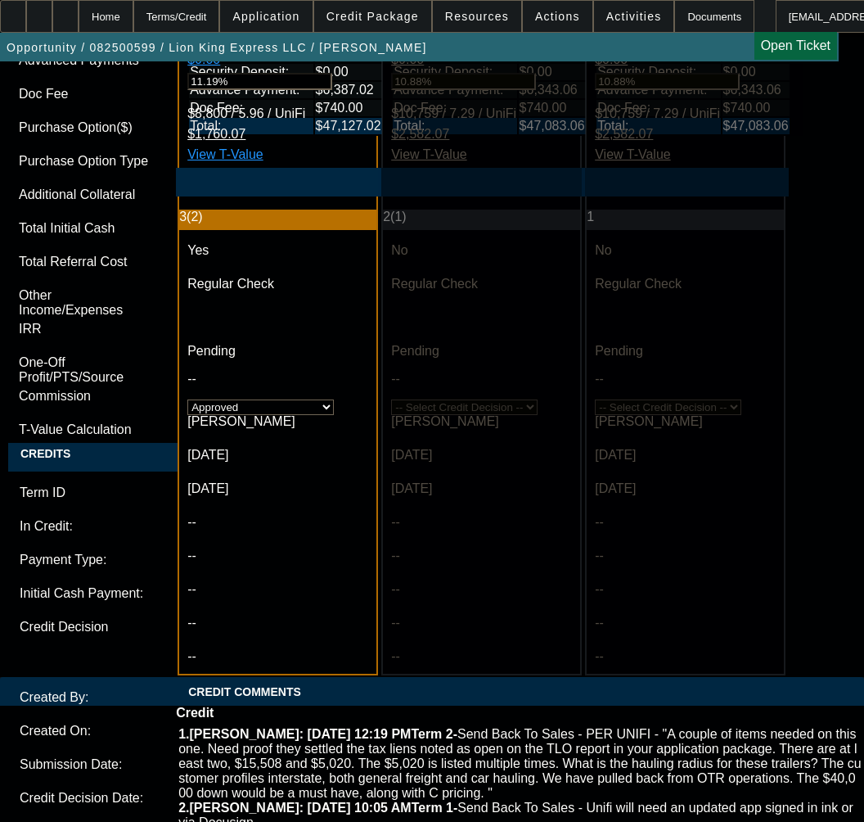
scroll to position [6712, 0]
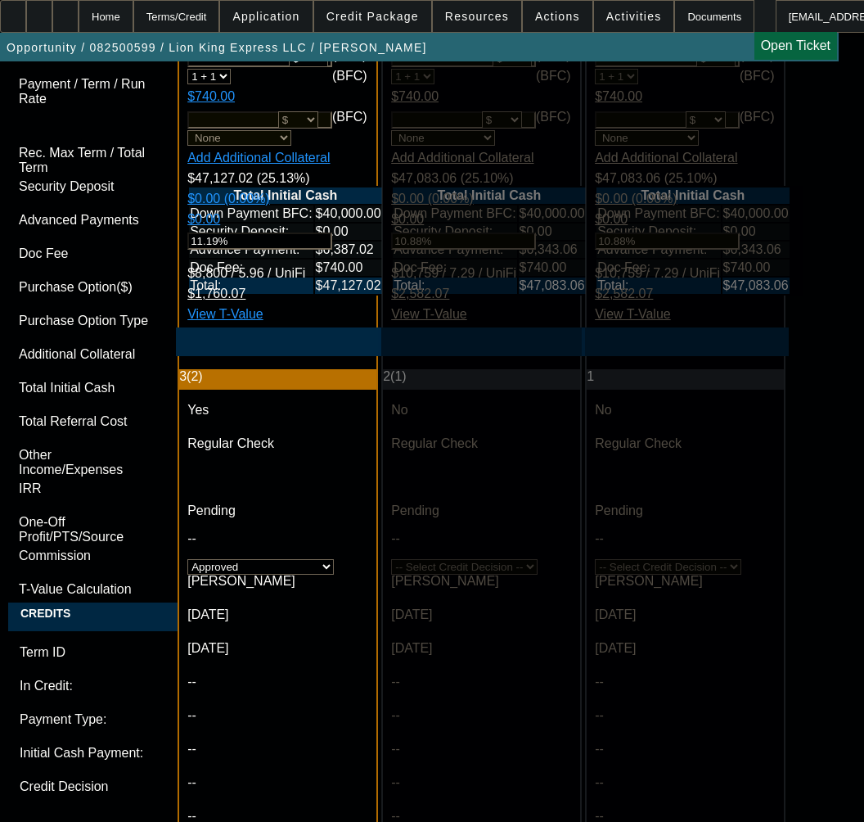
type input "203591-0004"
type textarea "a"
paste textarea "APPROVED COST: $147,555.04"
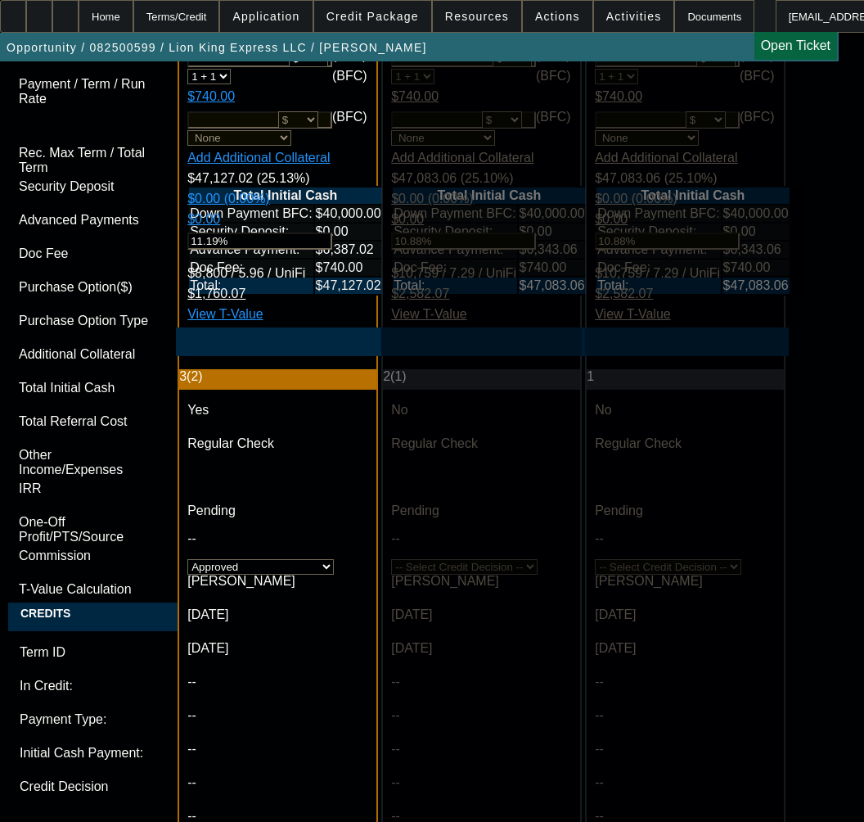
paste textarea "TERM: 60 Months"
paste textarea "$40,000 Down Payment to BFC Credit Grade - C"
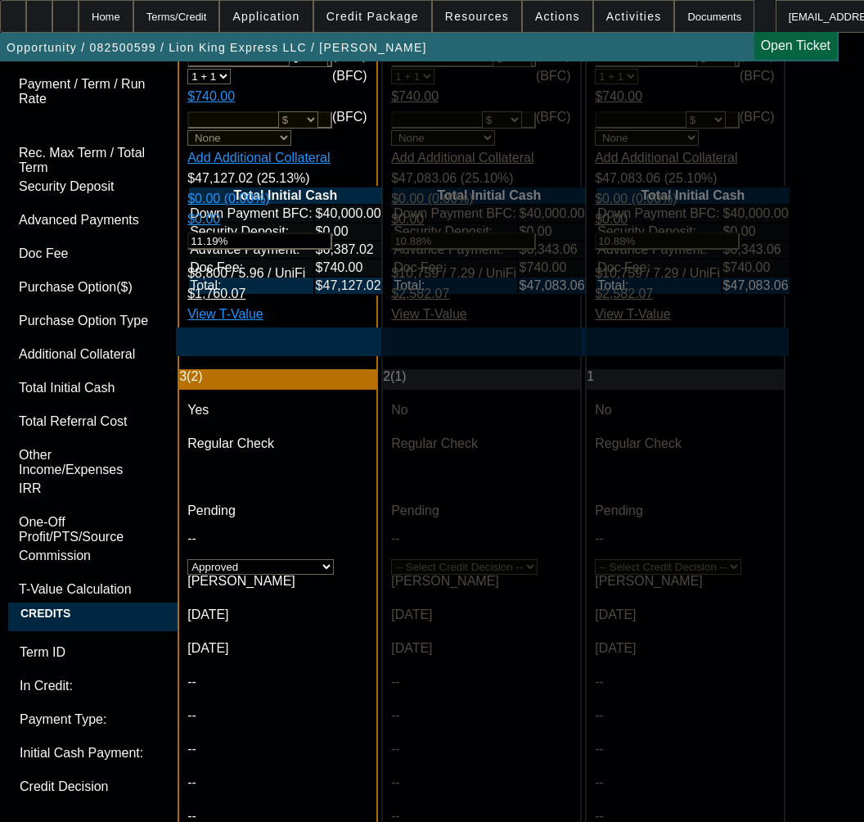
paste textarea "Approval is at limit for dollars and term."
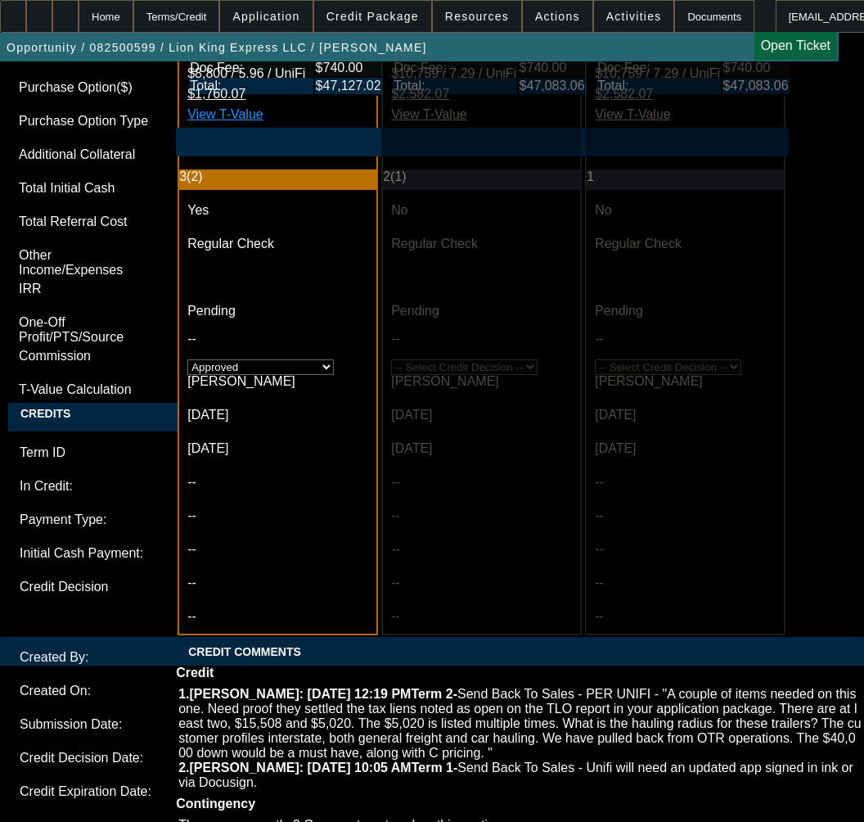
scroll to position [6958, 0]
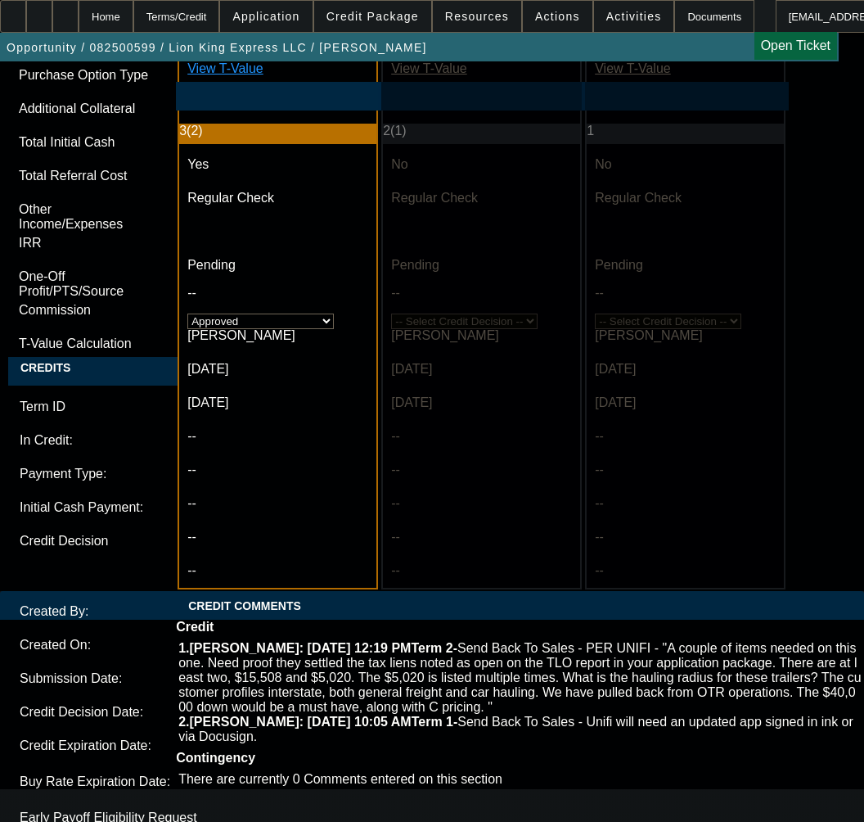
type textarea "APPROVED BY UNIFI - APPROVED COST: $147,555.04 - CAPPED NO VARIANCE; TERM: 60 M…"
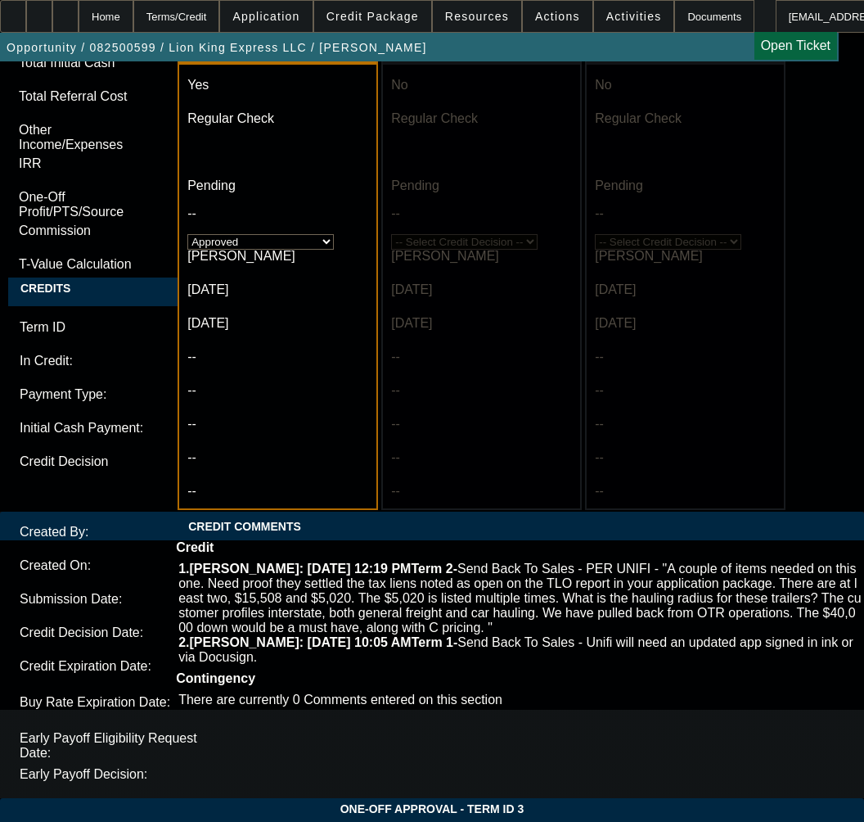
scroll to position [7098, 0]
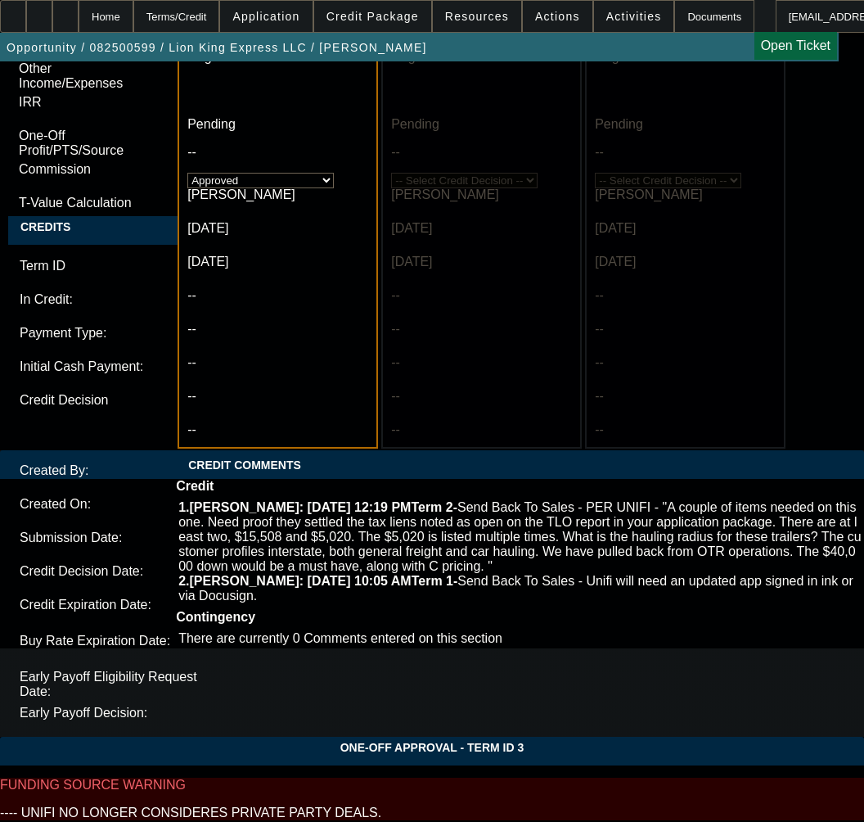
type input "08:39"
click at [97, 590] on span "25" at bounding box center [93, 580] width 29 height 29
type input "[DATE]"
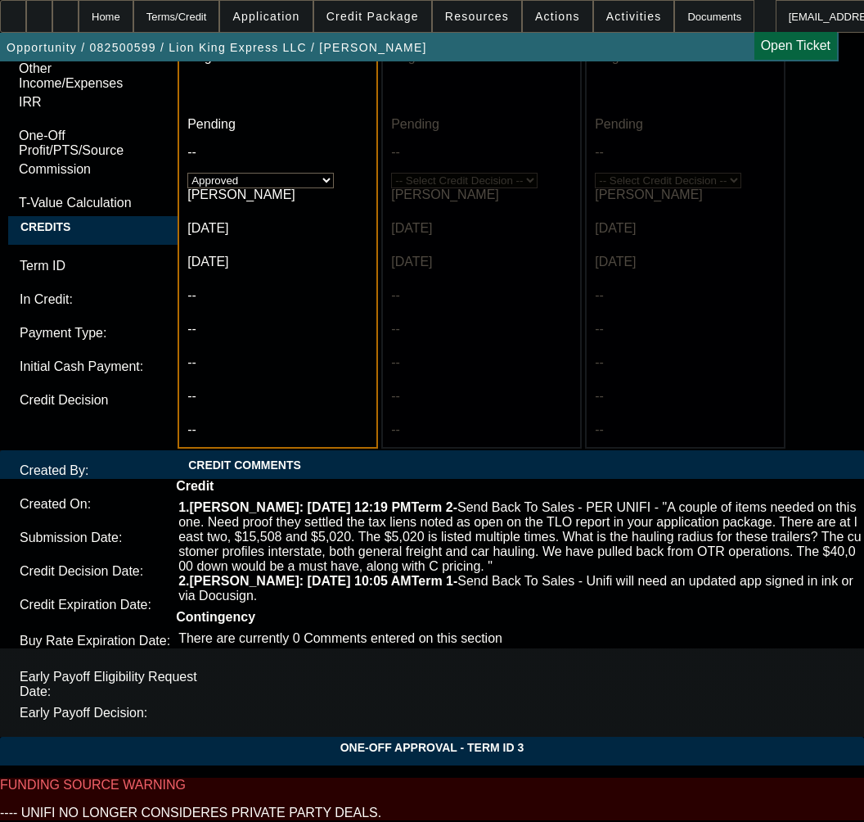
type input "01:07"
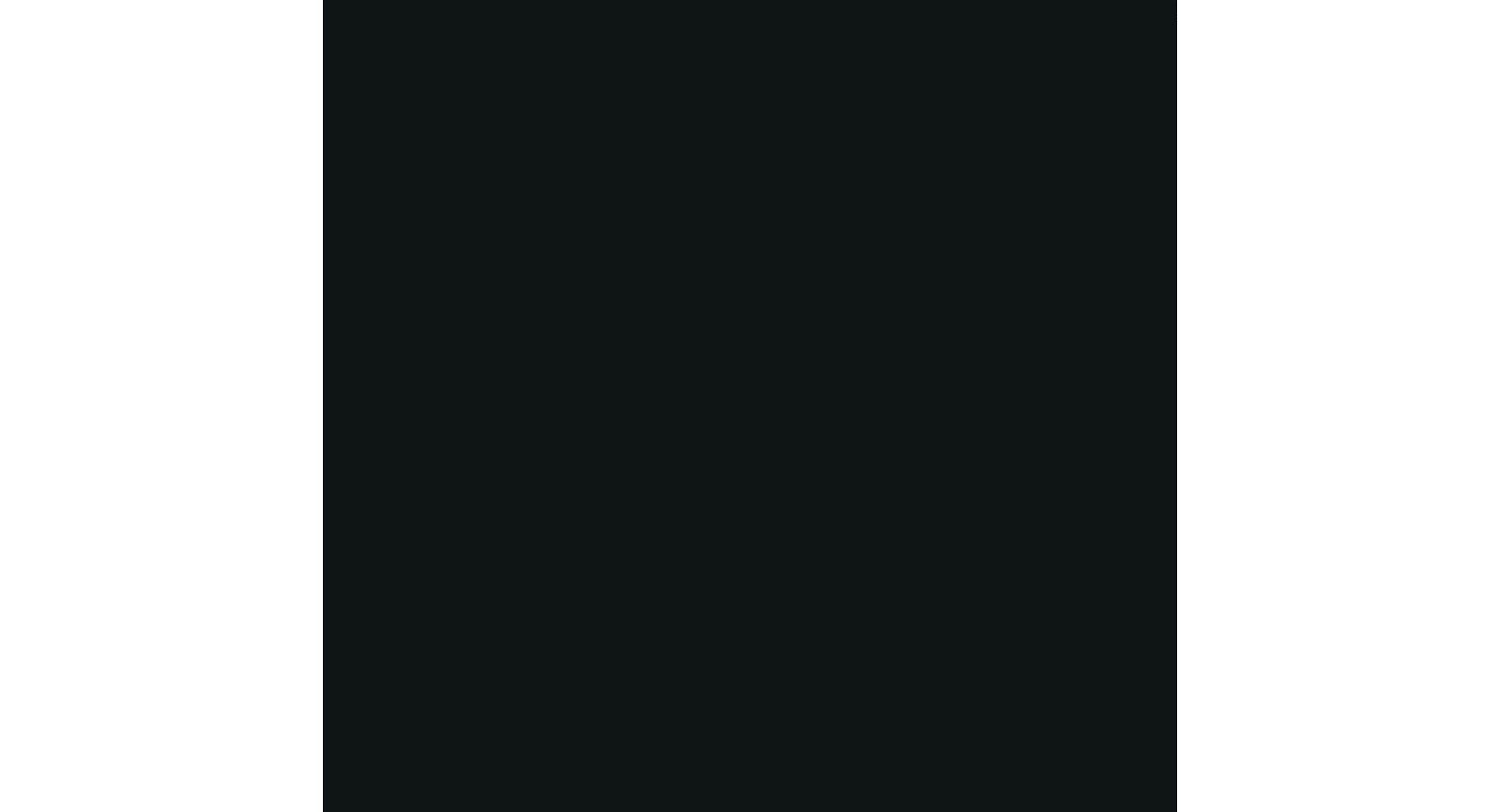
scroll to position [4103, 0]
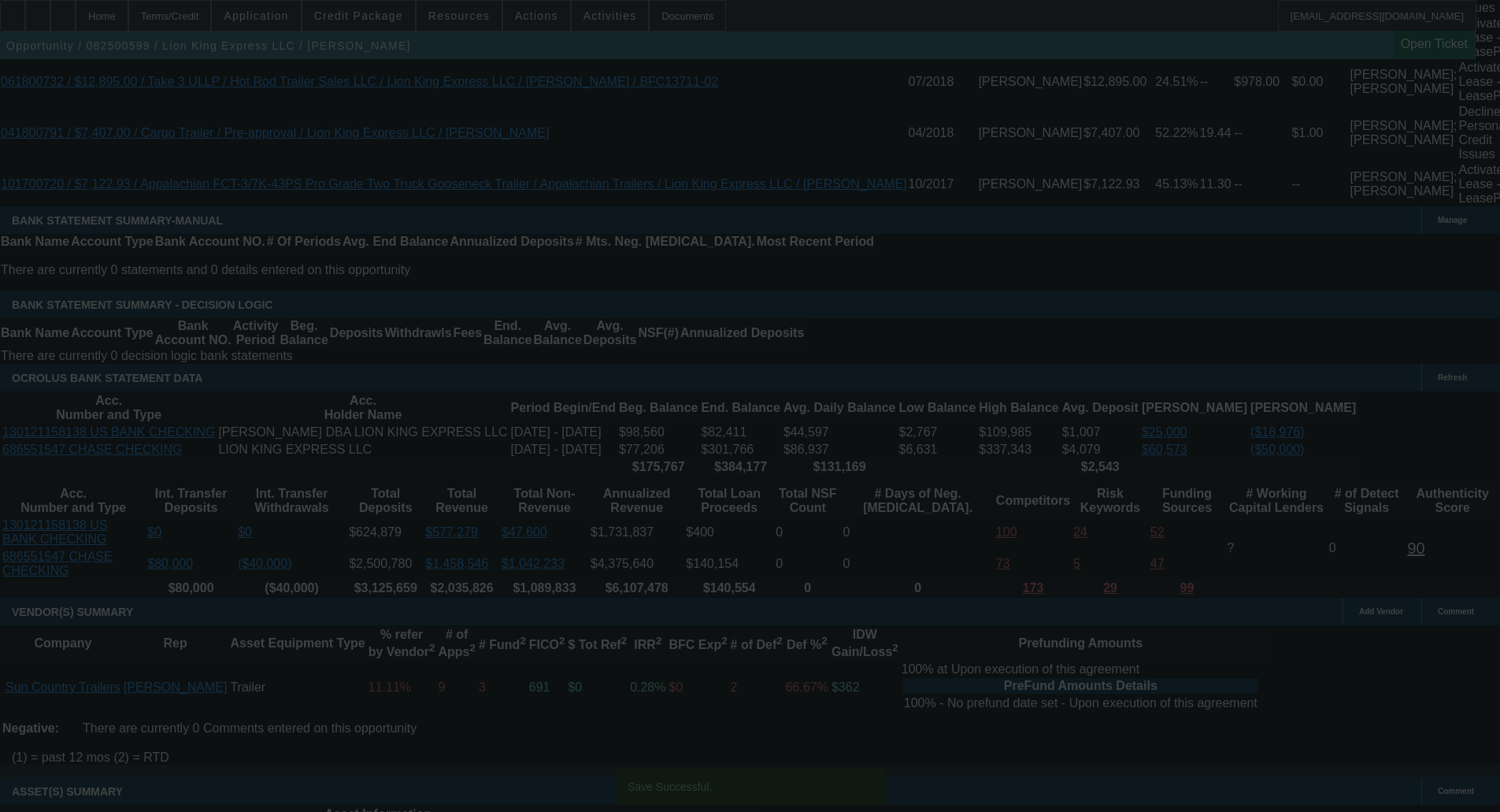
select select "0"
select select "6"
select select "0"
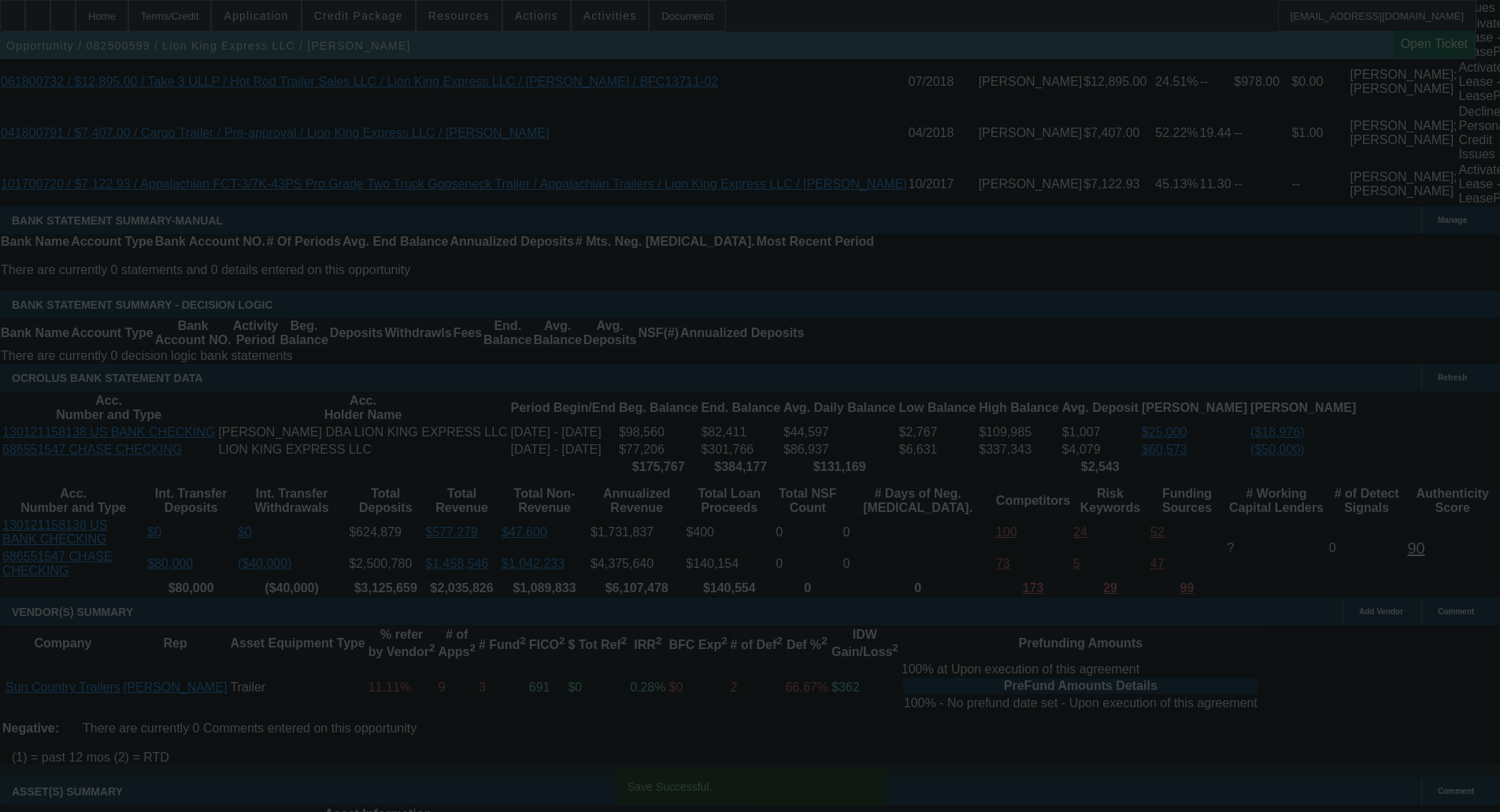
select select "0"
select select "6"
select select "0"
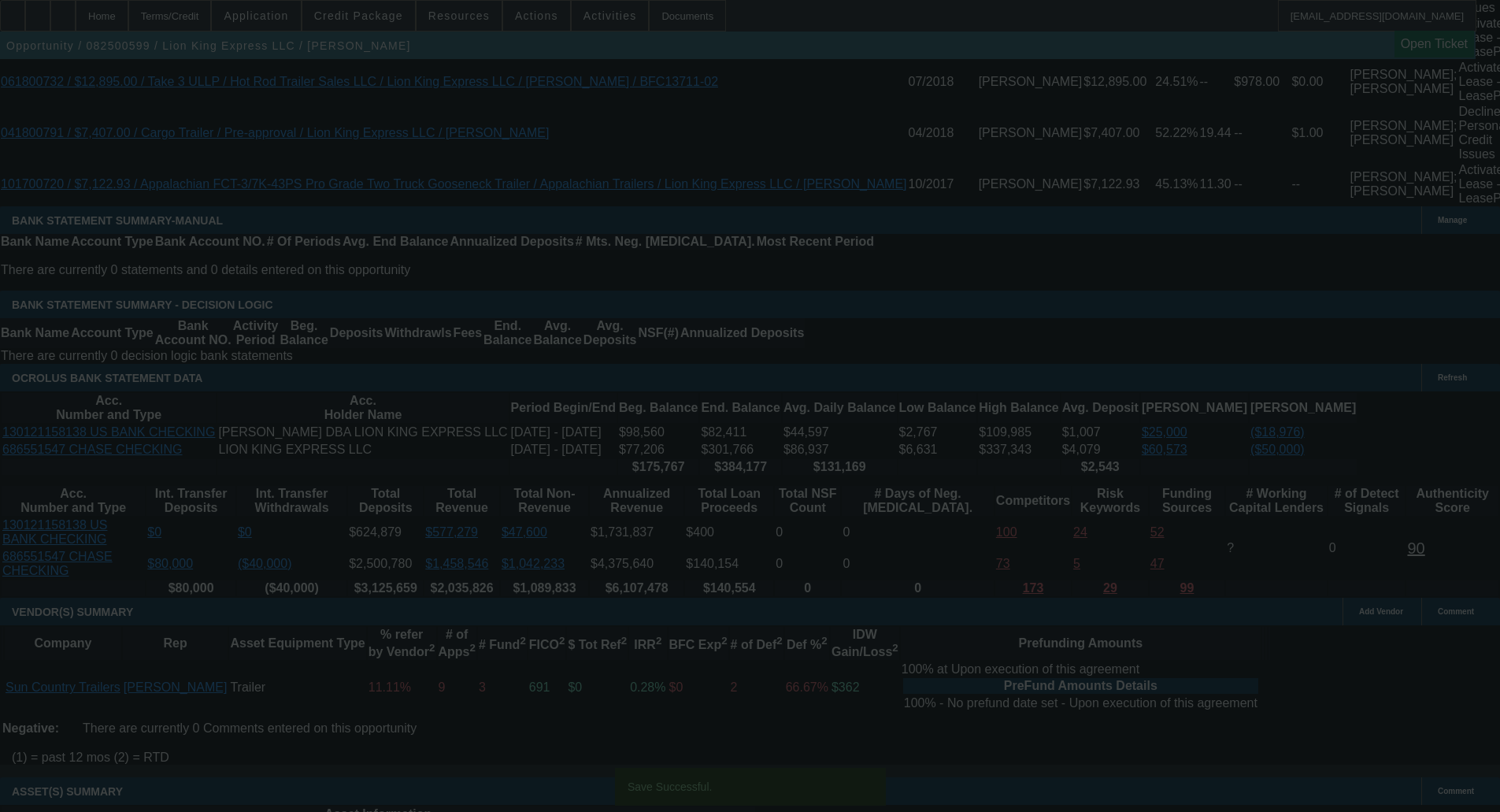
select select "0"
select select "6"
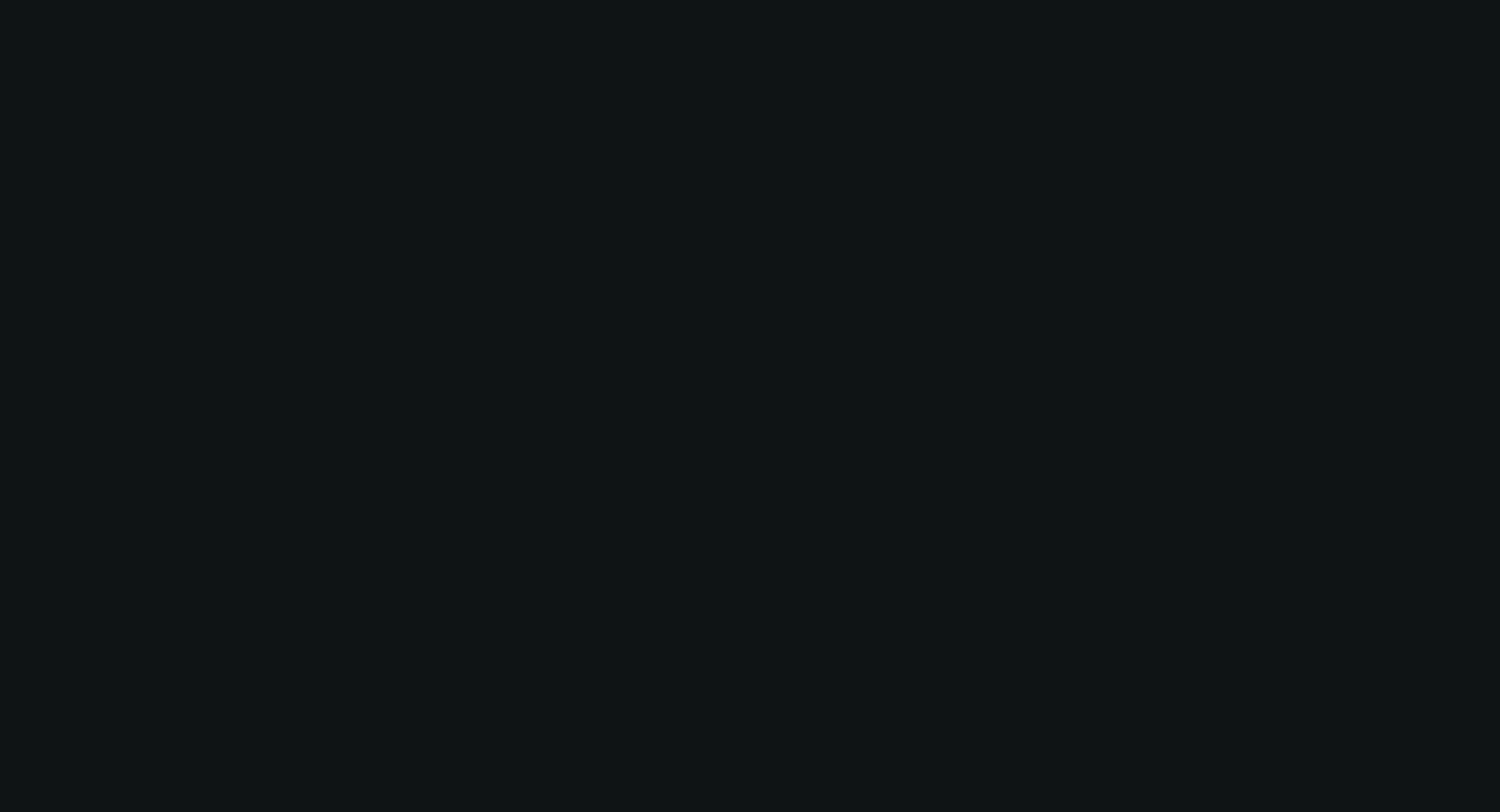
scroll to position [0, 0]
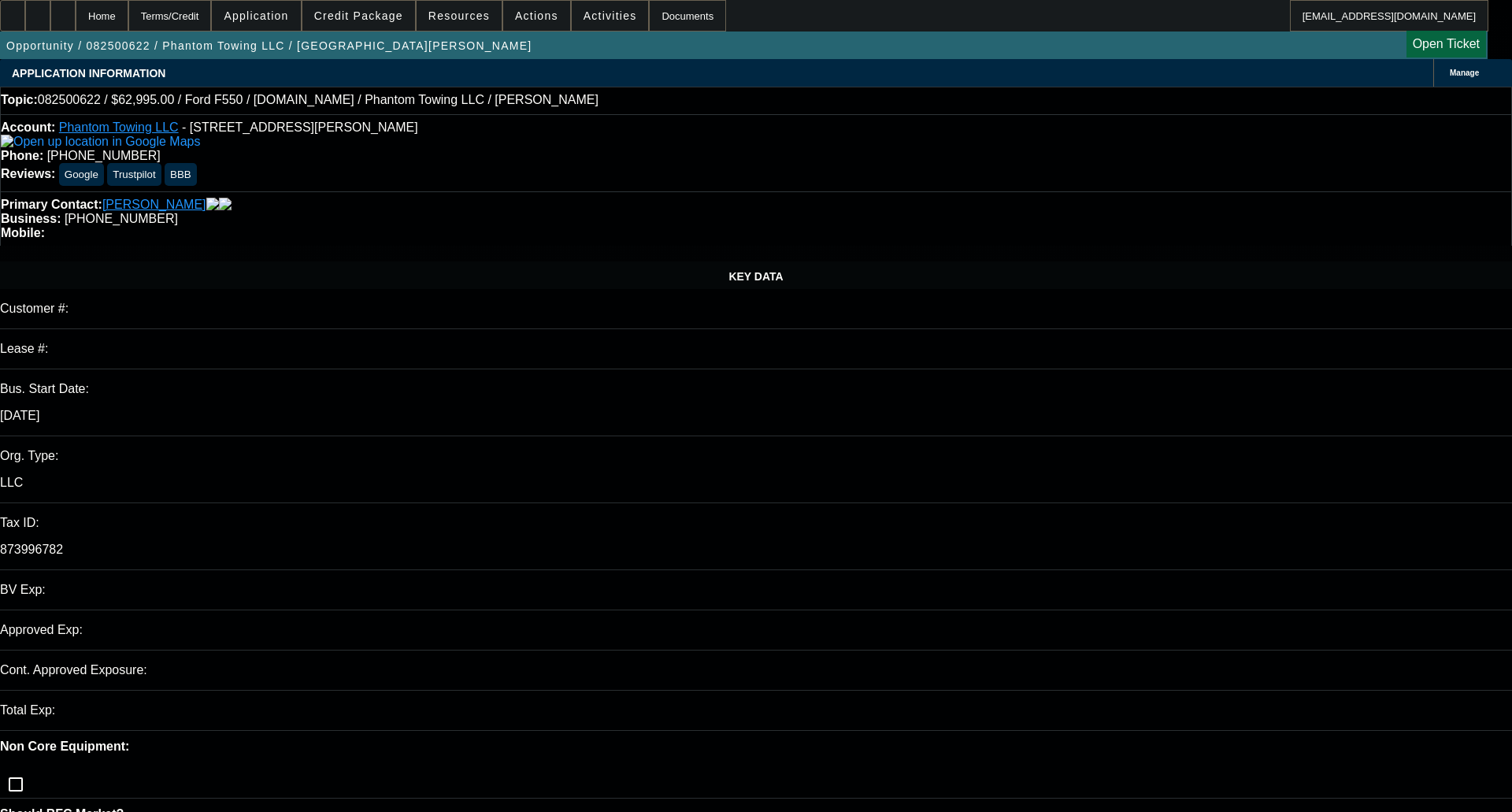
select select "0"
select select "2"
select select "0.1"
select select "4"
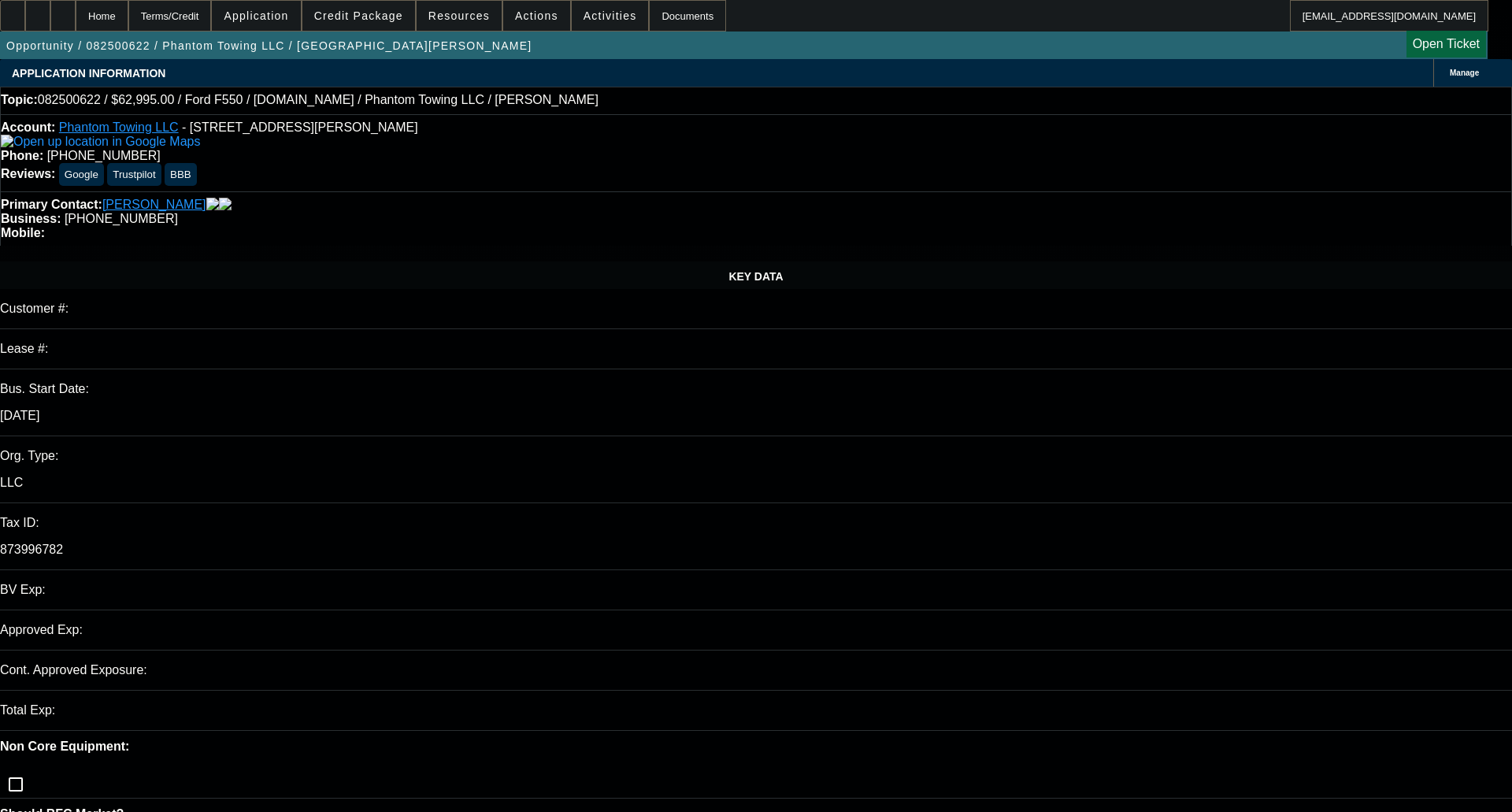
select select "0"
select select "2"
select select "0.1"
select select "4"
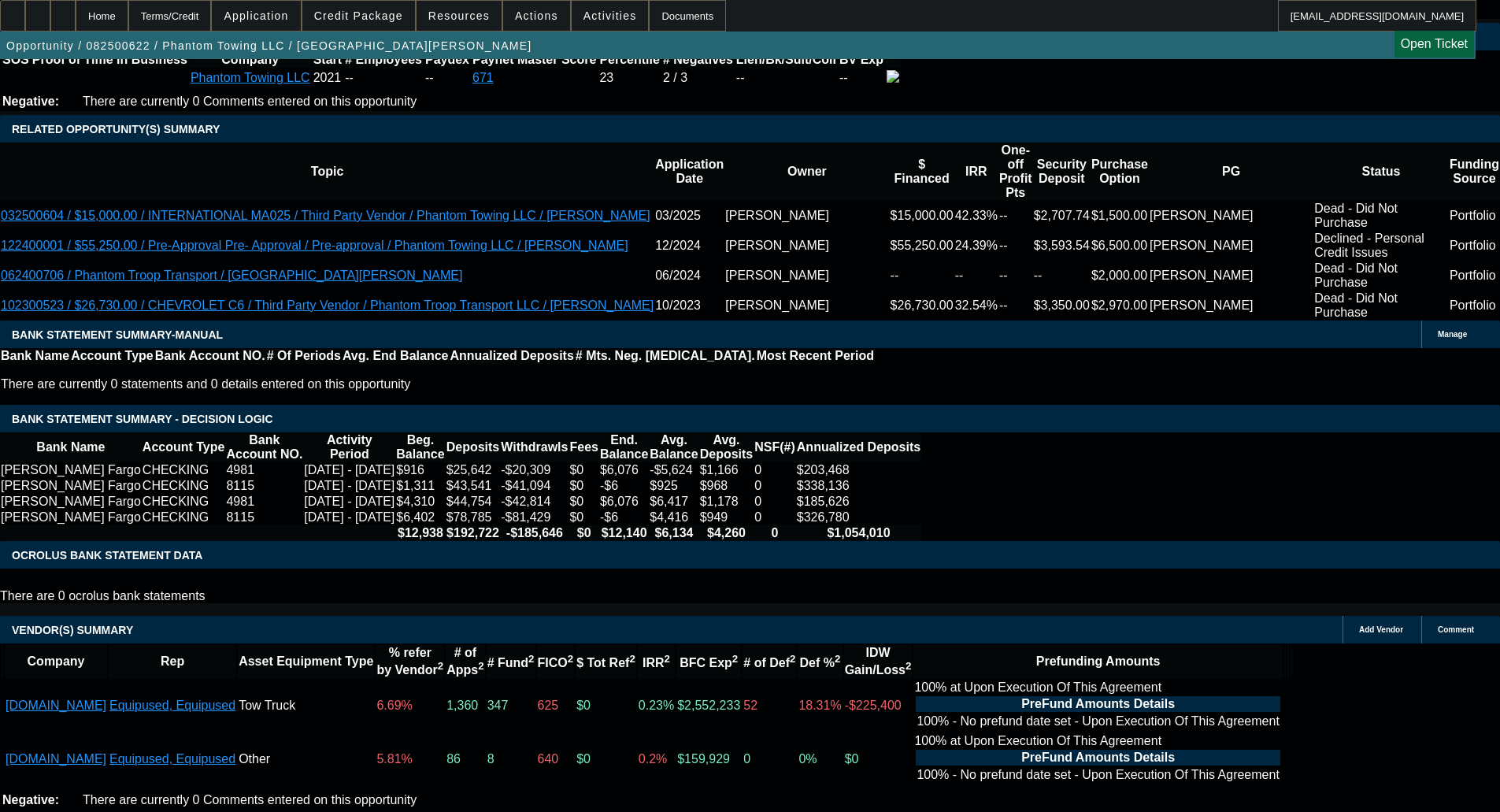
scroll to position [2734, 0]
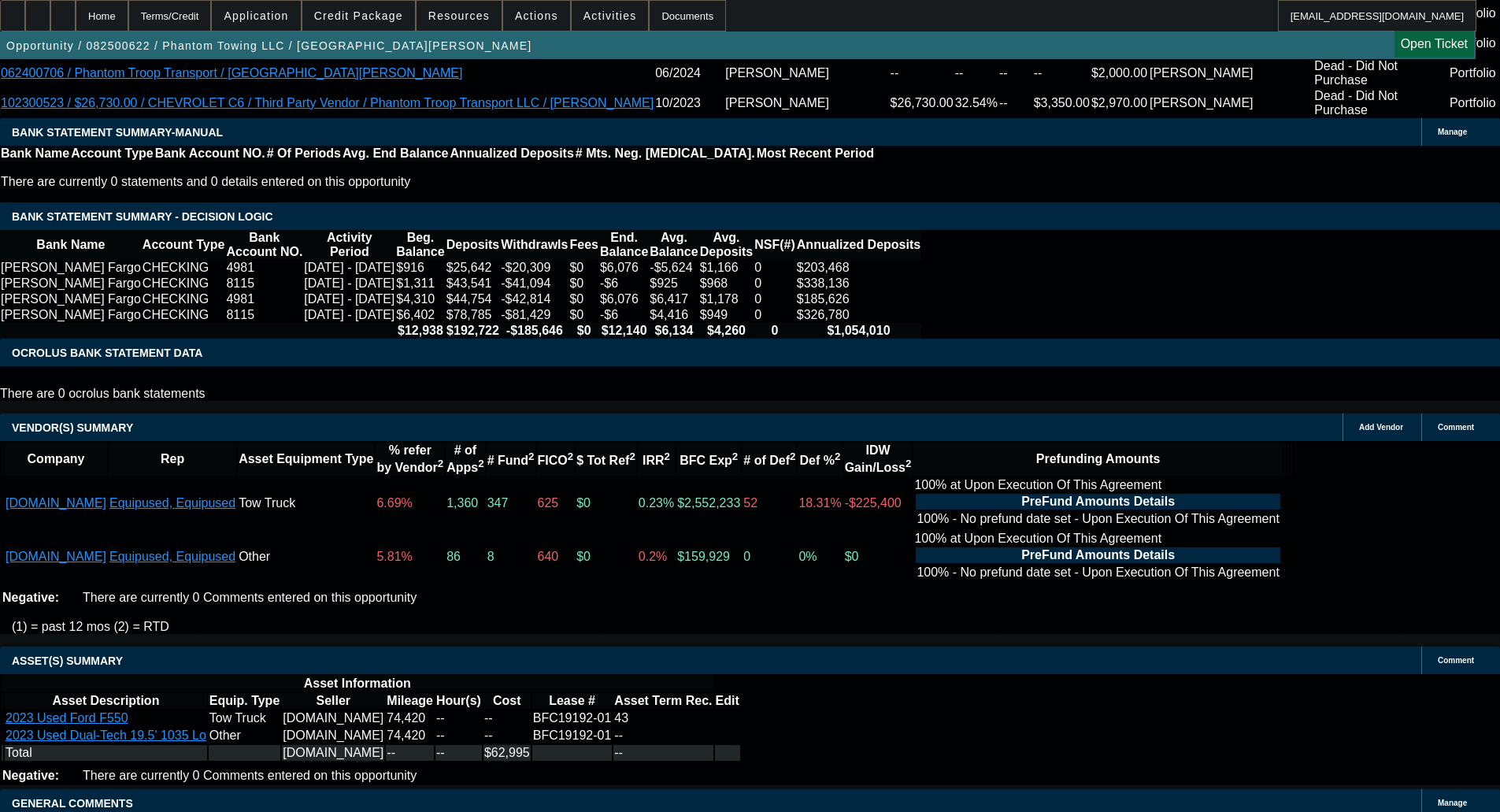
drag, startPoint x: 320, startPoint y: 468, endPoint x: 321, endPoint y: 480, distance: 12.0
select select "6"
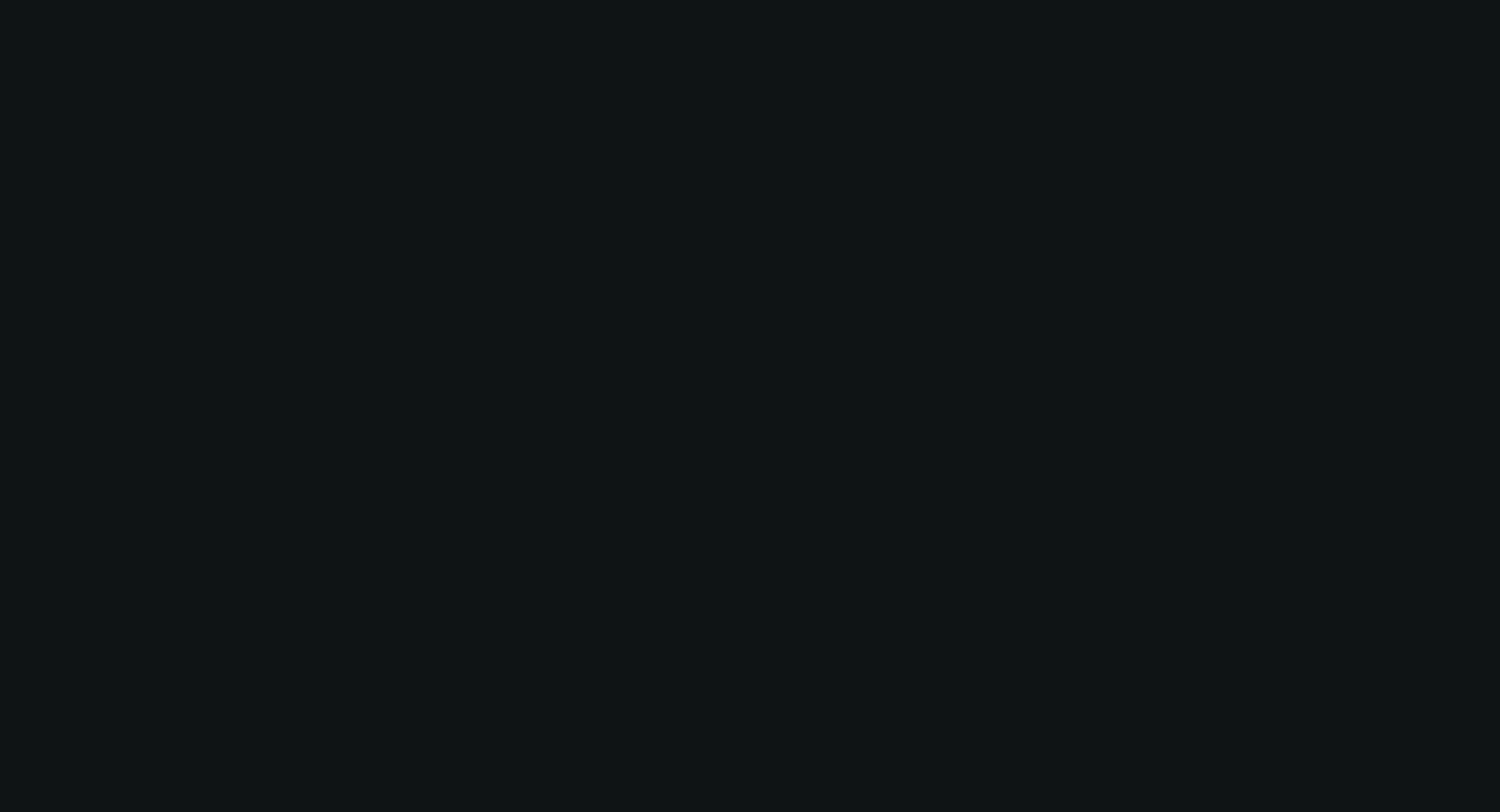
scroll to position [0, 0]
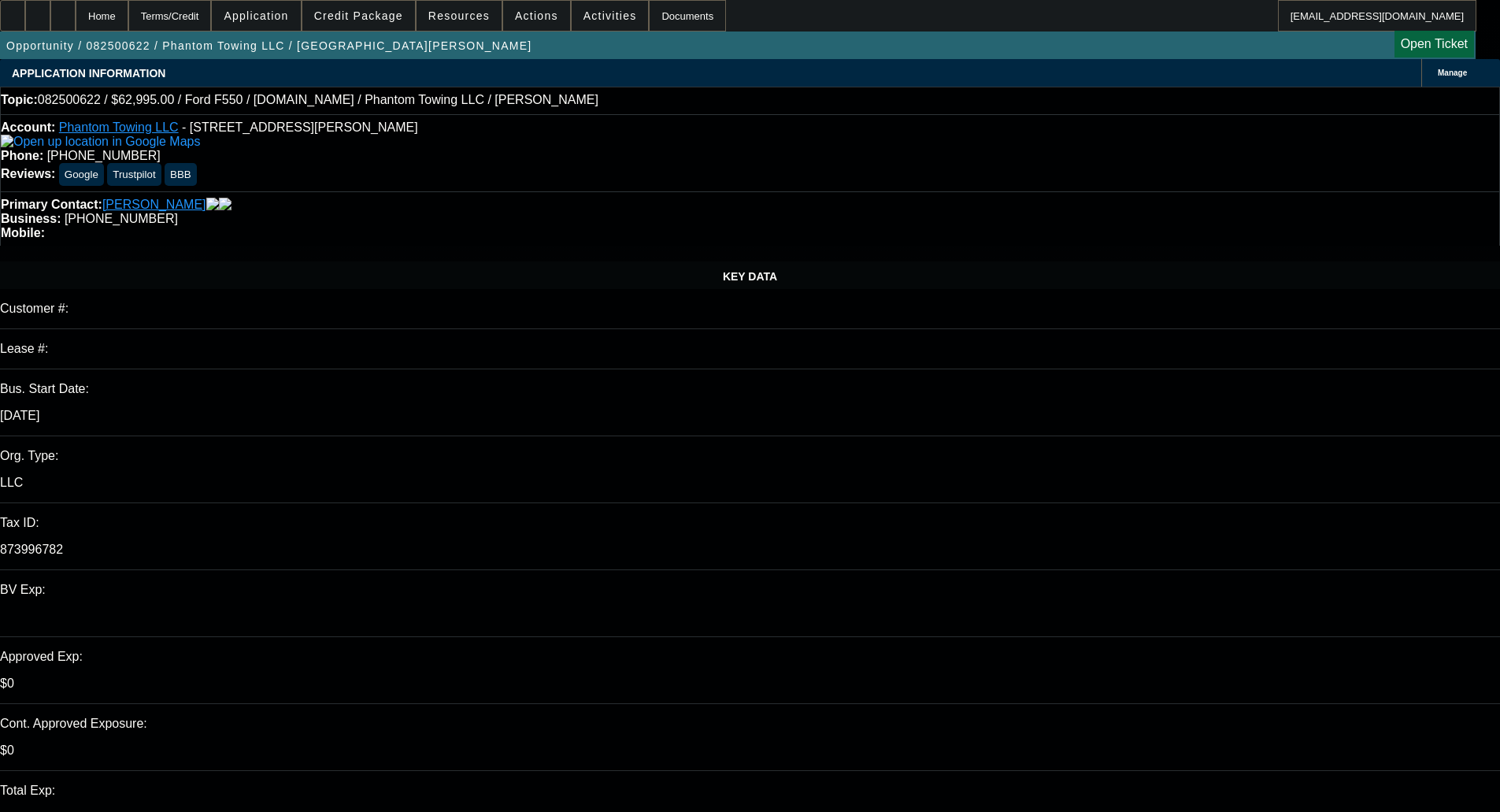
type textarea "NMEF doesn't consider Equip-Used deals."
checkbox input "true"
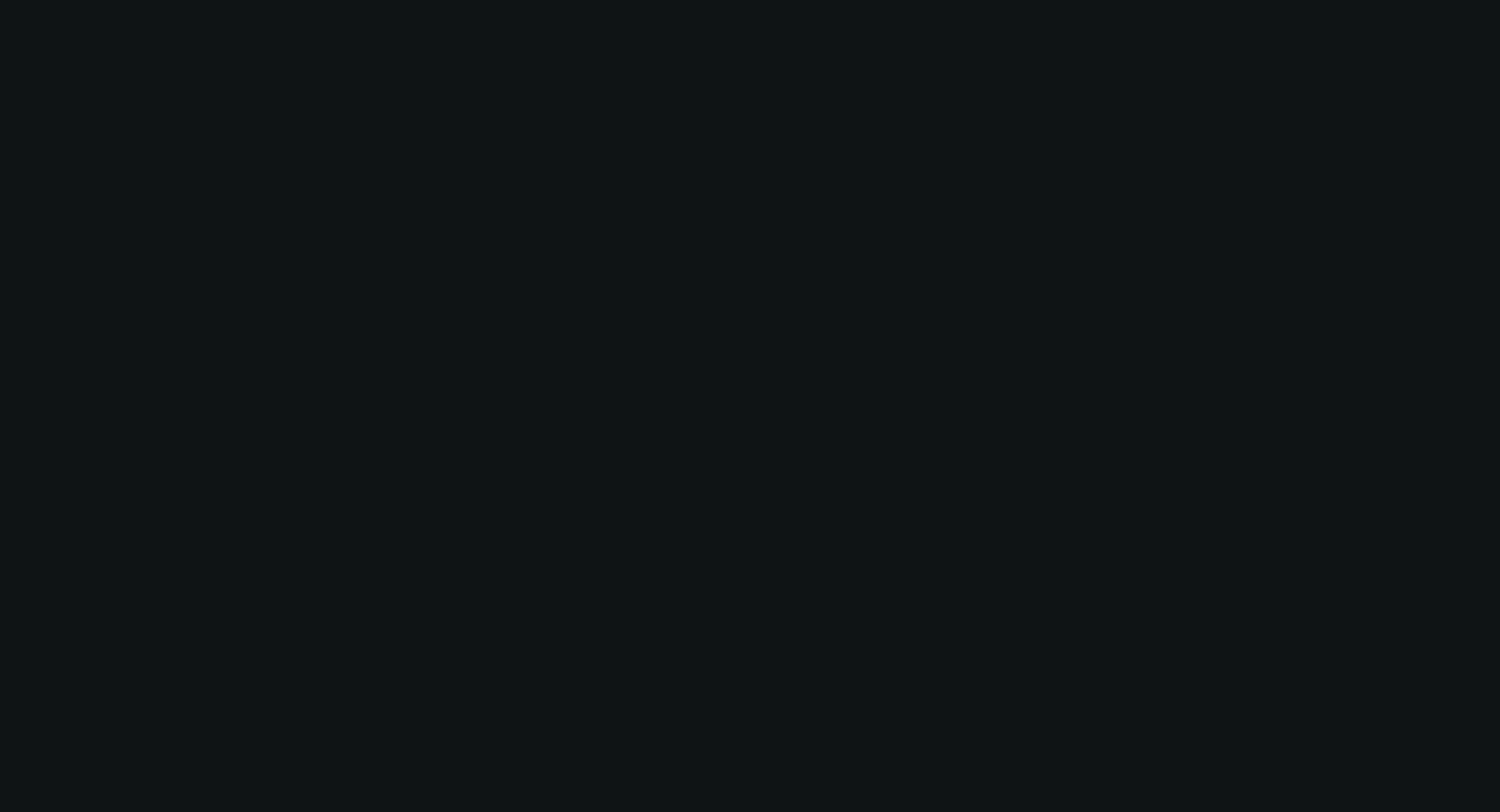
select select "0"
select select "2"
select select "0.1"
select select "4"
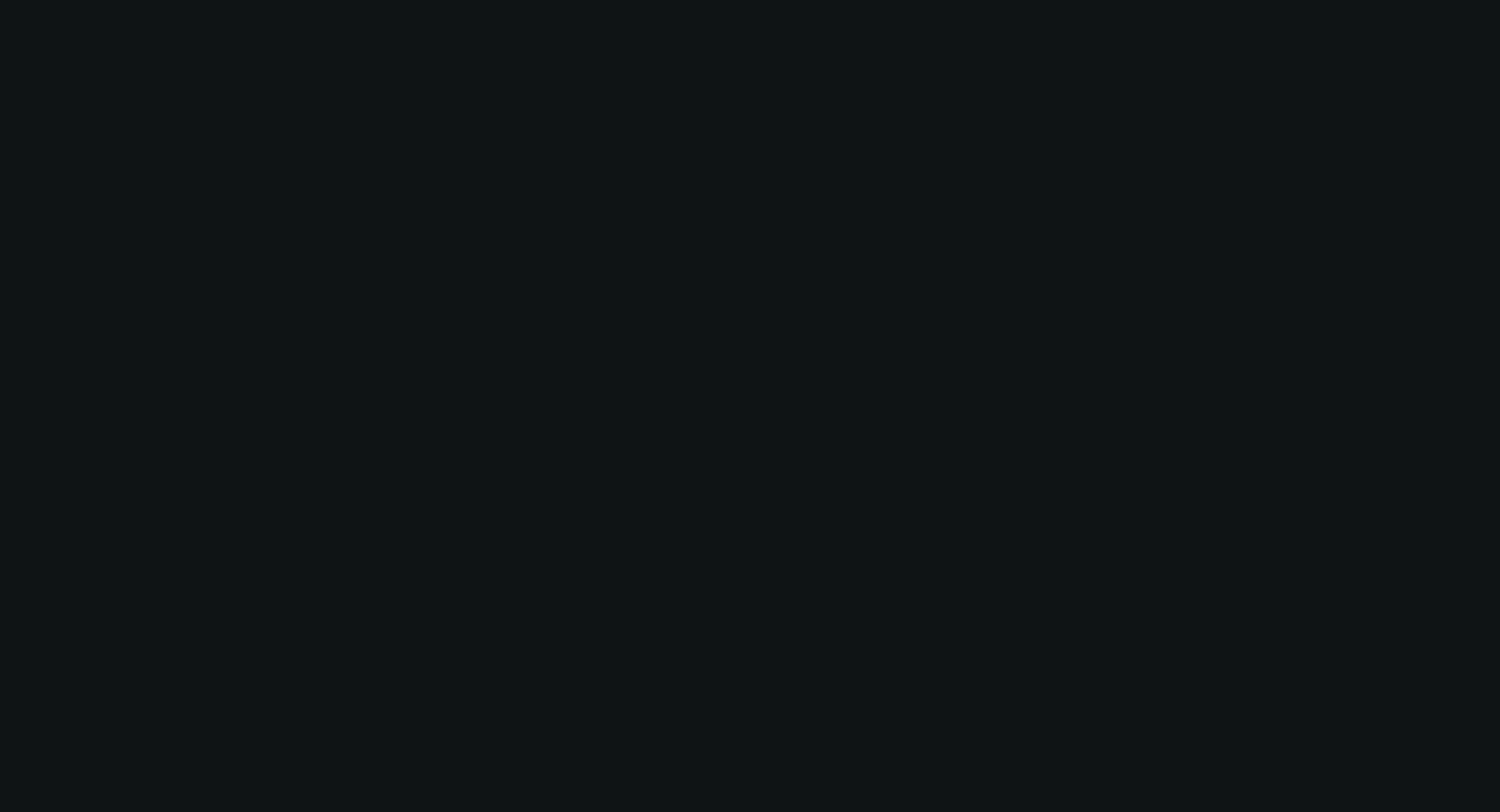
select select "0"
select select "2"
select select "0.1"
select select "4"
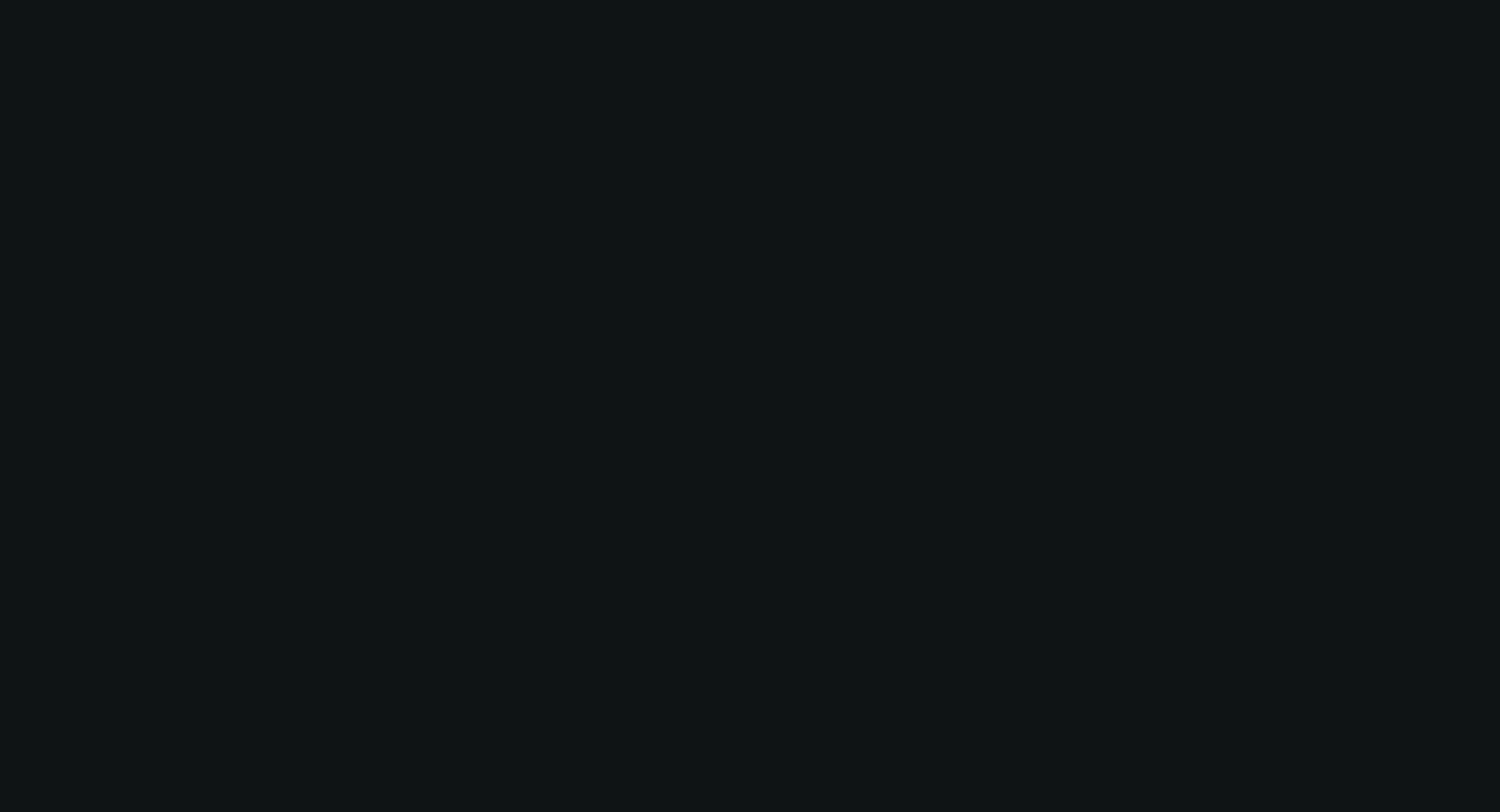
select select "0"
select select "2"
select select "0.1"
select select "4"
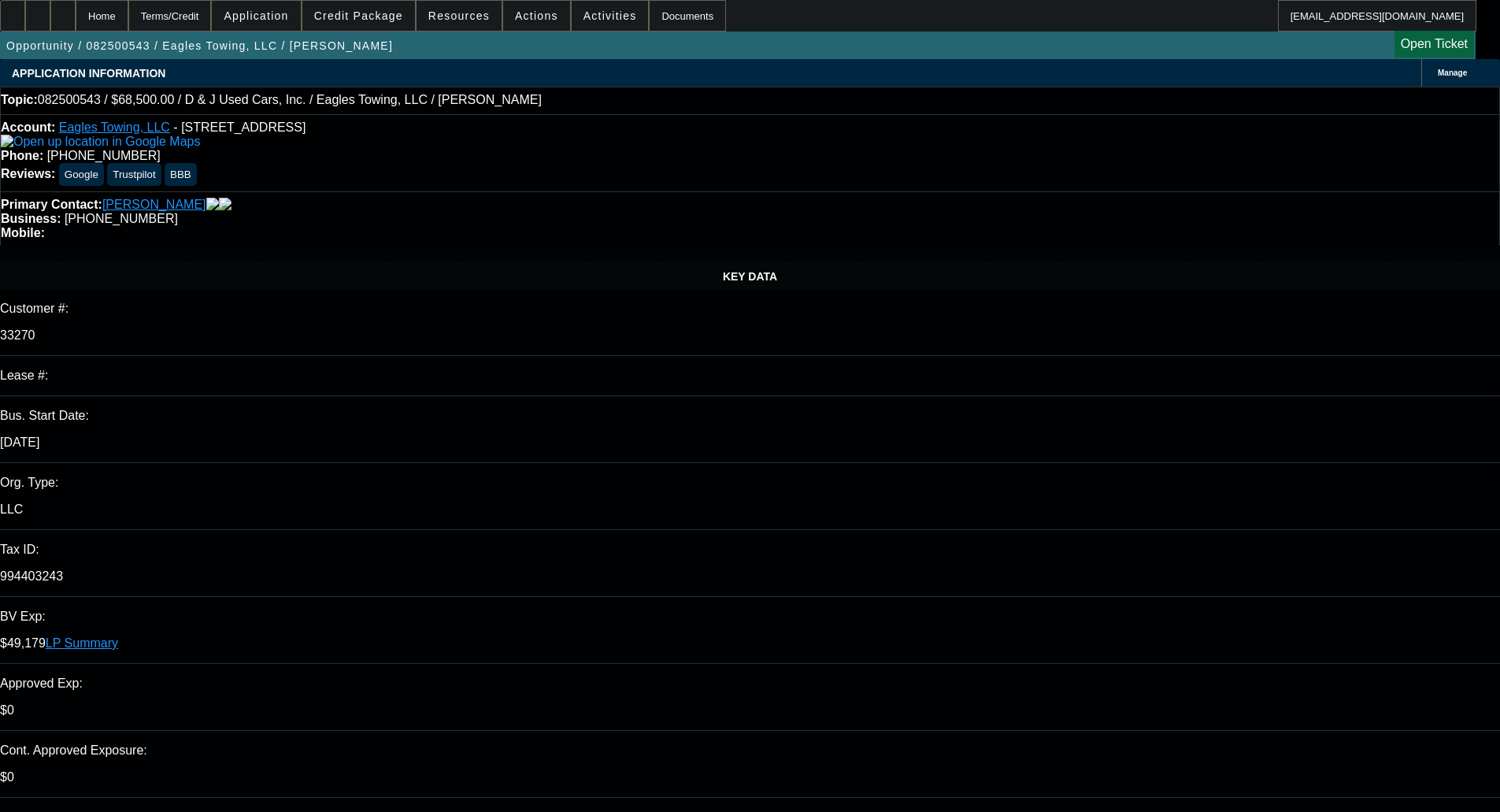
select select "0"
select select "2"
select select "0.1"
select select "4"
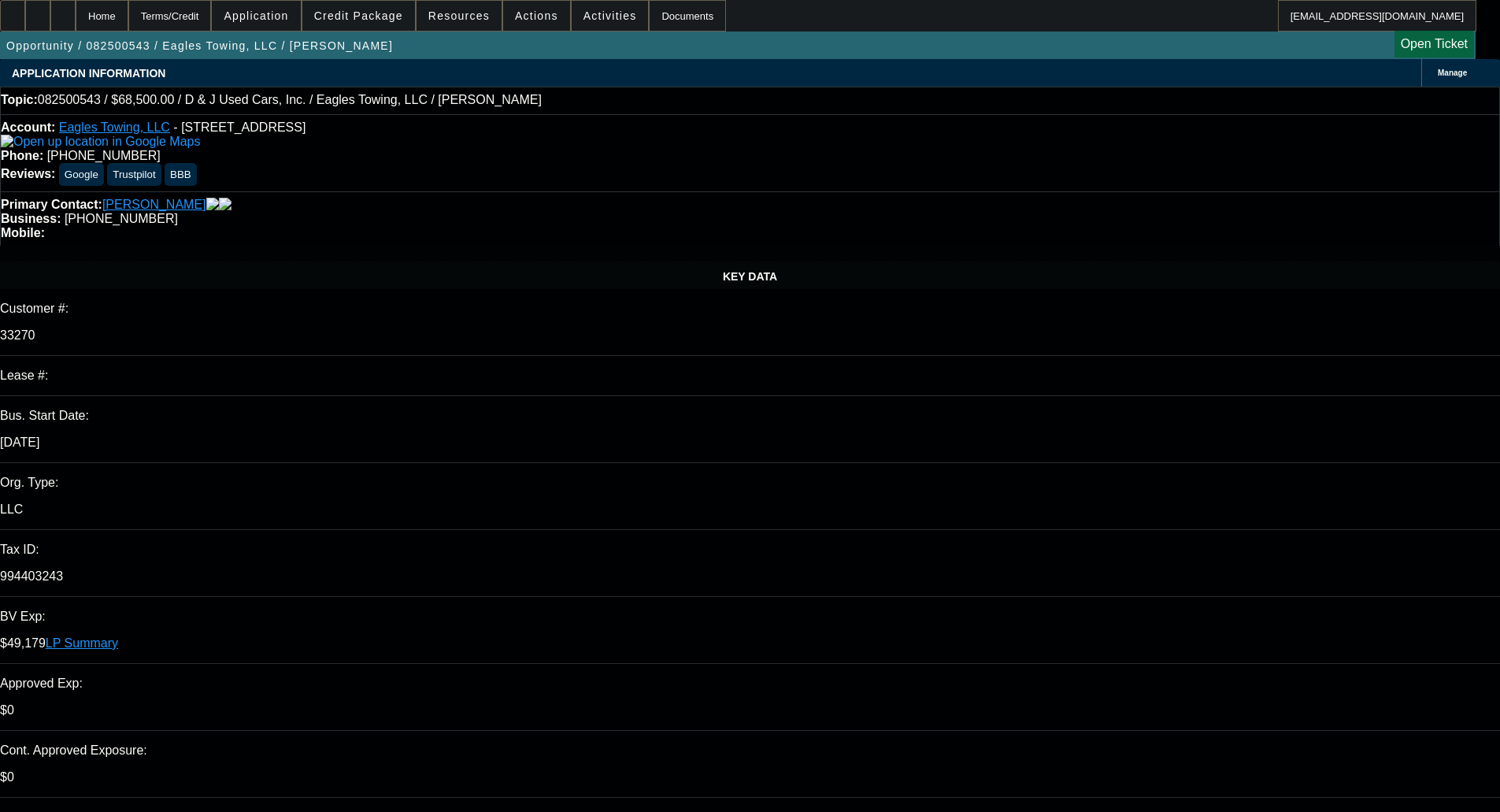
click at [369, 22] on span at bounding box center [358, 15] width 113 height 38
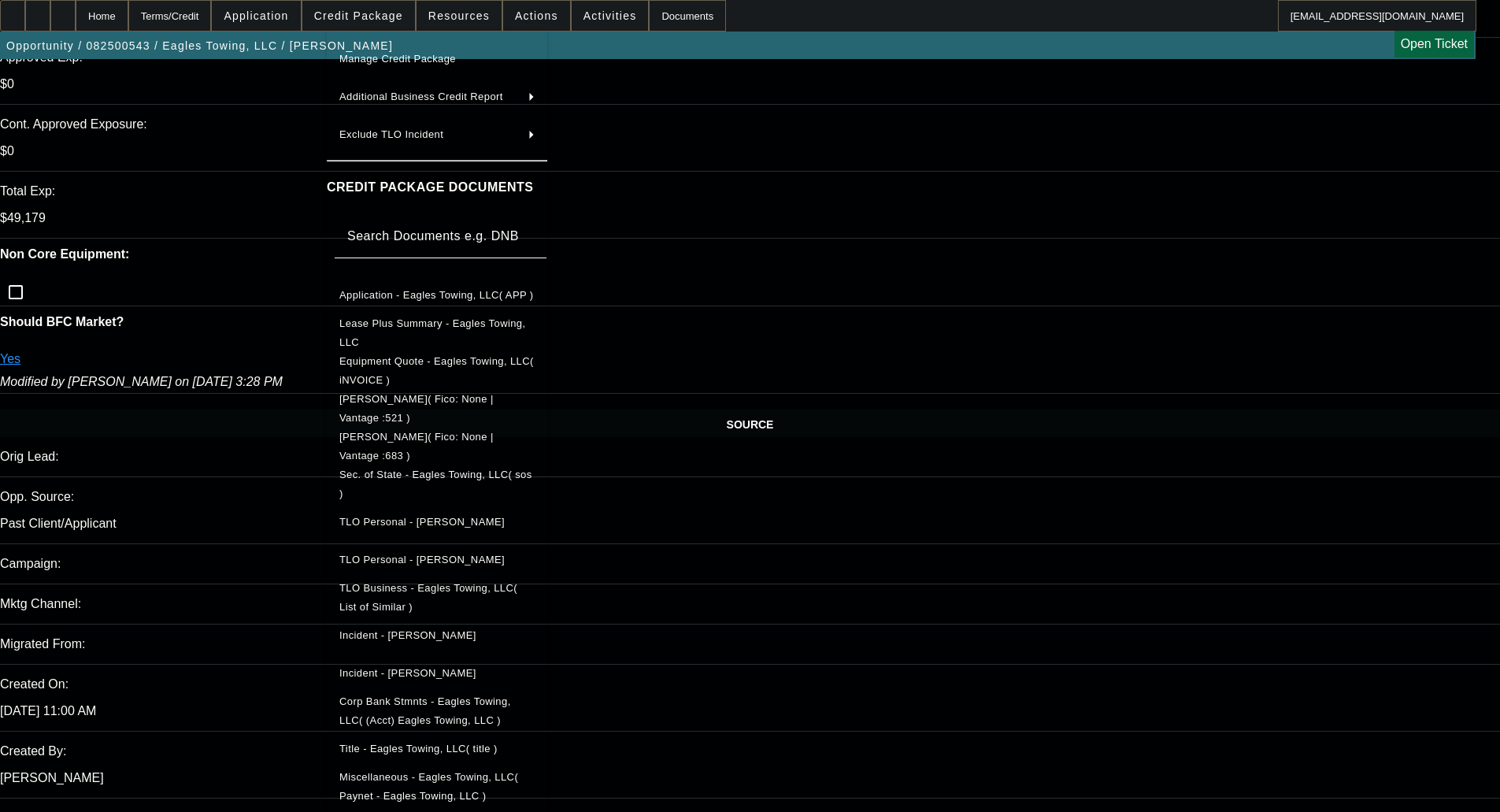
scroll to position [630, 0]
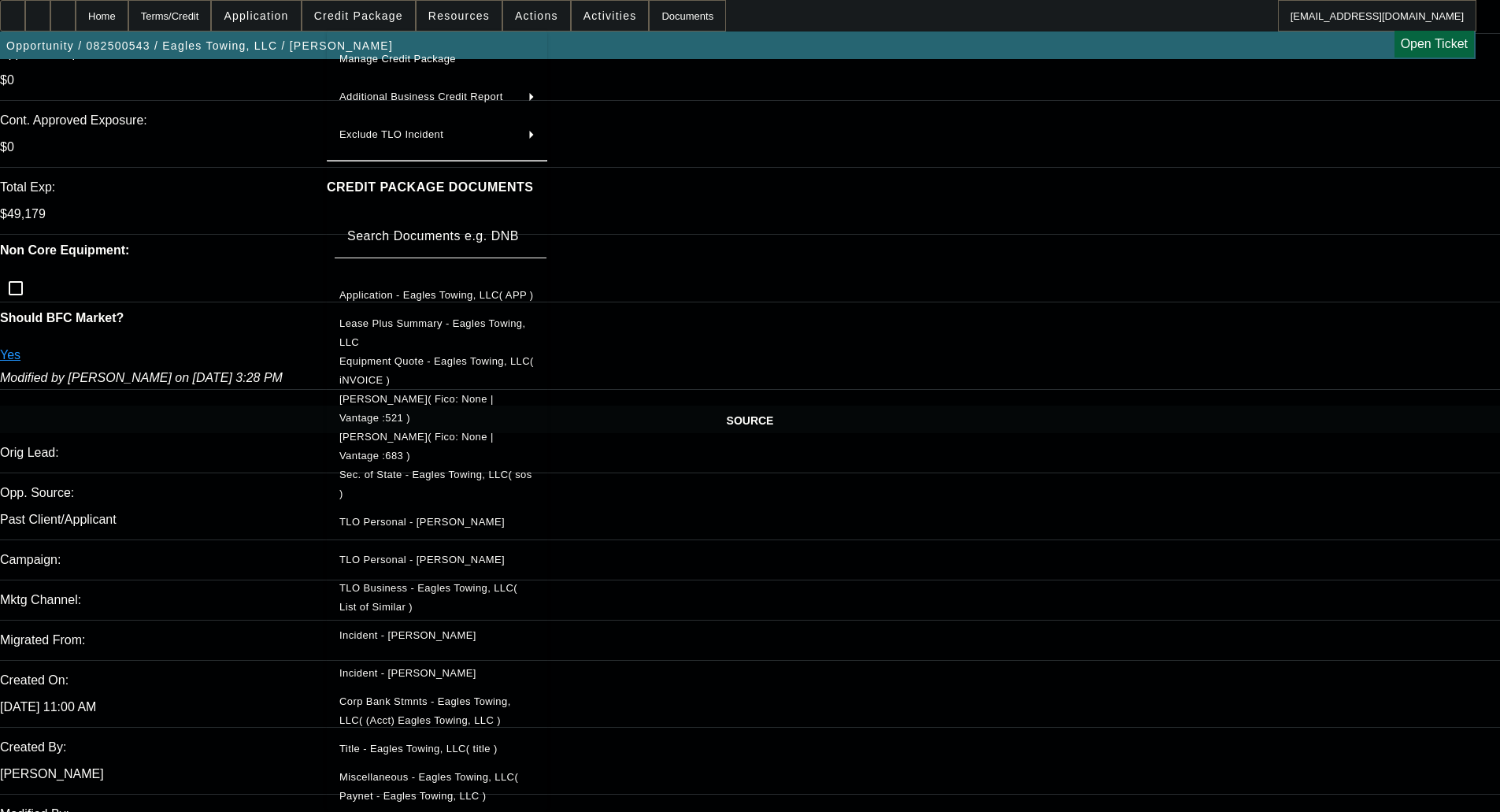
click at [828, 380] on div at bounding box center [750, 406] width 1500 height 812
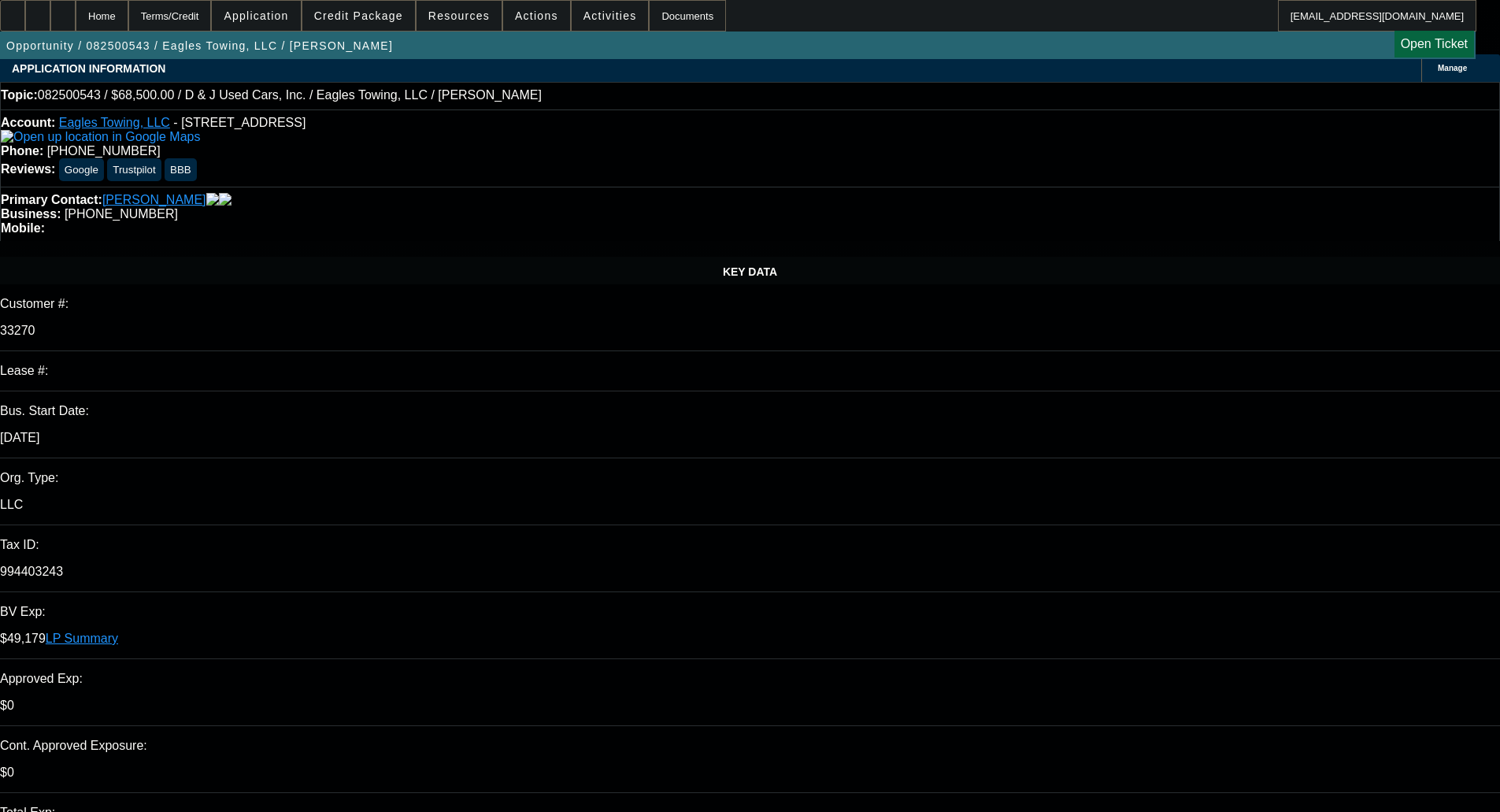
scroll to position [0, 0]
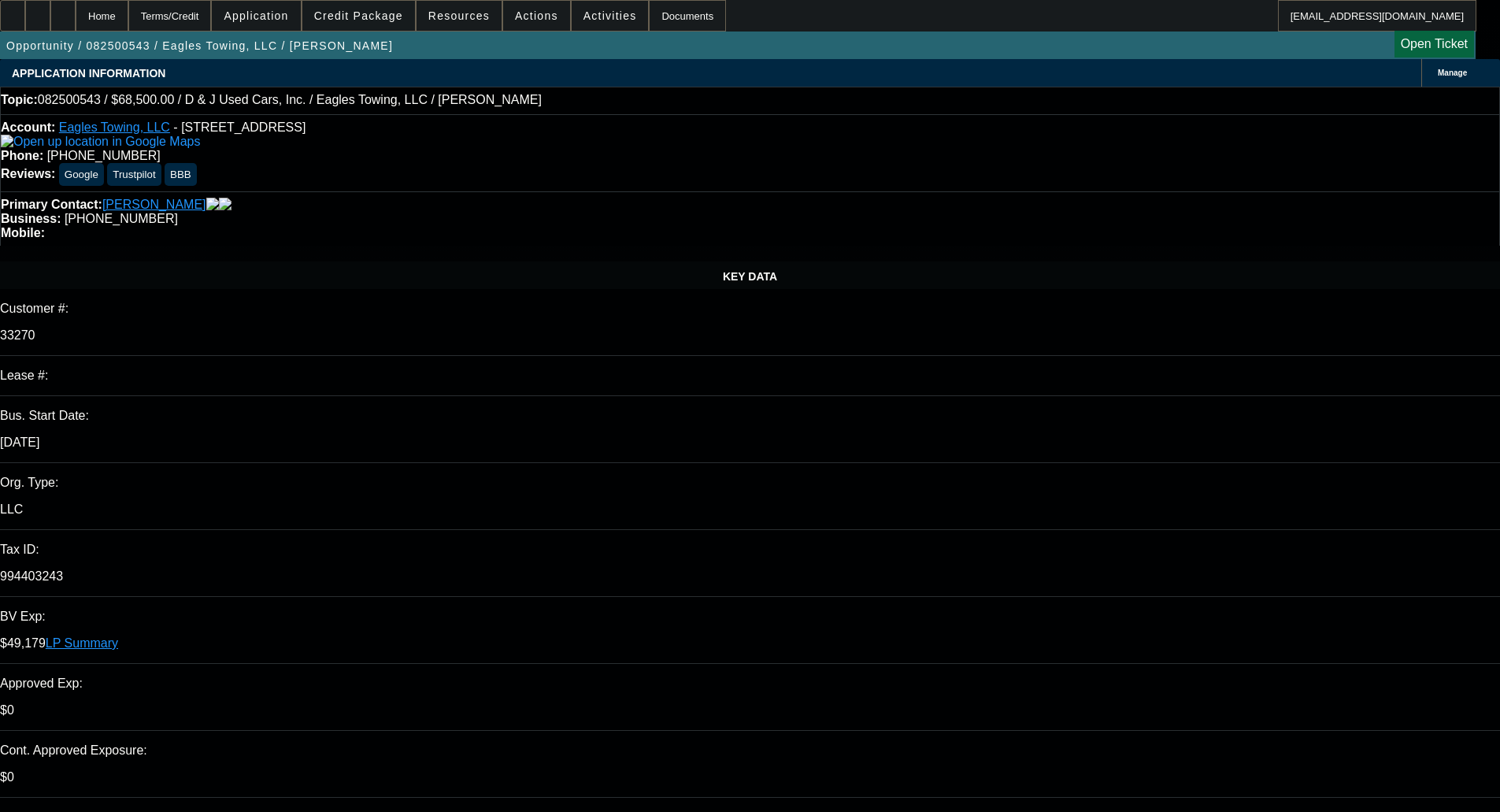
click at [375, 18] on span "Credit Package" at bounding box center [359, 15] width 89 height 13
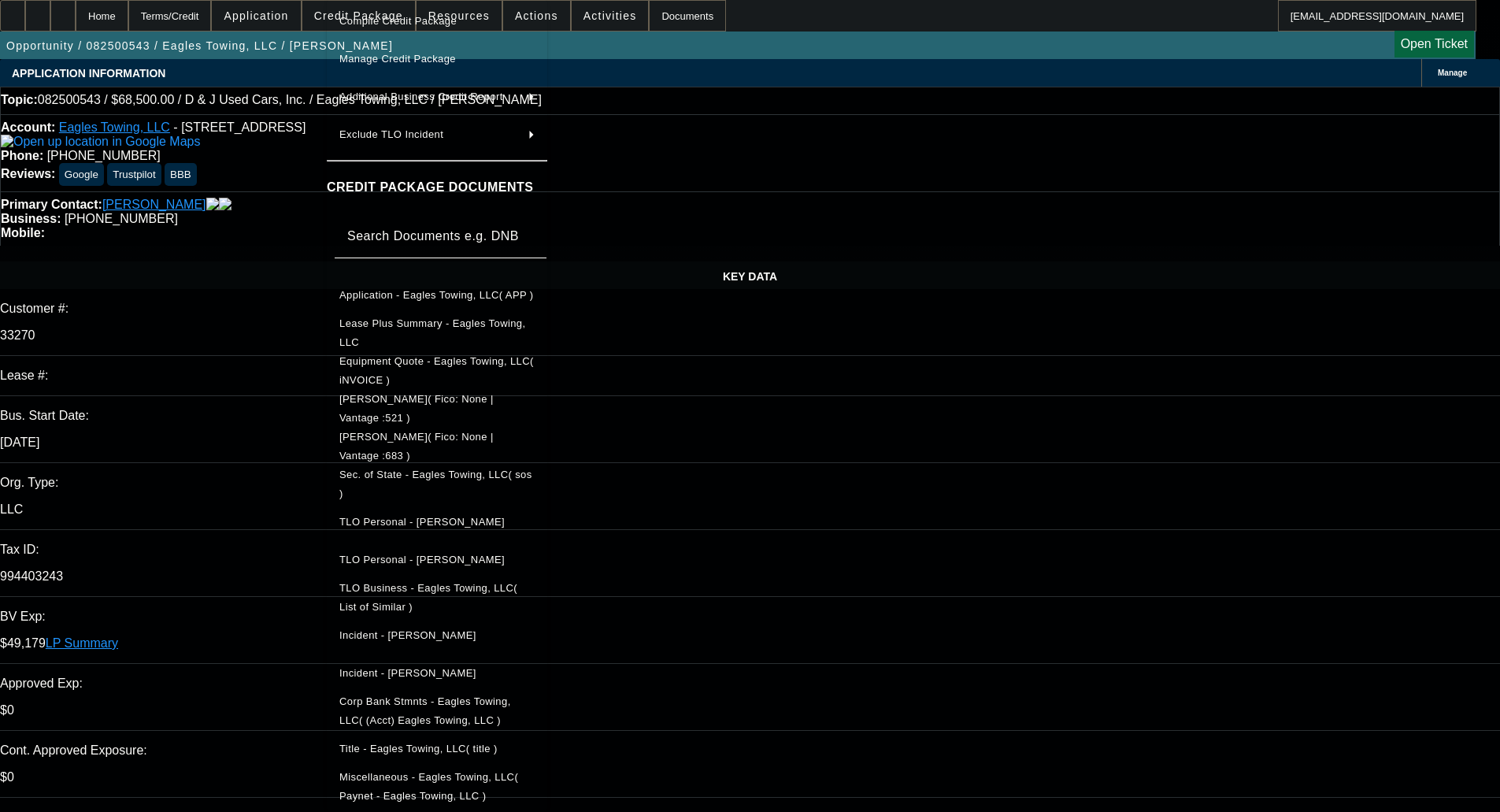
scroll to position [86, 0]
click at [480, 746] on span "Title - Eagles Towing, LLC( title )" at bounding box center [437, 749] width 195 height 19
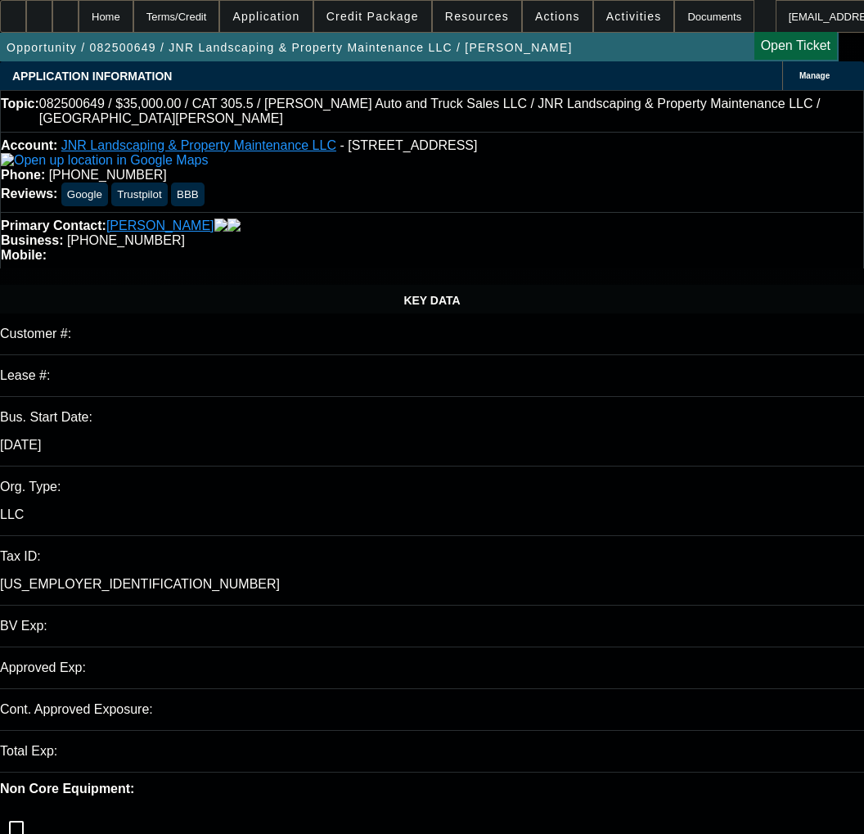
select select "0"
select select "6"
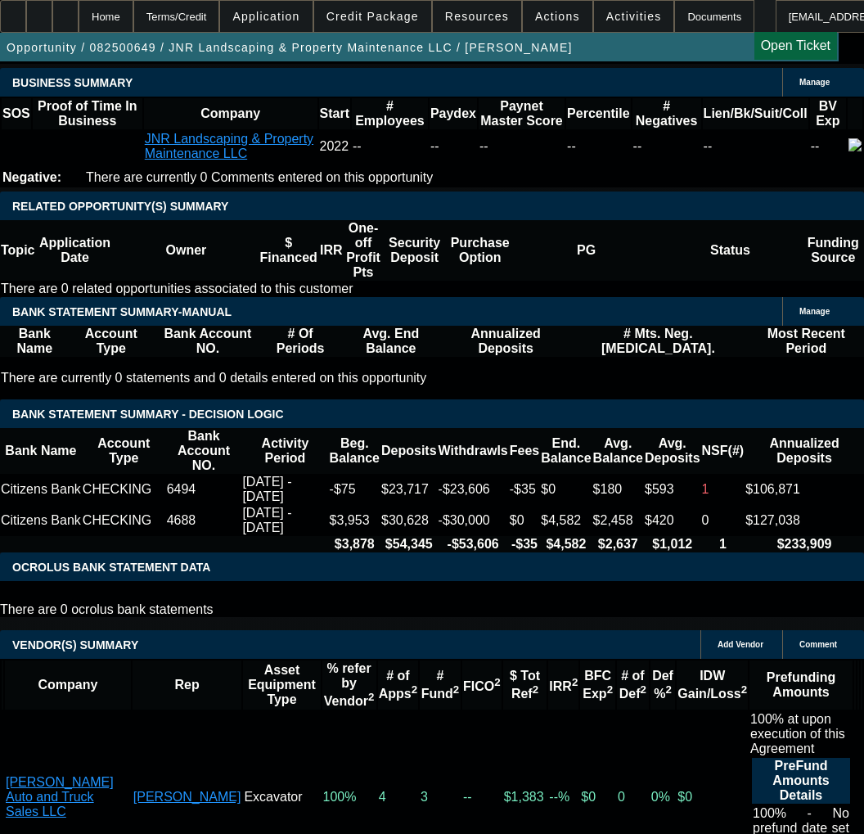
scroll to position [3029, 0]
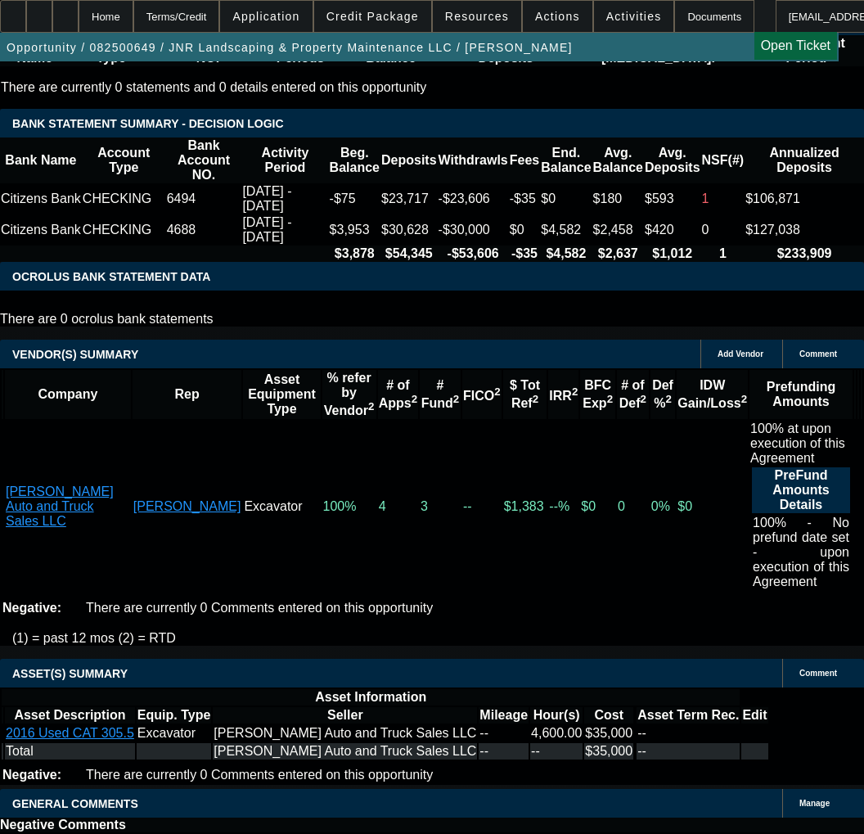
select select "5"
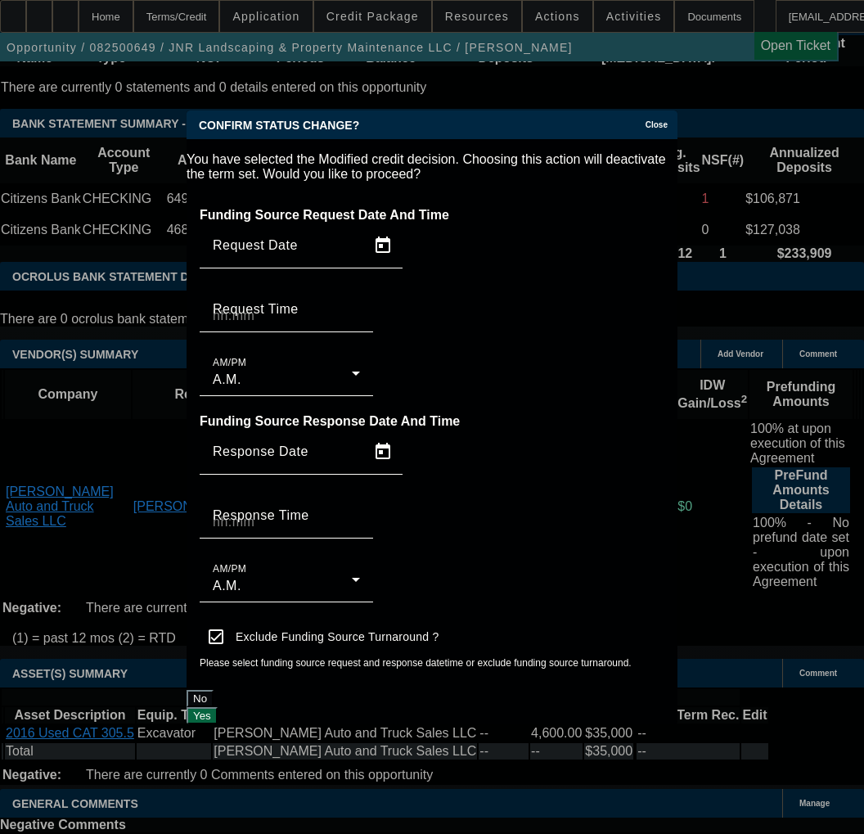
scroll to position [0, 0]
click at [218, 707] on button "Yes" at bounding box center [202, 715] width 31 height 17
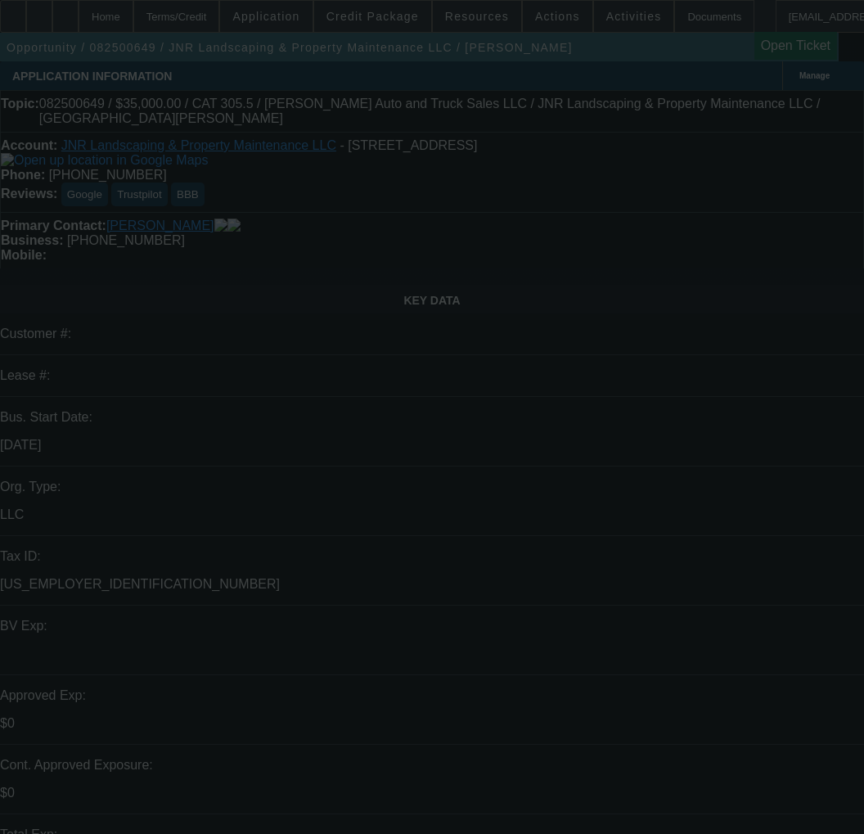
scroll to position [3029, 0]
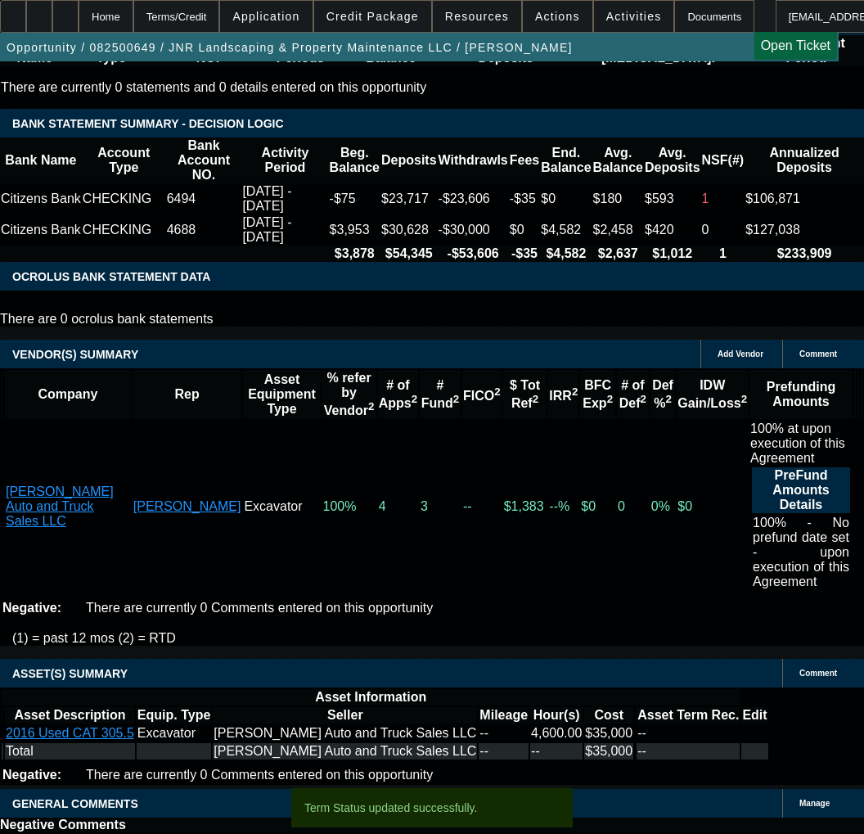
select select "0"
select select "6"
select select "0"
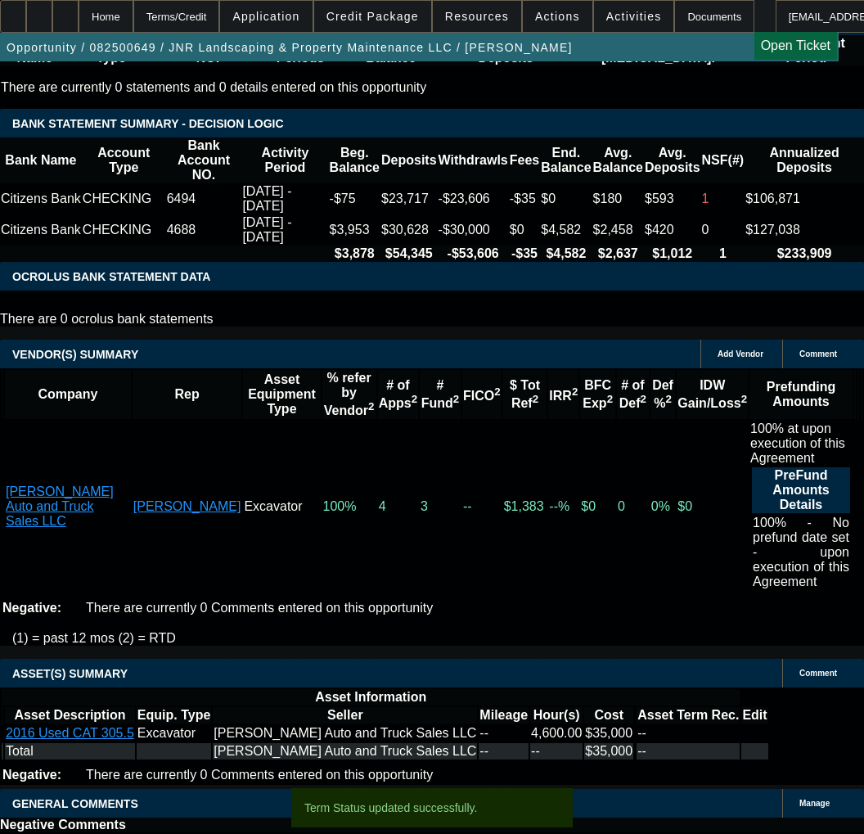
select select "0"
select select "6"
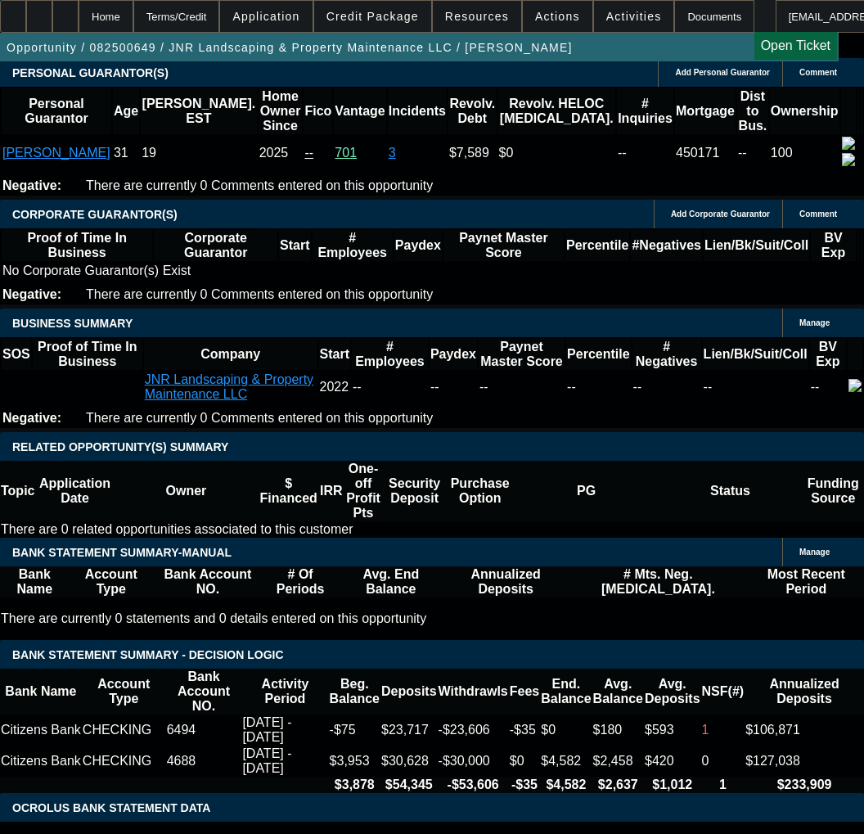
scroll to position [2491, 0]
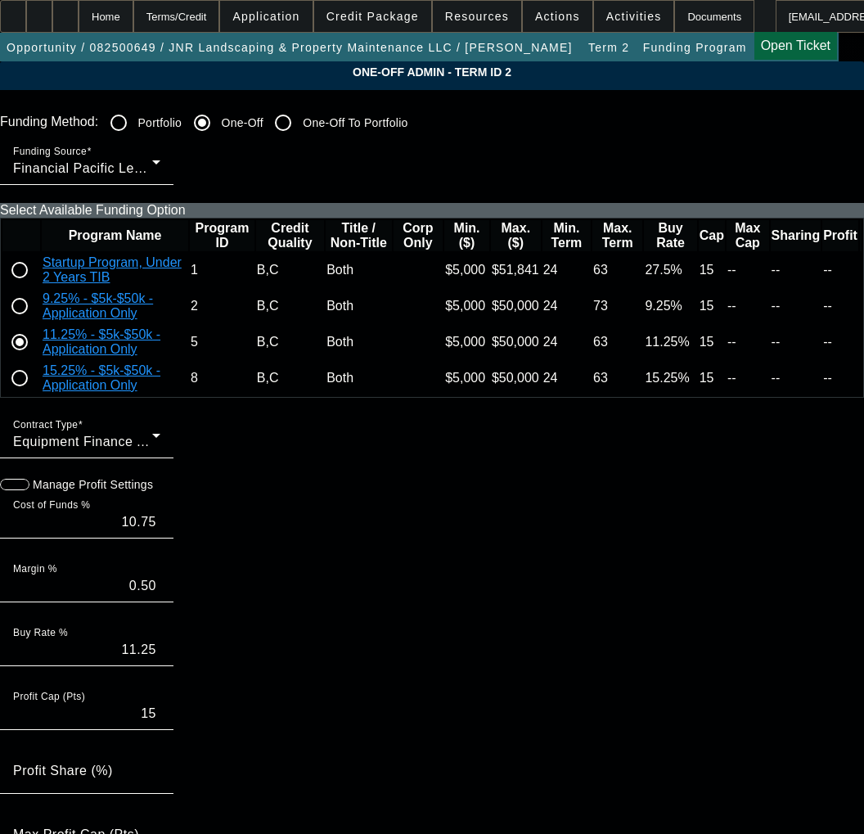
paste input "0000243113,"
type input "0000243113"
paste input "243113"
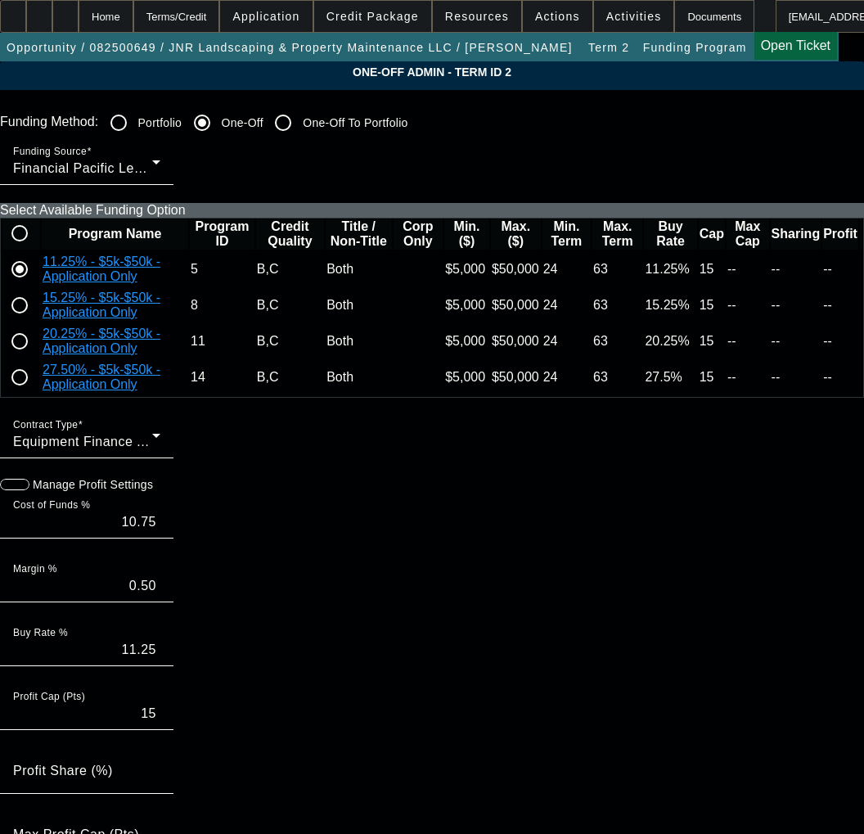
scroll to position [129, 0]
type input "243113"
click at [36, 358] on input "radio" at bounding box center [19, 341] width 33 height 33
radio input "true"
type input "19.50"
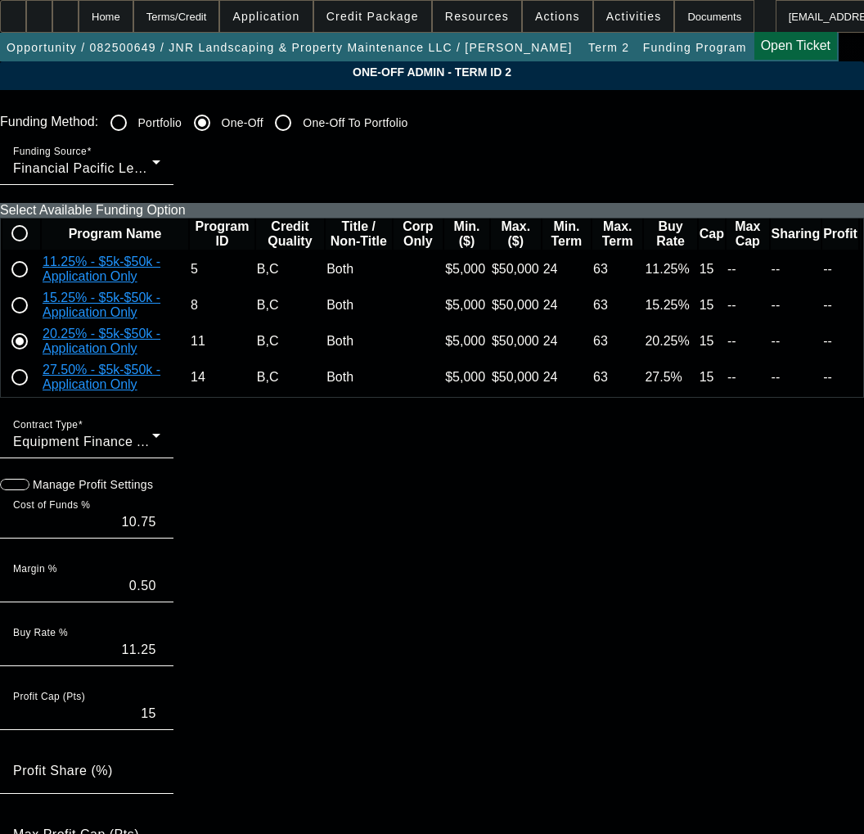
type input "0.75"
type input "20.25"
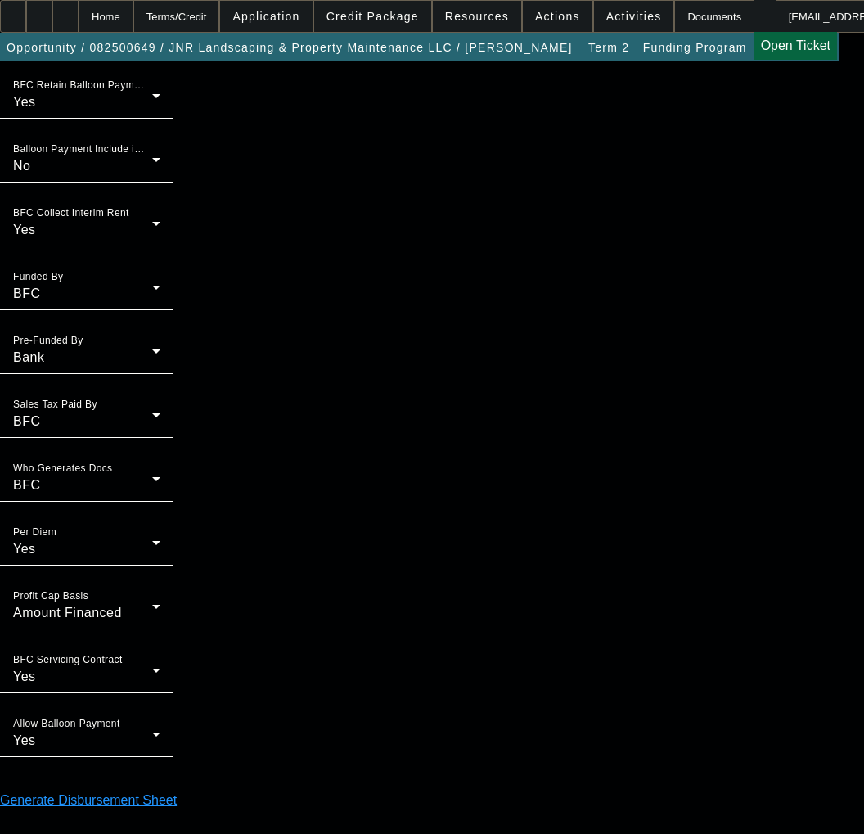
scroll to position [1346, 0]
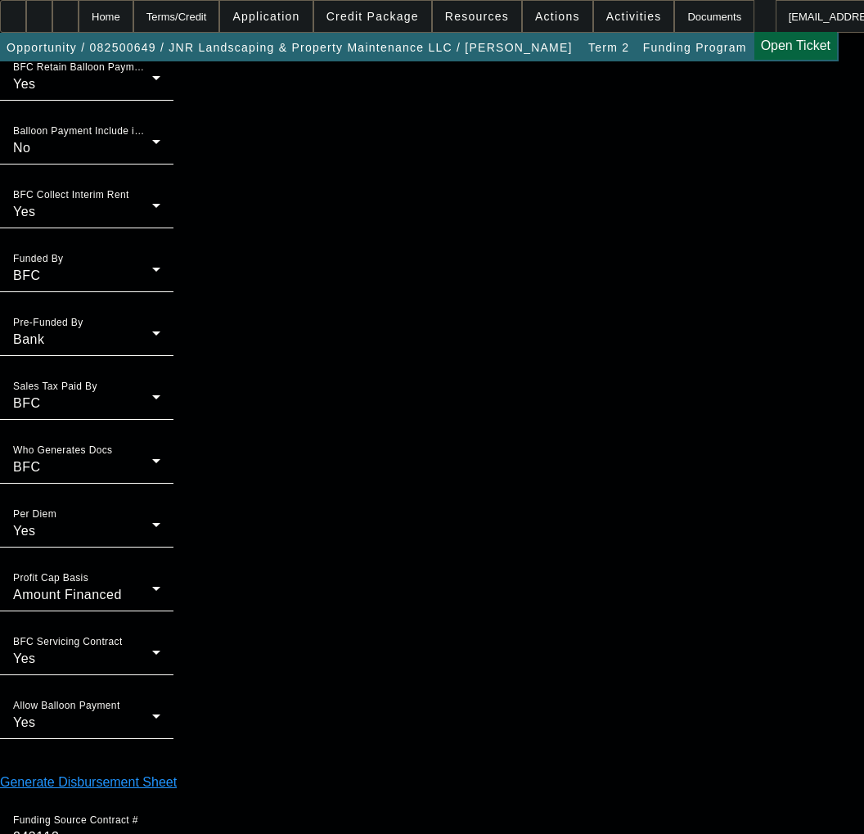
type input "09:39"
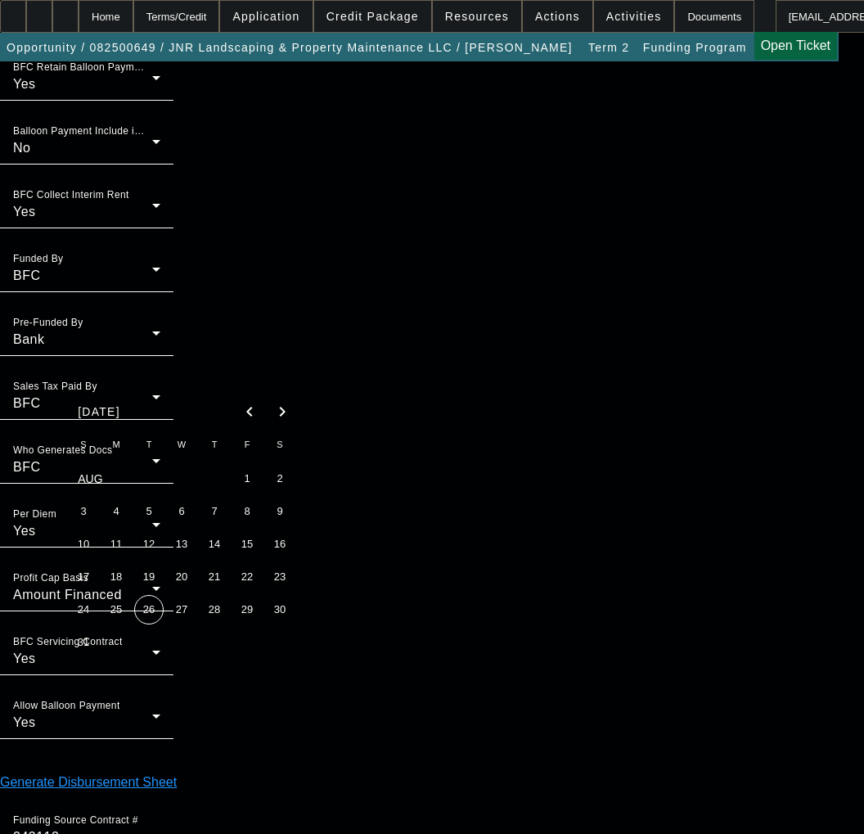
click at [151, 613] on span "26" at bounding box center [148, 609] width 29 height 29
type input "8/26/2025"
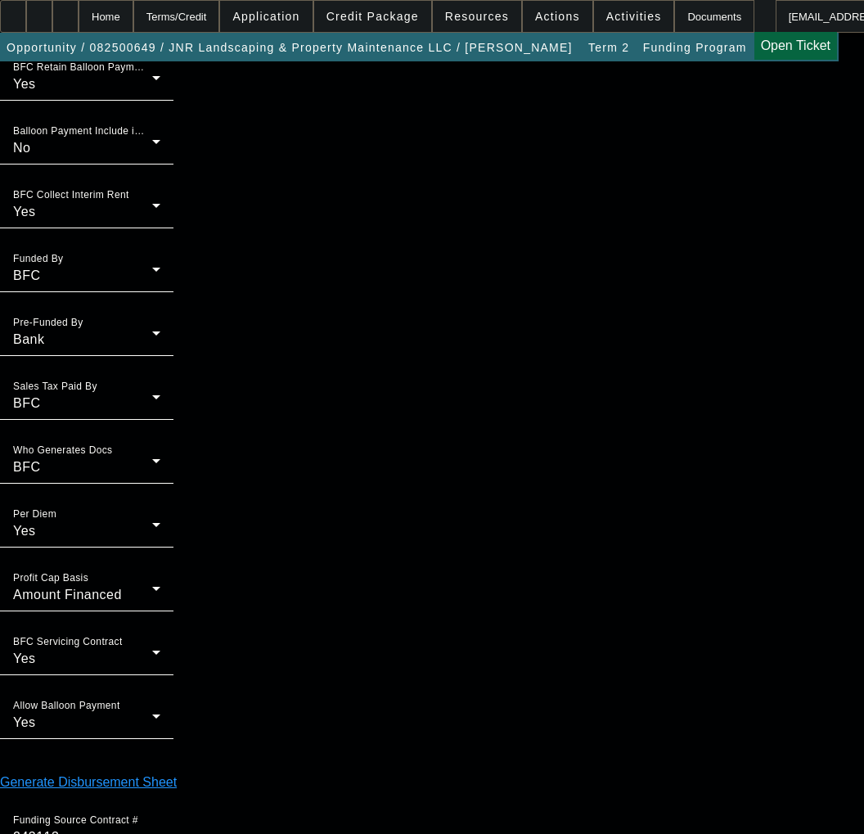
type input "09:11"
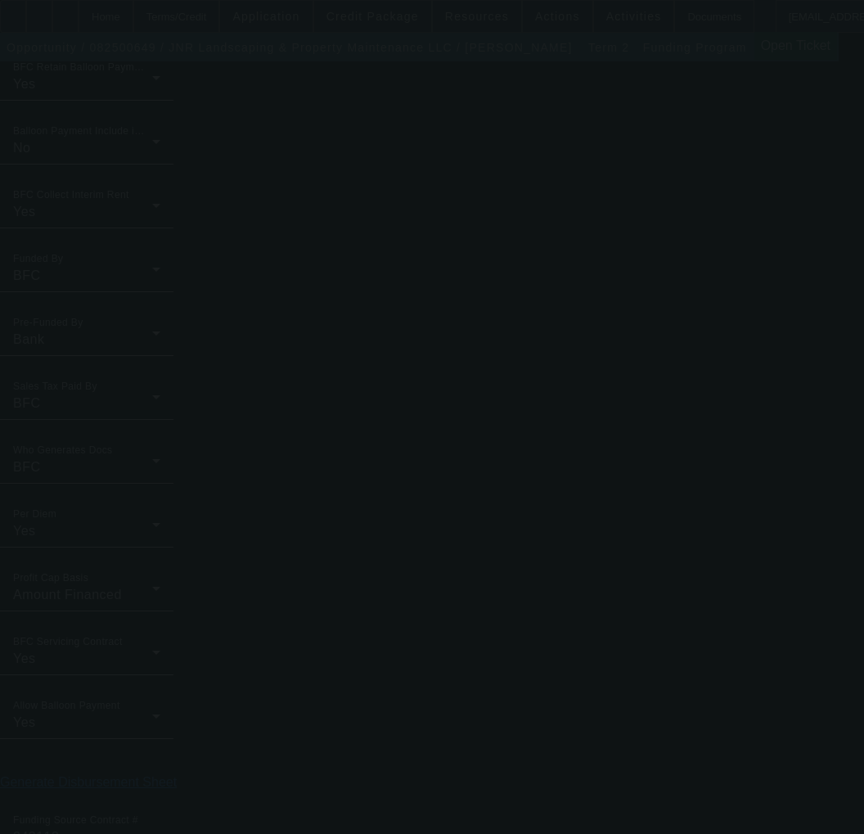
type input "10.75"
type input "0.50"
type input "11.25"
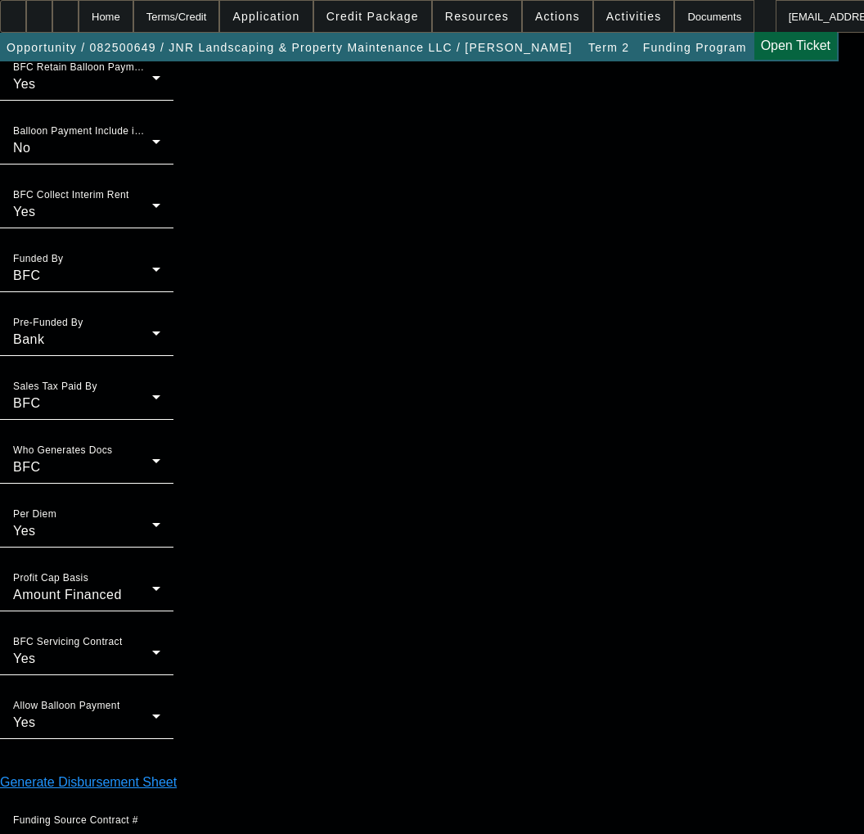
scroll to position [0, 0]
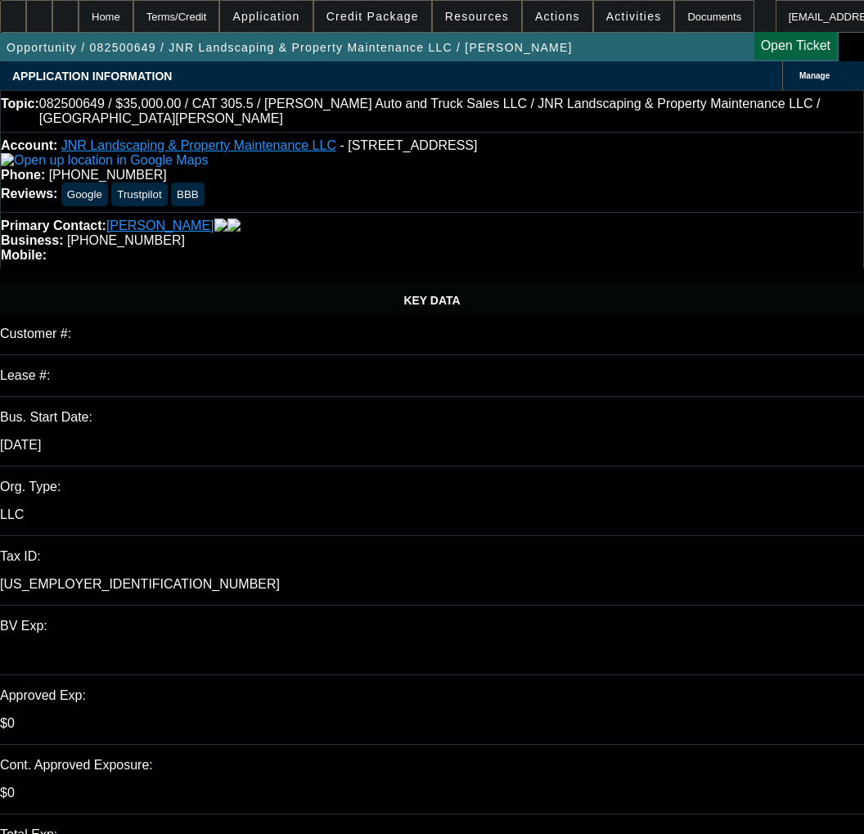
select select "0"
select select "6"
select select "0"
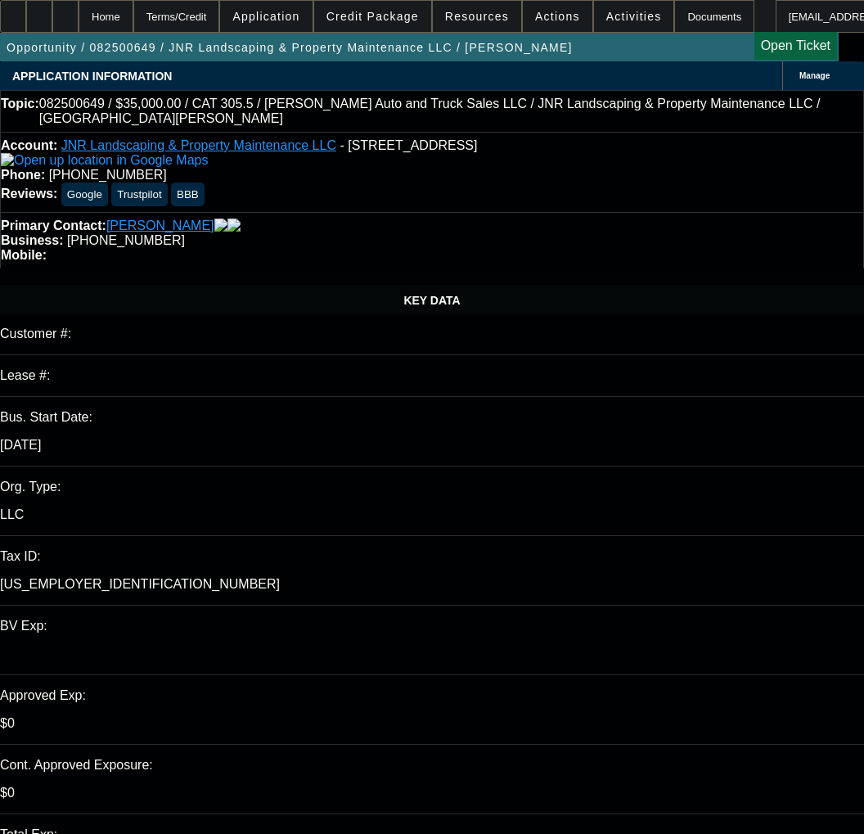
select select "0"
select select "6"
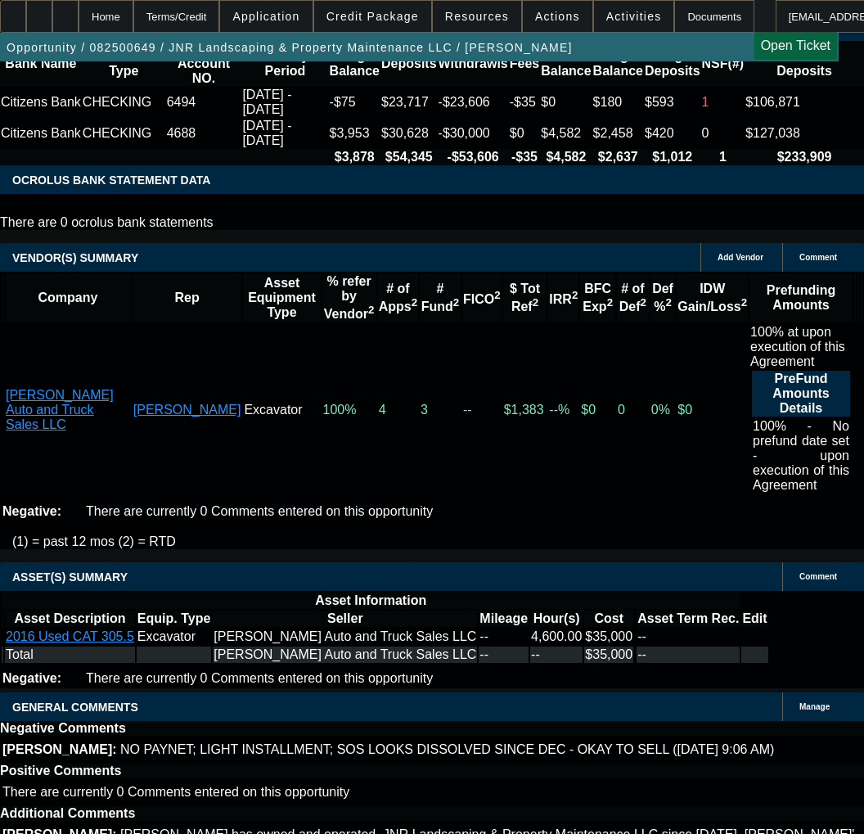
scroll to position [2818, 0]
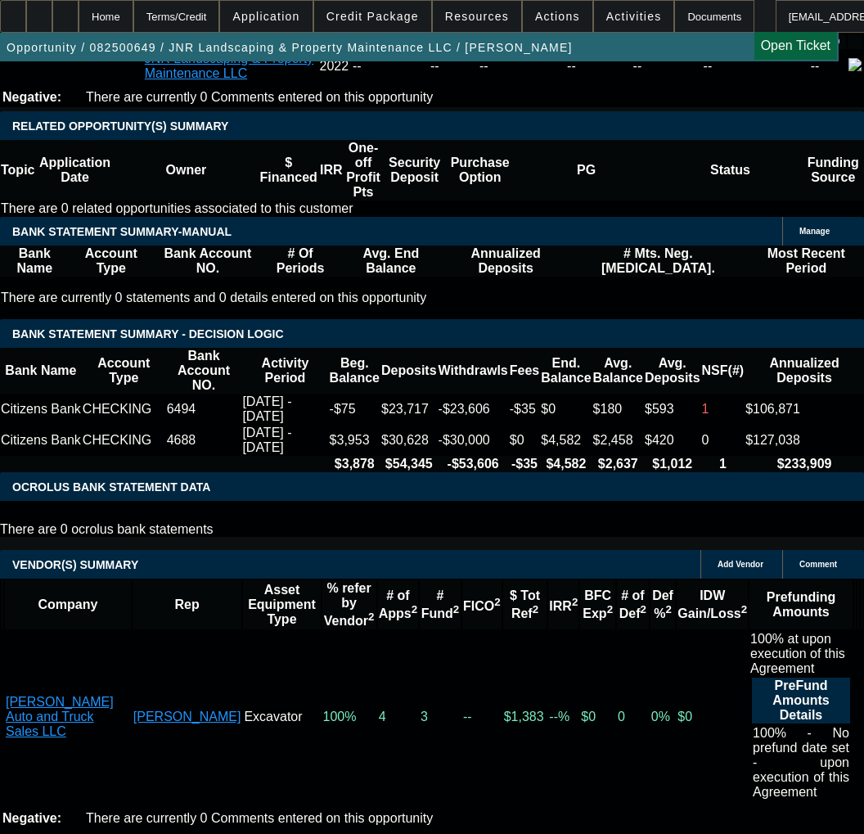
select select "9"
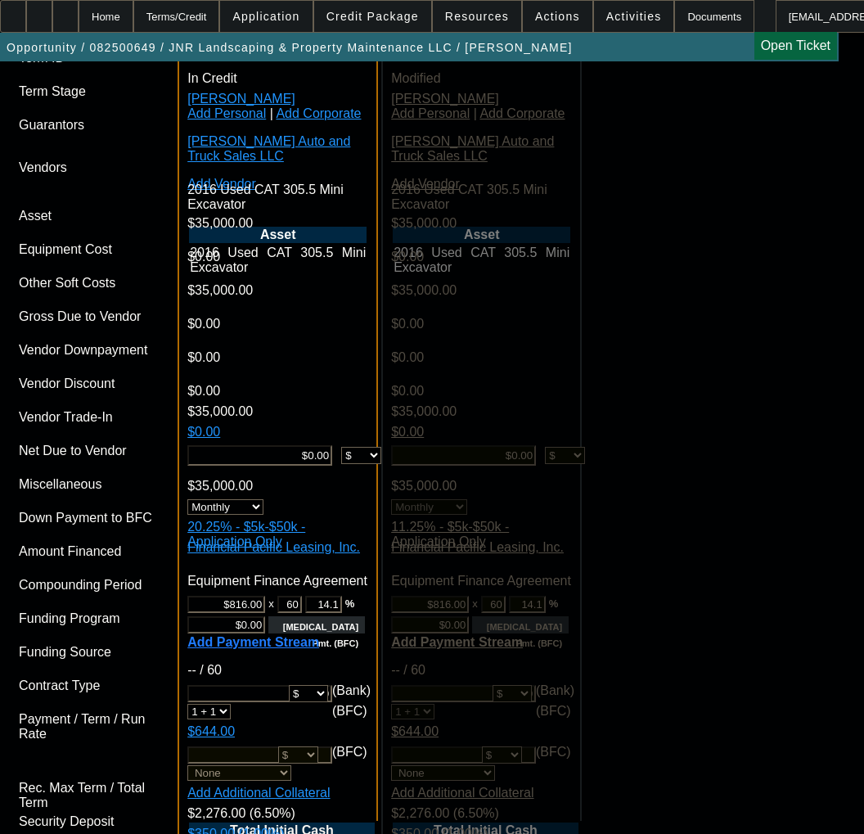
scroll to position [4338, 0]
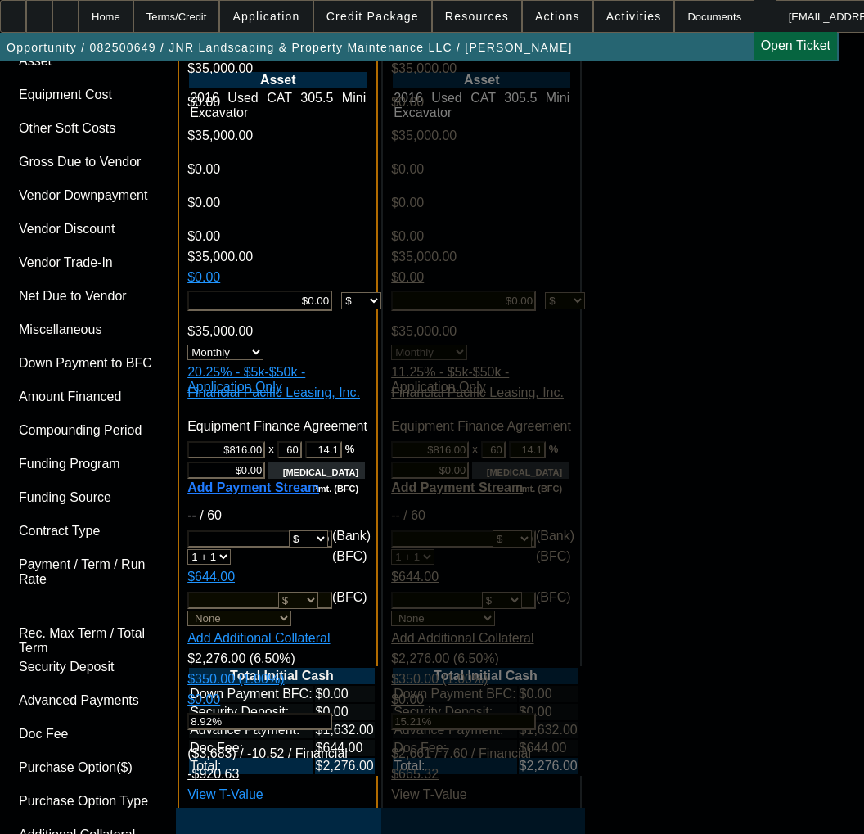
type input "11/23/2025"
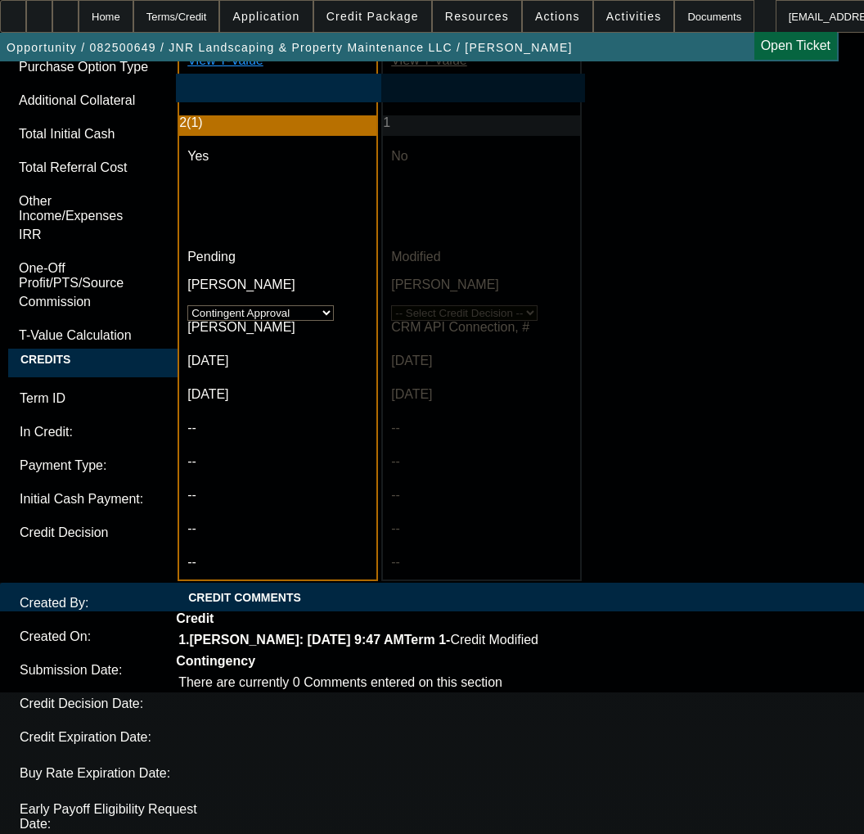
scroll to position [5075, 0]
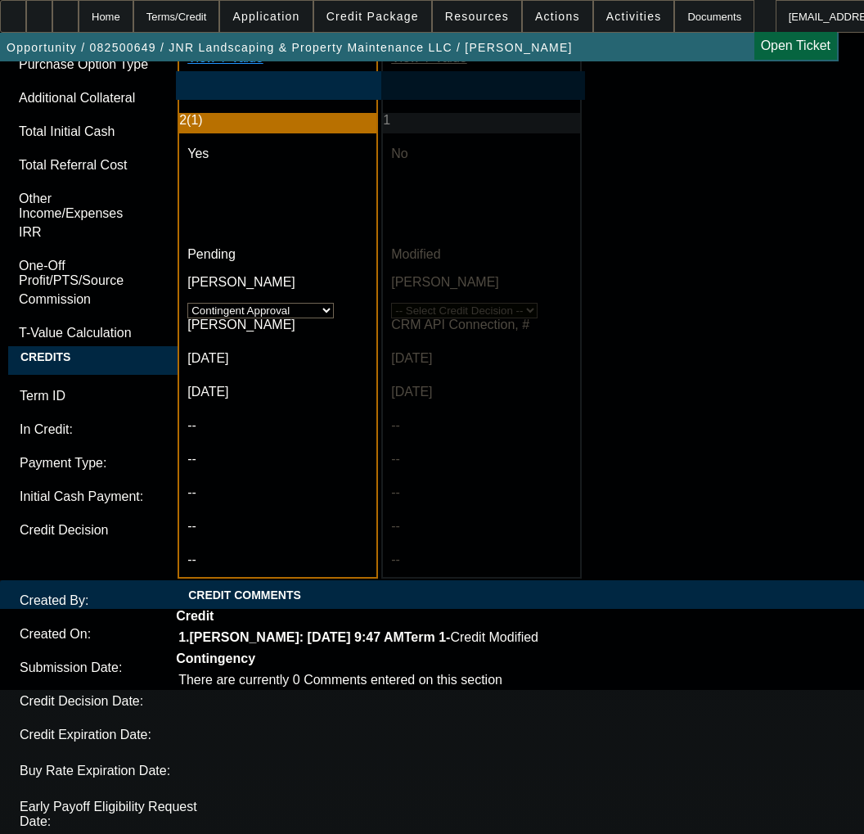
type input "11/23/2025"
type textarea "a"
paste textarea "Amount: $35,000.00 Approved Term: 60 months"
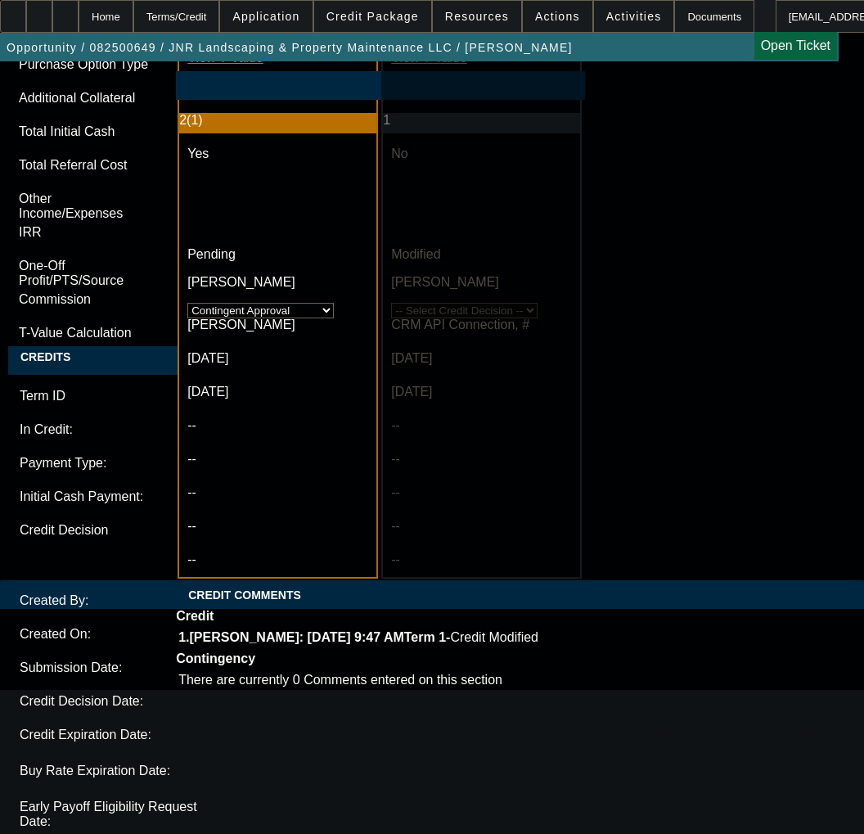
paste textarea "Approved Pricing: 19.5%"
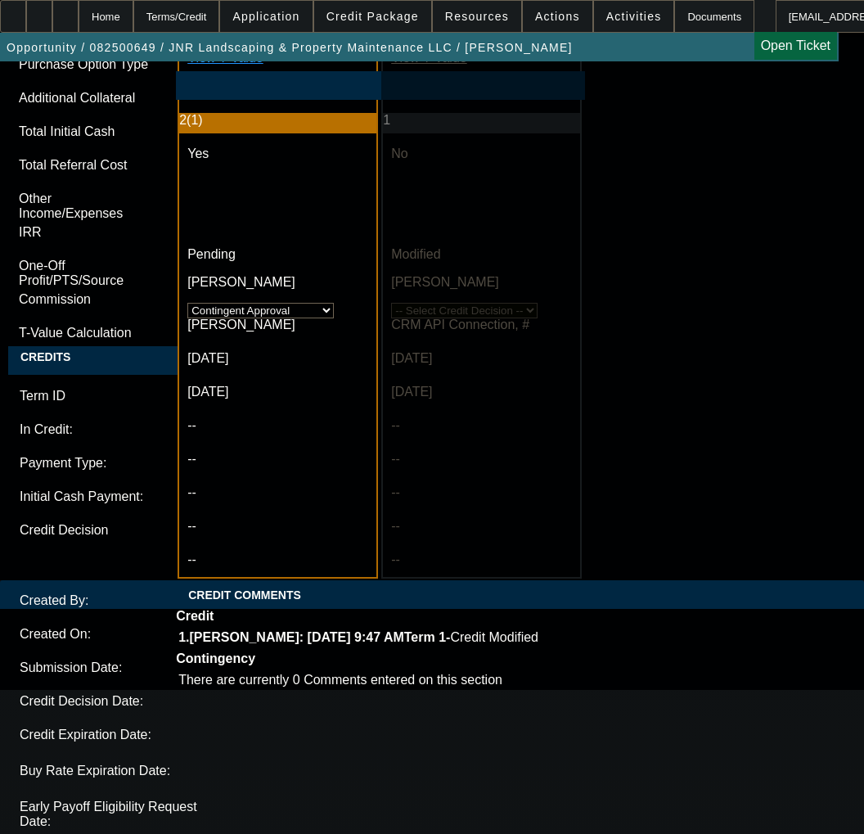
type textarea "APPROVED BY FINPAC - Amount: $35,000.00; Approved Term: 60 months; Approved Pri…"
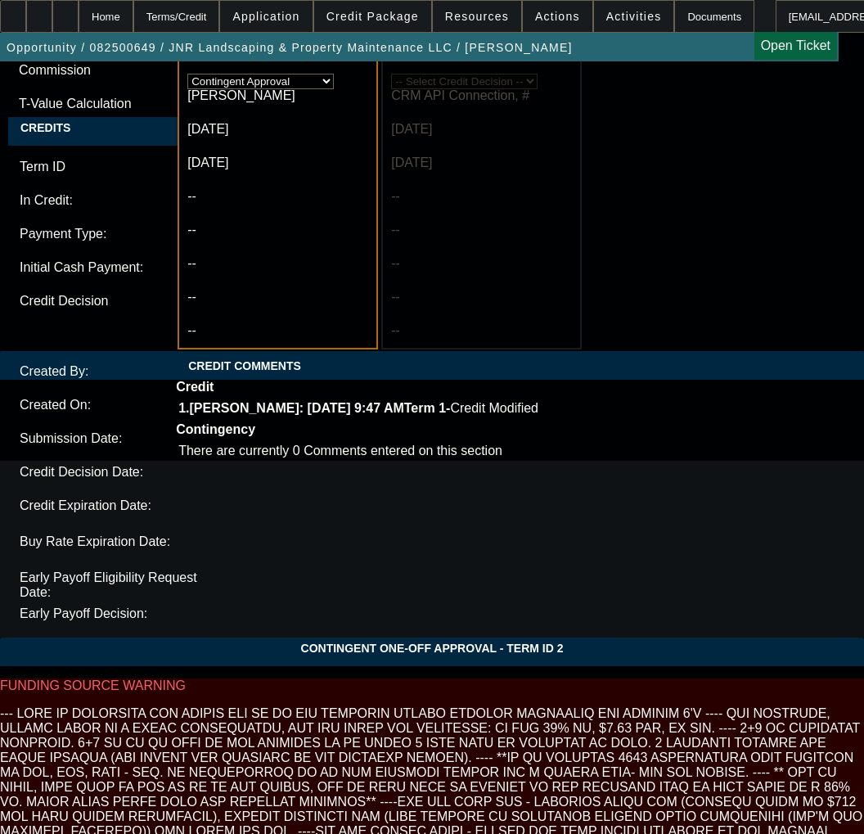
scroll to position [5402, 0]
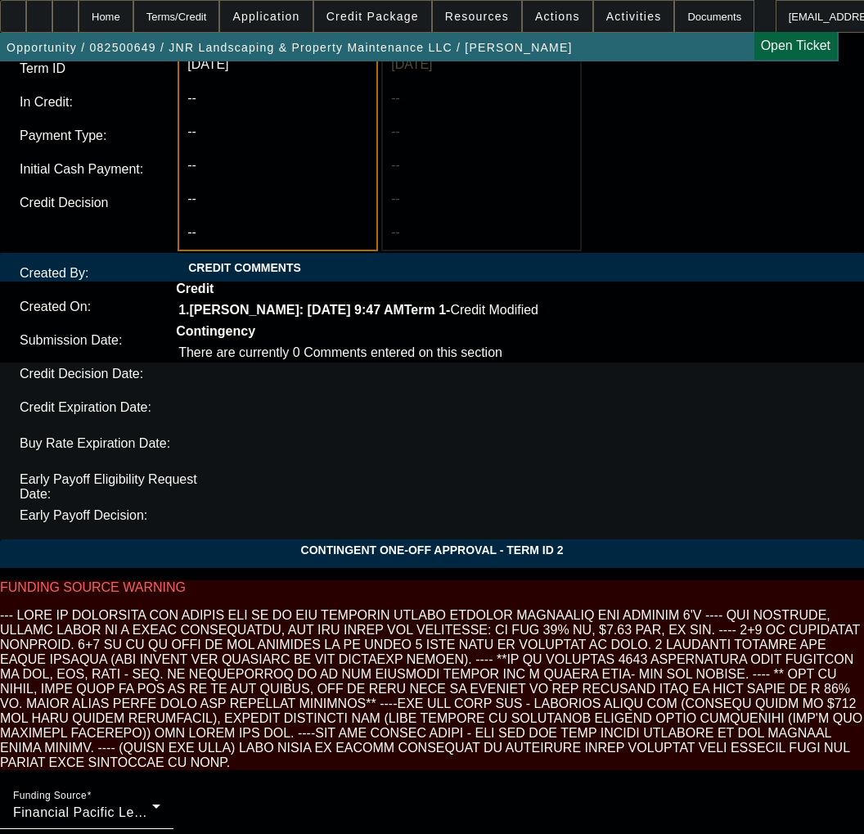
type textarea "CONTINGENT ON SELLER AND EQUIPMENT APPROVAL; INVOICE;"
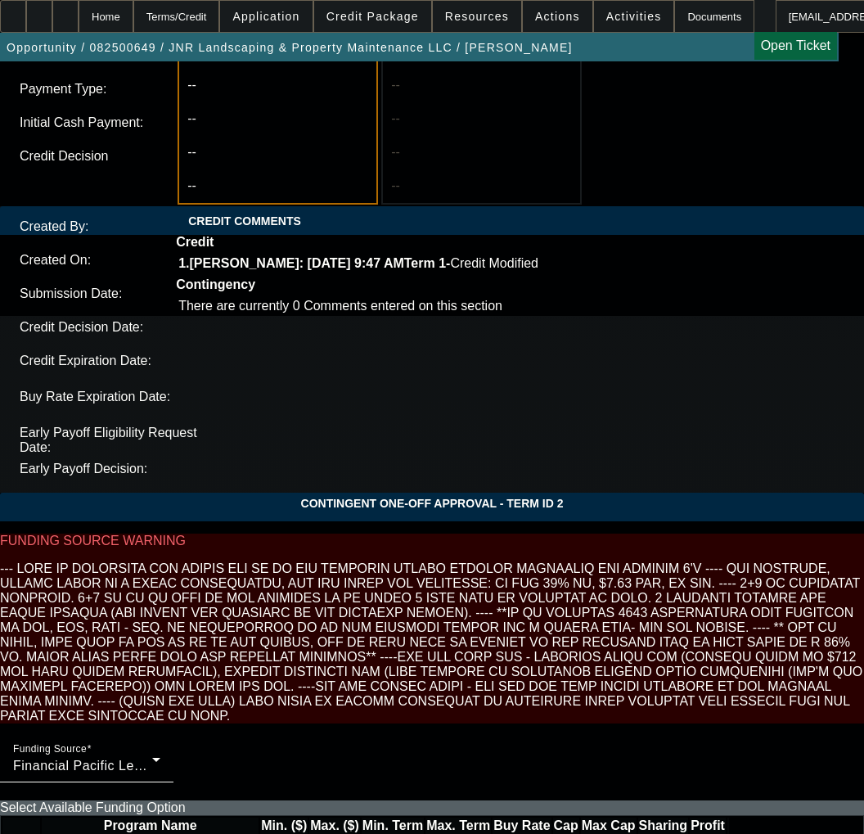
scroll to position [5494, 0]
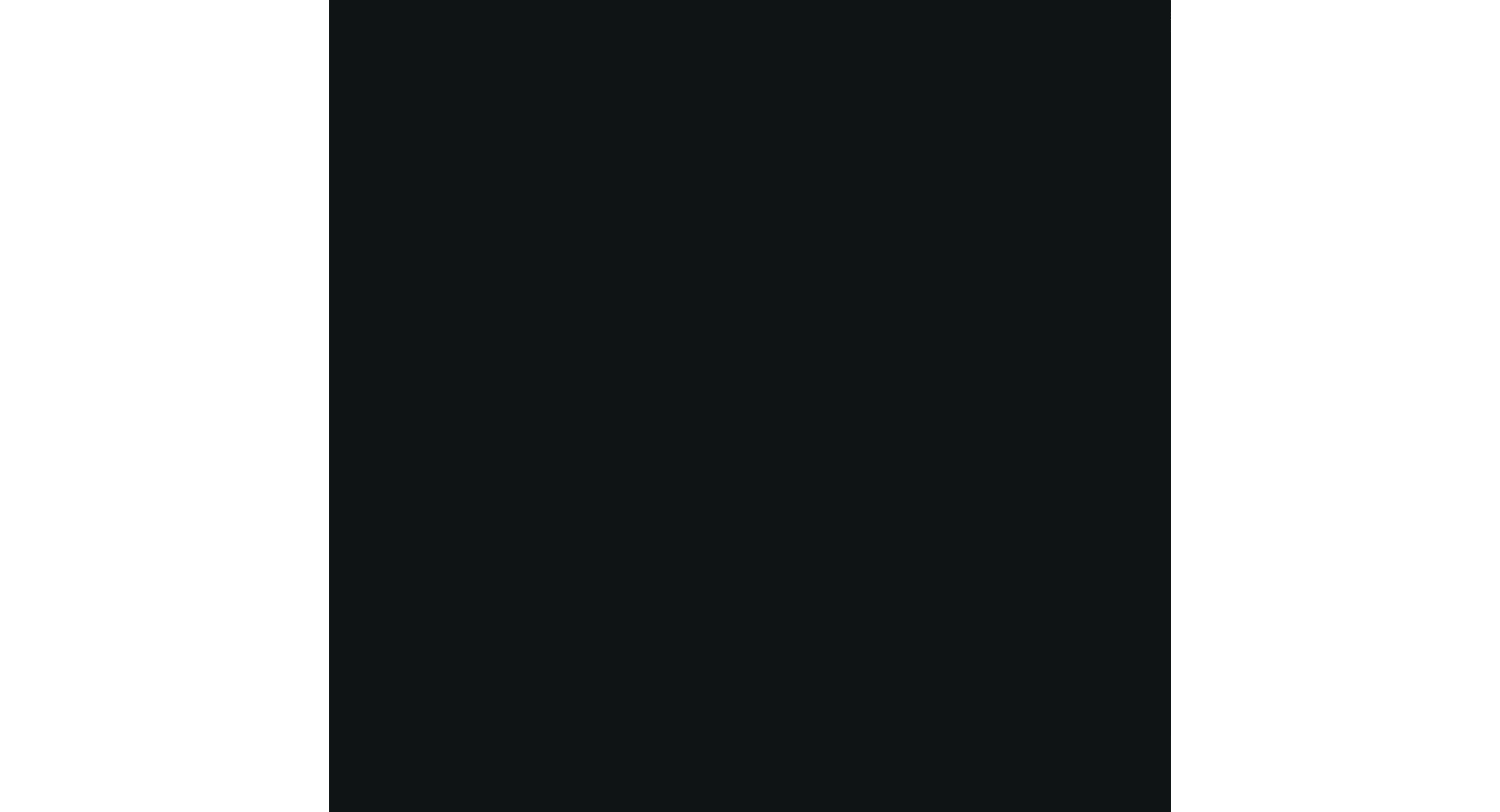
scroll to position [2584, 0]
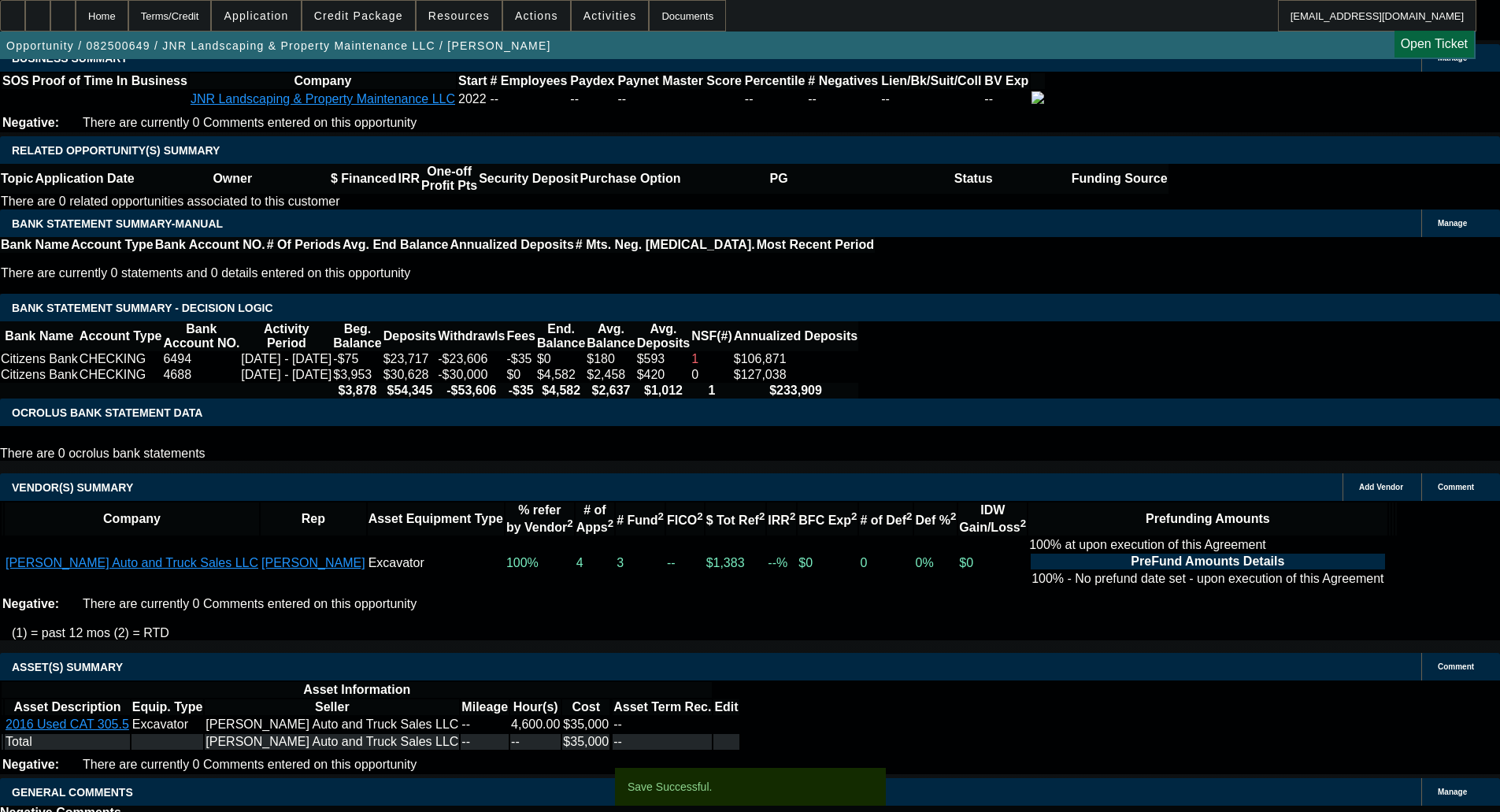
select select "0"
select select "6"
select select "0"
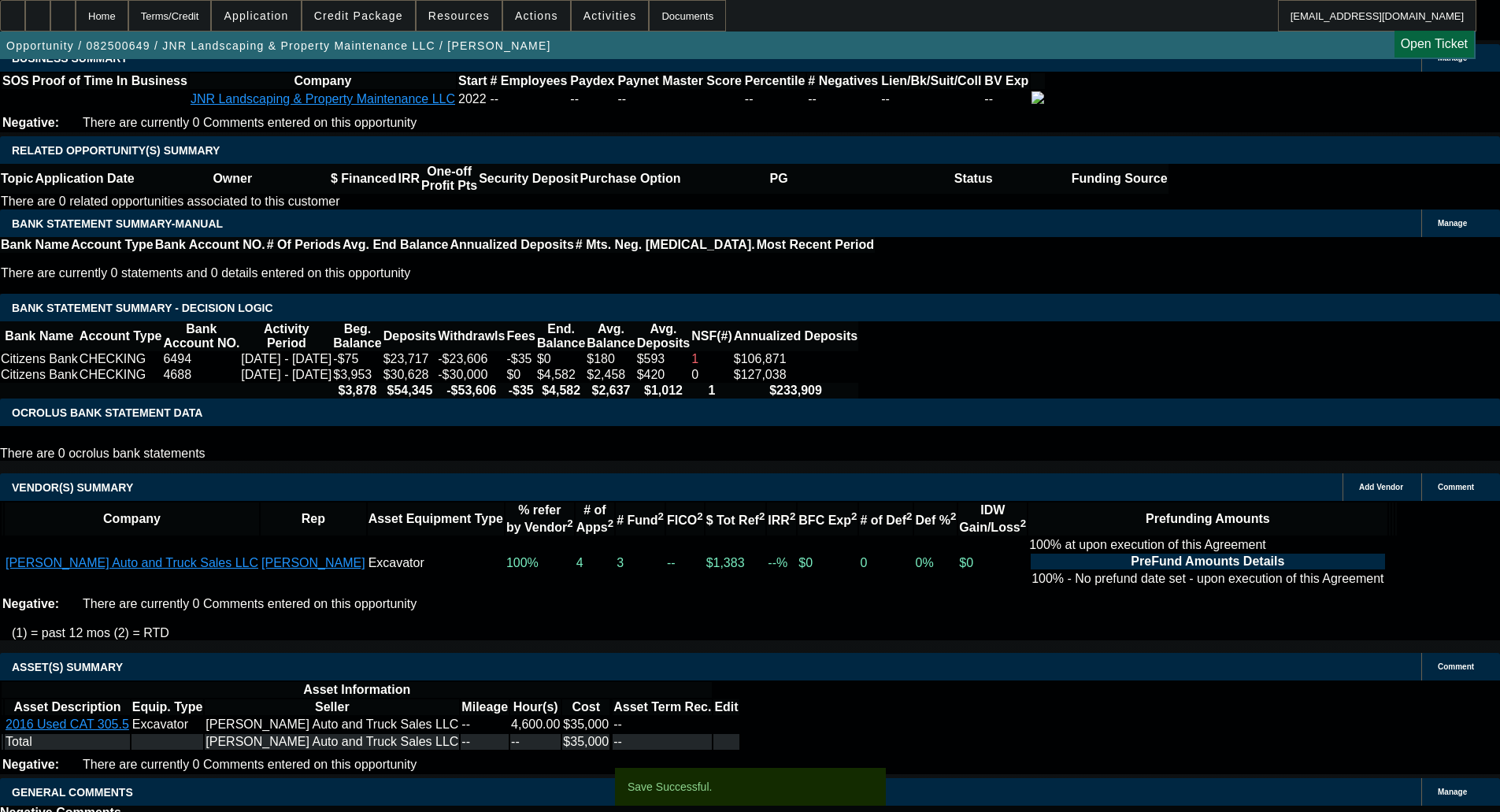
select select "0"
select select "6"
select select "0"
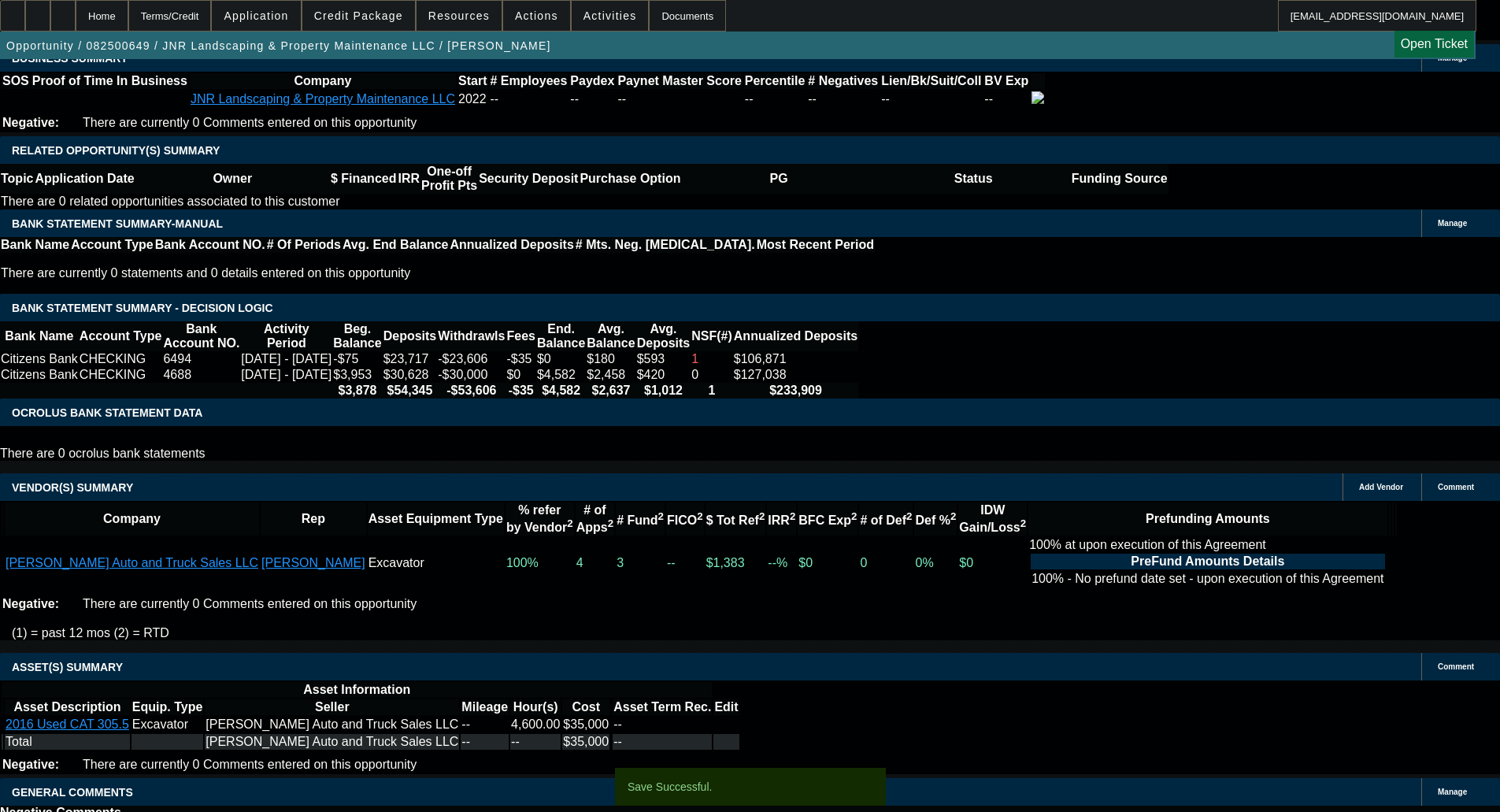
select select "0"
select select "6"
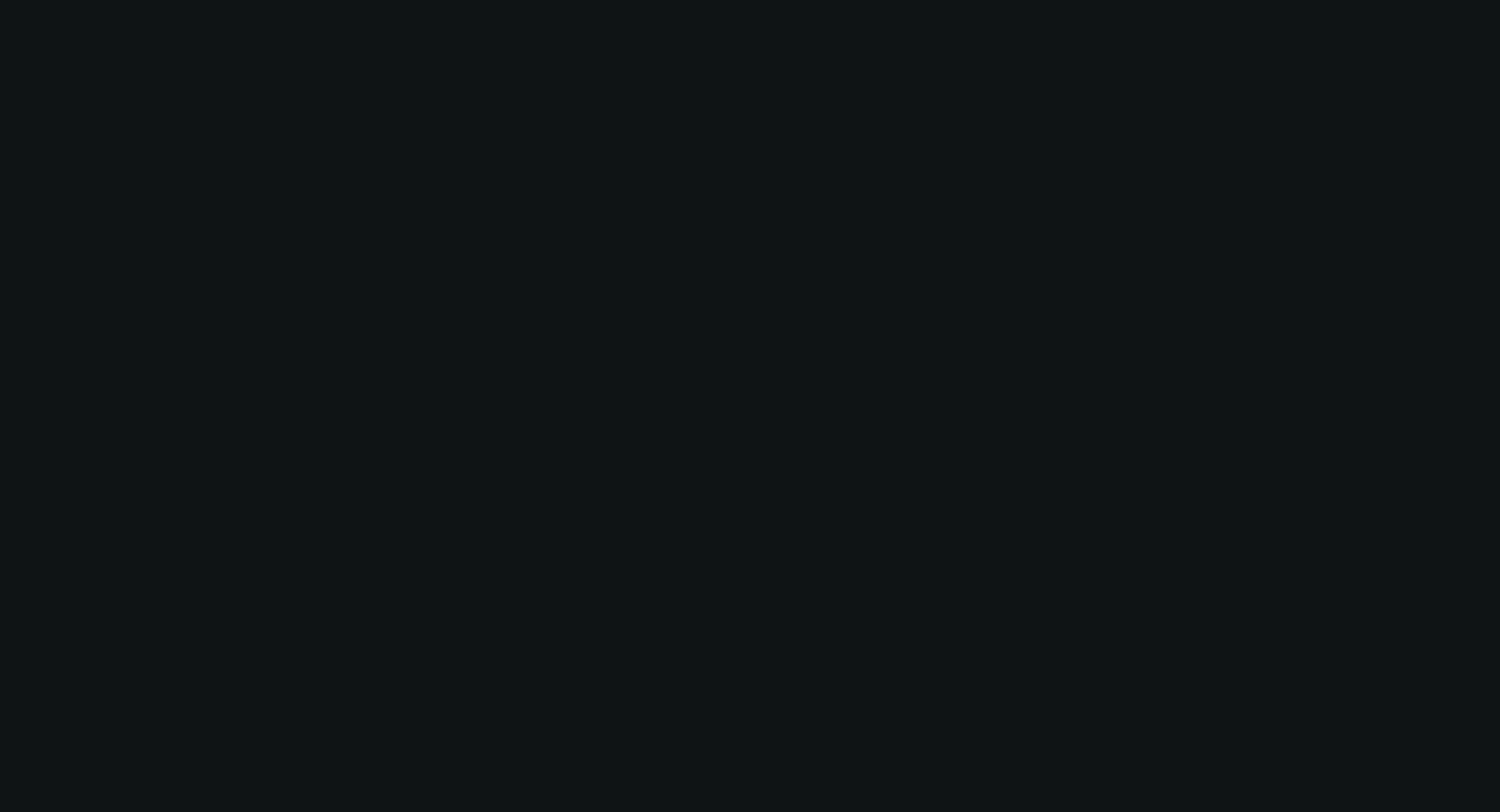
scroll to position [0, 0]
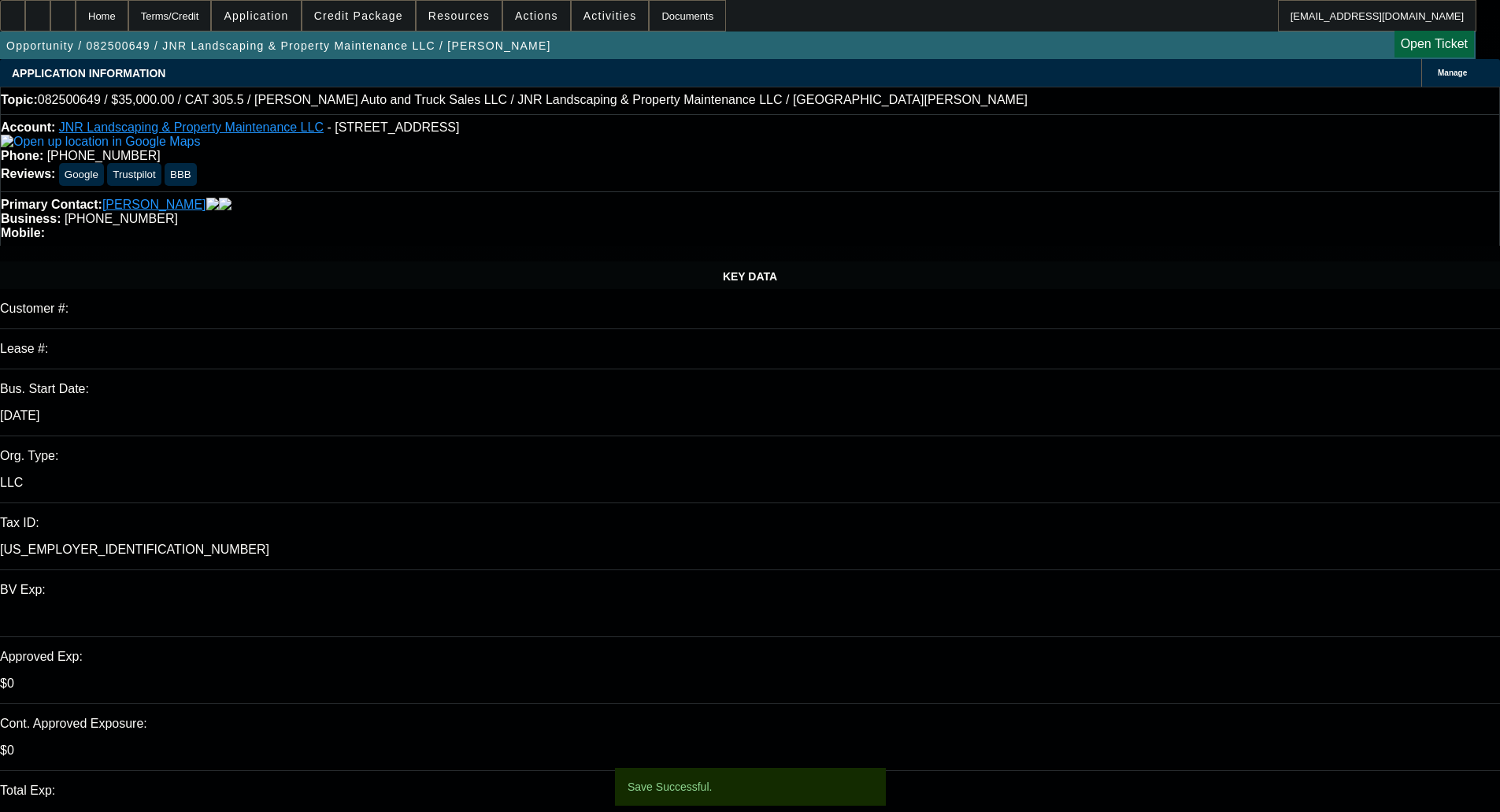
drag, startPoint x: 608, startPoint y: 129, endPoint x: 505, endPoint y: 117, distance: 103.7
click at [505, 114] on div "Topic: 082500649 / $35,000.00 / CAT 305.5 / Fournier Auto and Truck Sales LLC /…" at bounding box center [750, 100] width 1500 height 28
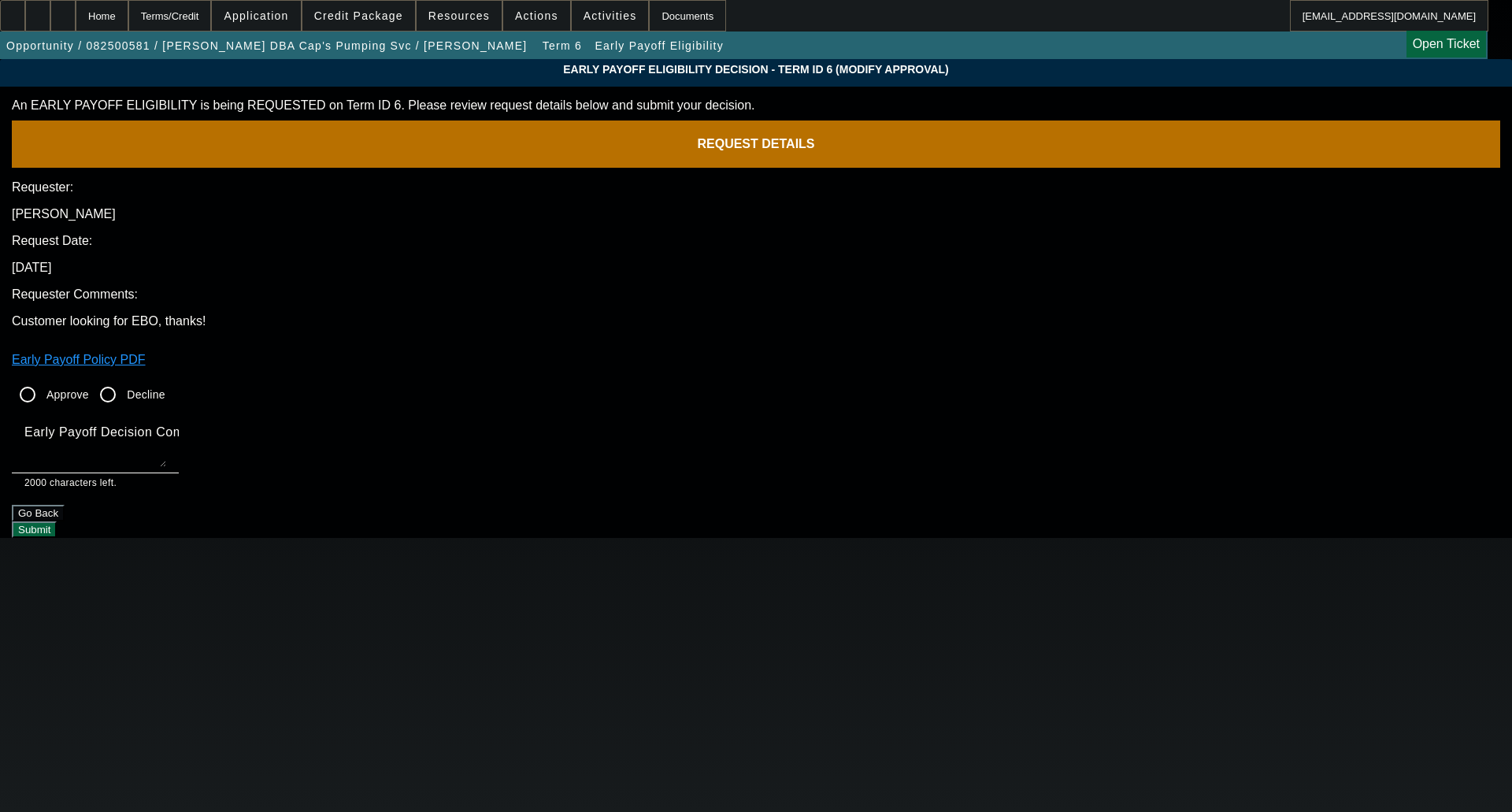
click at [43, 379] on input "Approve" at bounding box center [27, 394] width 32 height 32
radio input "true"
click at [166, 429] on textarea "Early Payoff Decision Comment" at bounding box center [94, 447] width 141 height 38
type textarea "OKAY FOR SERVICED EBO"
click at [57, 521] on button "Submit" at bounding box center [34, 529] width 45 height 16
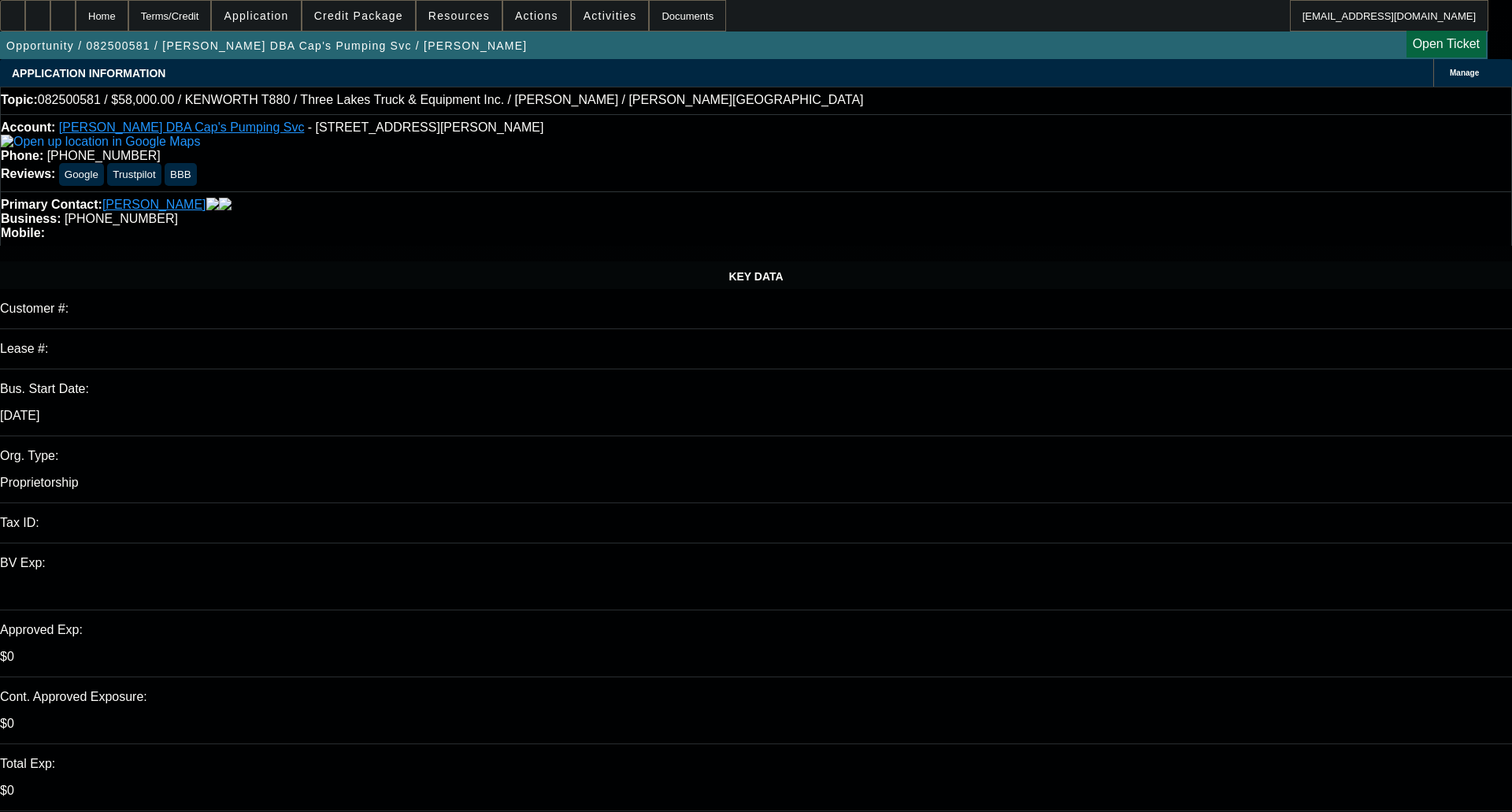
select select "0"
select select "9"
select select "0"
select select "6"
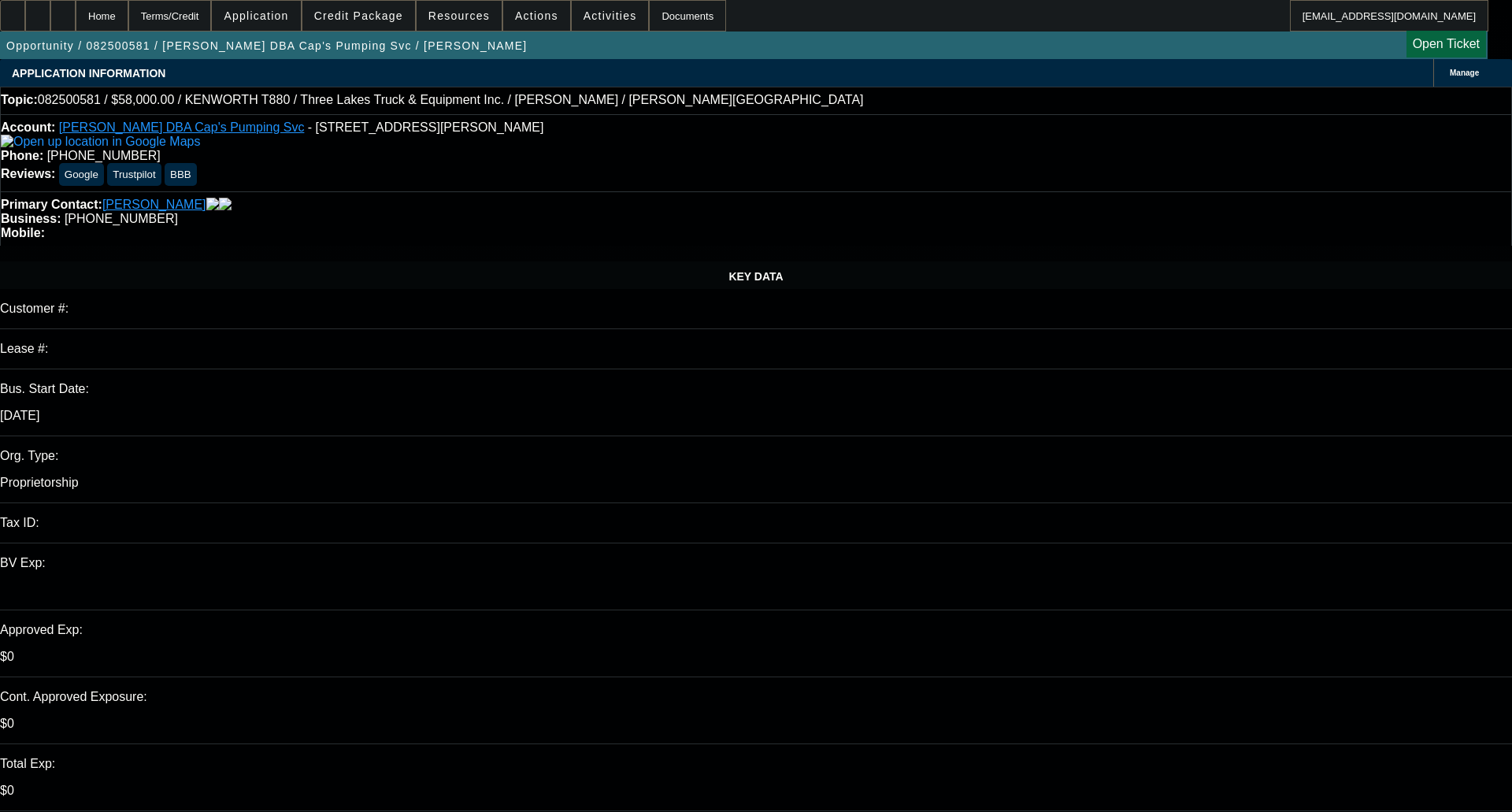
select select "0"
select select "9"
select select "0.1"
select select "4"
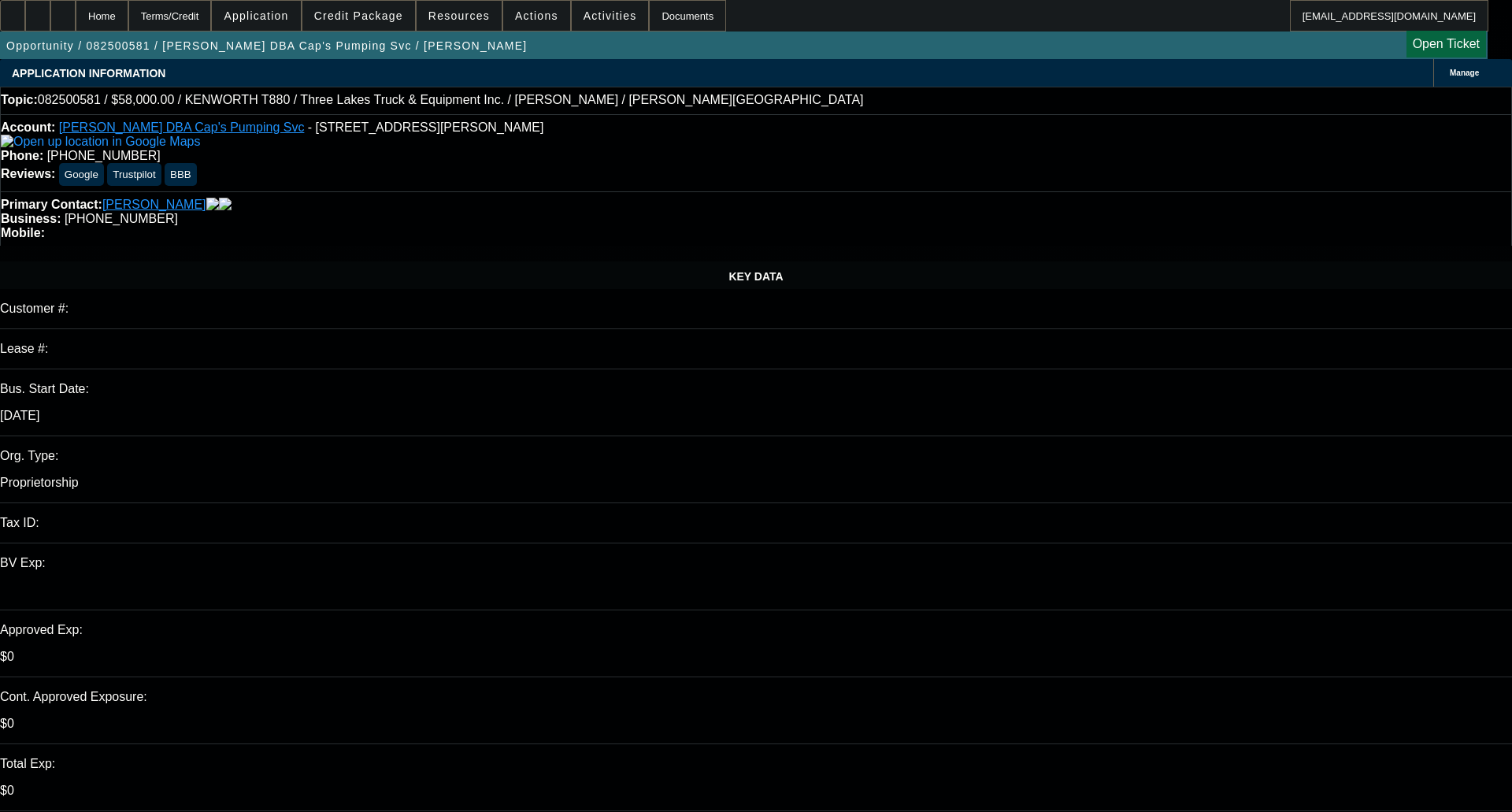
select select "0"
select select "0.1"
select select "4"
select select "0"
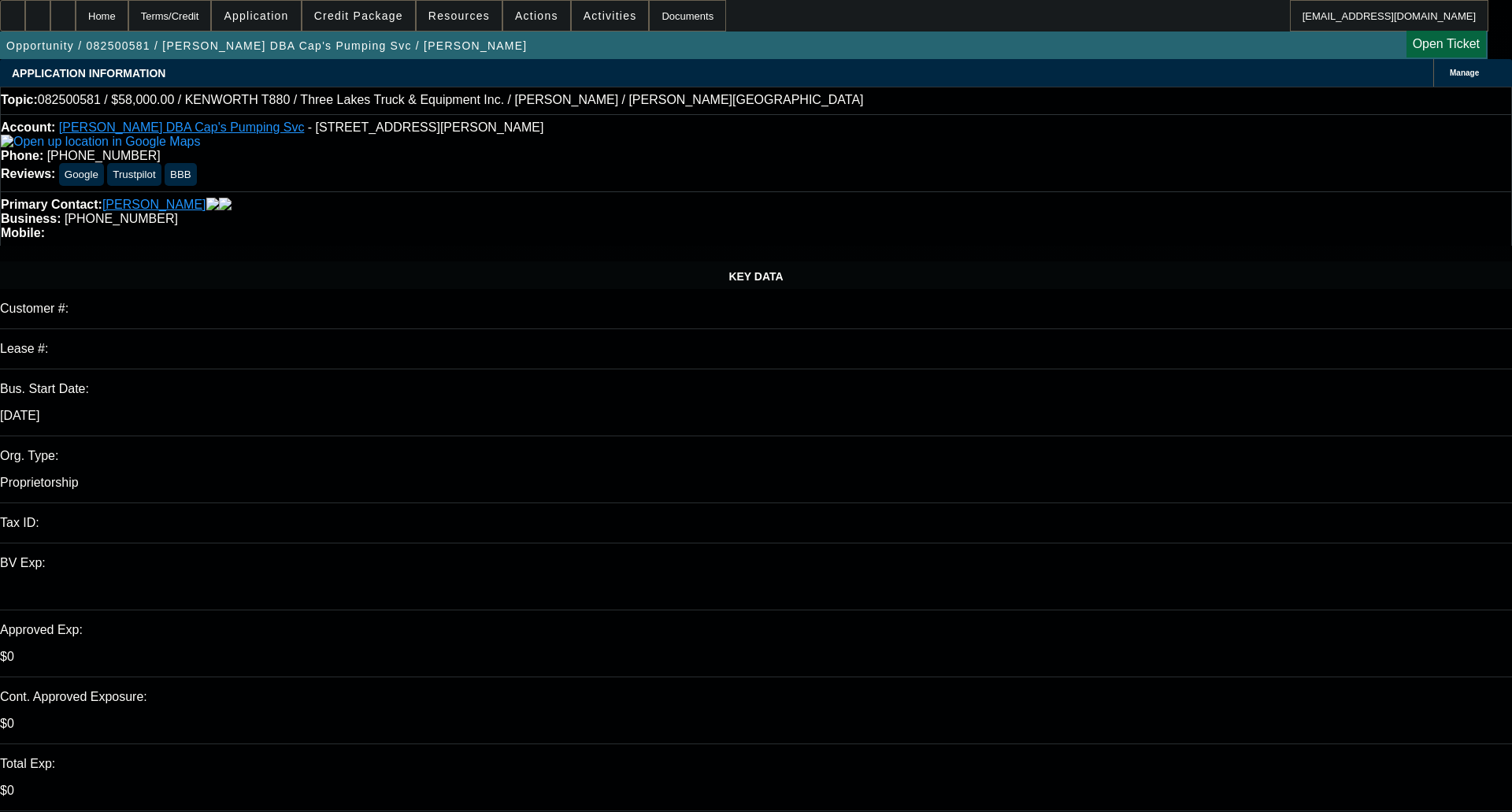
select select "0"
select select "9"
select select "0"
select select "6"
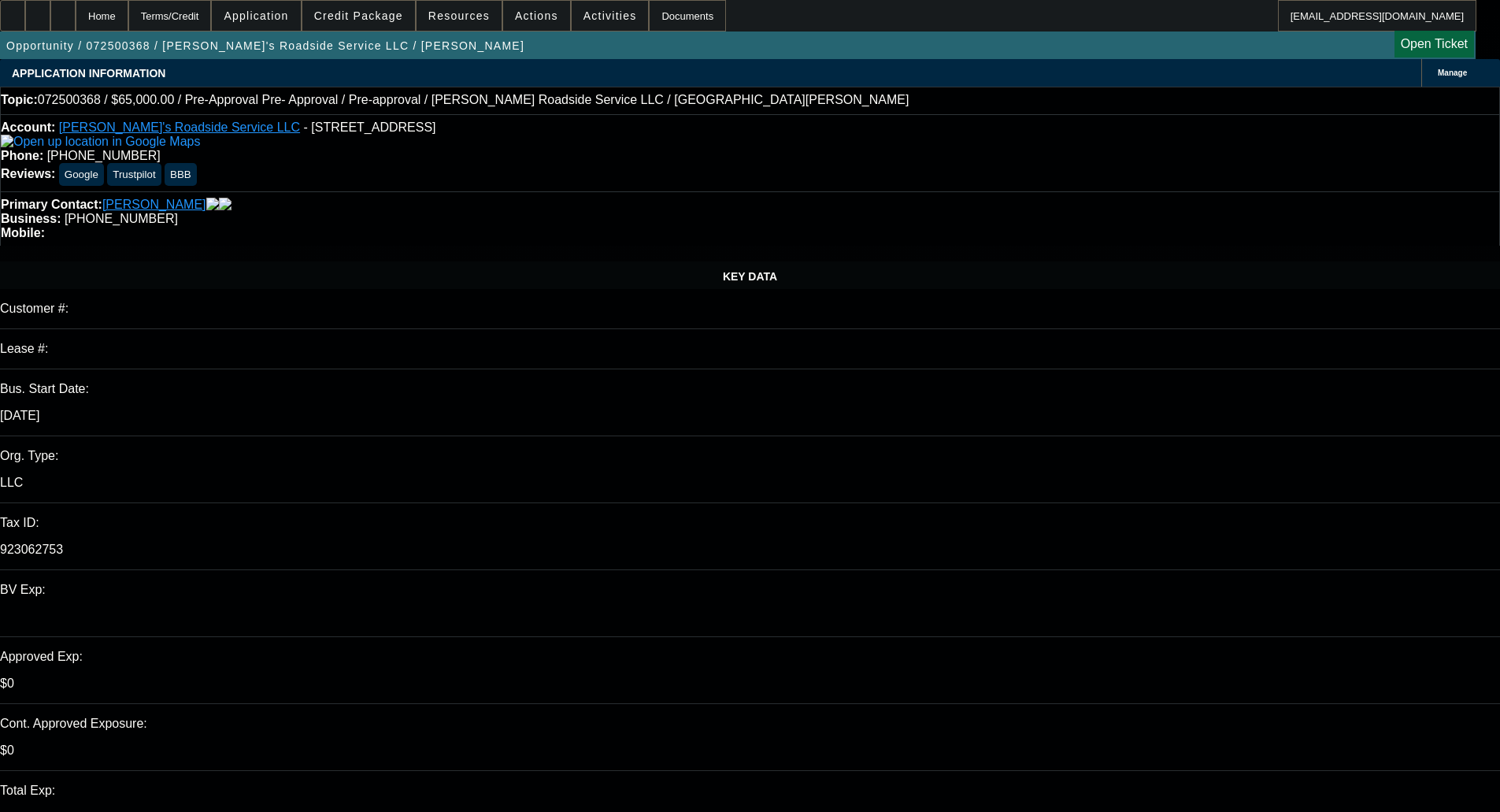
select select "0"
select select "0.1"
select select "5"
select select "0"
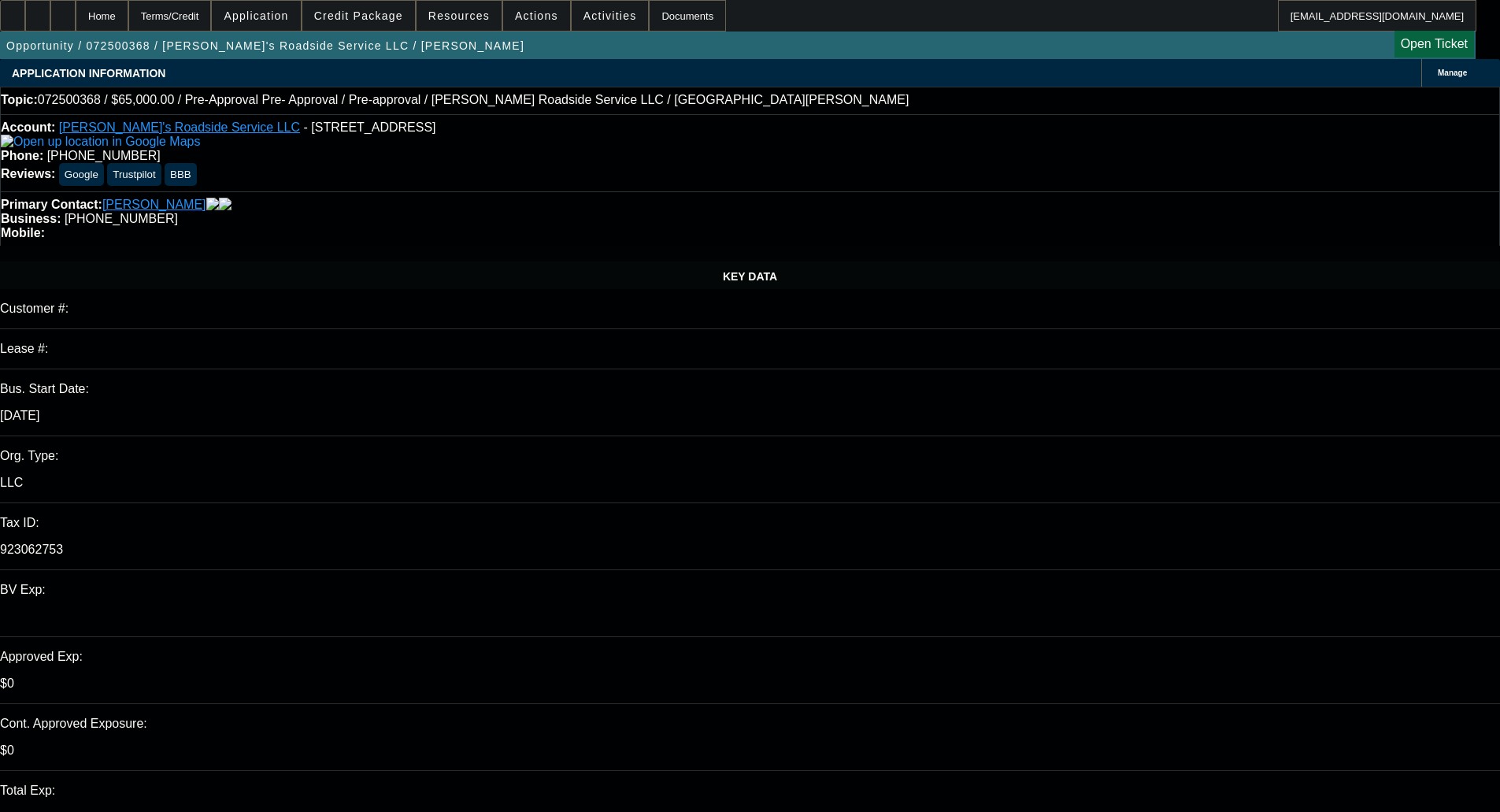
select select "0"
select select "0.1"
select select "5"
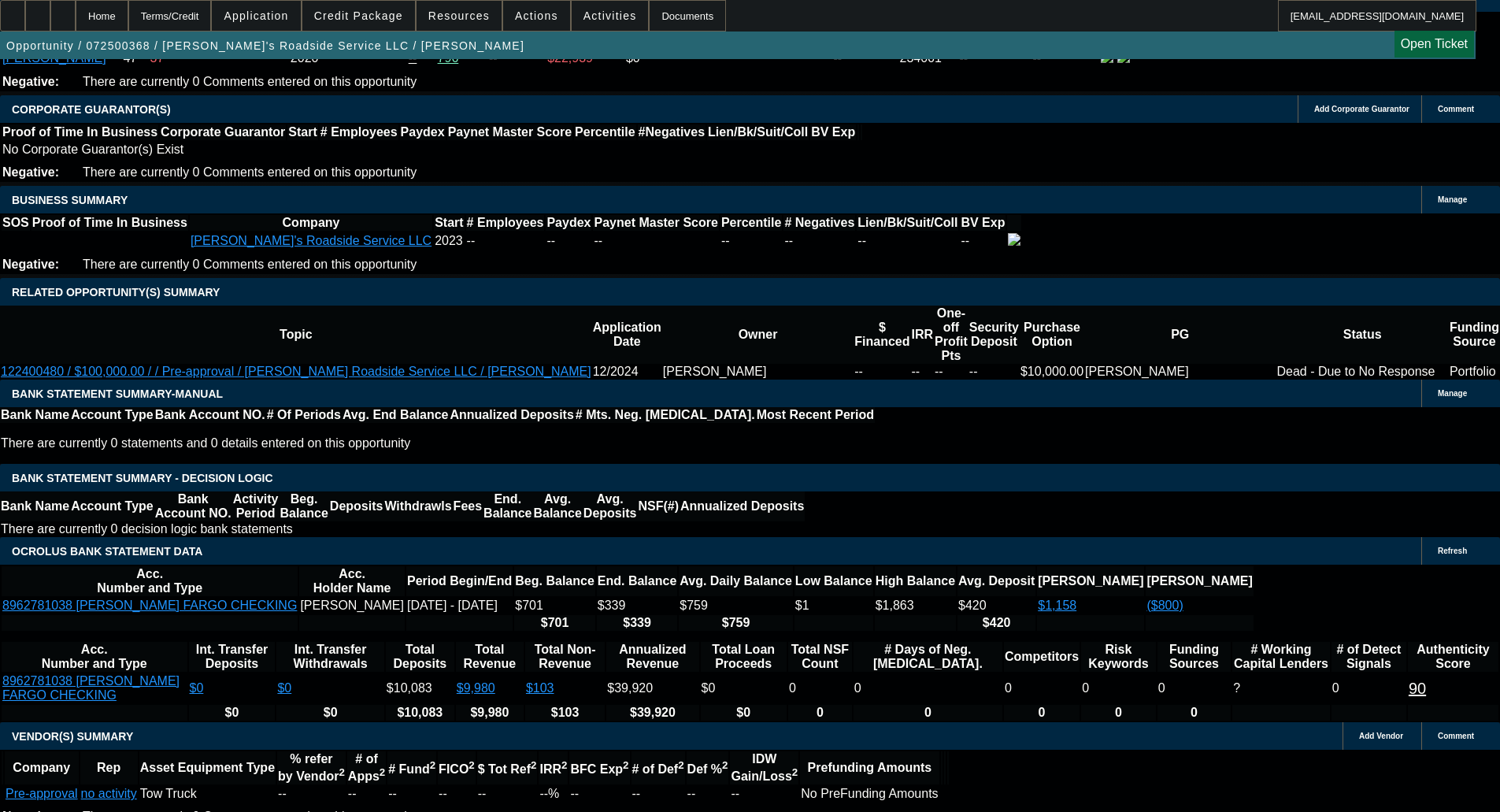
scroll to position [2235, 0]
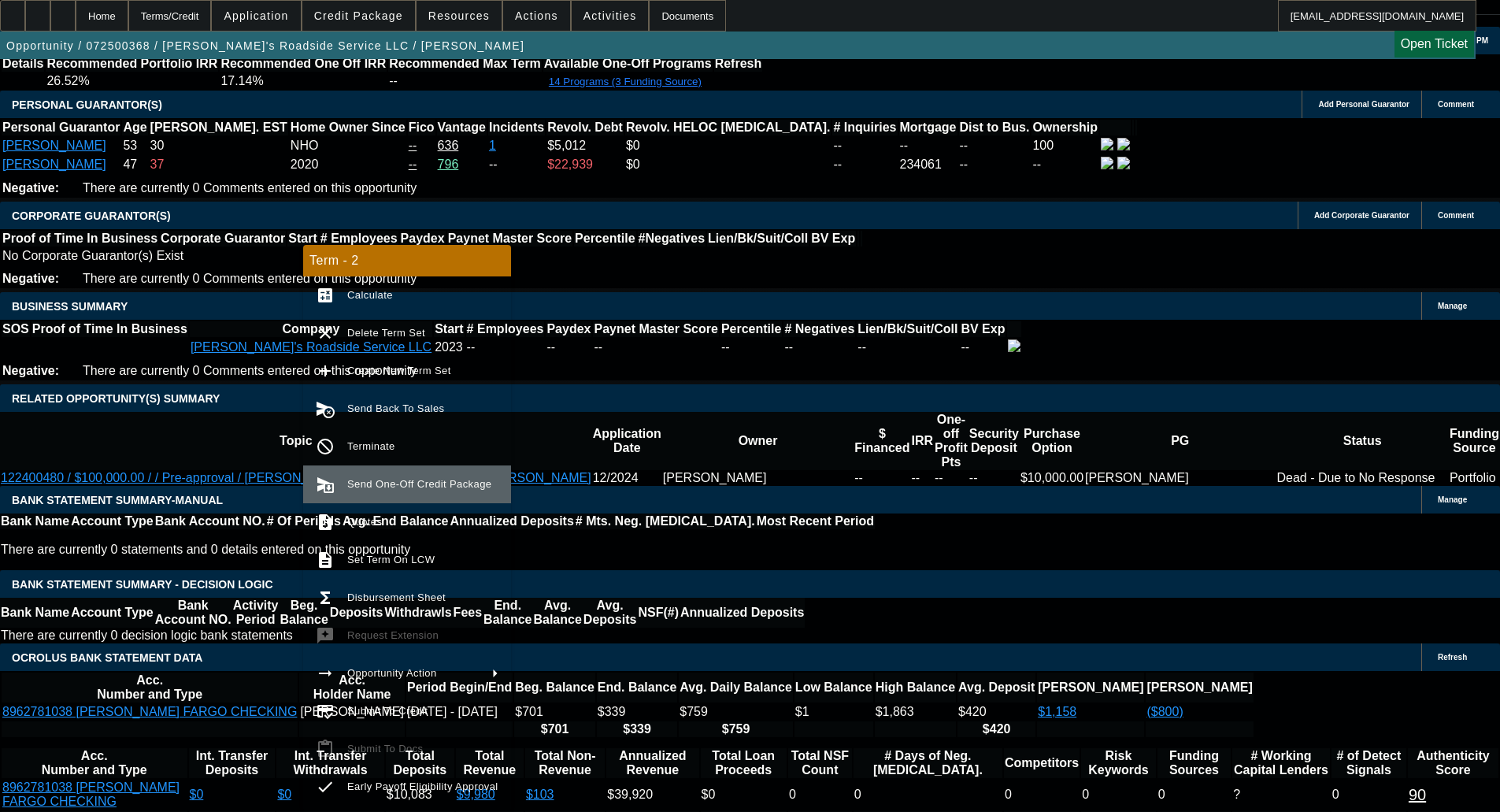
click at [387, 489] on span "Send One-Off Credit Package" at bounding box center [419, 484] width 144 height 12
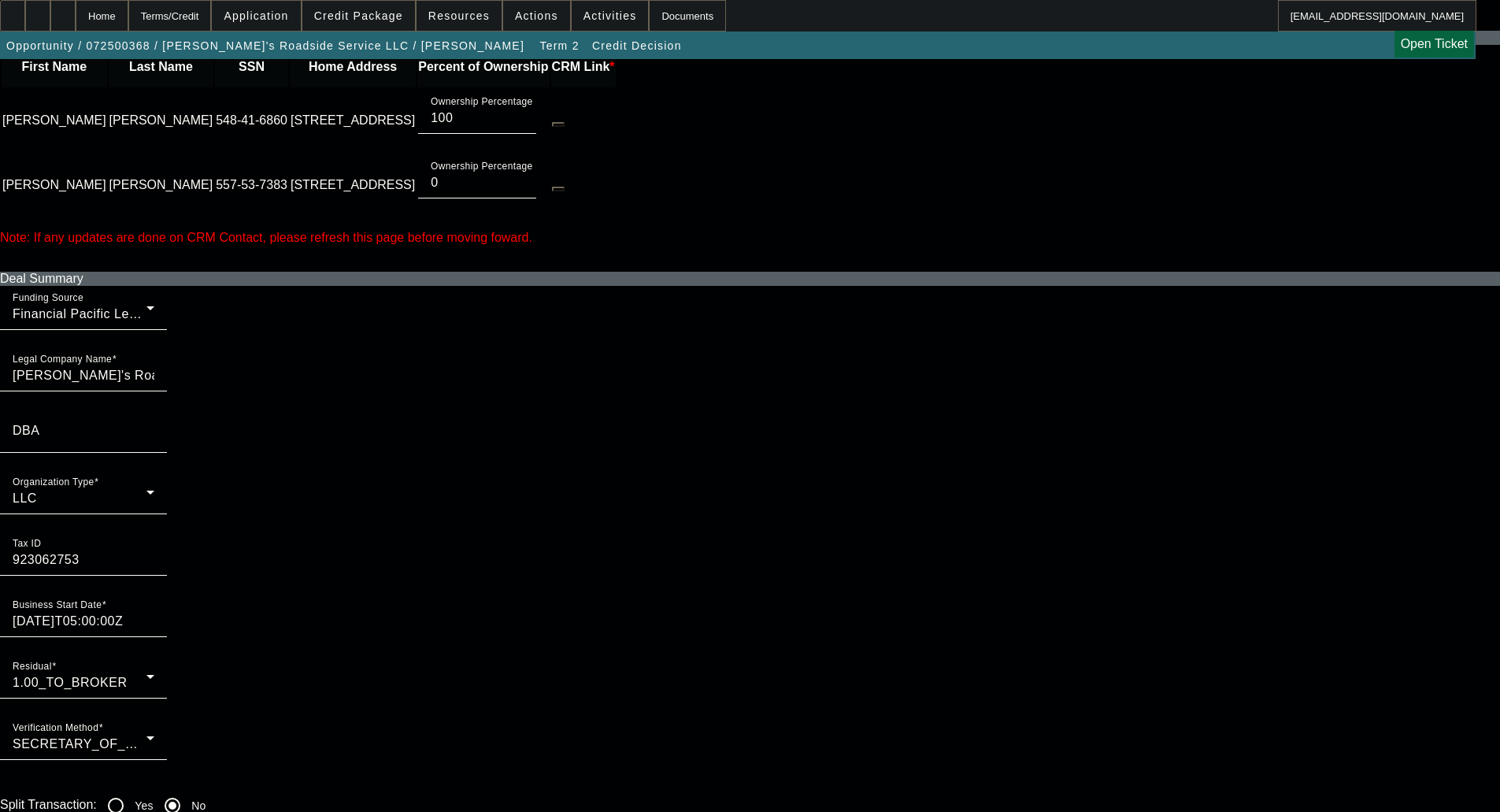
scroll to position [788, 0]
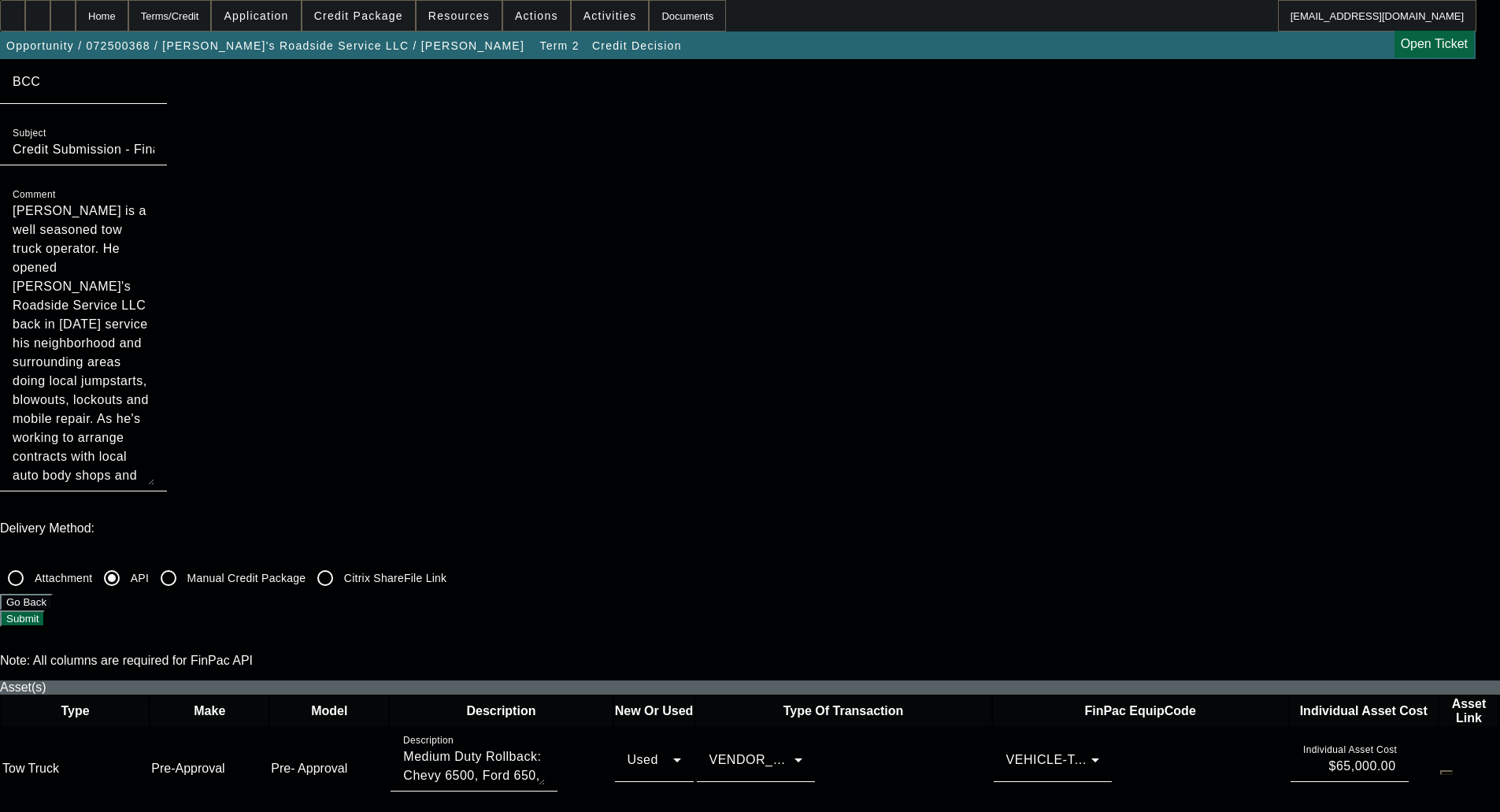
scroll to position [700, 0]
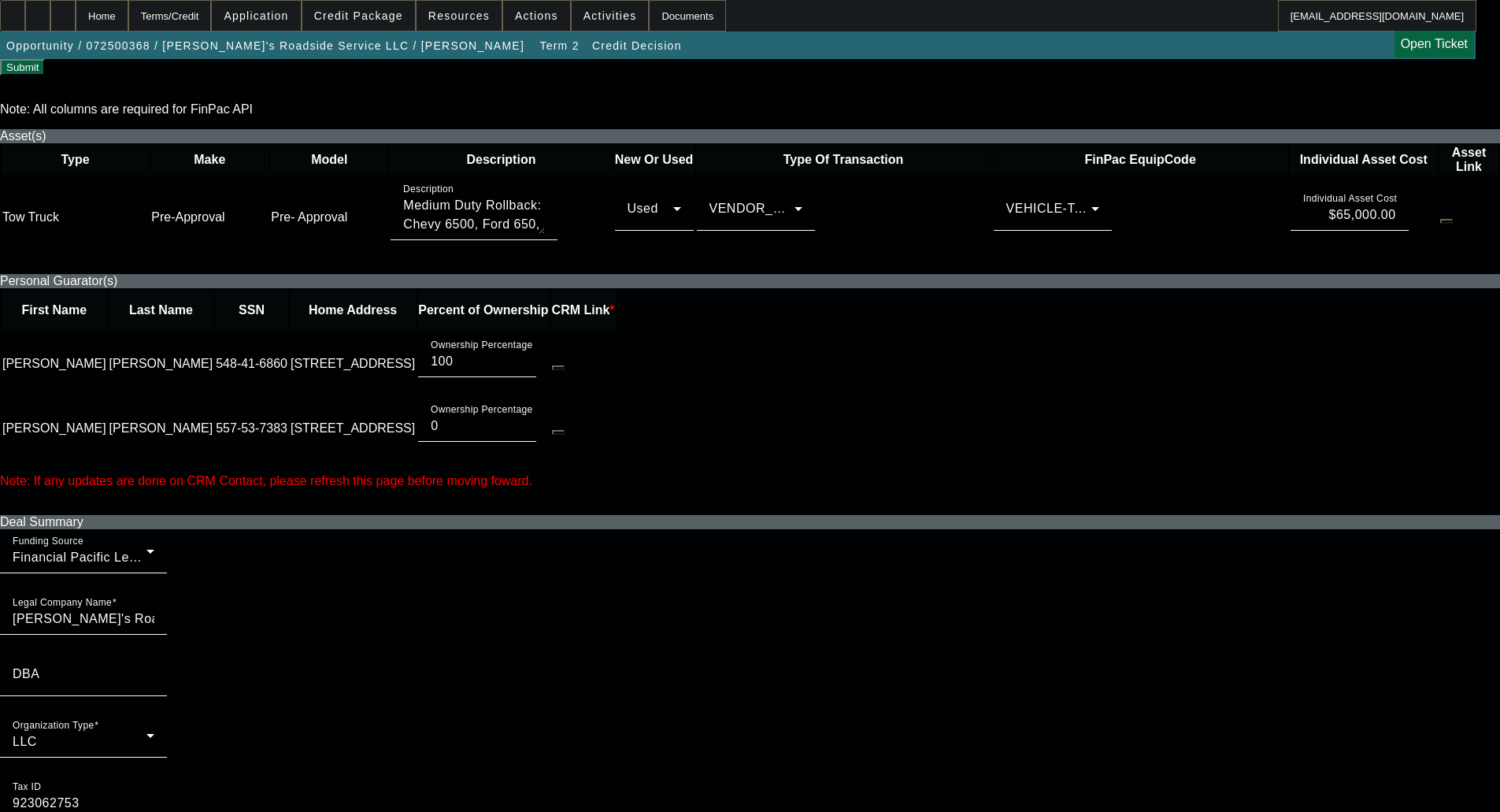
checkbox input "true"
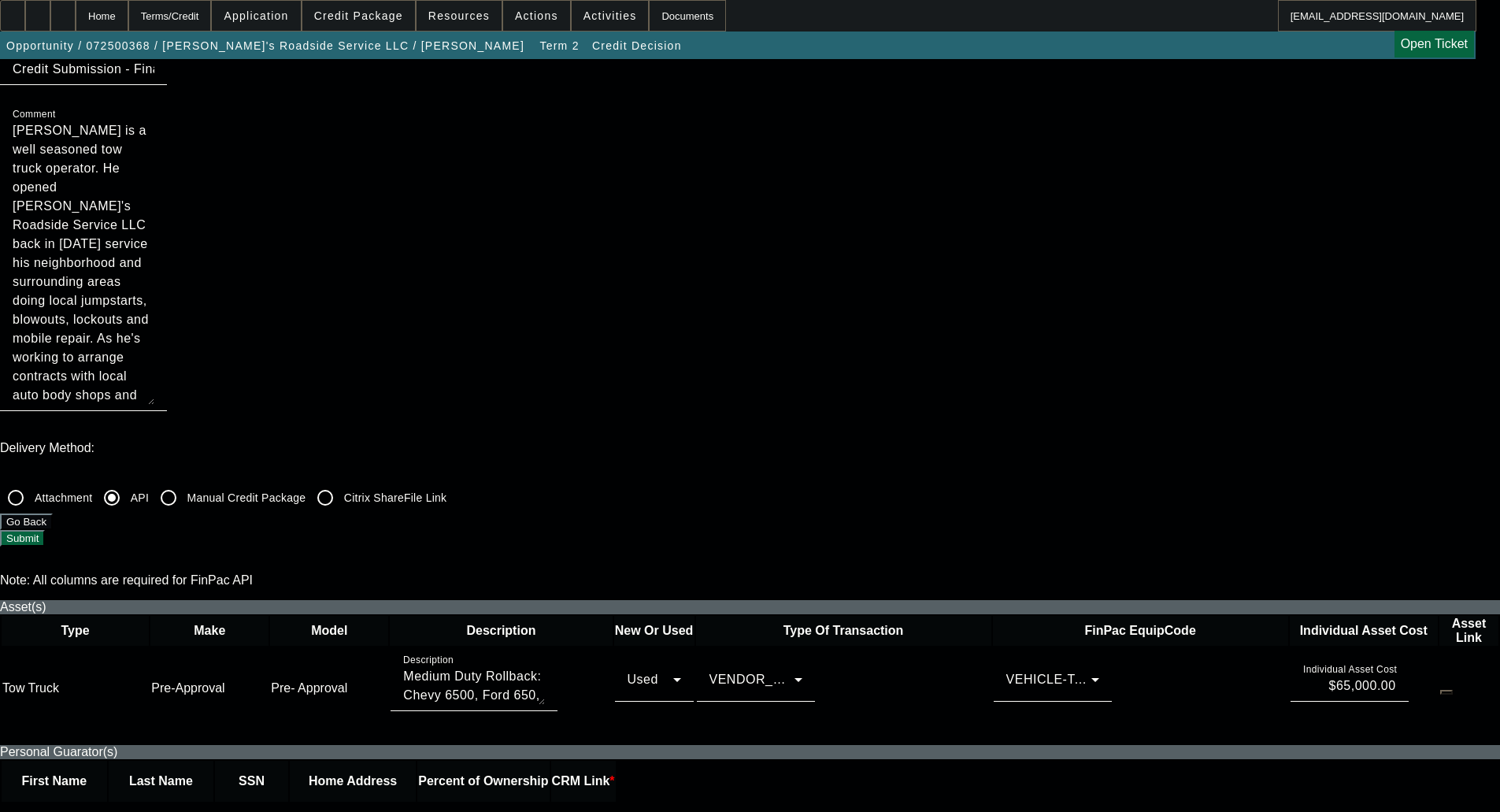
scroll to position [0, 0]
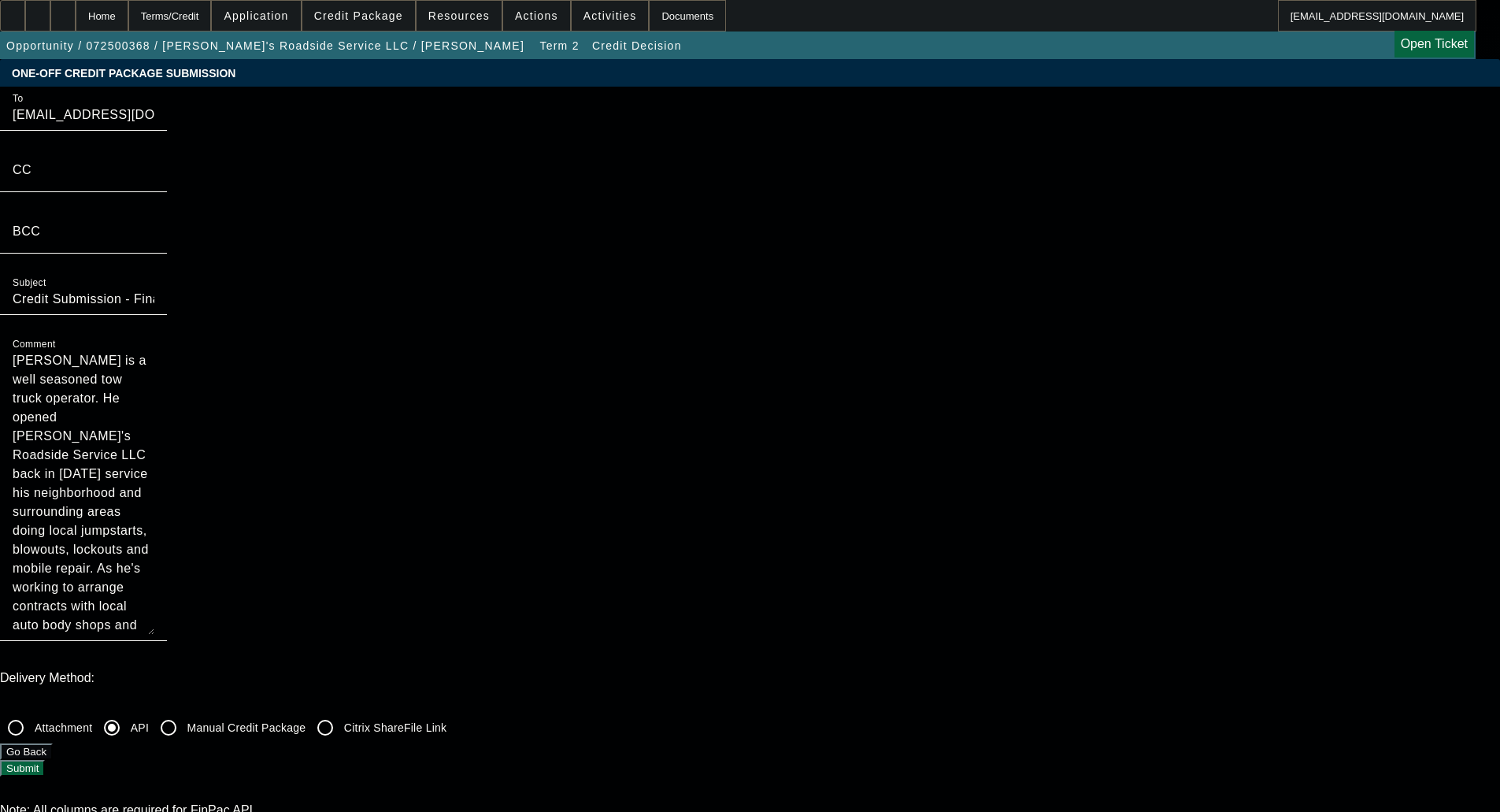
click at [45, 760] on button "Submit" at bounding box center [22, 768] width 45 height 16
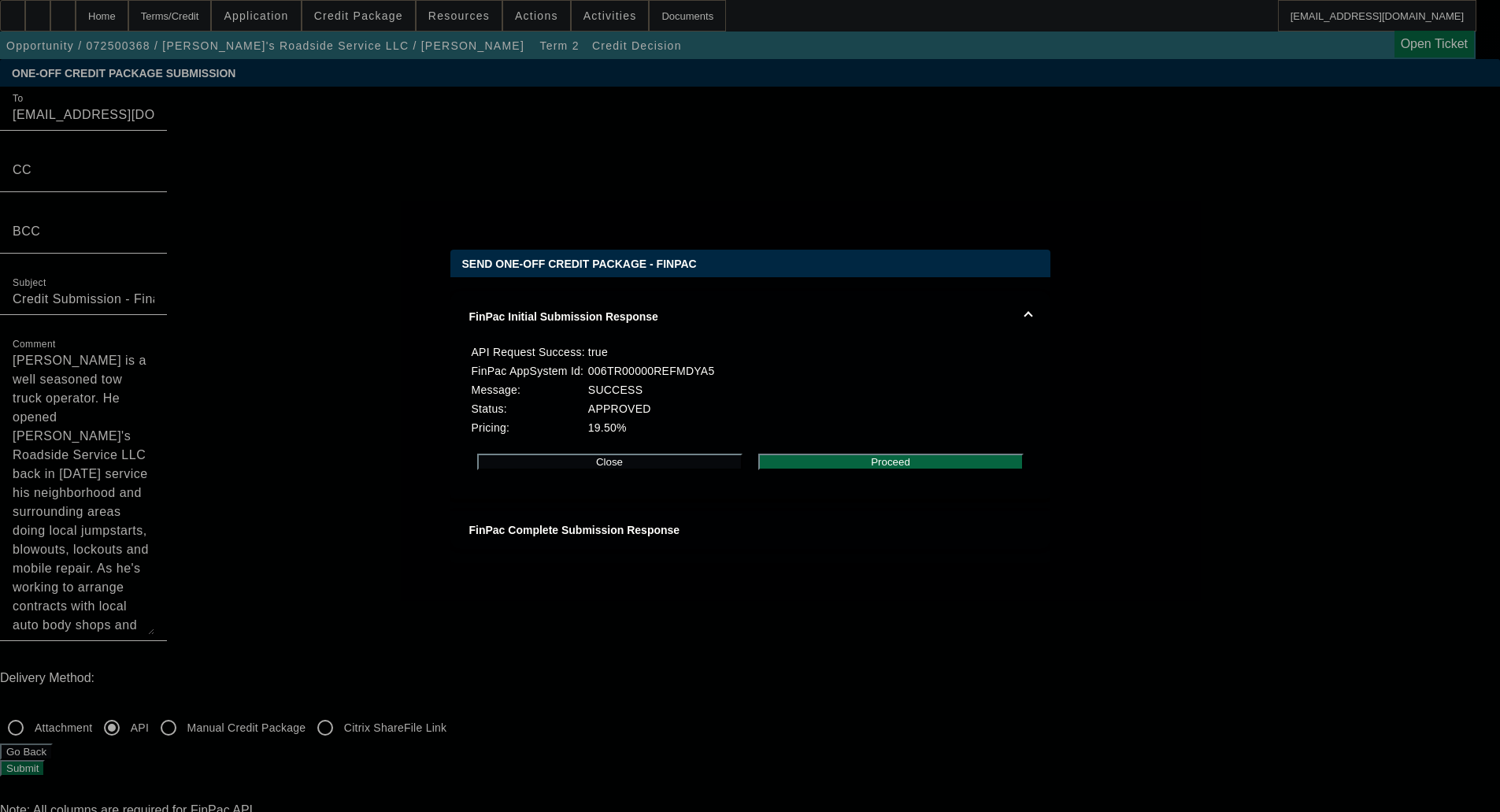
click at [877, 468] on button "Proceed" at bounding box center [891, 461] width 266 height 16
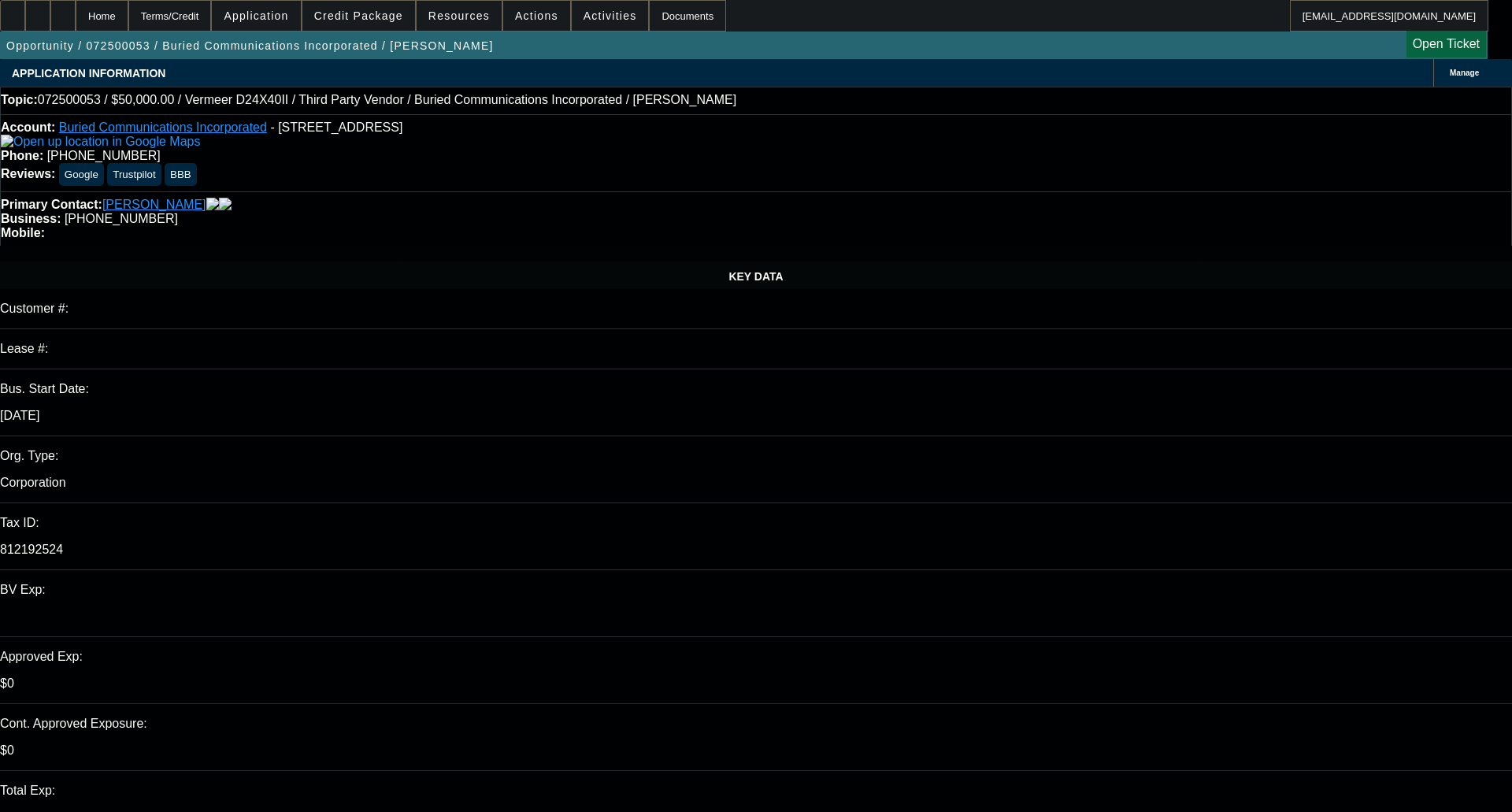
select select "0"
select select "3"
select select "0"
select select "6"
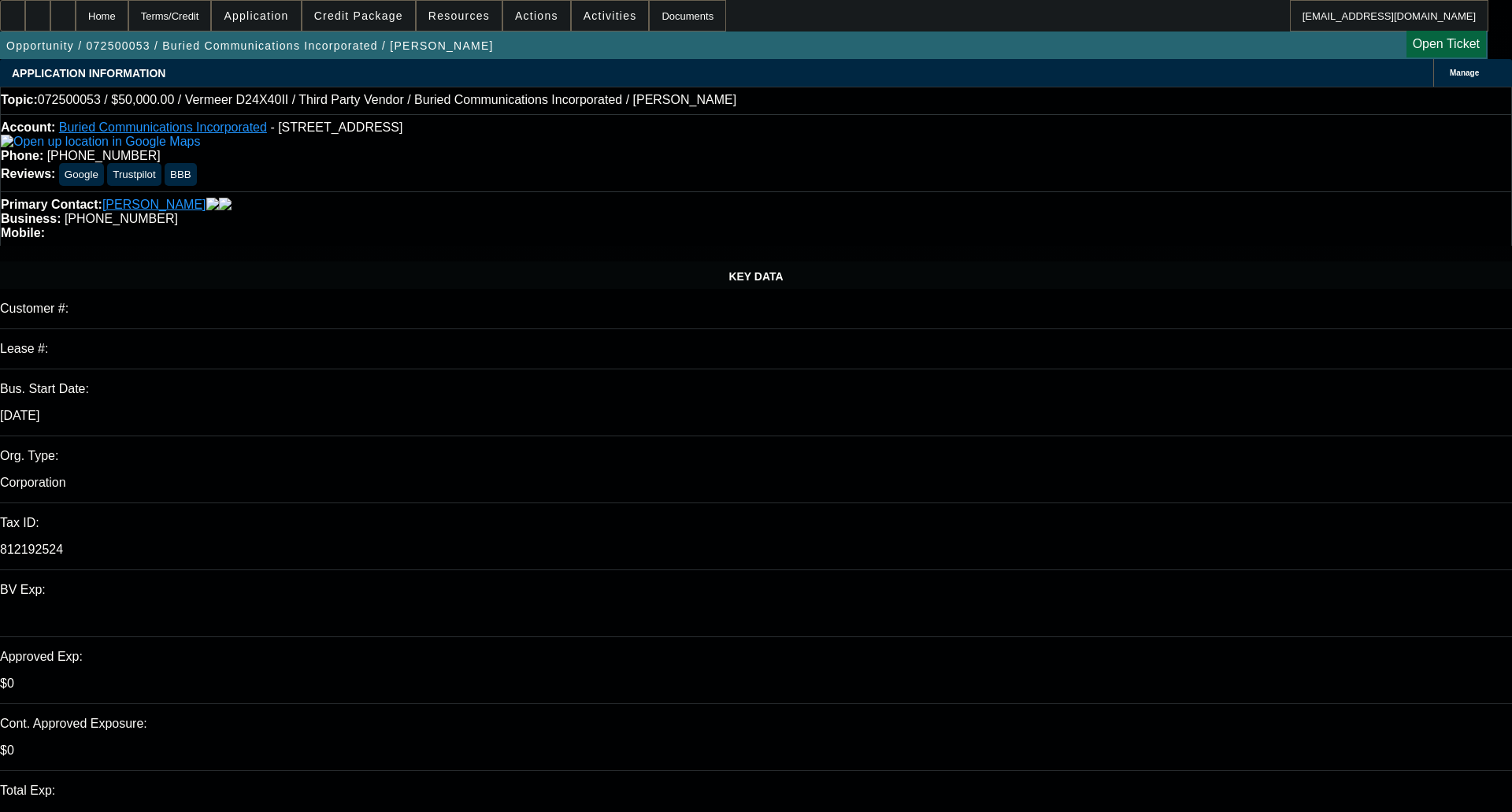
select select "0"
select select "3"
select select "0"
select select "6"
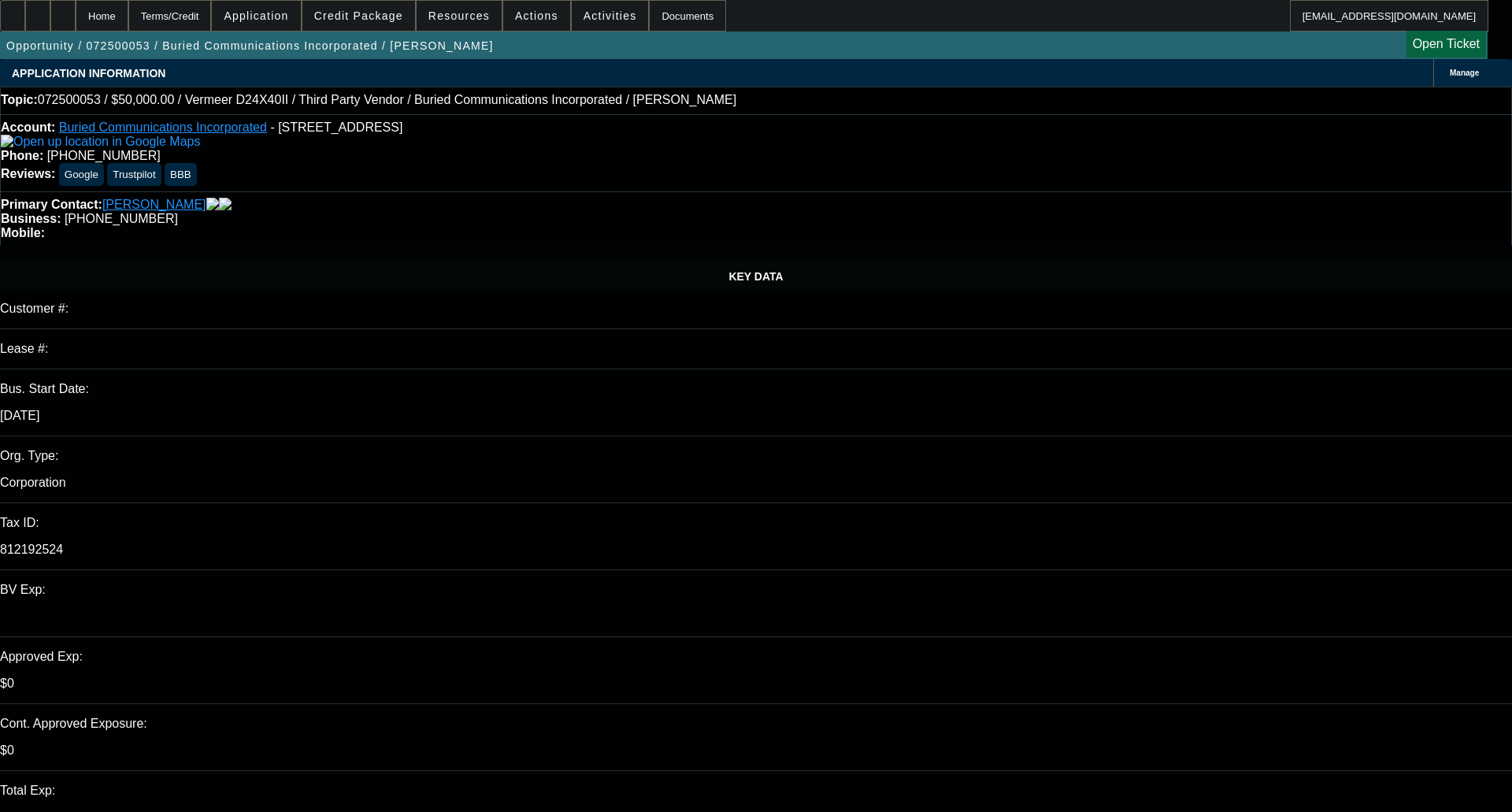
select select "0"
select select "3"
select select "0"
select select "6"
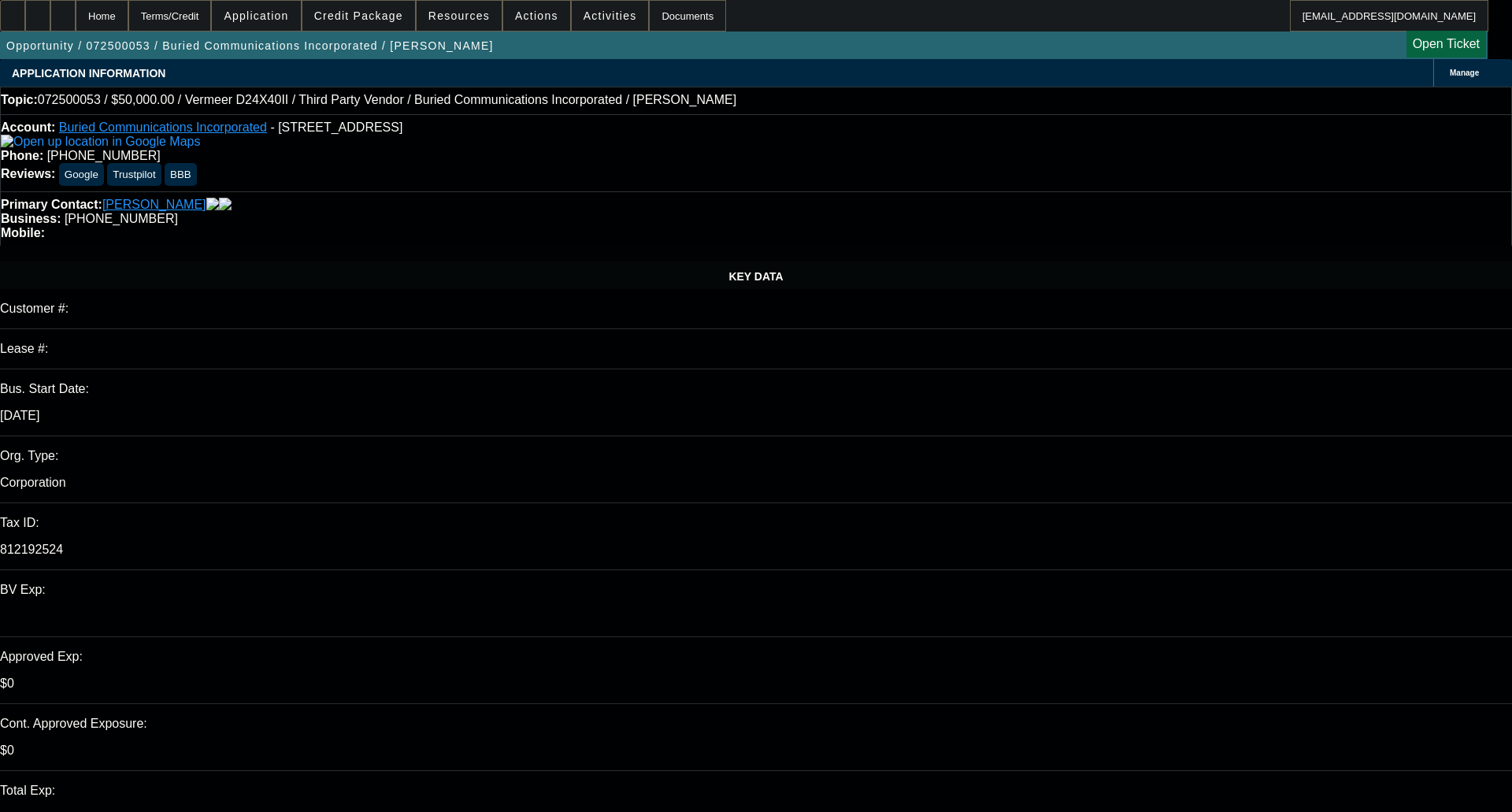
select select "0"
select select "3"
select select "0"
select select "6"
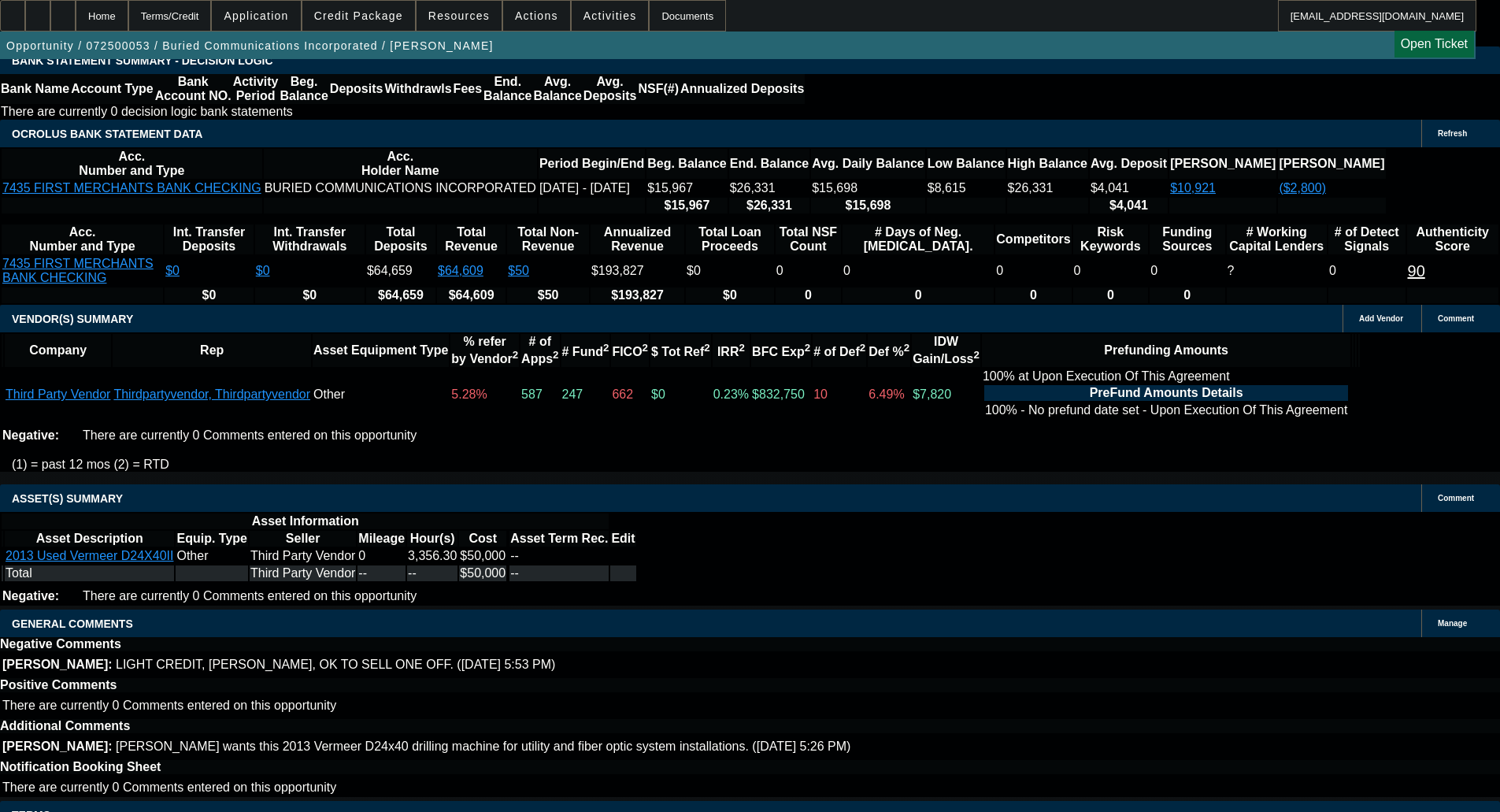
scroll to position [2821, 0]
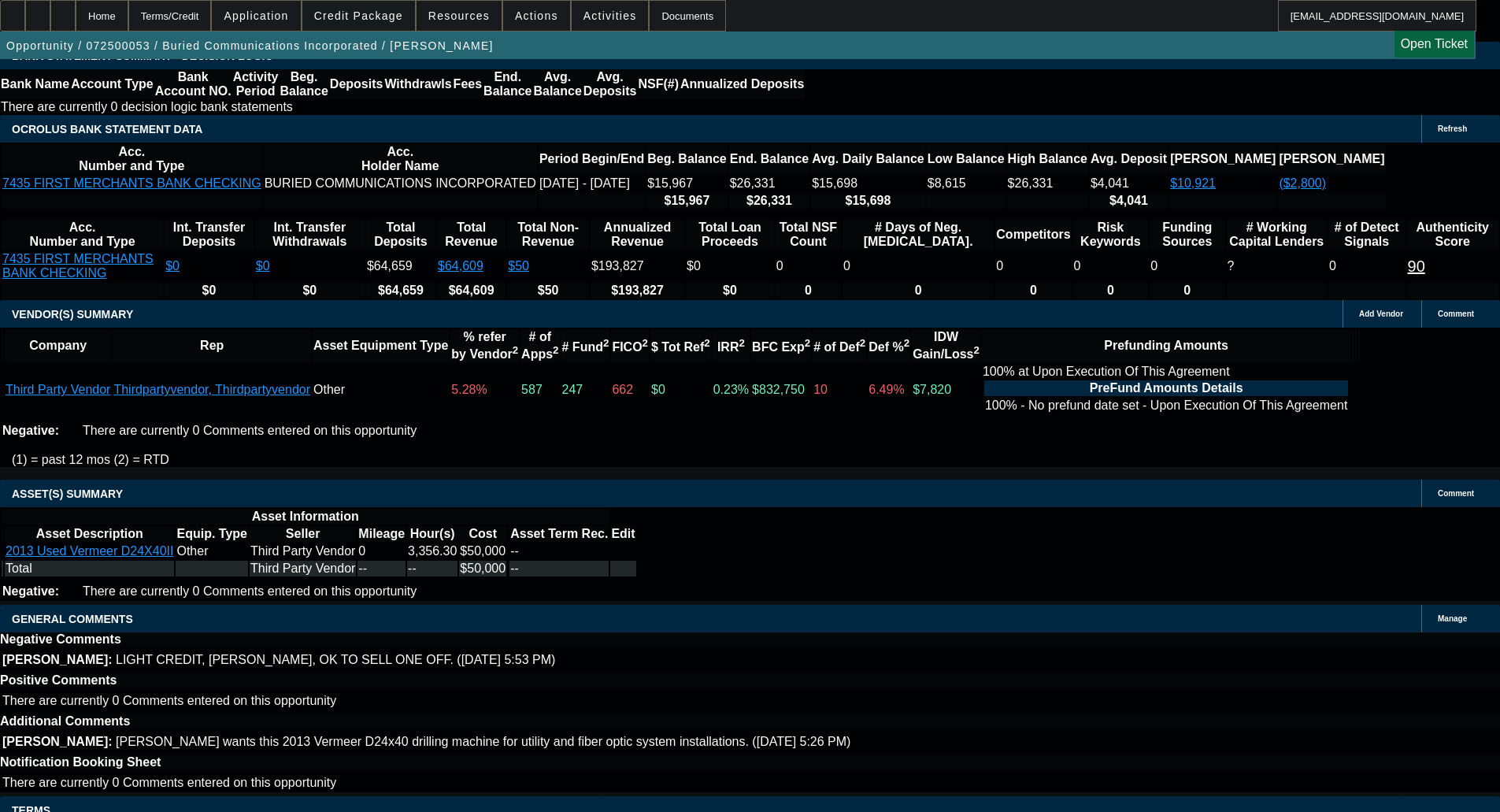
click at [394, 12] on span "Credit Package" at bounding box center [359, 15] width 89 height 13
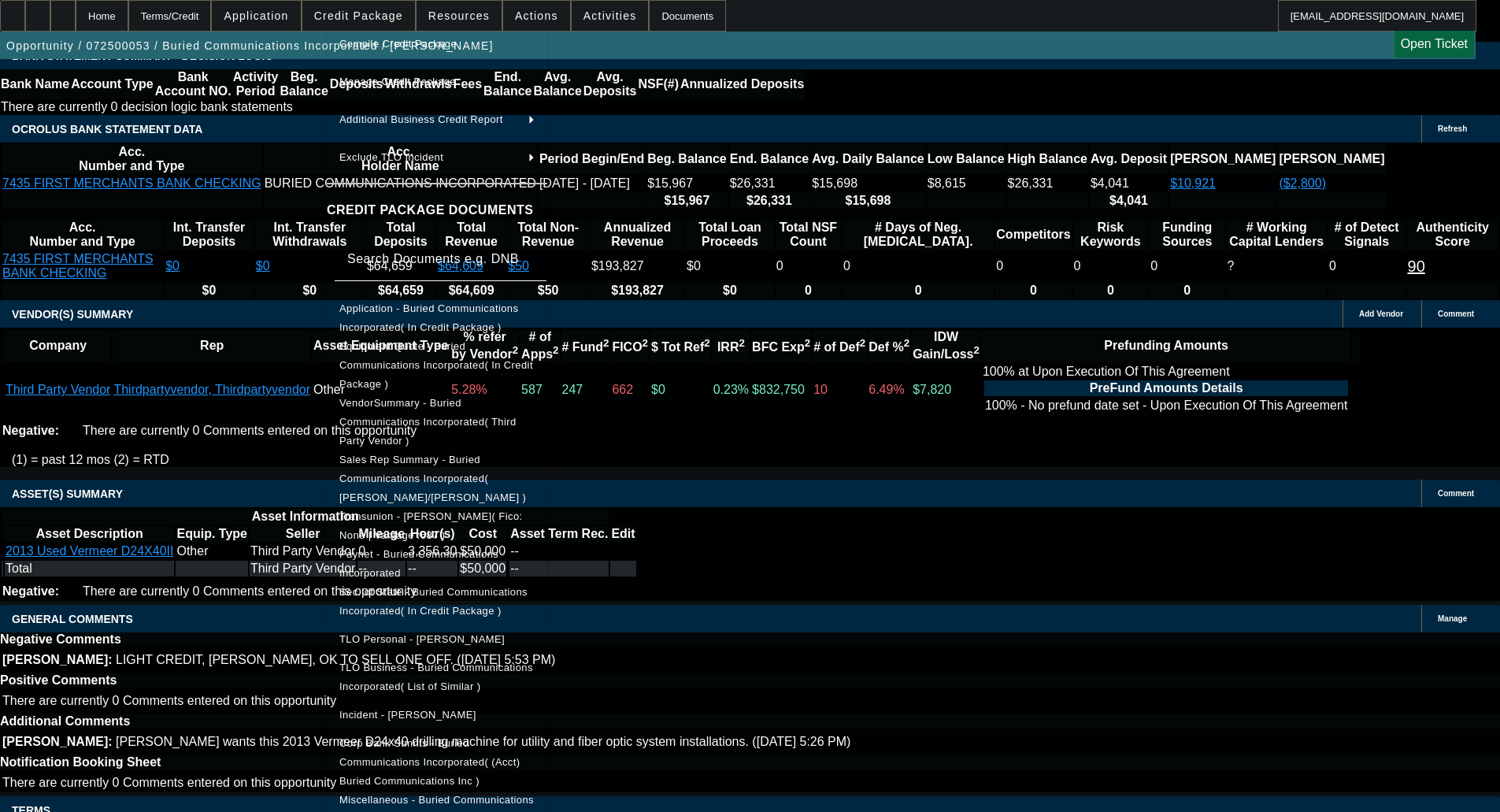
scroll to position [212, 0]
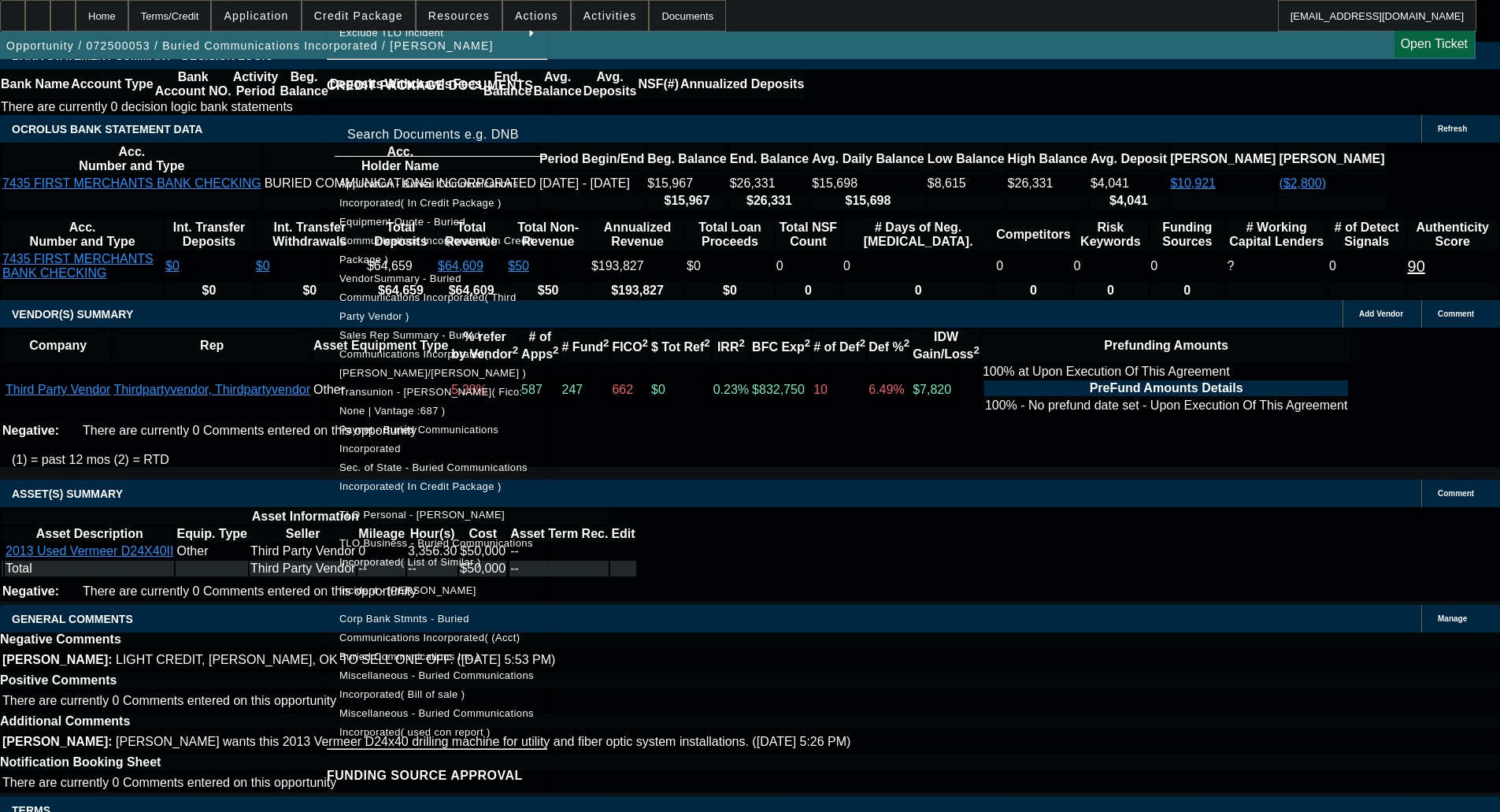
click at [534, 670] on span "Miscellaneous - Buried Communications Incorporated( Bill of sale )" at bounding box center [437, 685] width 194 height 31
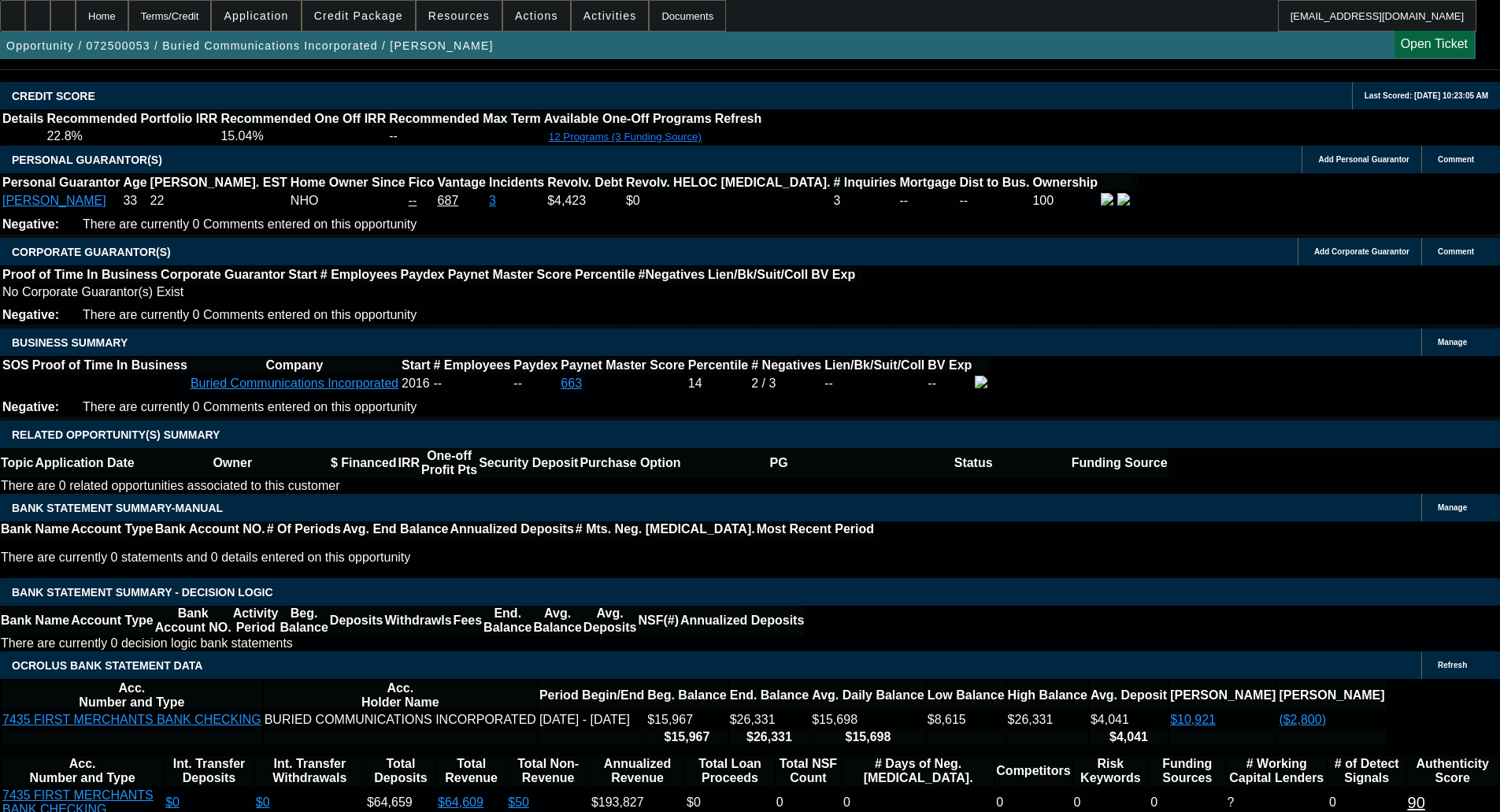
scroll to position [2270, 0]
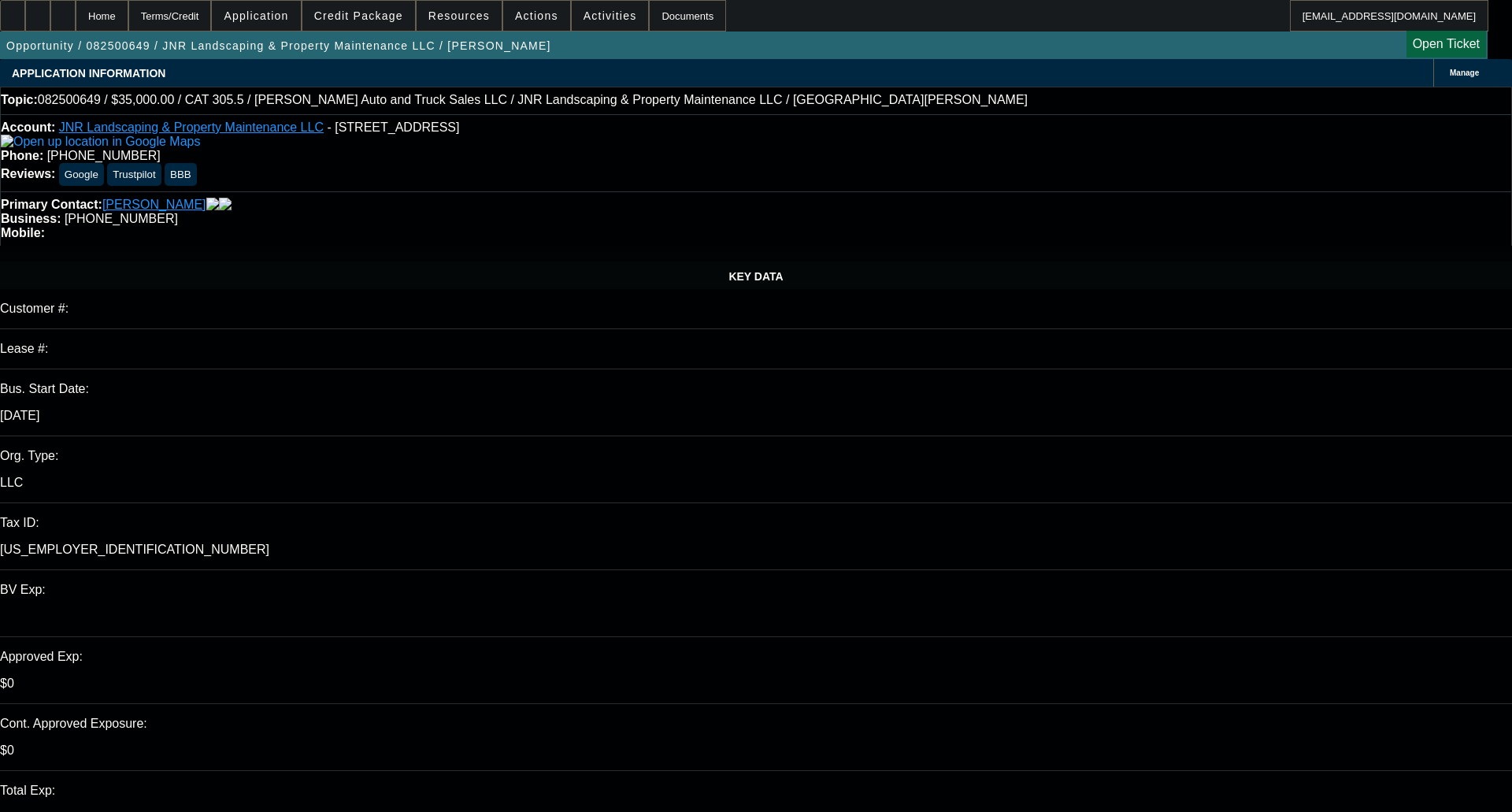
select select "0"
select select "6"
select select "0"
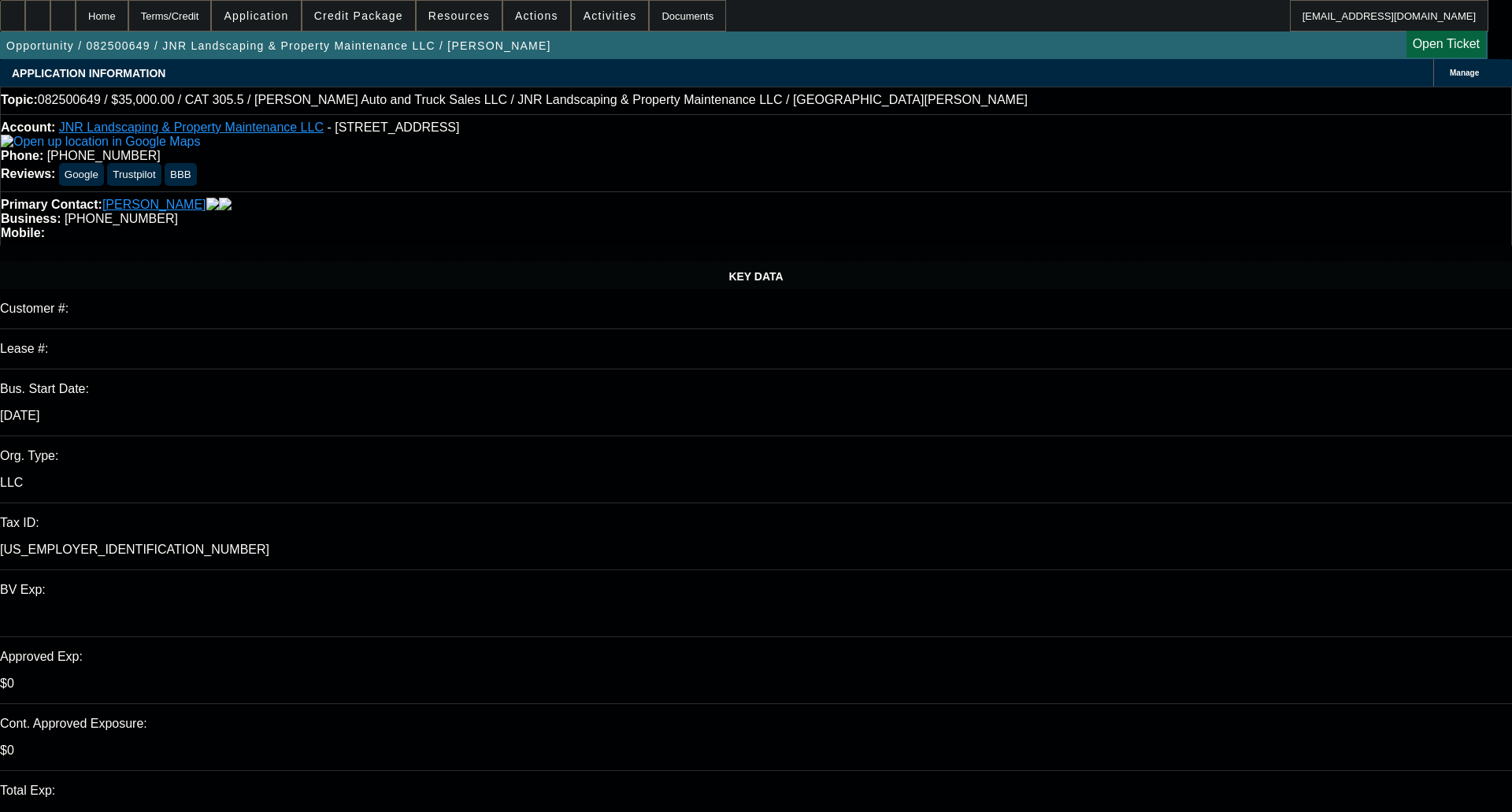
select select "0"
select select "6"
select select "0"
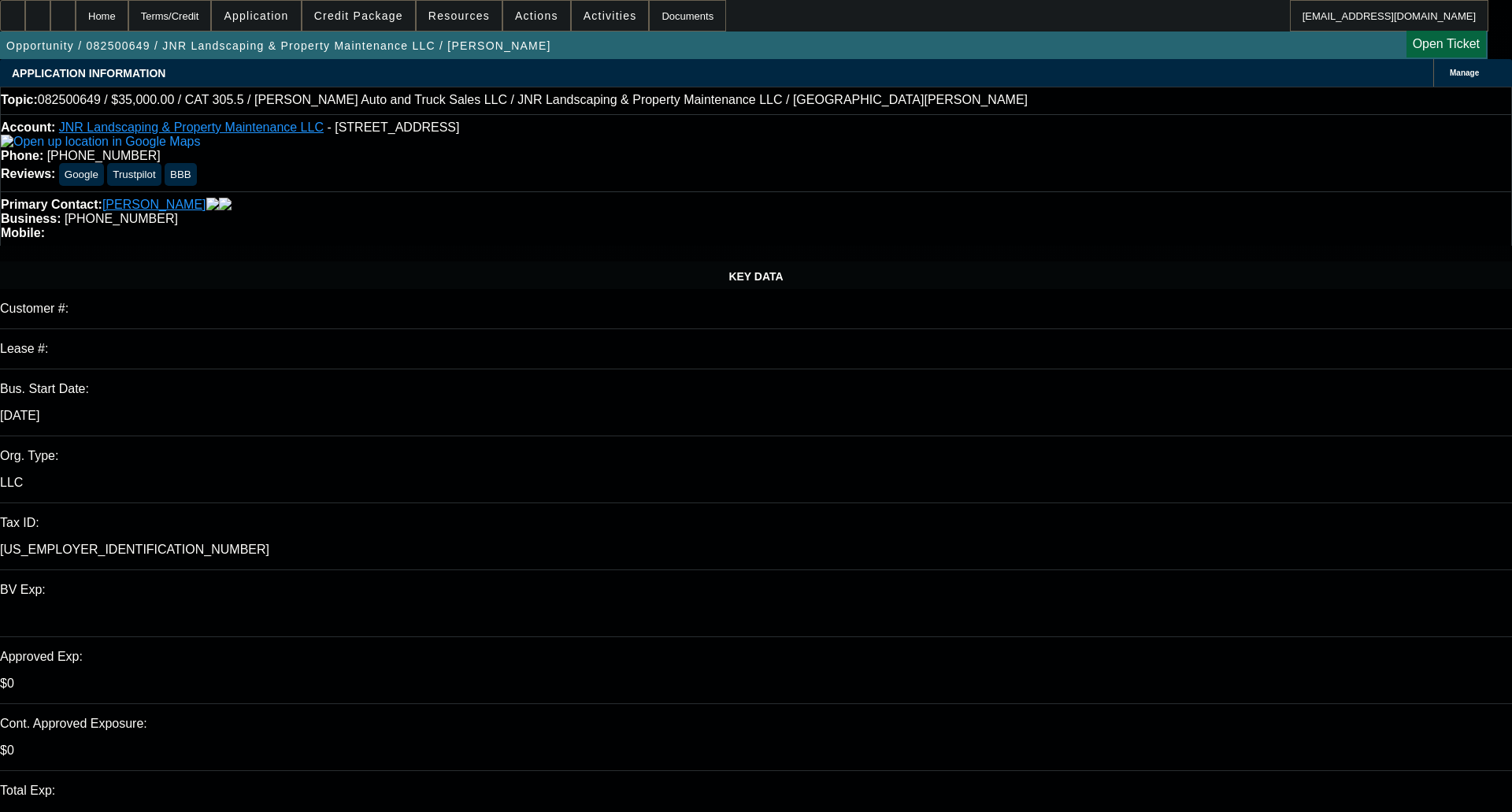
select select "0"
select select "6"
select select "0"
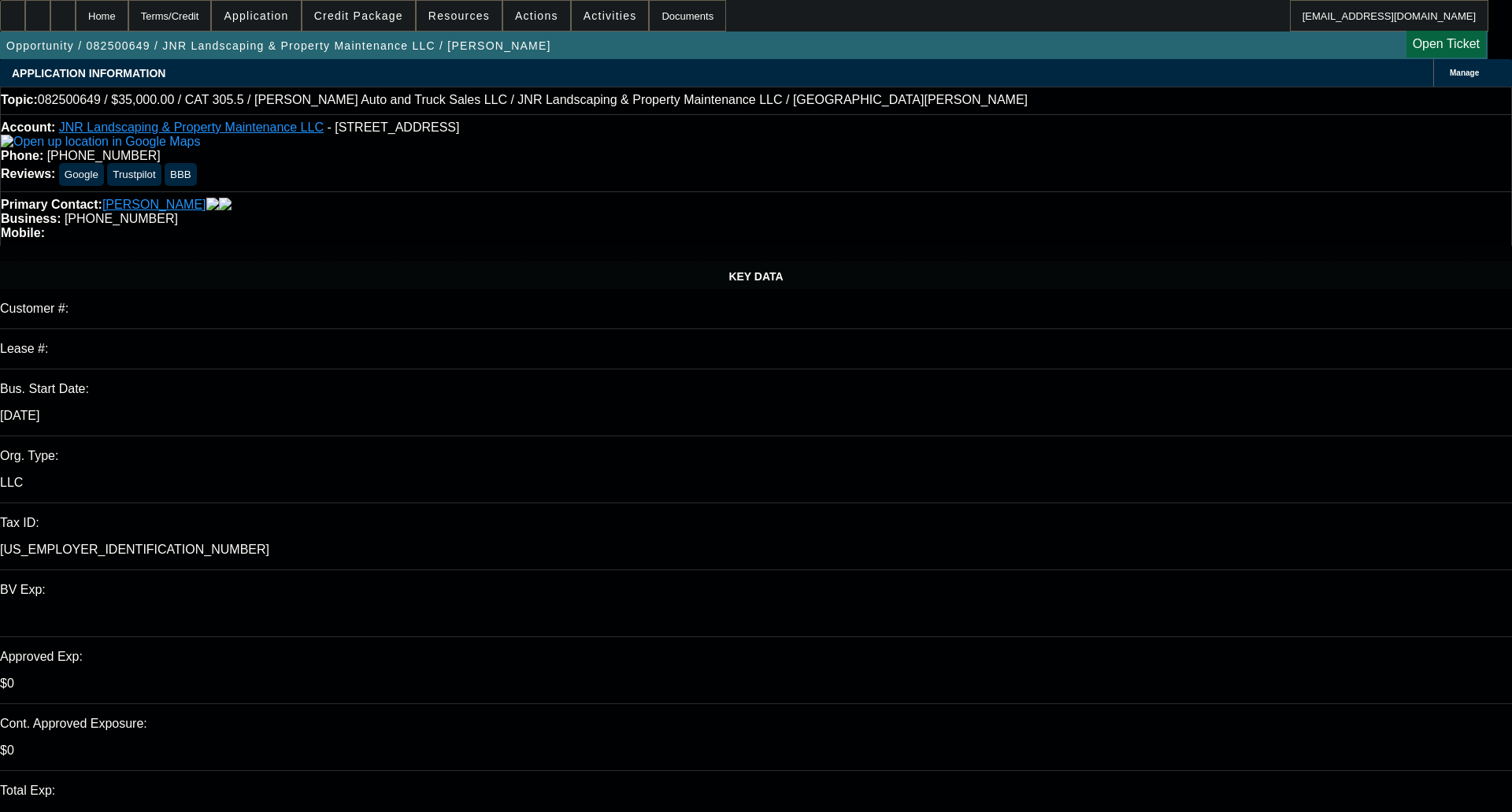
select select "6"
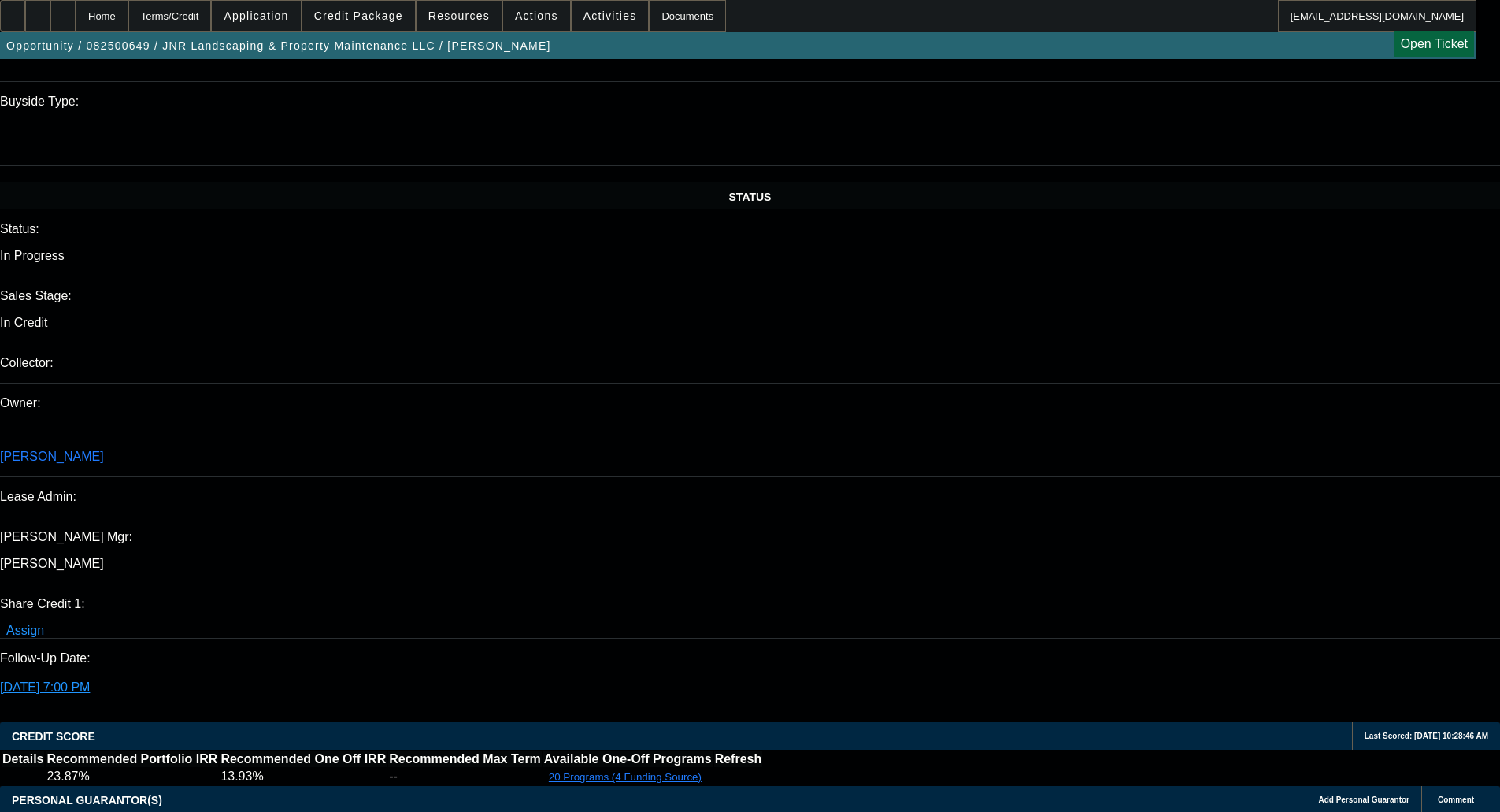
scroll to position [2126, 0]
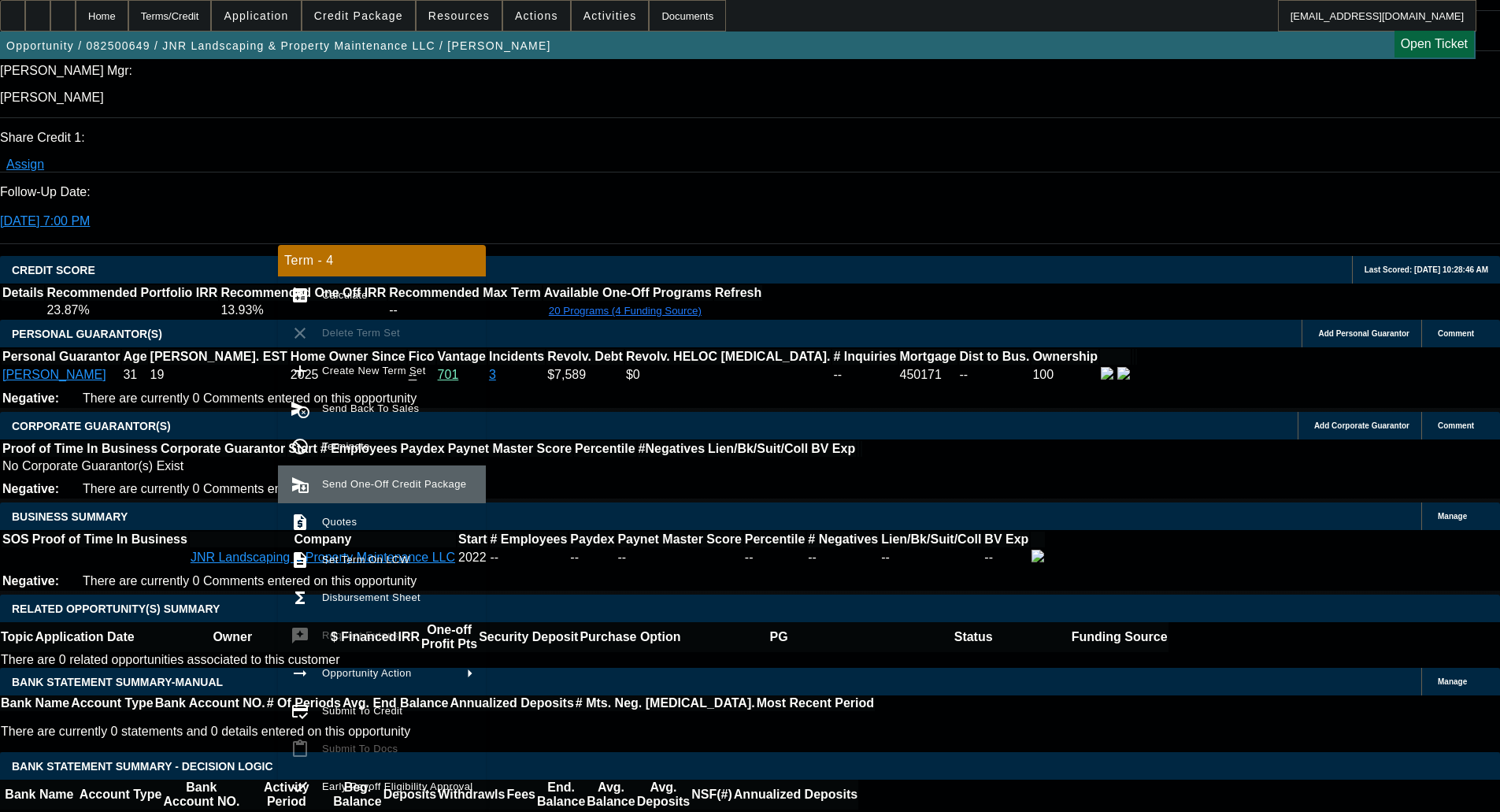
click at [349, 472] on button "send_and_archive Send One-Off Credit Package" at bounding box center [382, 484] width 208 height 38
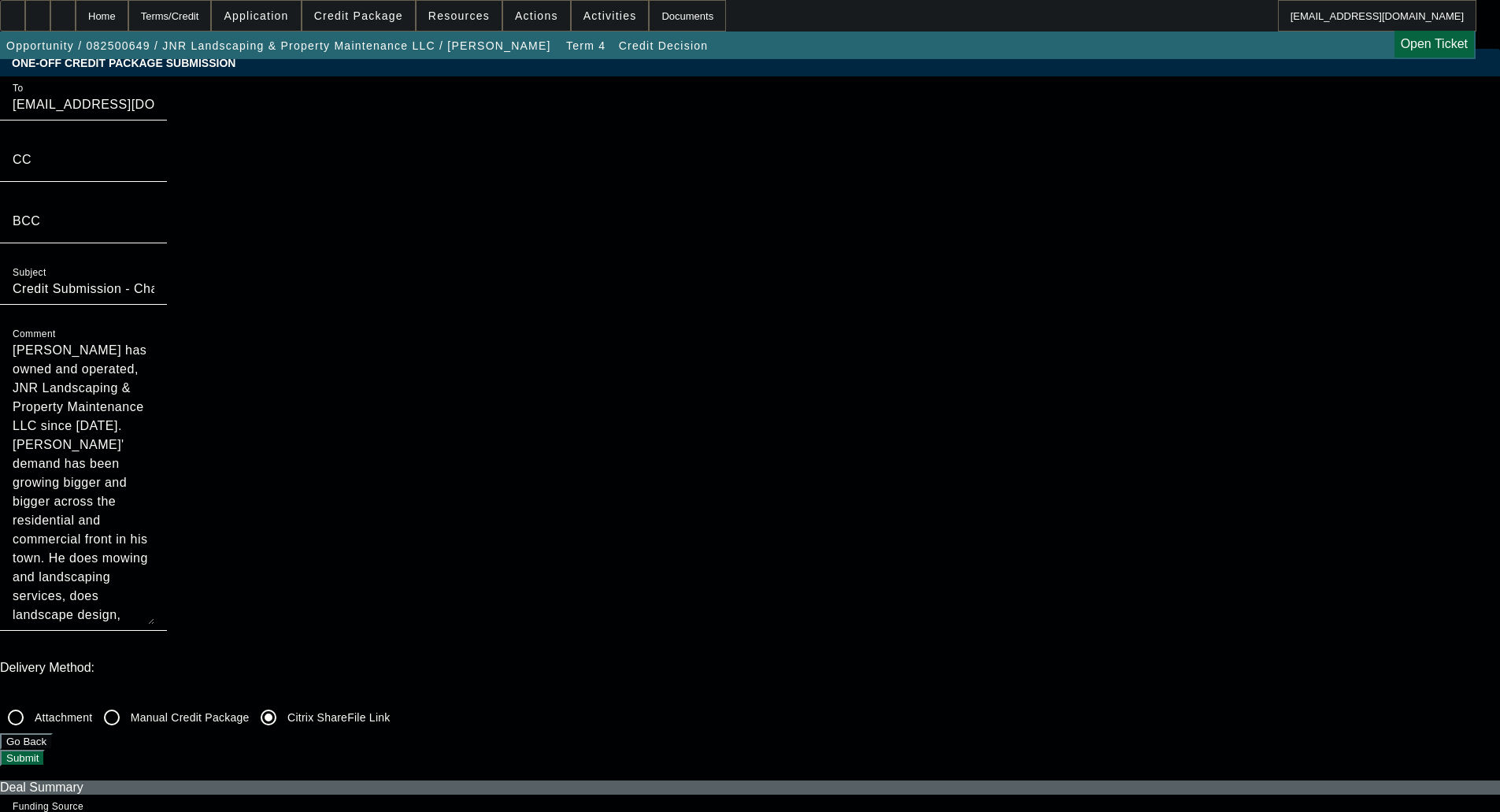
scroll to position [79, 0]
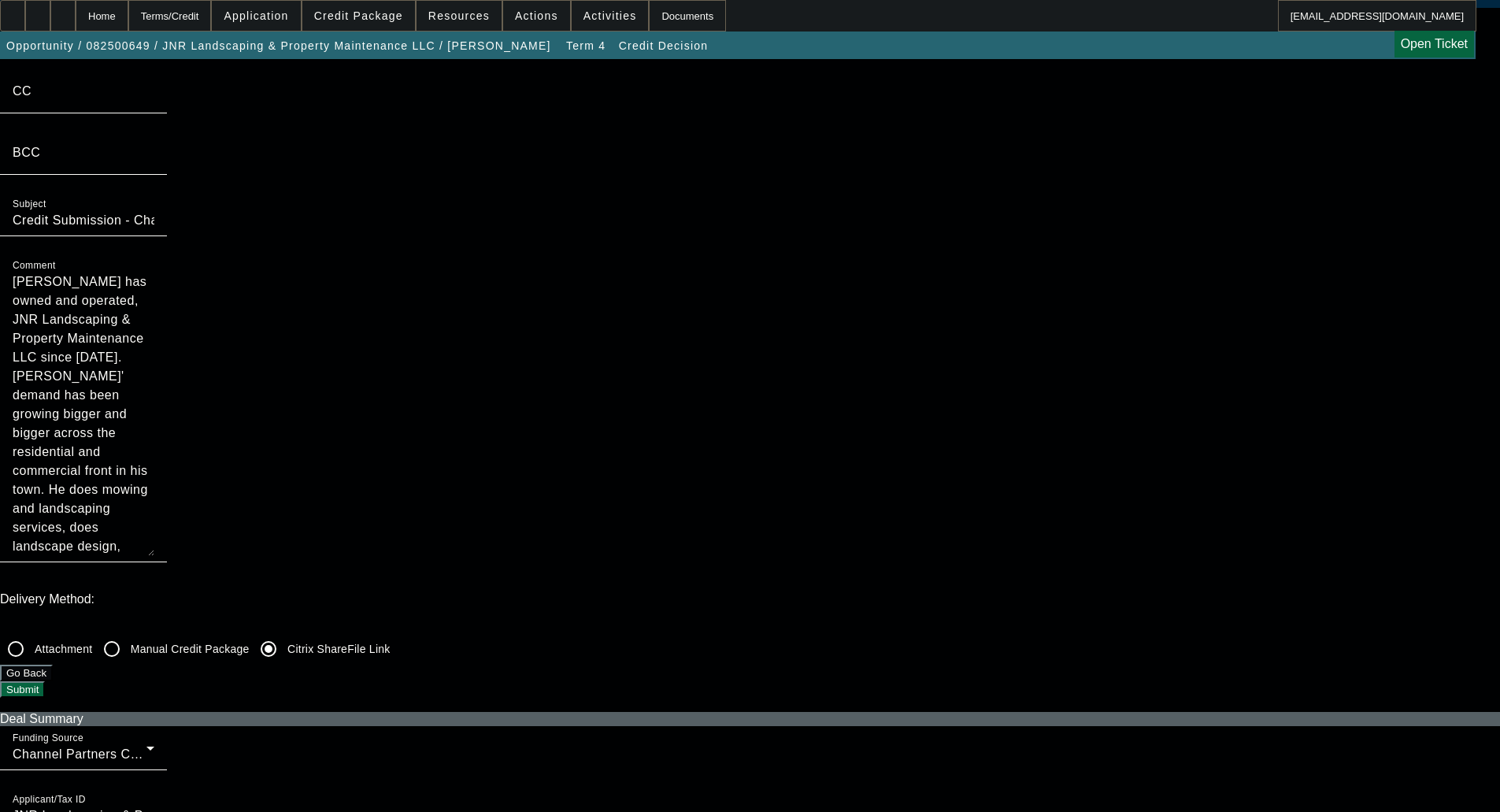
click at [45, 681] on button "Submit" at bounding box center [22, 689] width 45 height 16
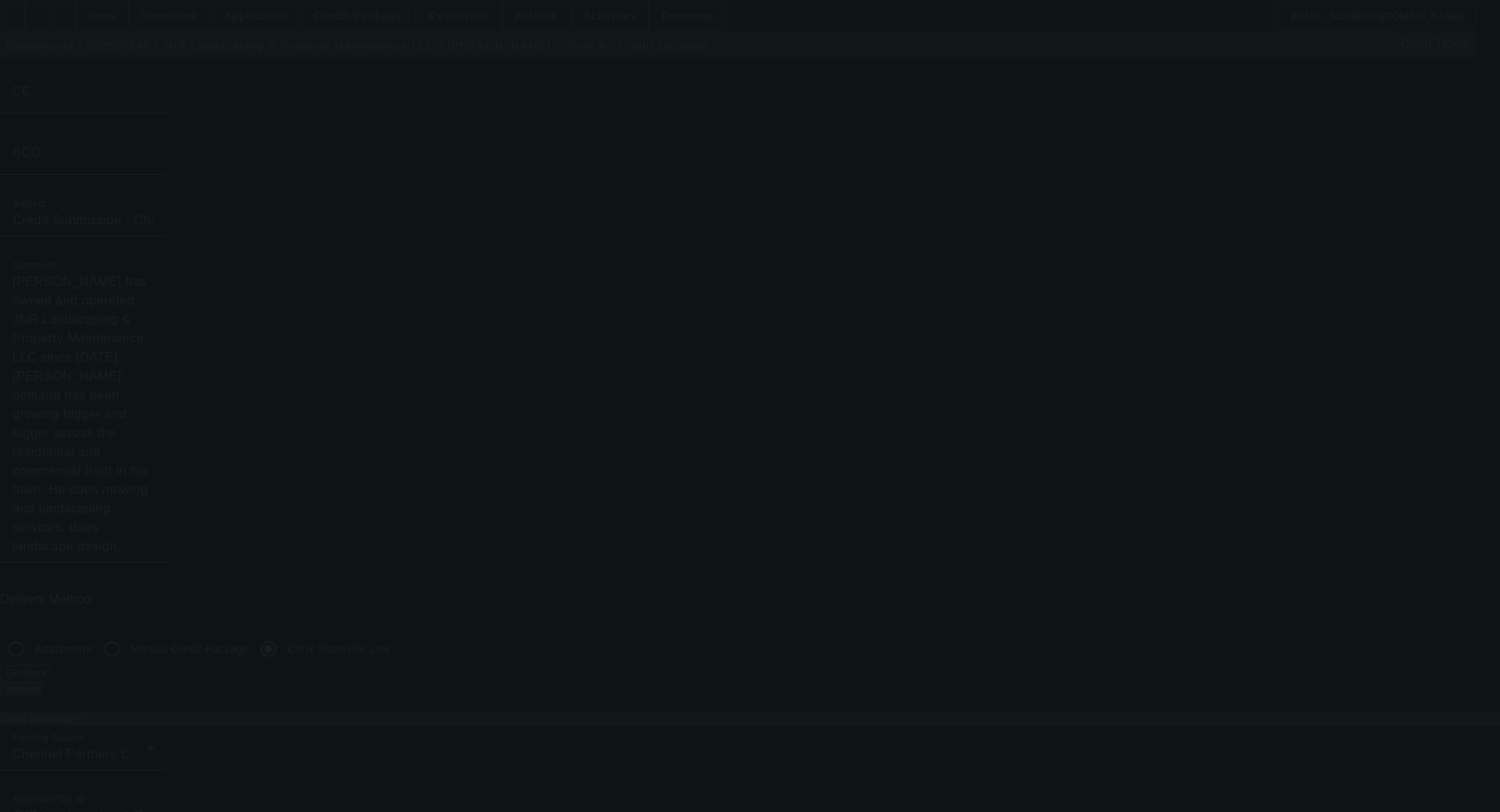
click at [1332, 33] on div at bounding box center [750, 406] width 1500 height 812
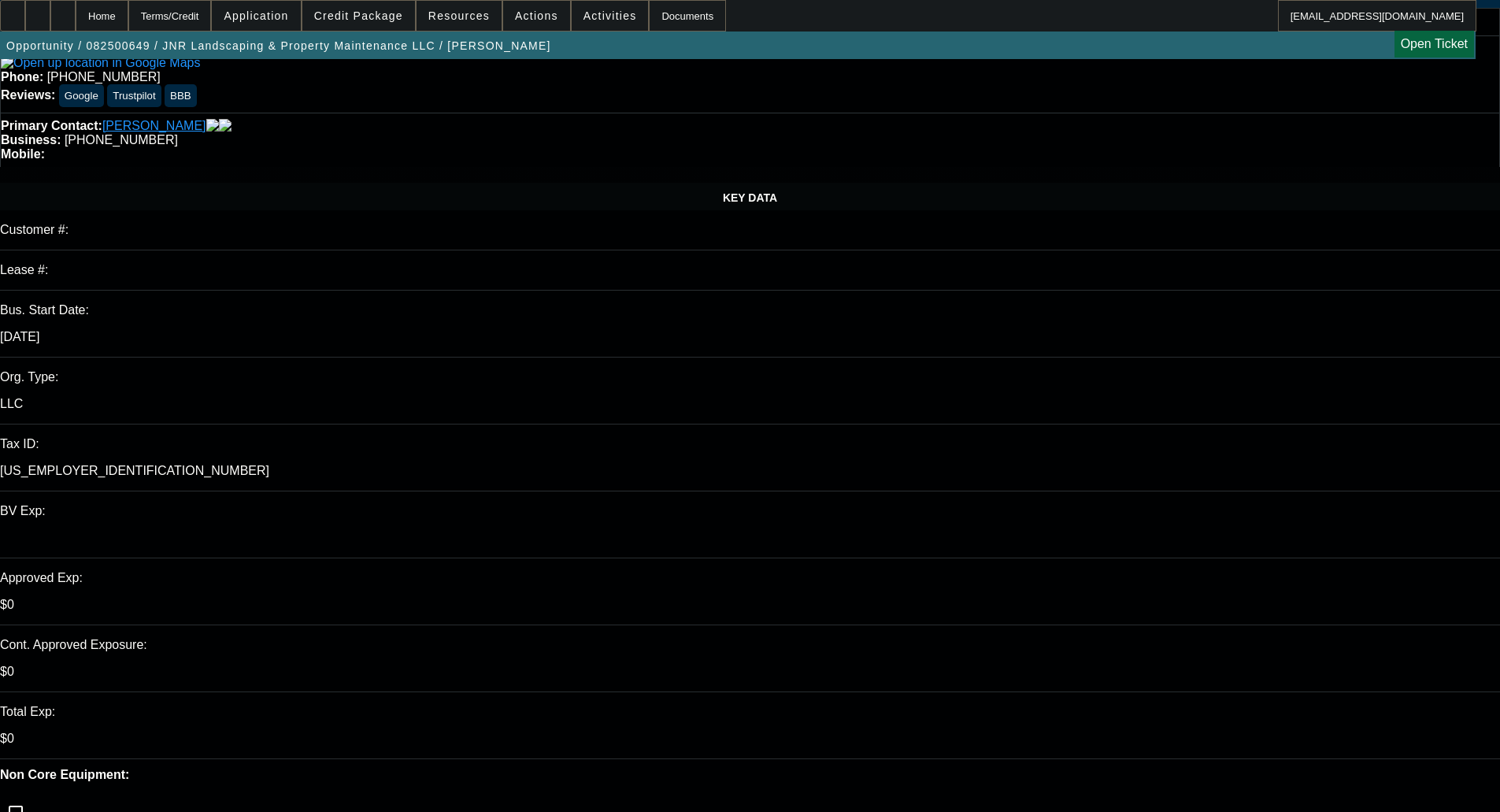
select select "0"
select select "6"
select select "0"
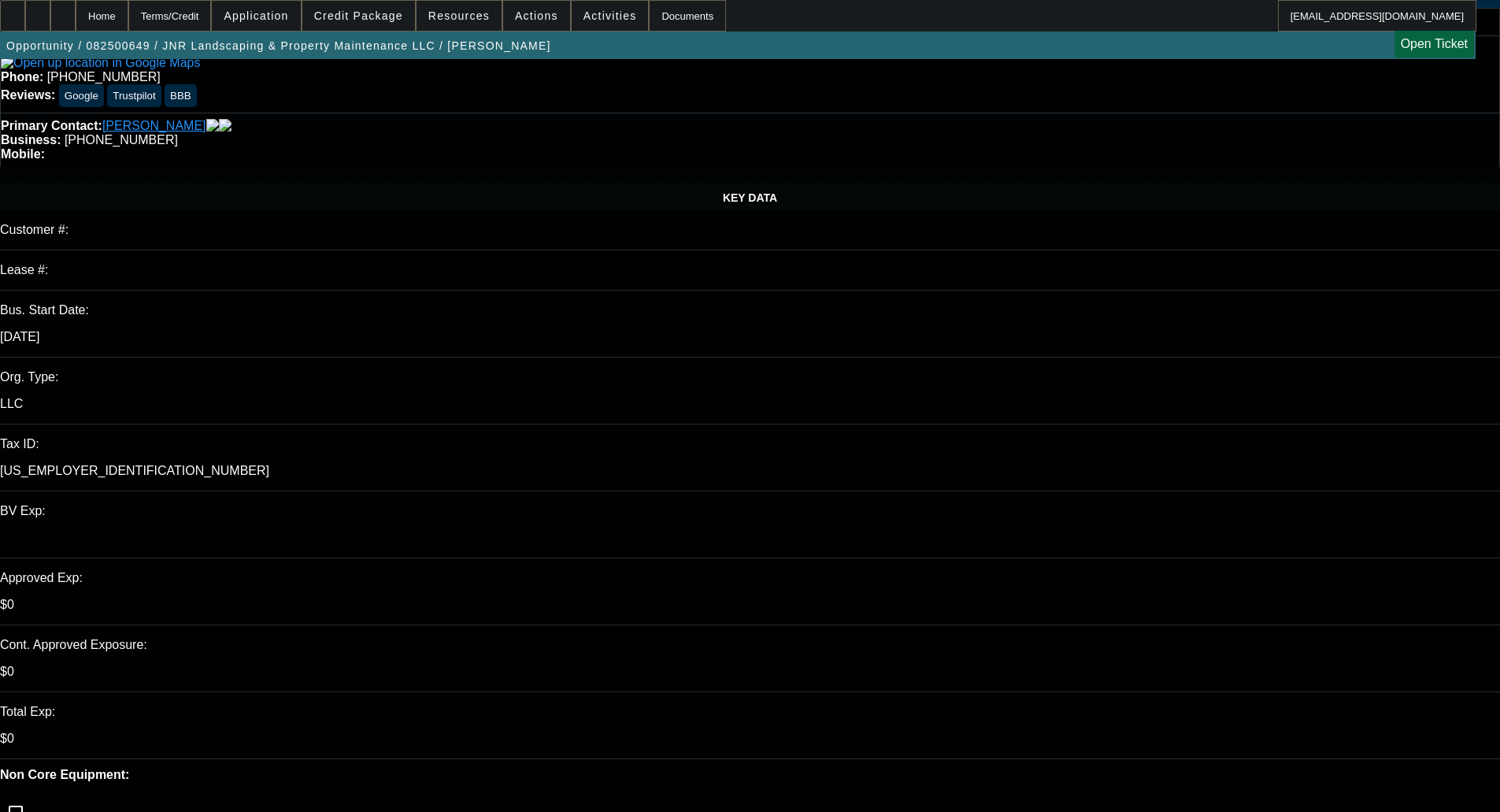
select select "0"
select select "6"
select select "0"
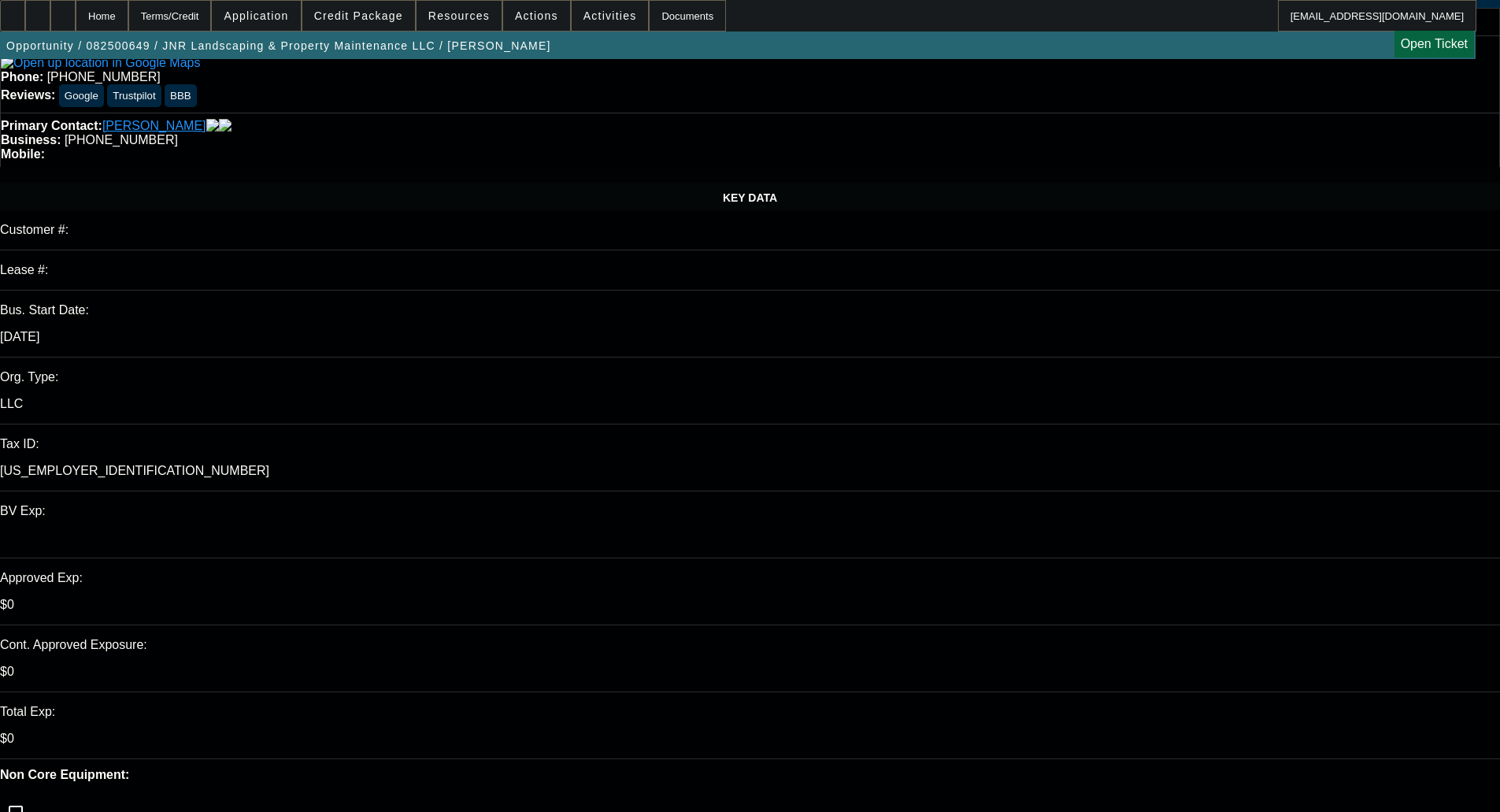
select select "0"
select select "6"
select select "0"
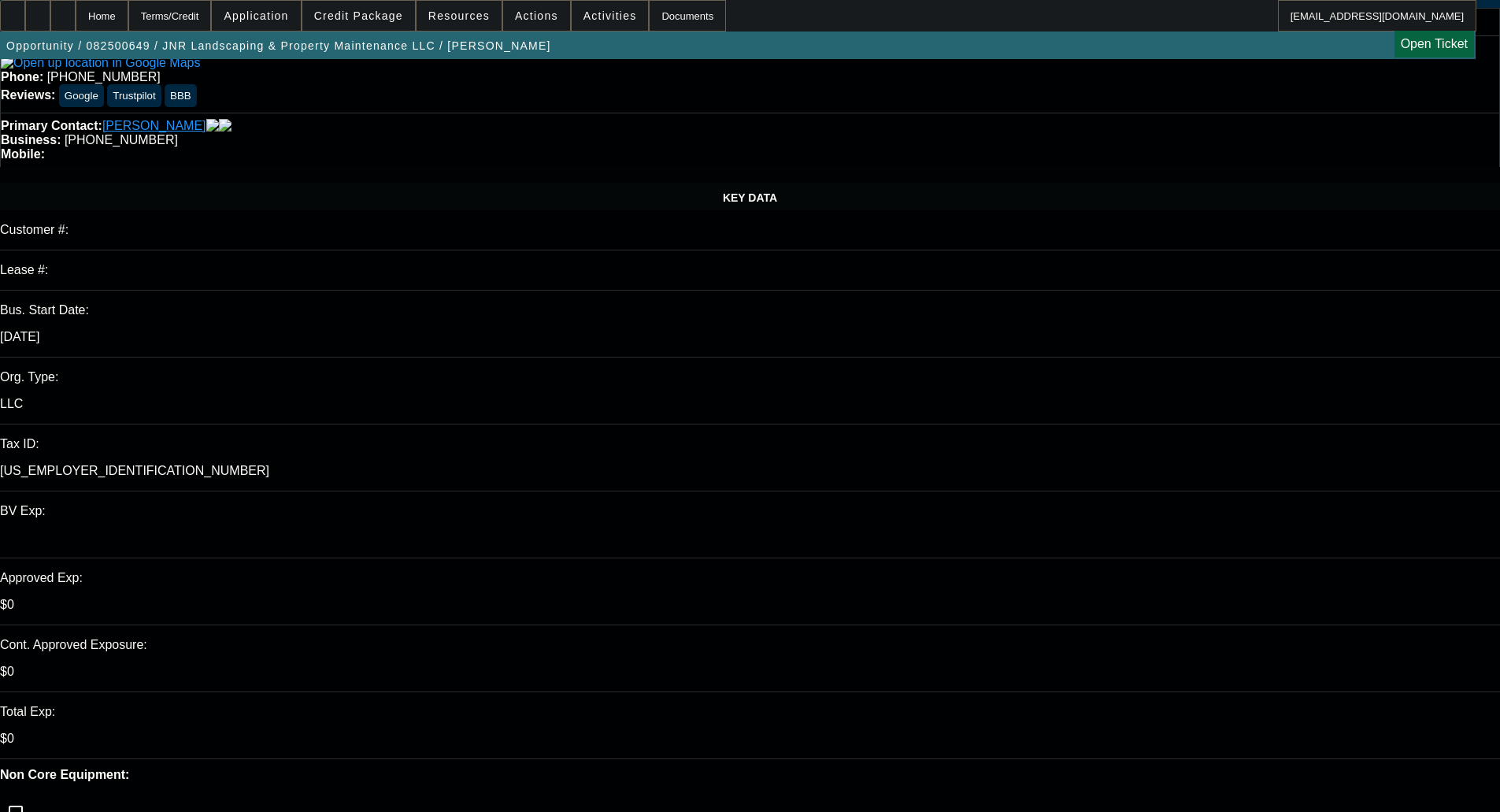
select select "6"
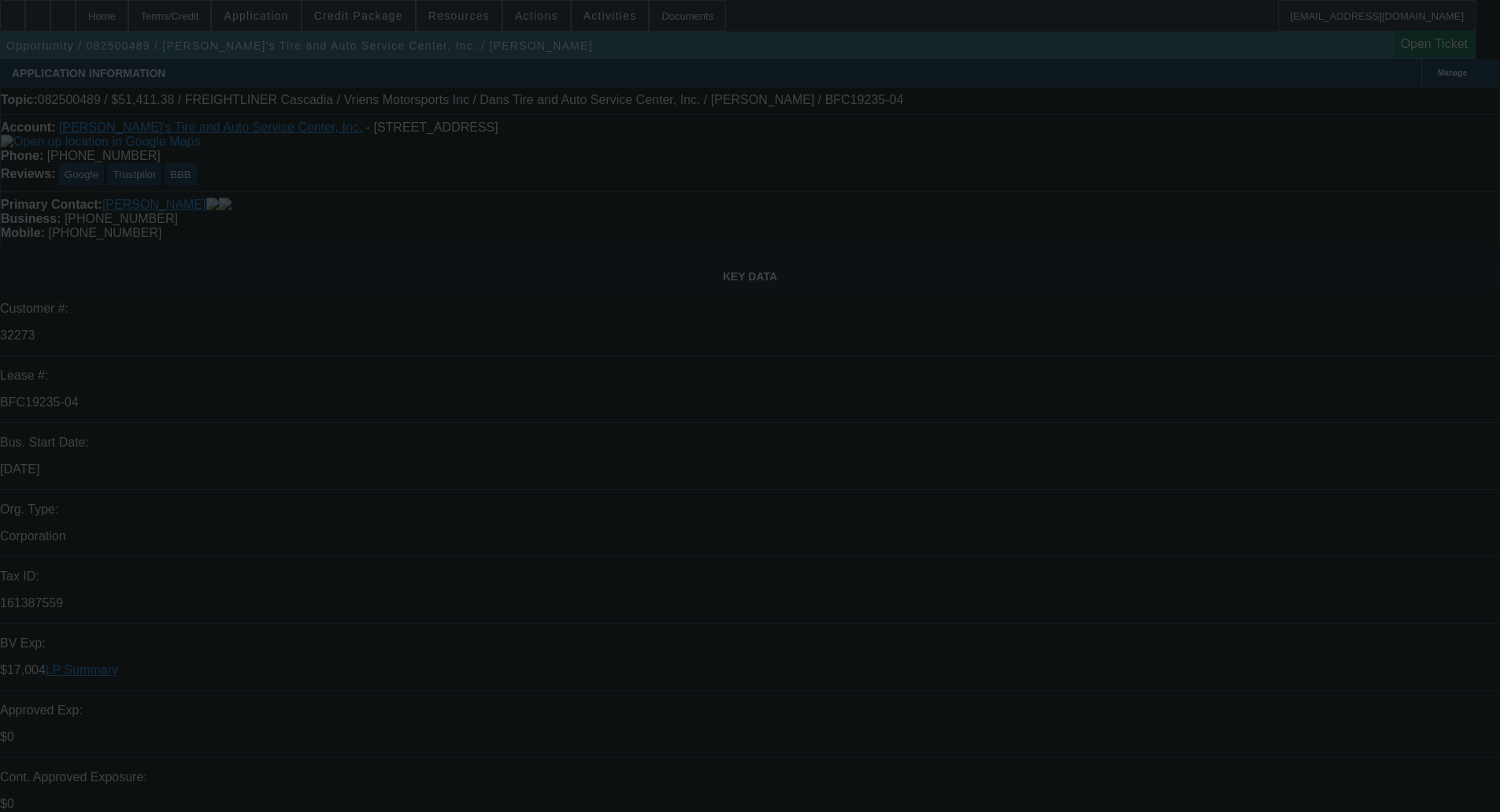
select select "0"
select select "3"
select select "0.1"
select select "4"
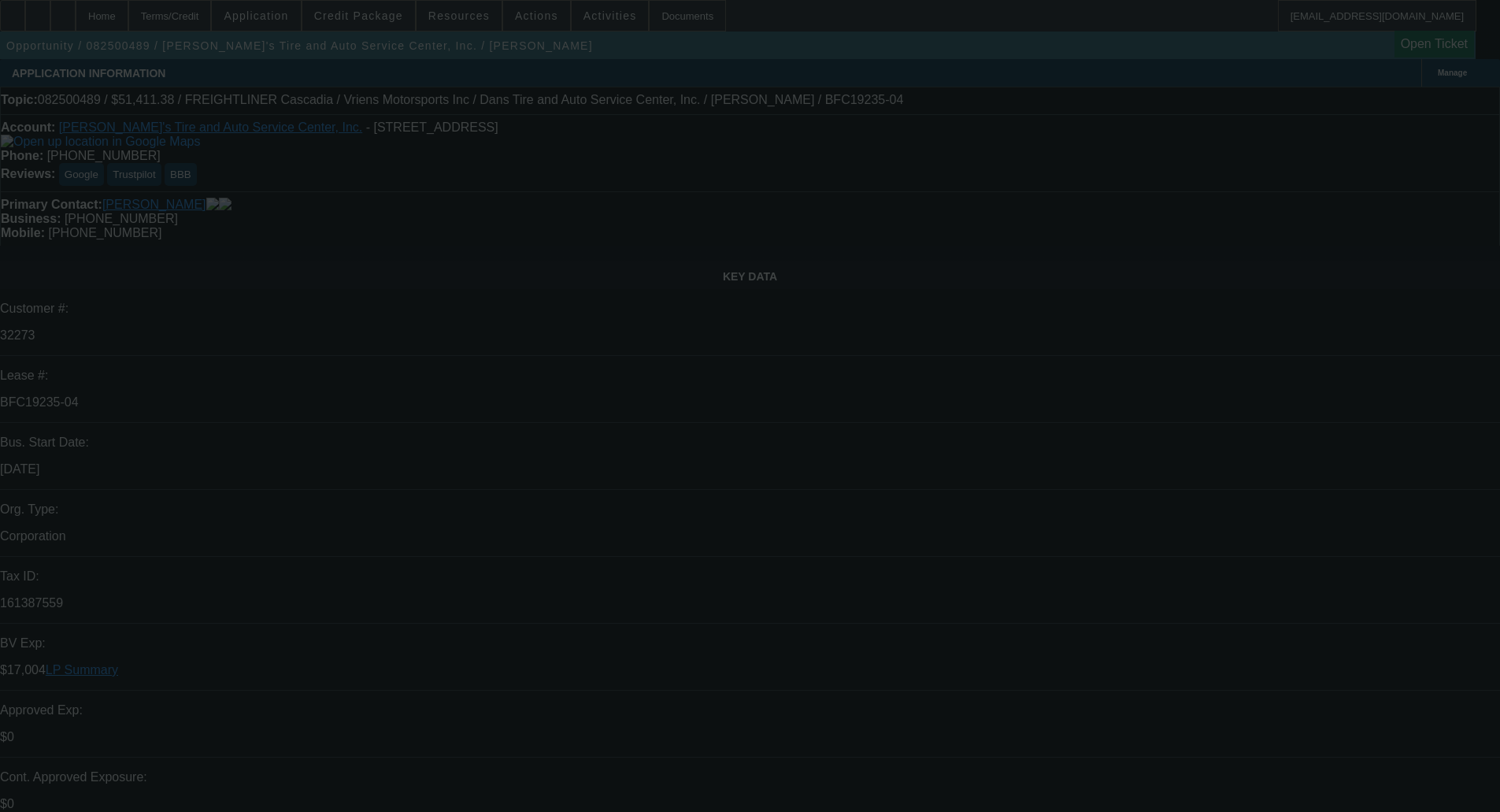
select select "0"
select select "3"
select select "0.1"
select select "4"
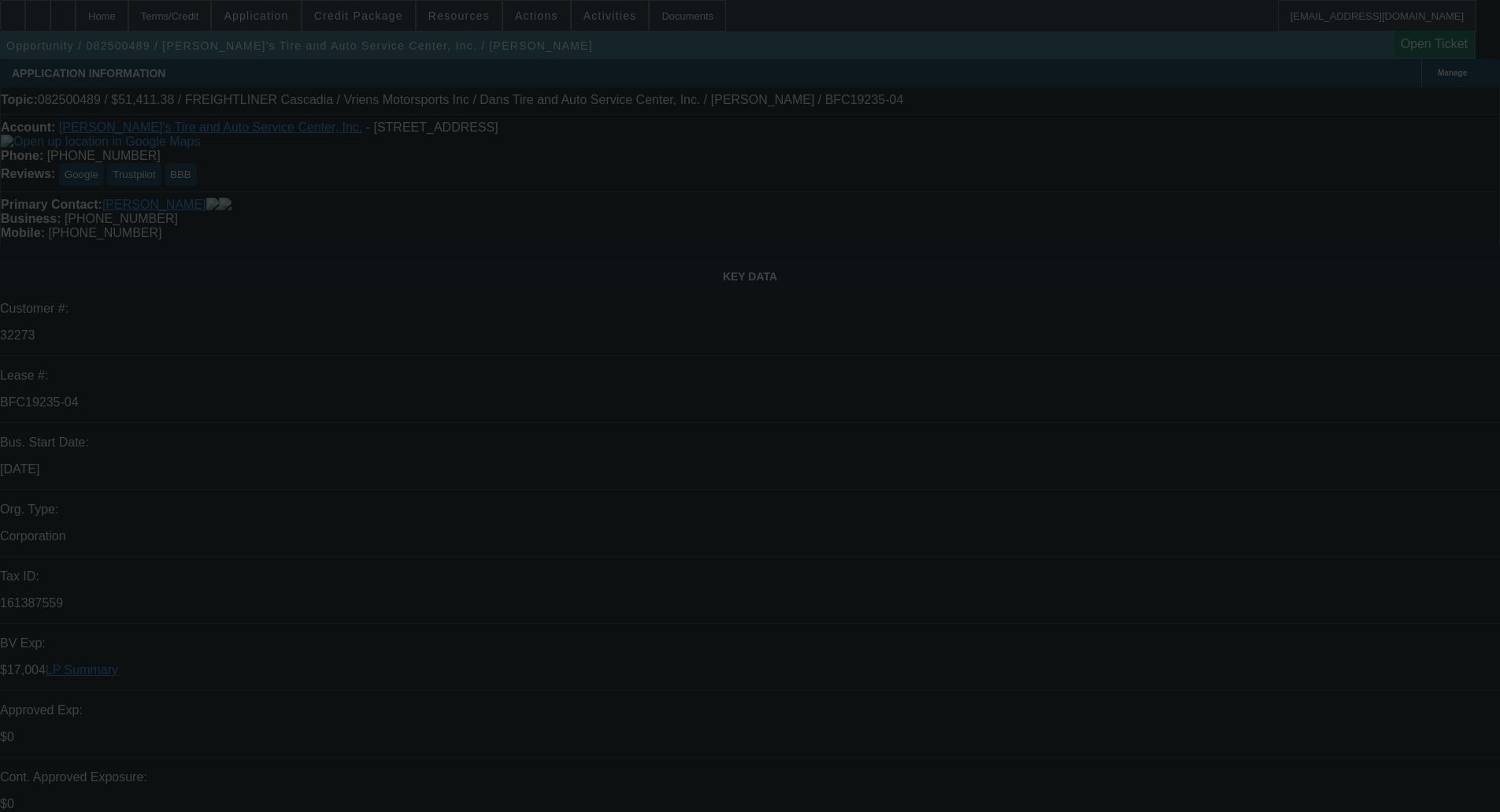
select select "0"
select select "3"
select select "0.1"
select select "4"
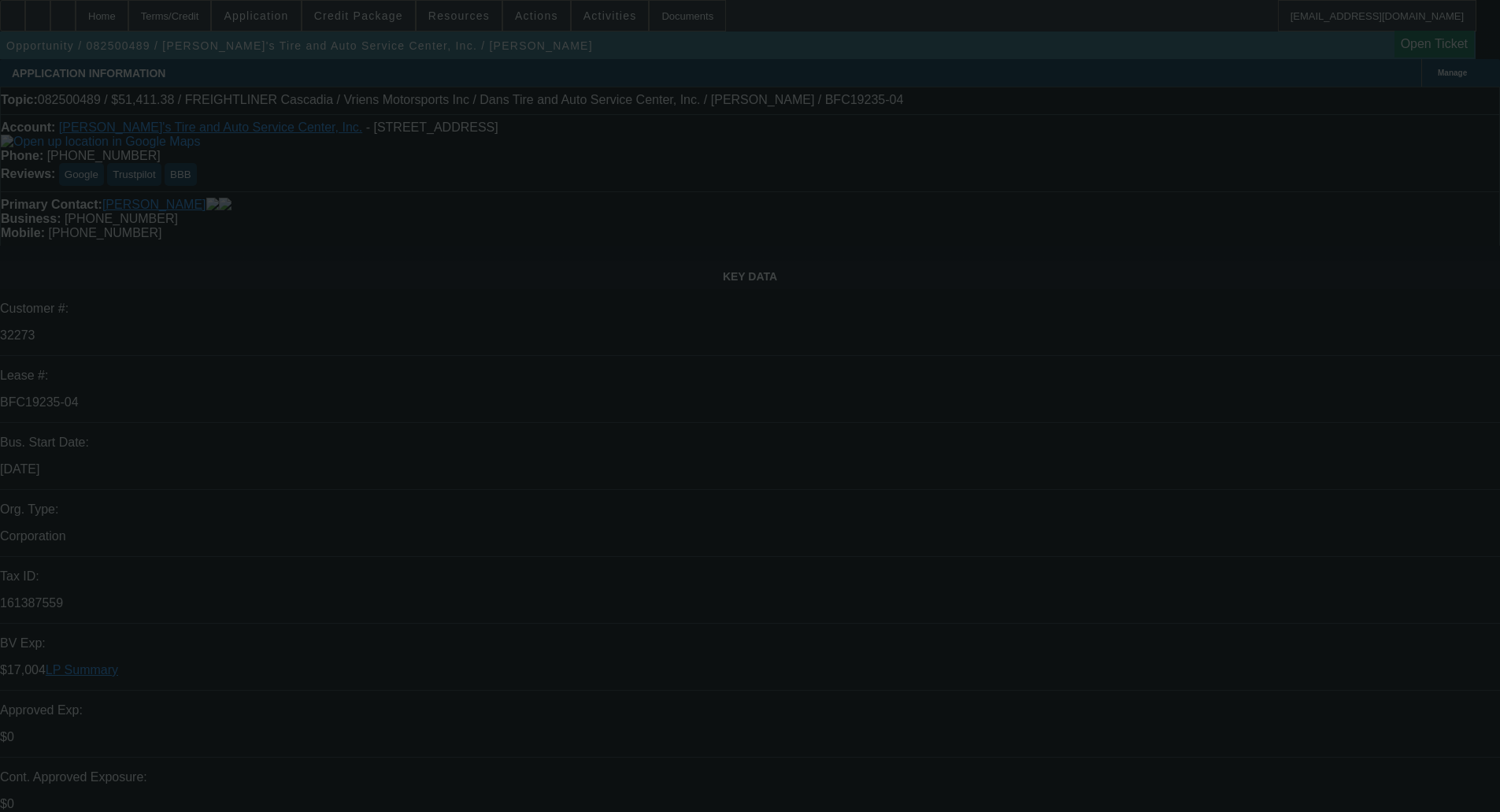
select select "0"
select select "3"
select select "0.1"
select select "4"
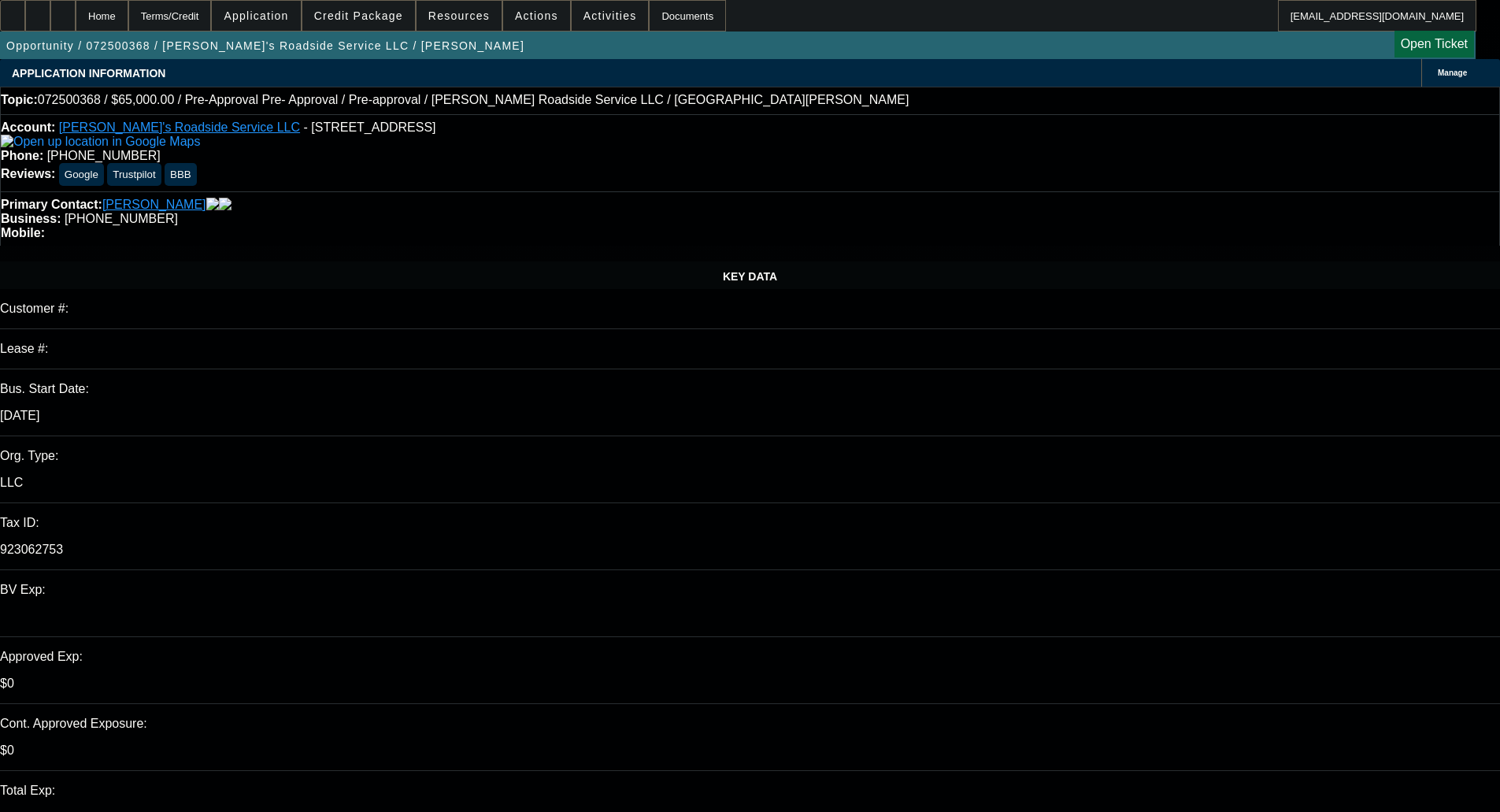
select select "0"
select select "0.1"
select select "5"
select select "0"
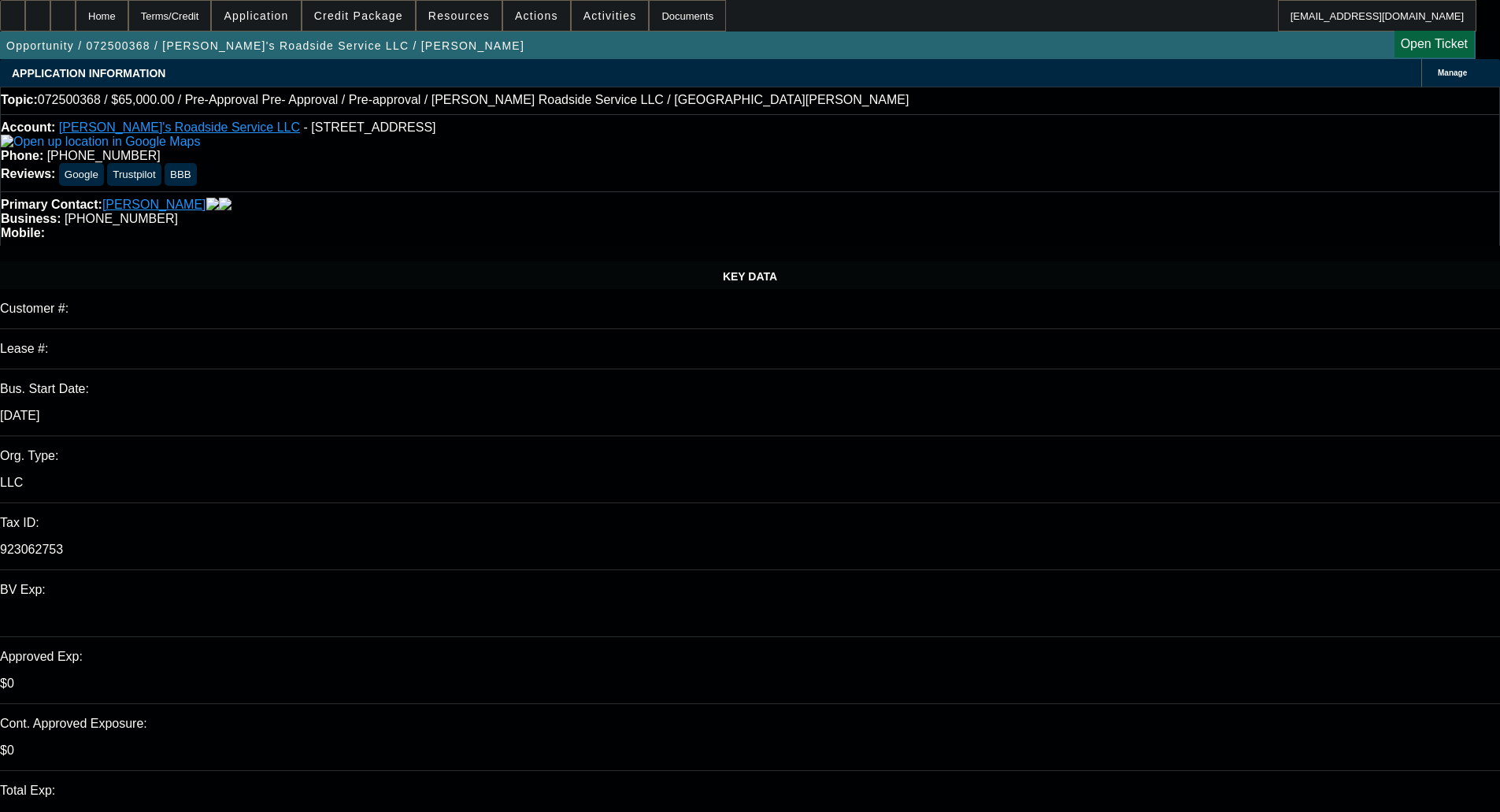
select select "0"
select select "0.1"
select select "5"
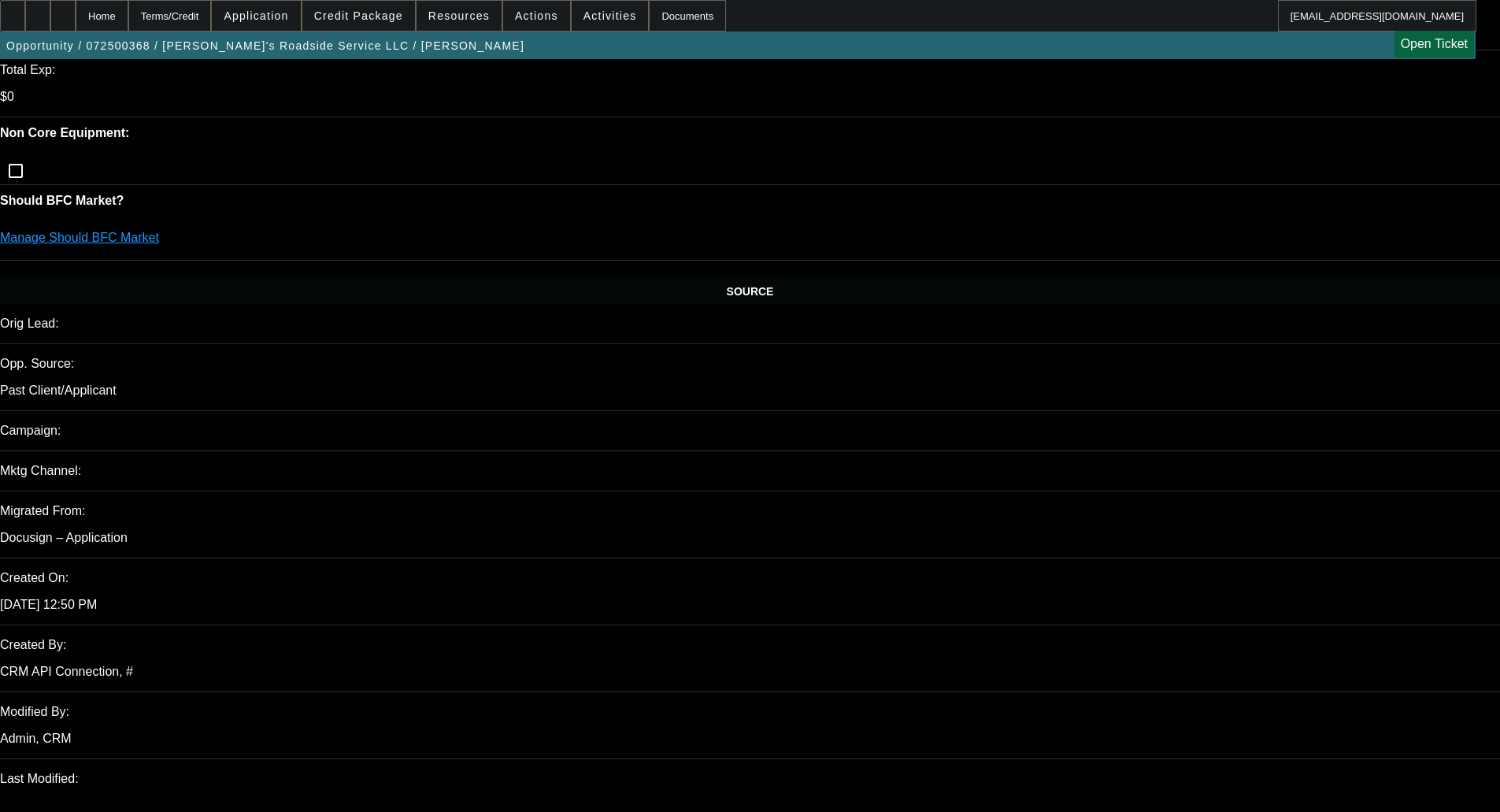
scroll to position [2707, 0]
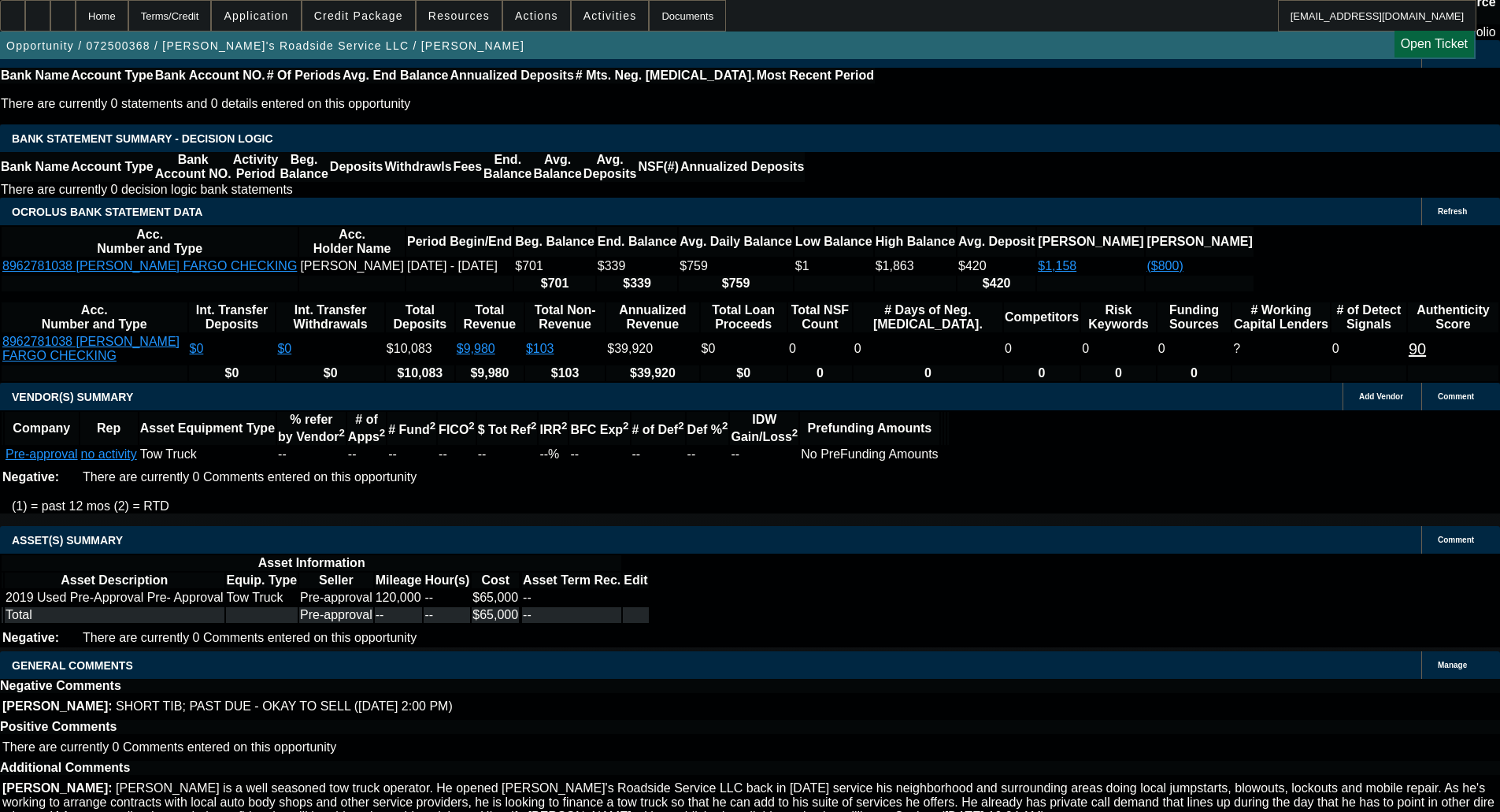
select select "4"
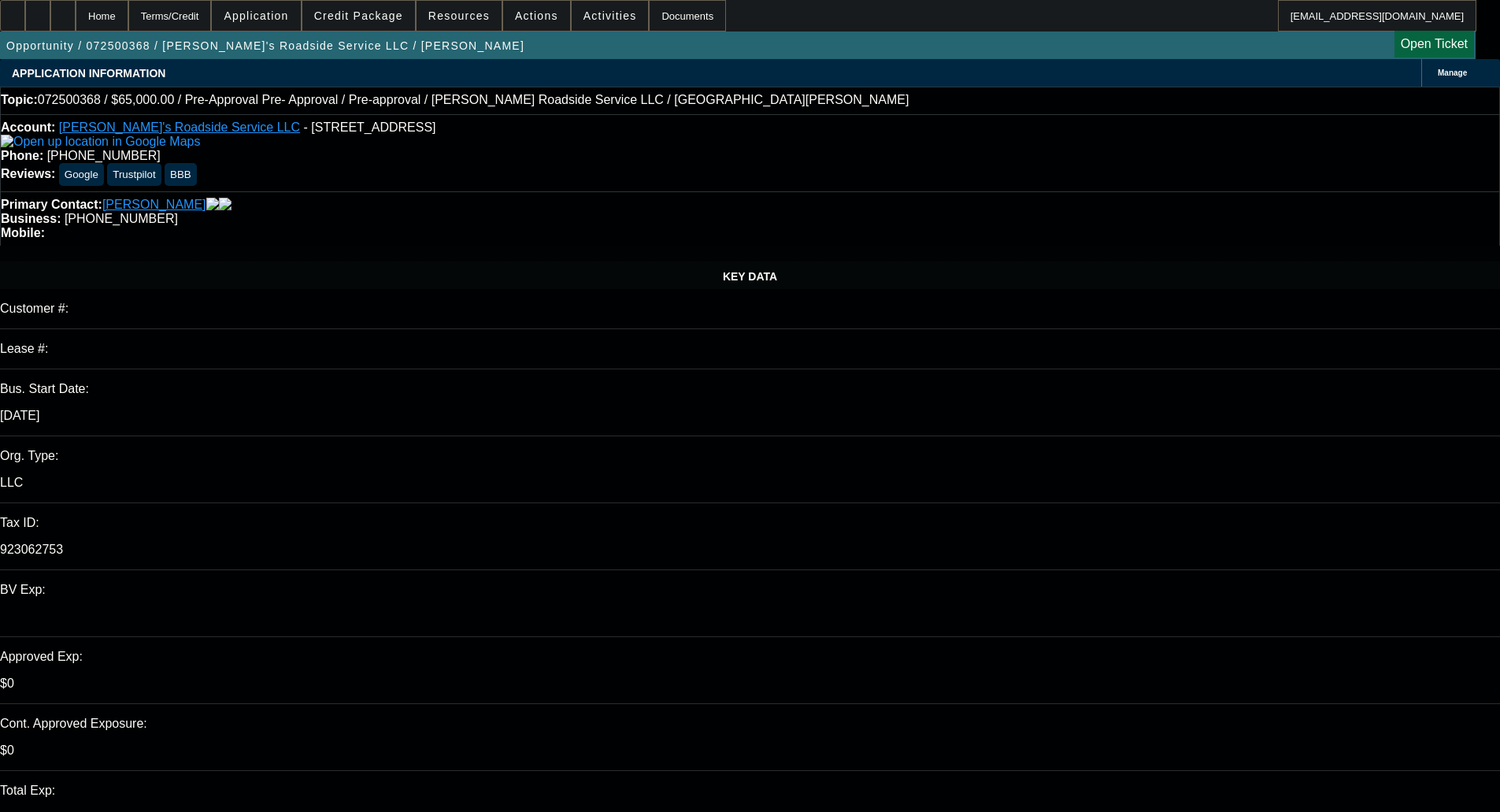
type input "10:30"
type input "10:49"
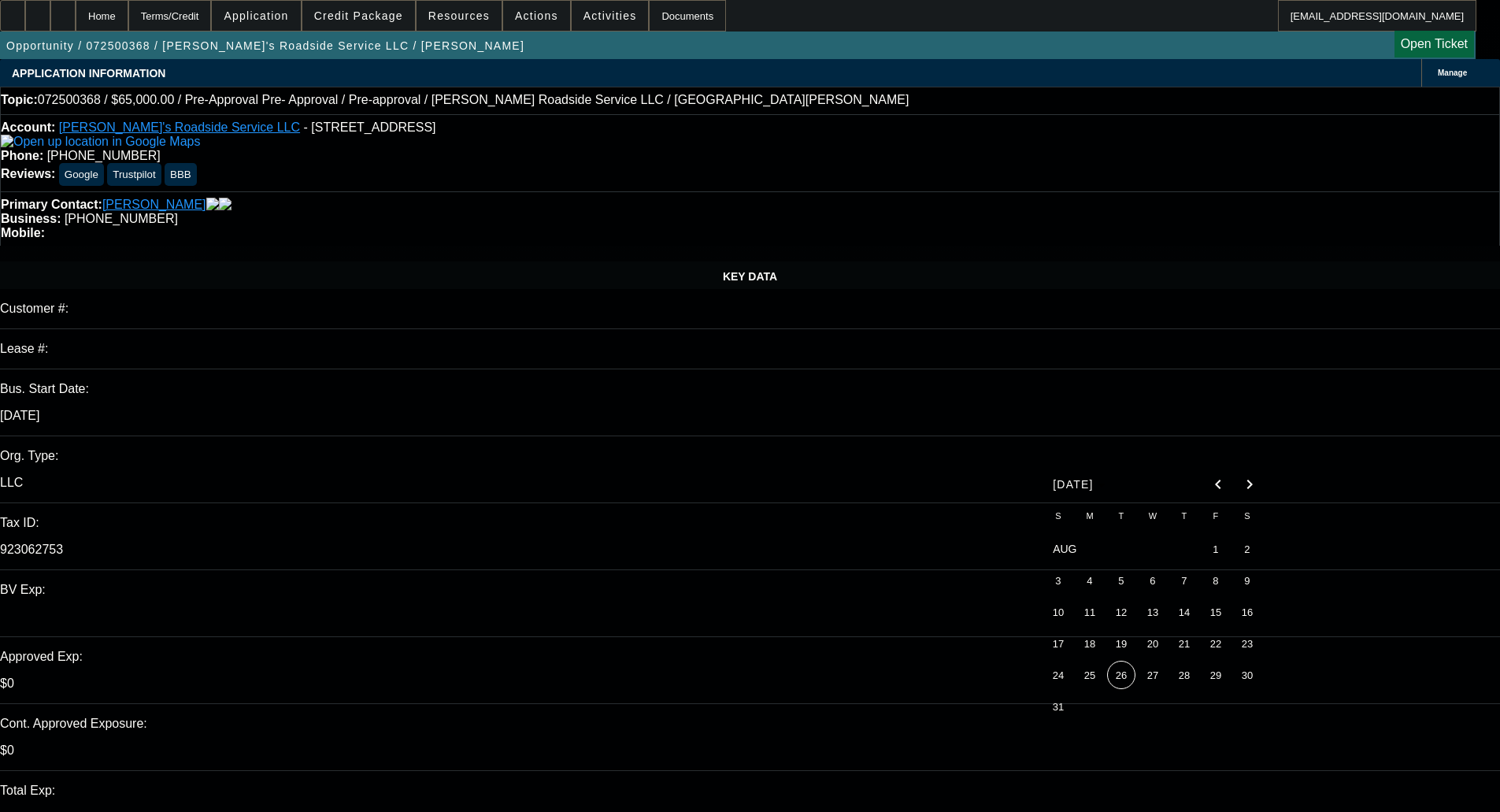
click at [1113, 684] on span "26" at bounding box center [1121, 674] width 28 height 28
type input "8/26/2025"
paste textarea "Unfortunately, we find that this applicant does not meet our approval parameter…"
type textarea "DECLINED BY FINPAC - "Unfortunately, we find that this applicant does not meet …"
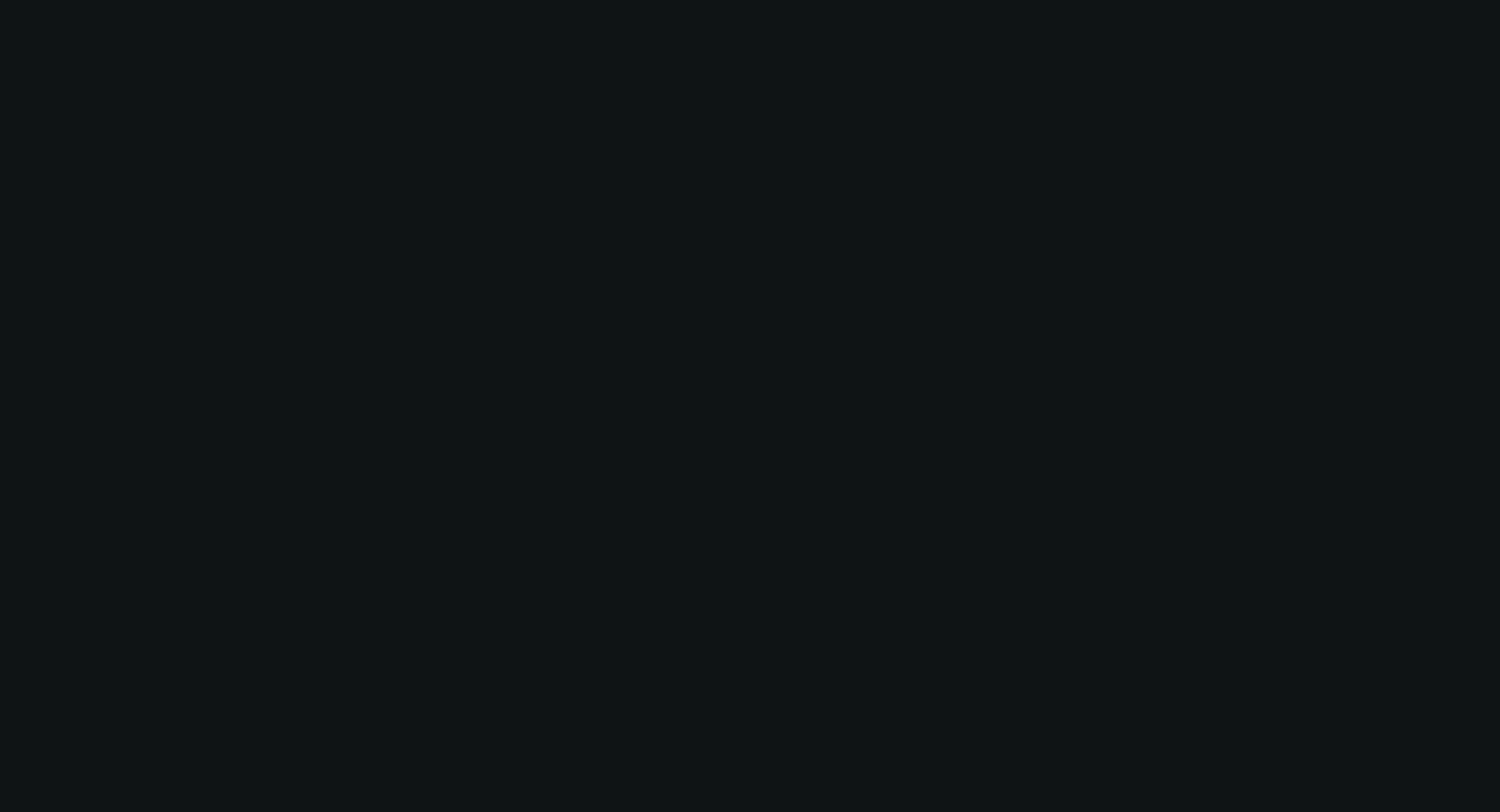
select select "0"
select select "0.1"
select select "5"
select select "0"
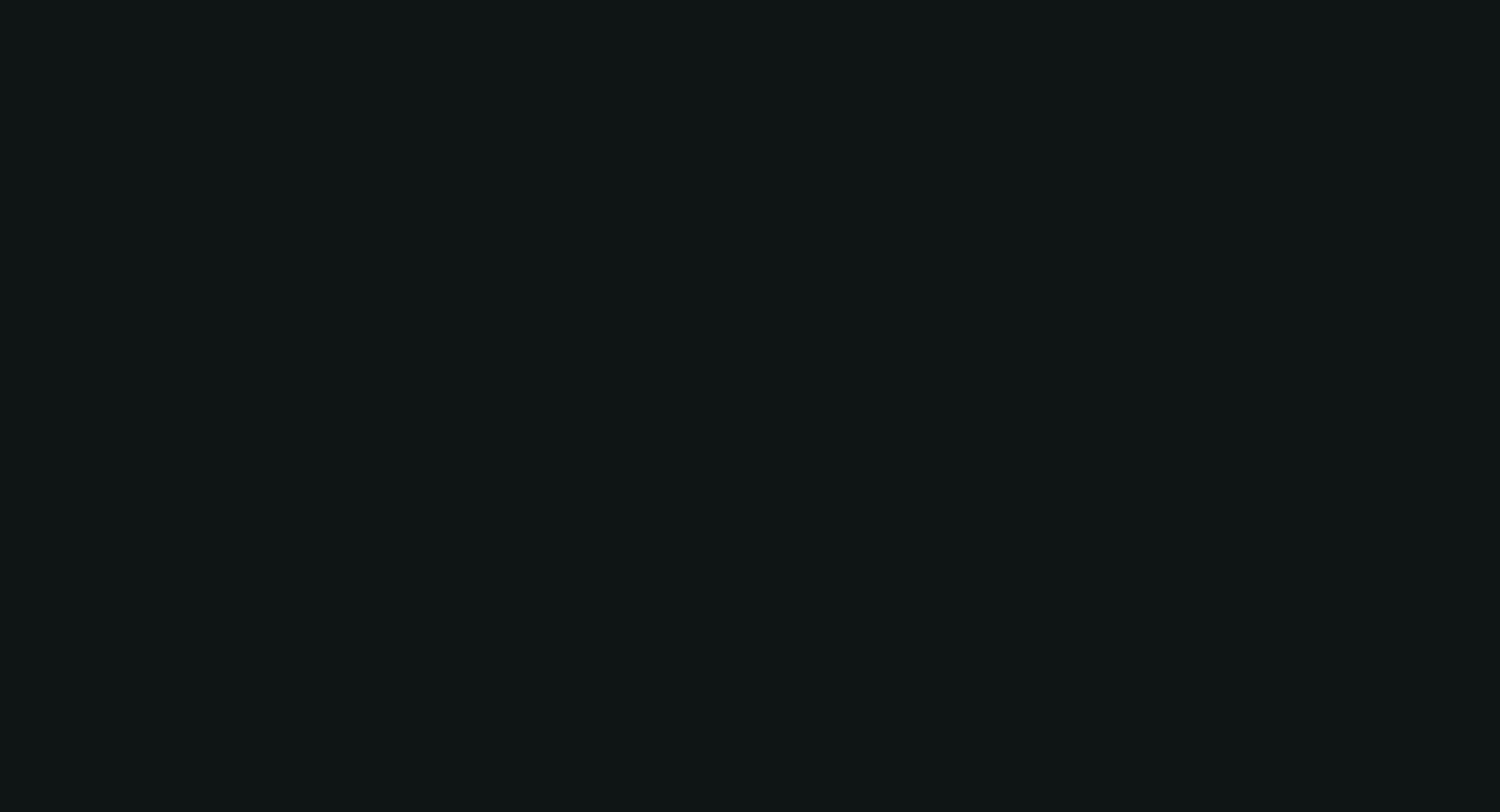
select select "0"
select select "0.1"
select select "5"
select select "0"
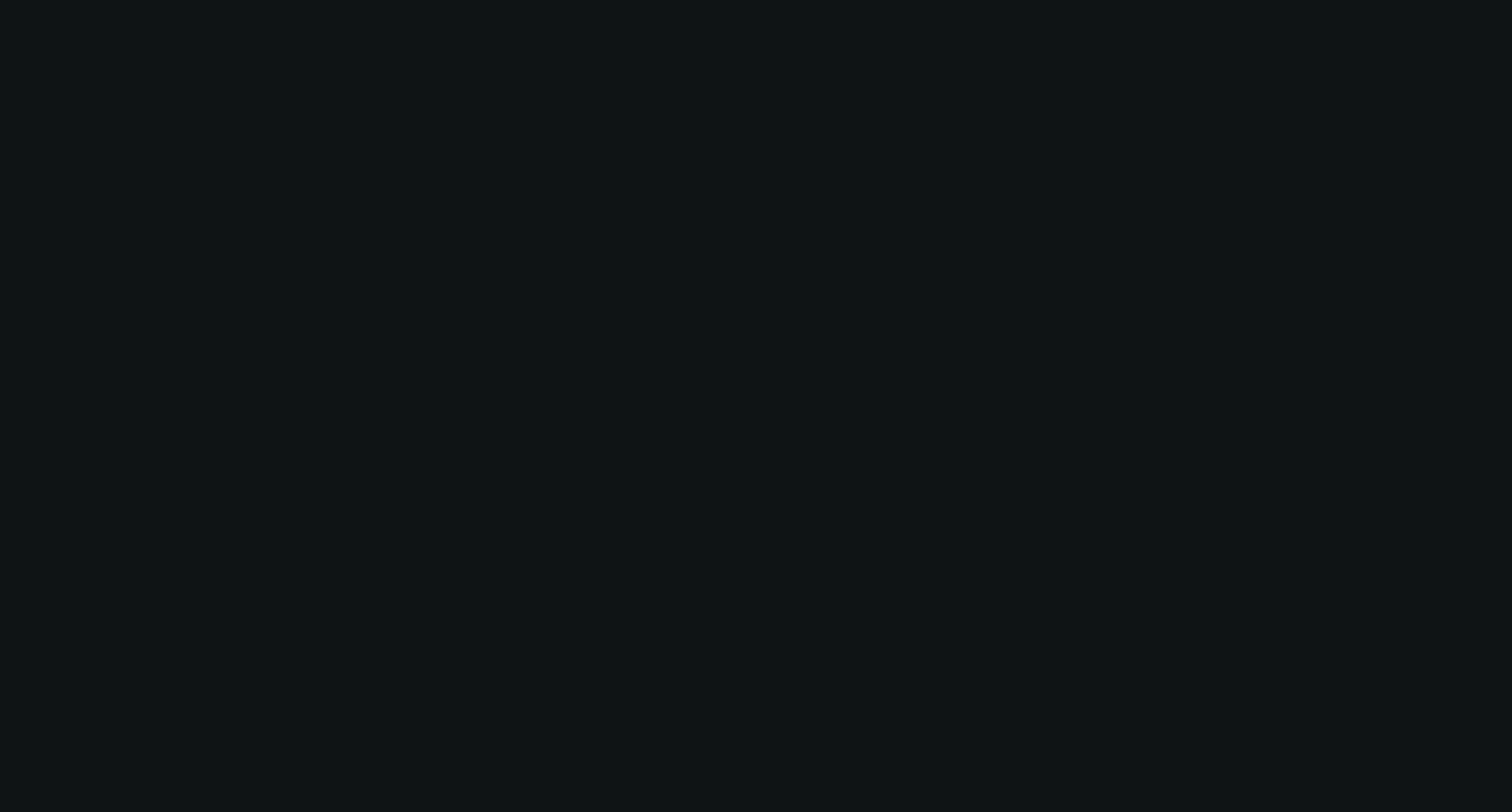
select select "0.1"
select select "5"
select select "0"
select select "0.1"
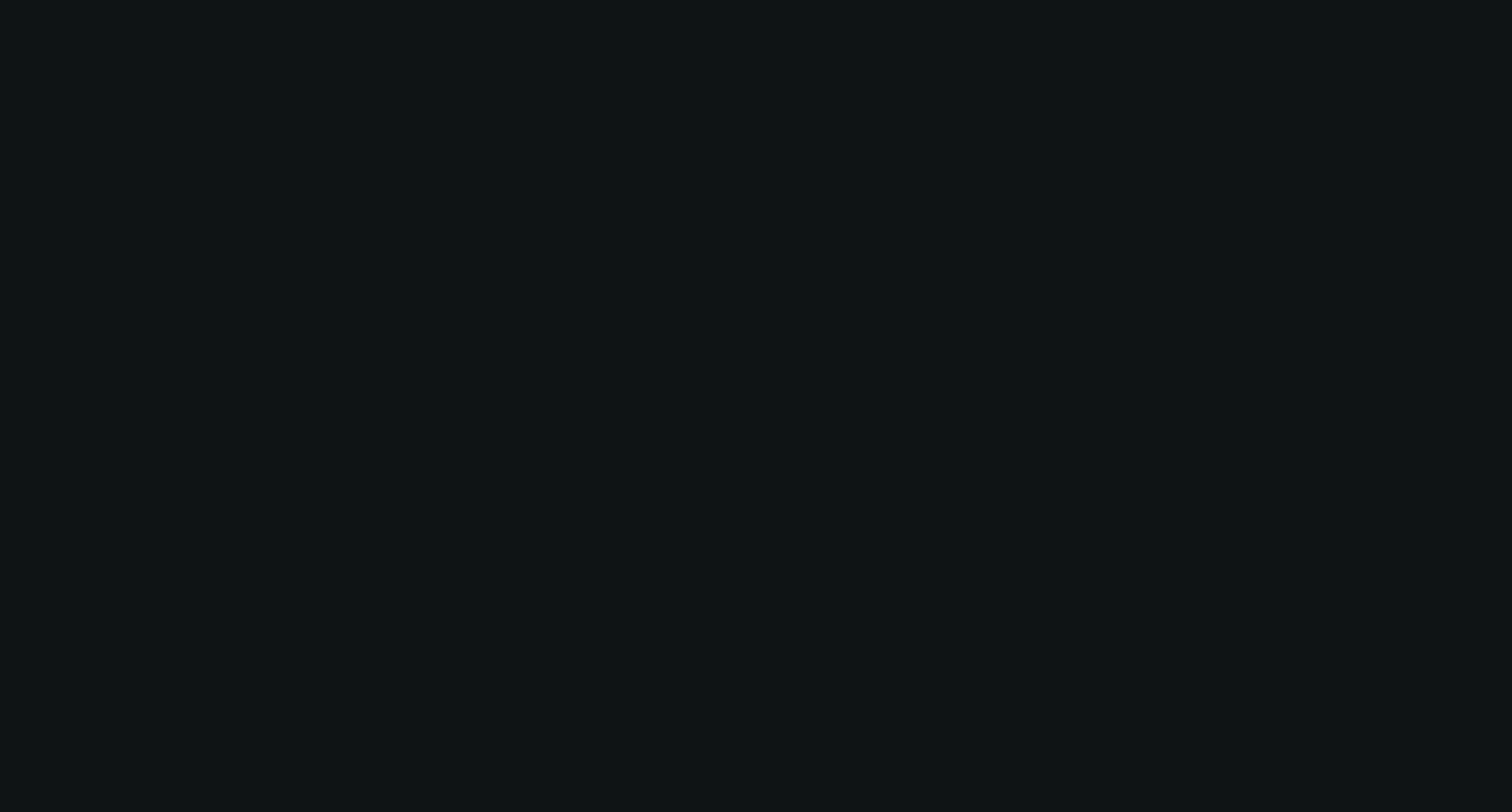
select select "5"
select select "0"
select select "0.1"
select select "5"
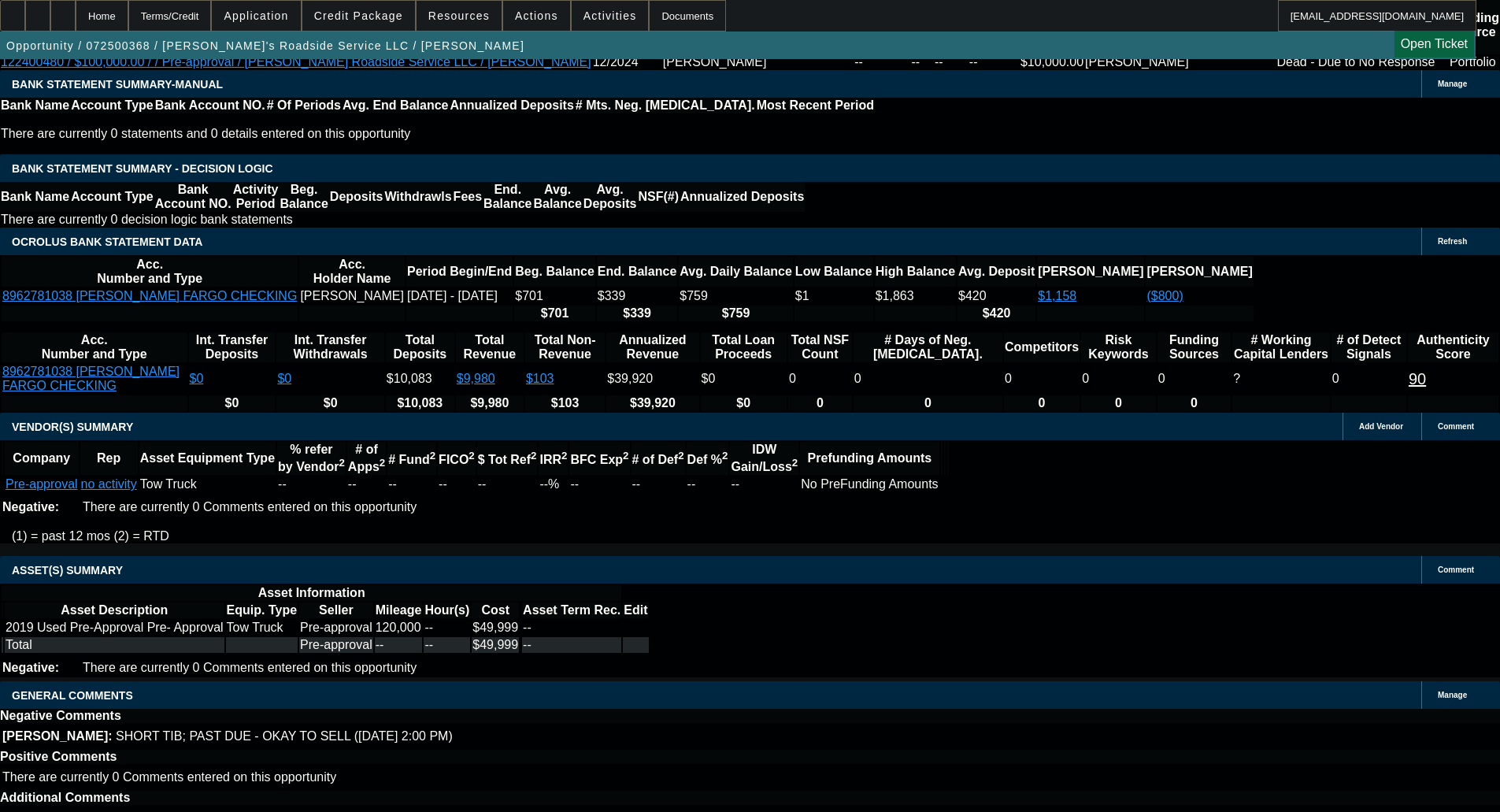
scroll to position [2205, 0]
